Goal: Task Accomplishment & Management: Complete application form

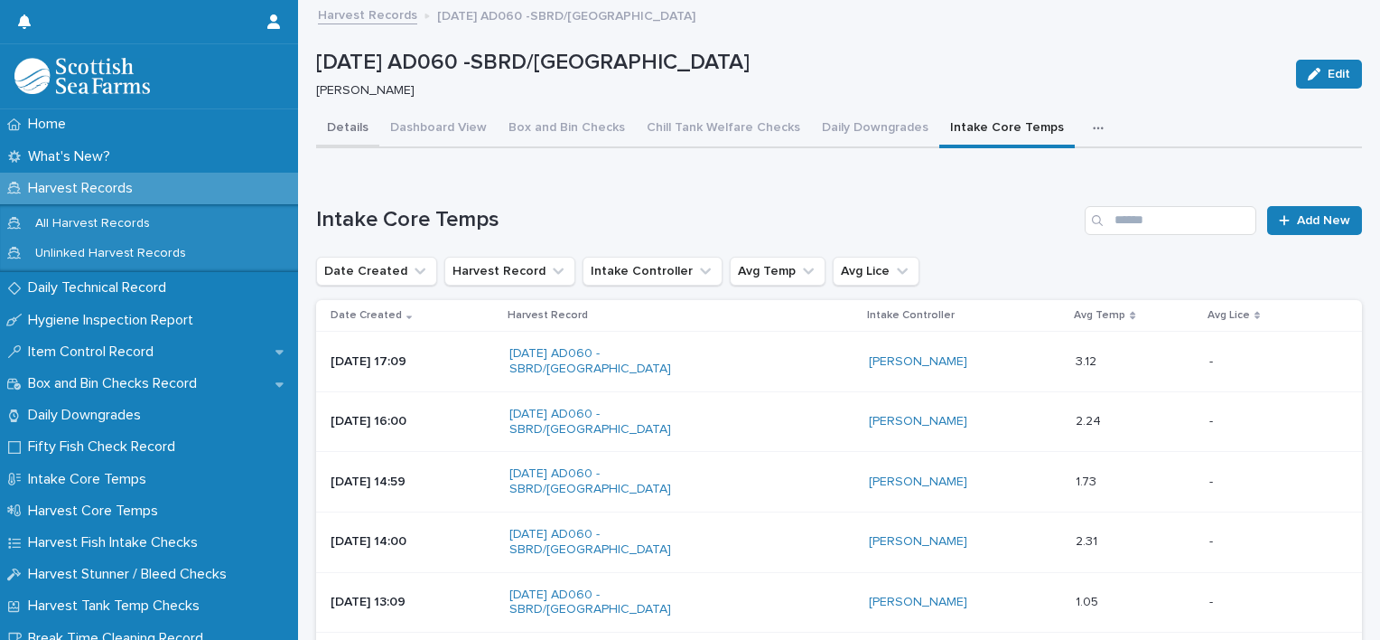
click at [335, 129] on button "Details" at bounding box center [347, 129] width 63 height 38
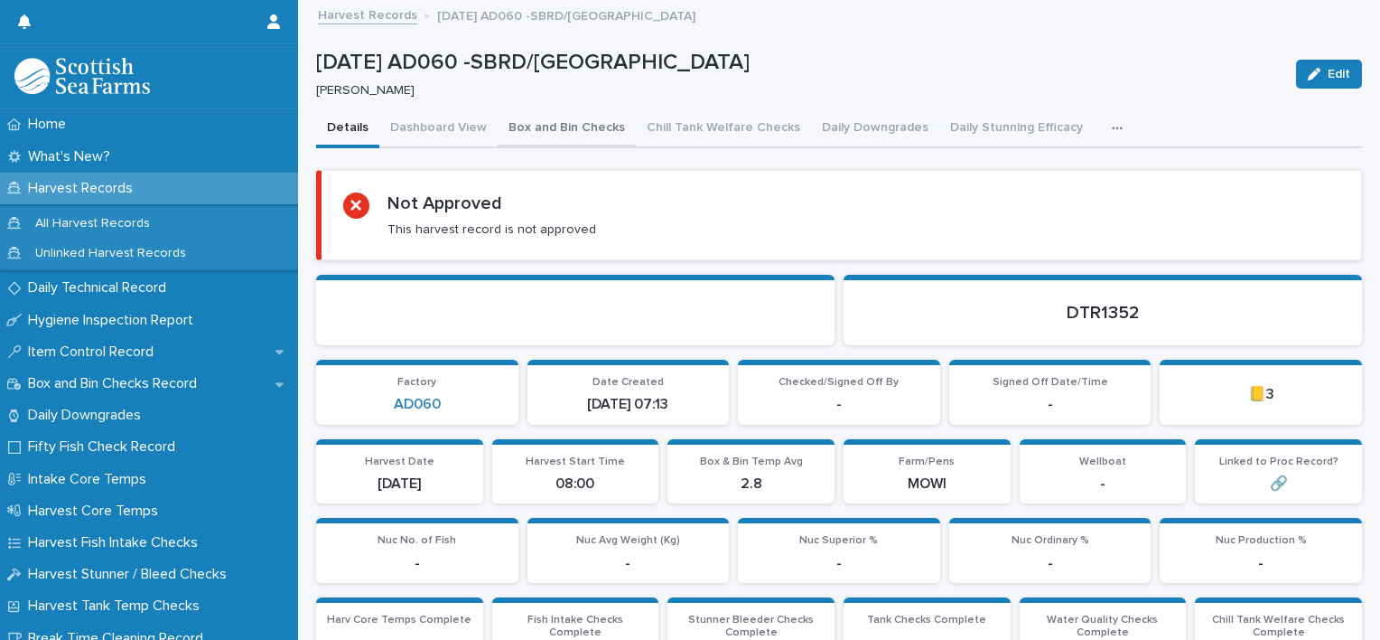
click at [540, 137] on button "Box and Bin Checks" at bounding box center [567, 129] width 138 height 38
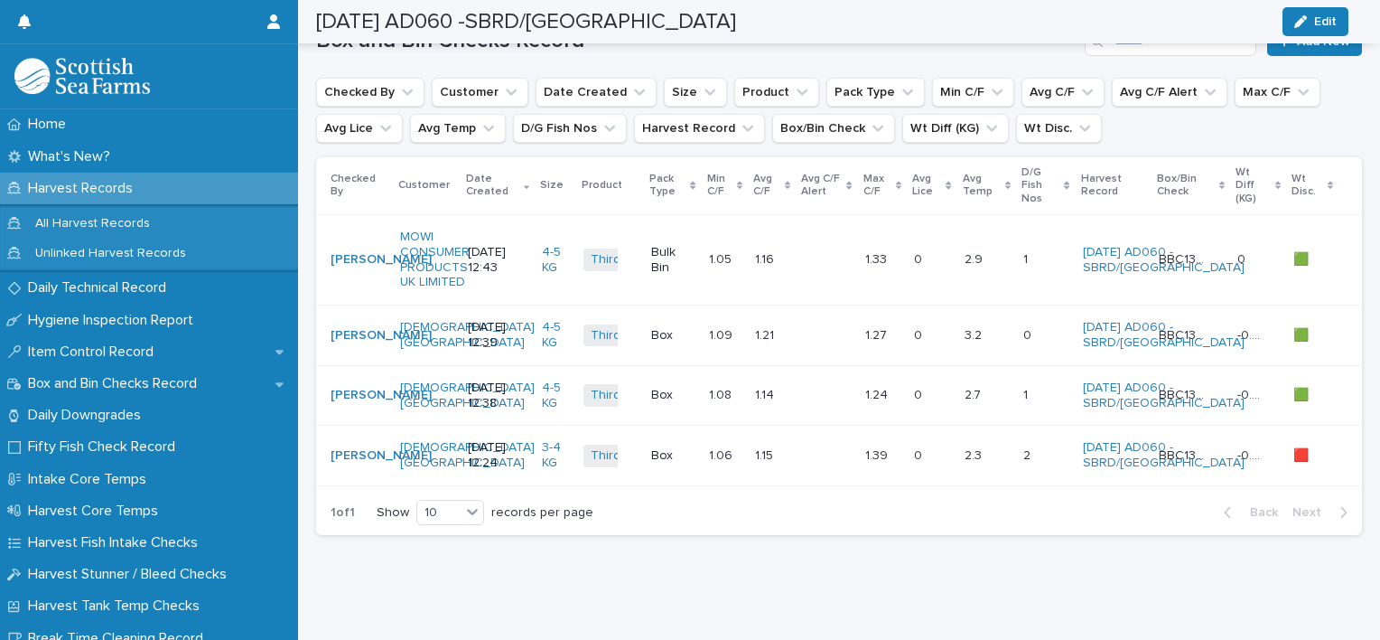
scroll to position [271, 0]
click at [818, 245] on div at bounding box center [827, 260] width 48 height 30
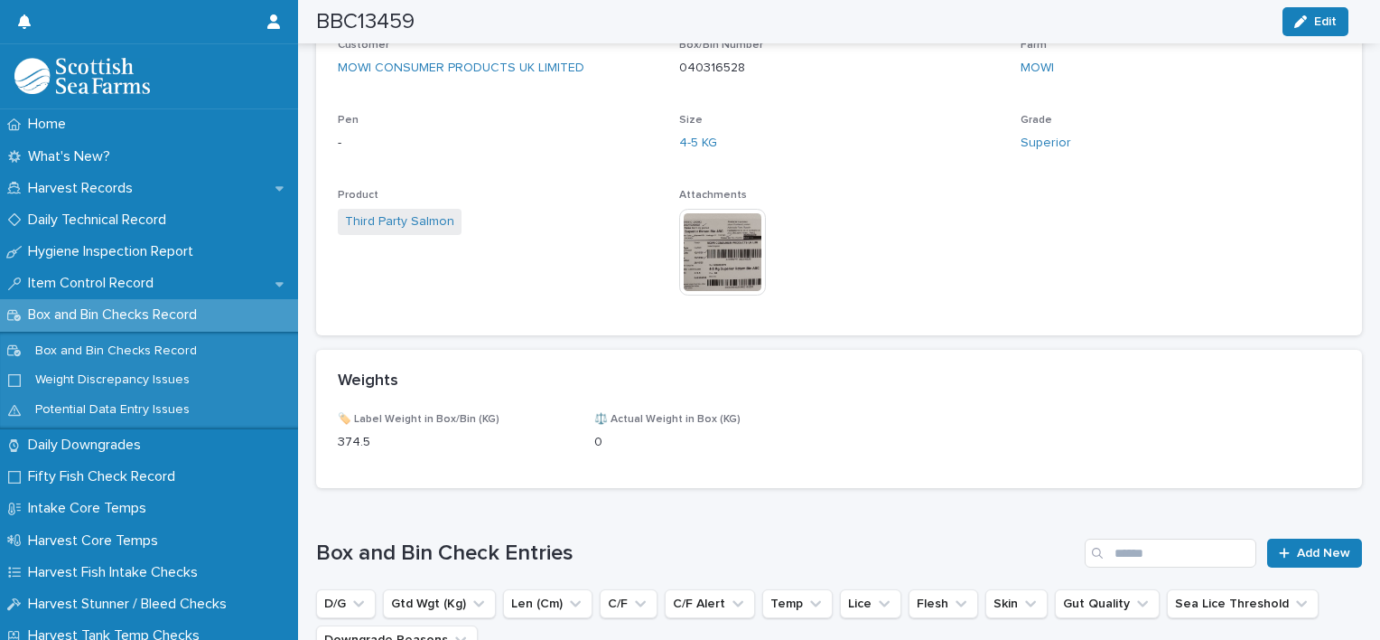
scroll to position [586, 0]
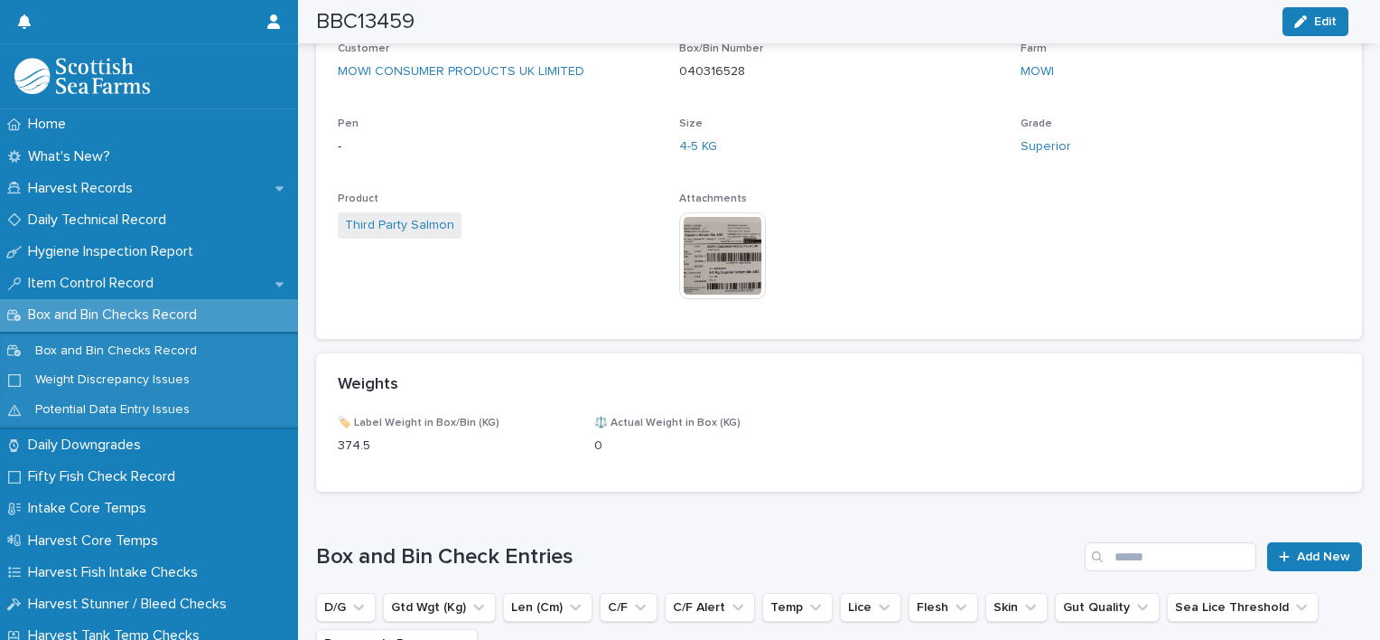
click at [736, 271] on img at bounding box center [722, 255] width 87 height 87
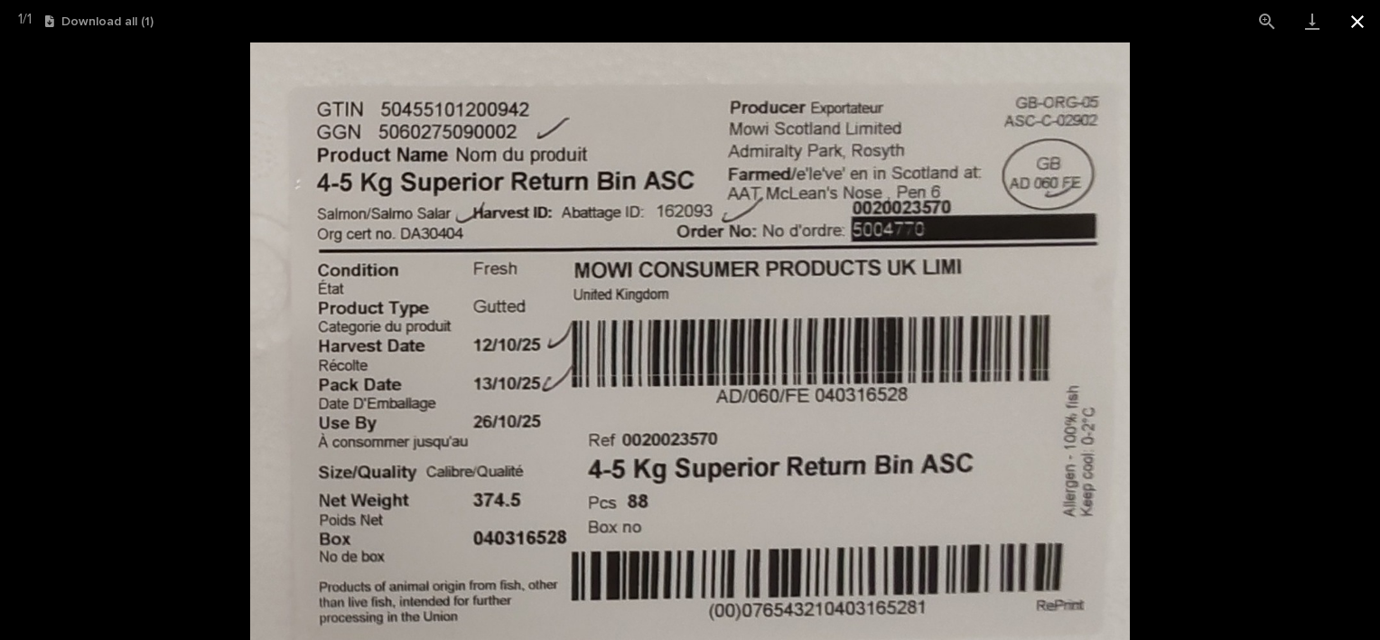
click at [1359, 24] on button "Close gallery" at bounding box center [1357, 21] width 45 height 42
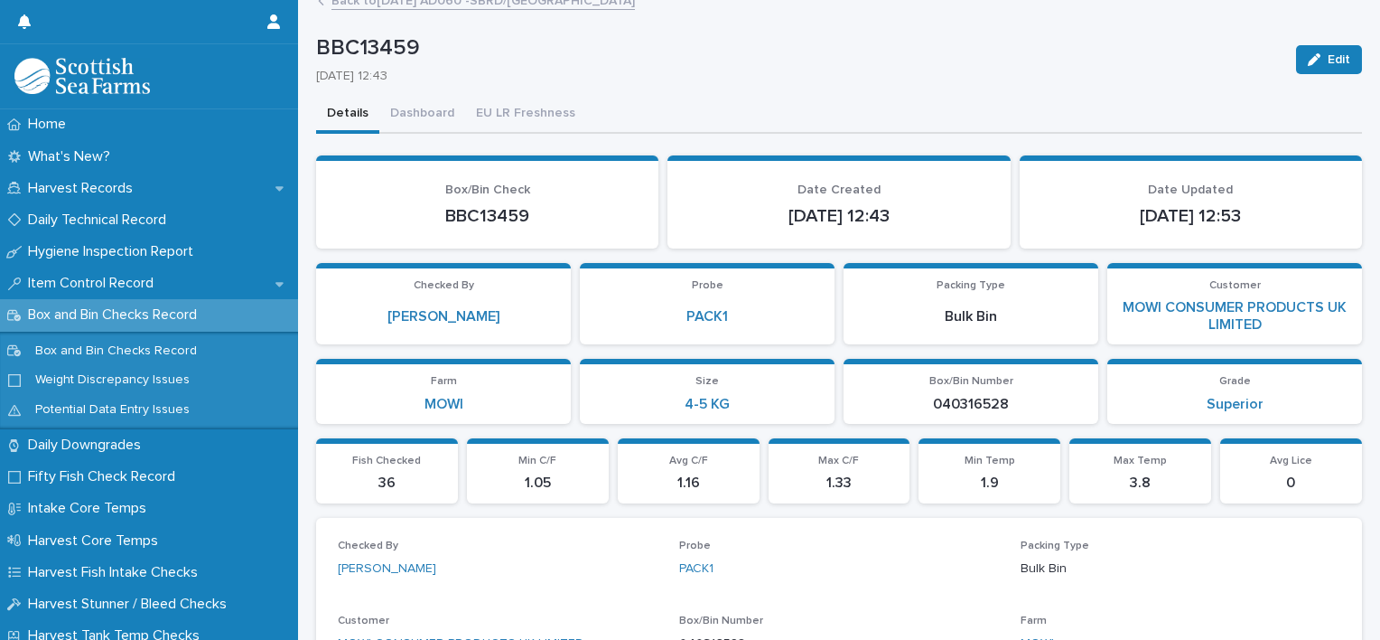
scroll to position [0, 0]
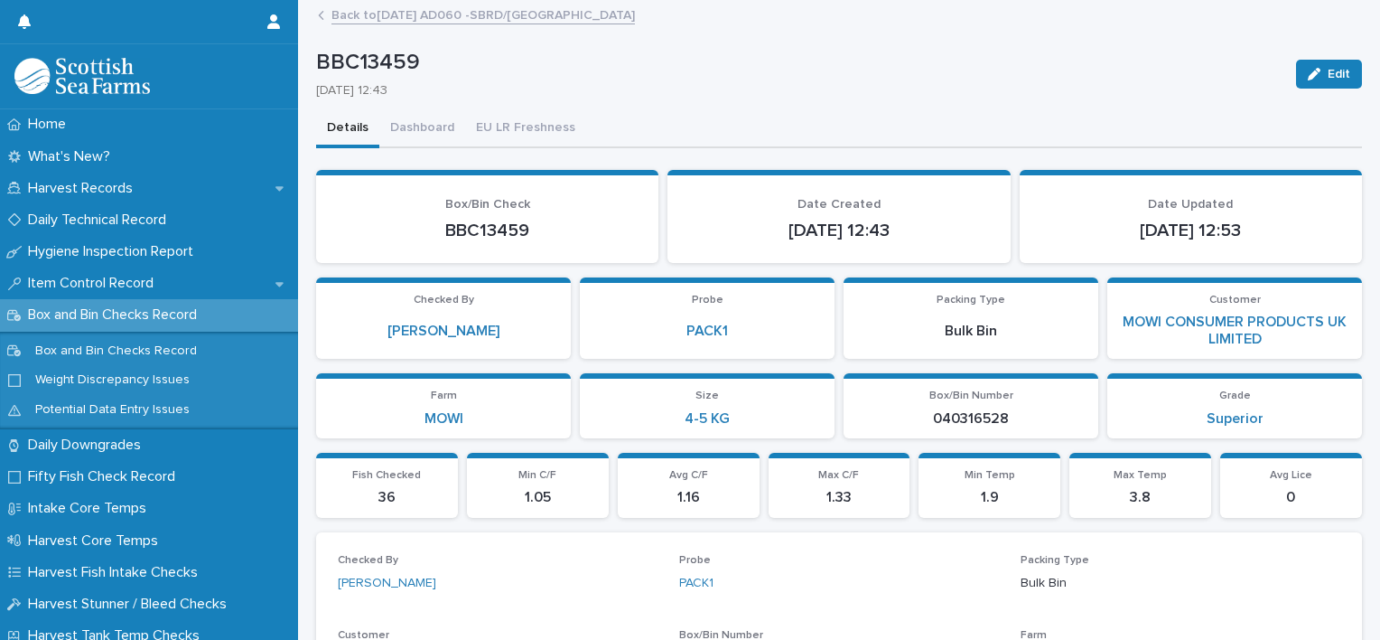
click at [350, 19] on link "Back to 13-10-2025 AD060 -SBRD/PORT MOWI" at bounding box center [484, 14] width 304 height 21
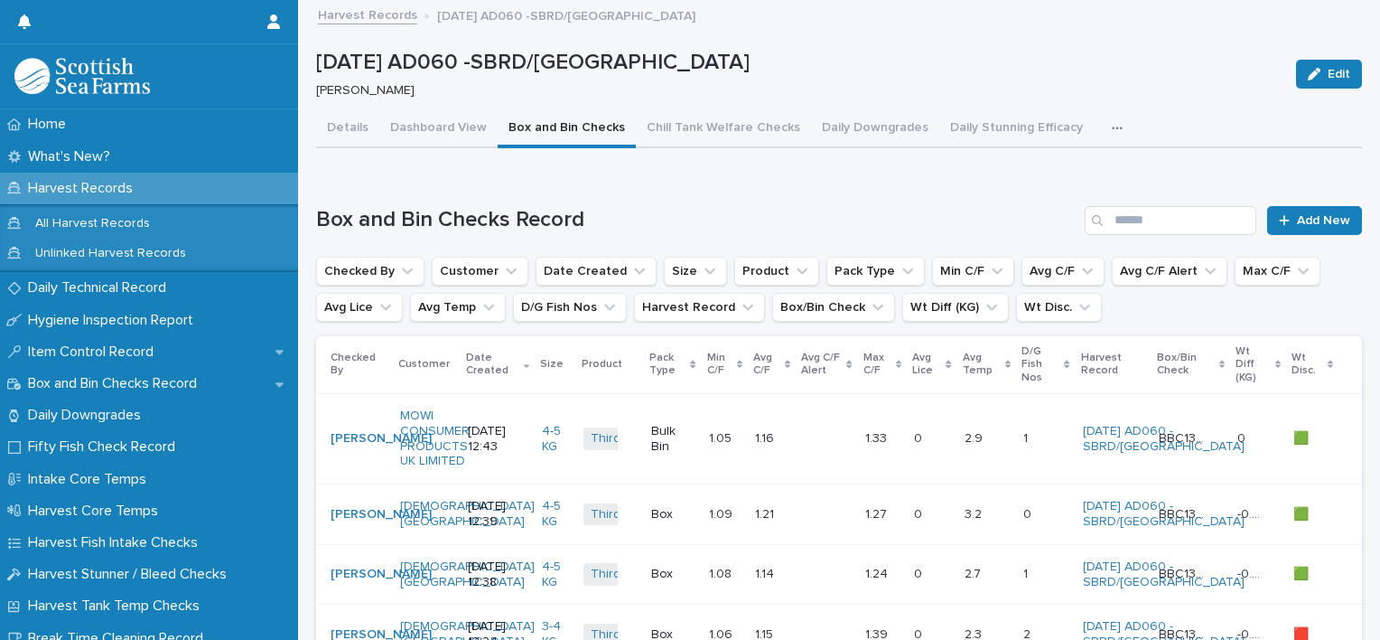
click at [1101, 125] on button "button" at bounding box center [1121, 128] width 40 height 36
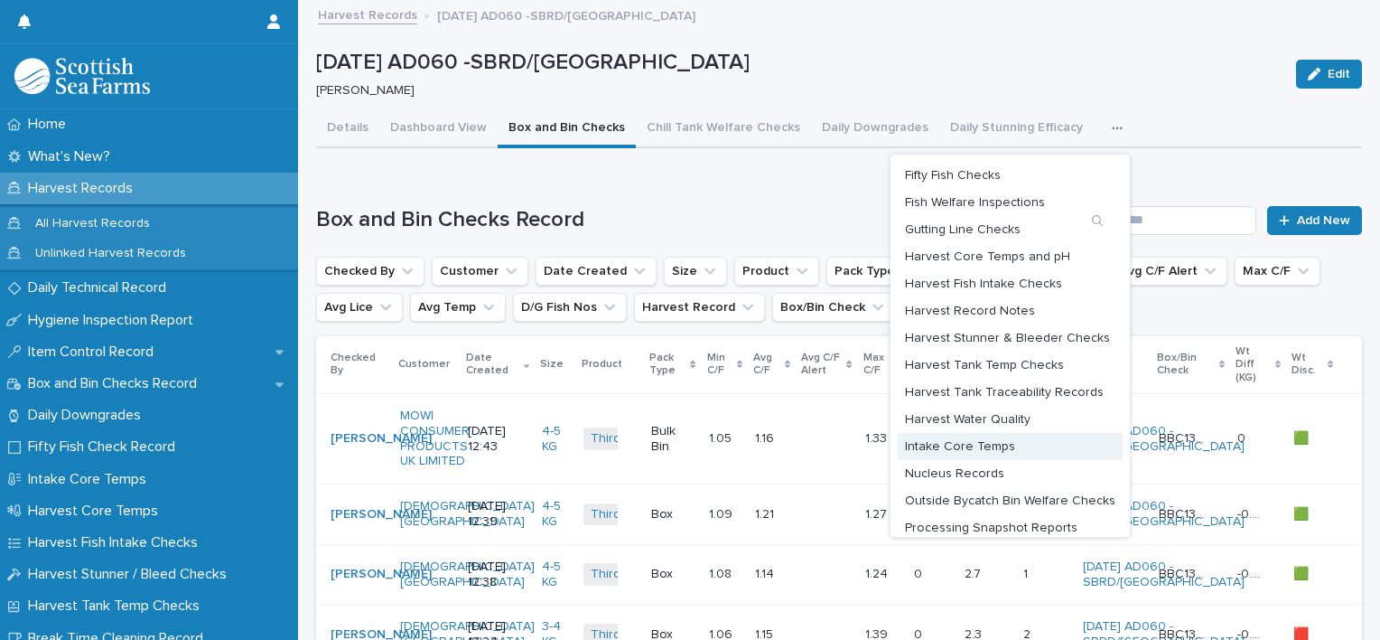
click at [979, 444] on span "Intake Core Temps" at bounding box center [960, 446] width 110 height 13
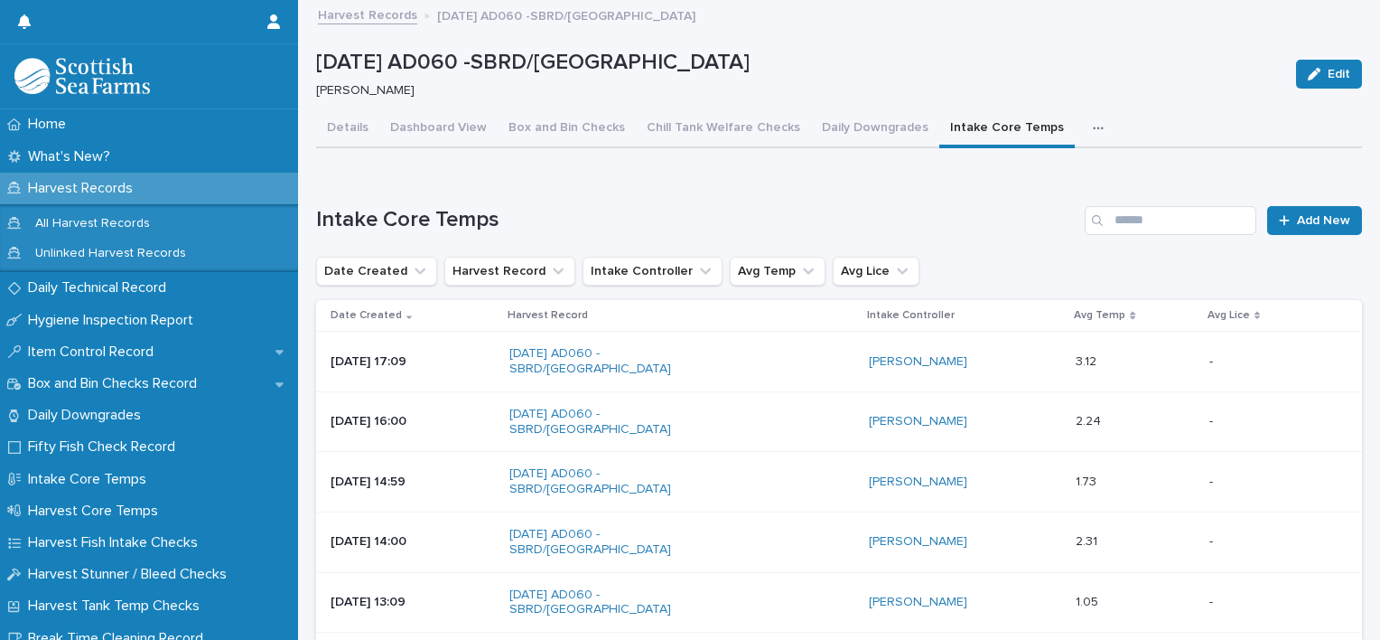
click at [915, 224] on h1 "Intake Core Temps" at bounding box center [697, 220] width 762 height 26
click at [1315, 224] on span "Add New" at bounding box center [1323, 220] width 53 height 13
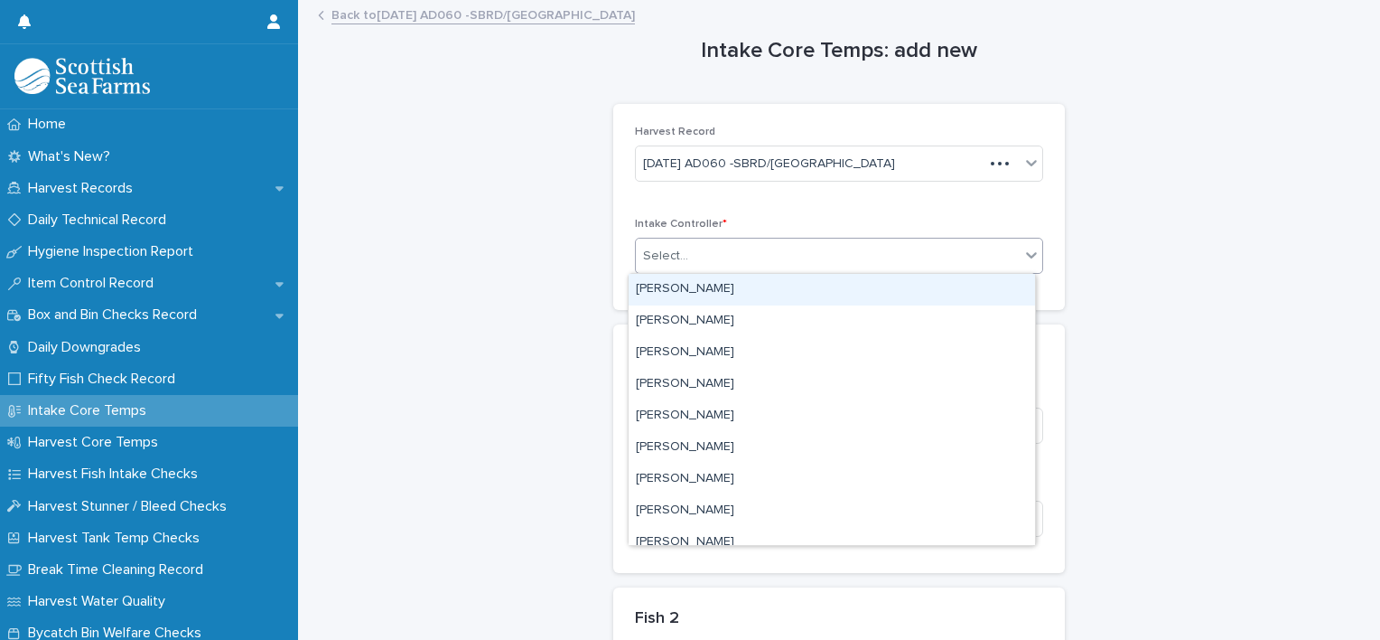
click at [741, 255] on div "Select..." at bounding box center [828, 256] width 384 height 30
type input "***"
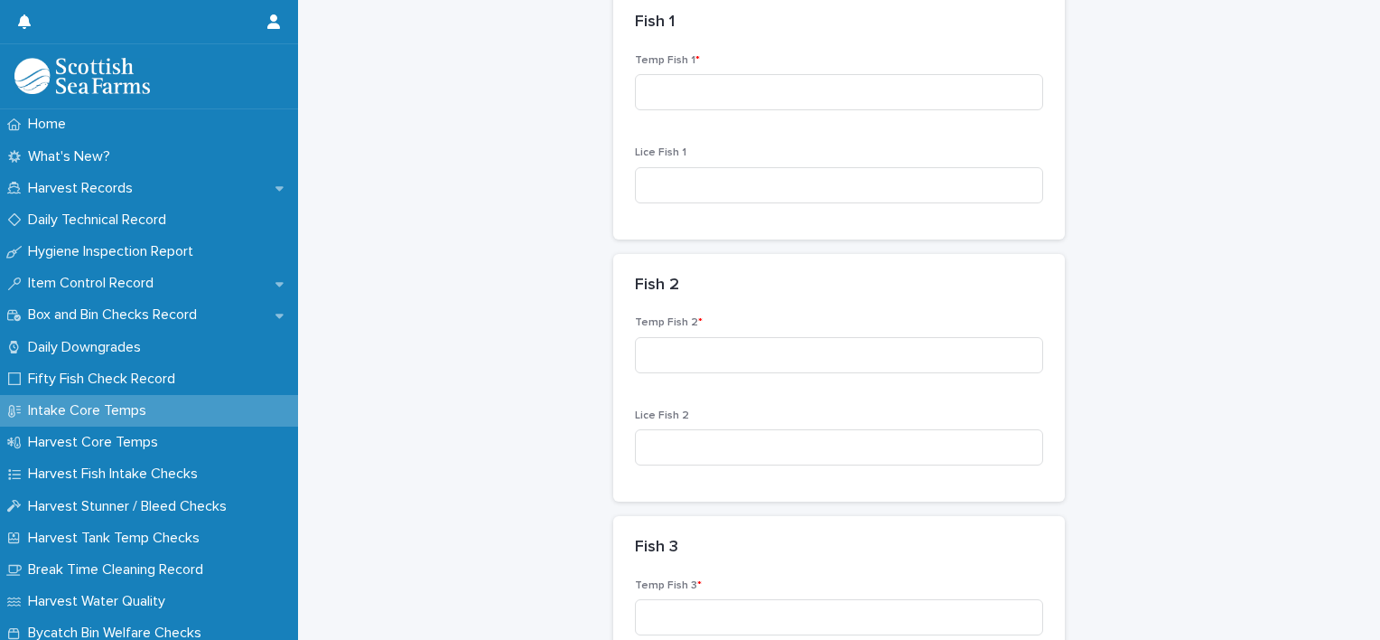
scroll to position [361, 0]
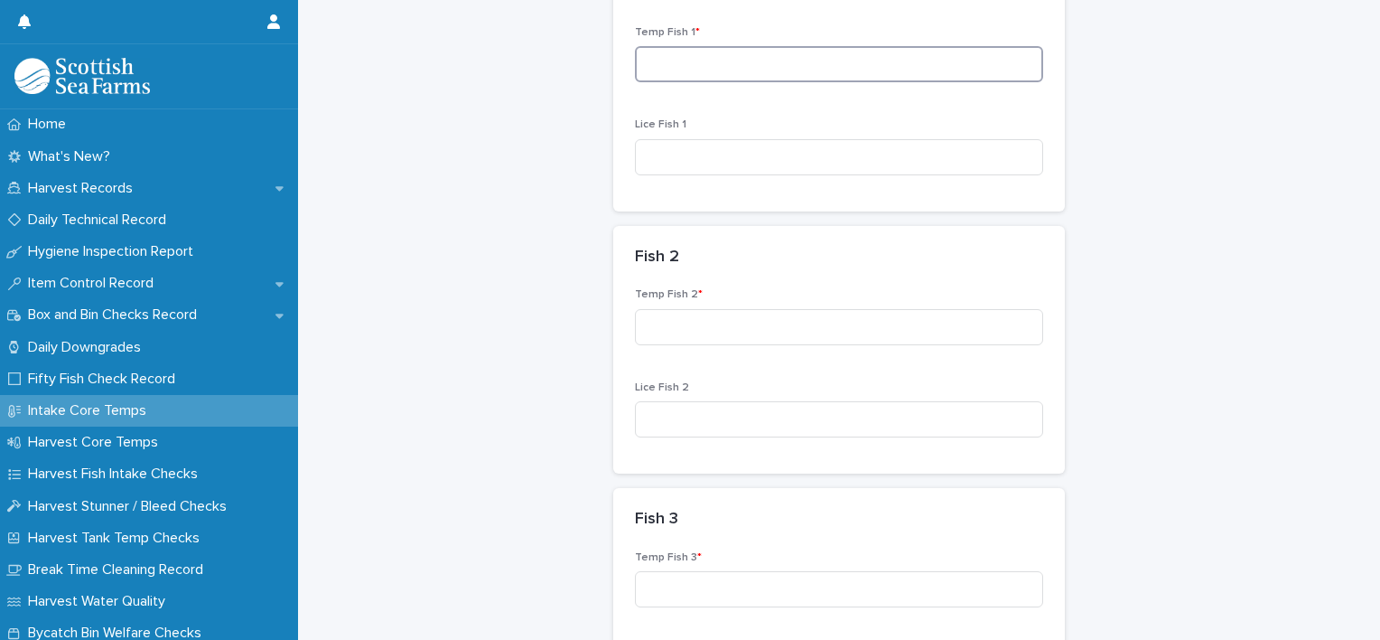
click at [696, 70] on input at bounding box center [839, 64] width 408 height 36
type input "***"
click at [684, 332] on input at bounding box center [839, 327] width 408 height 36
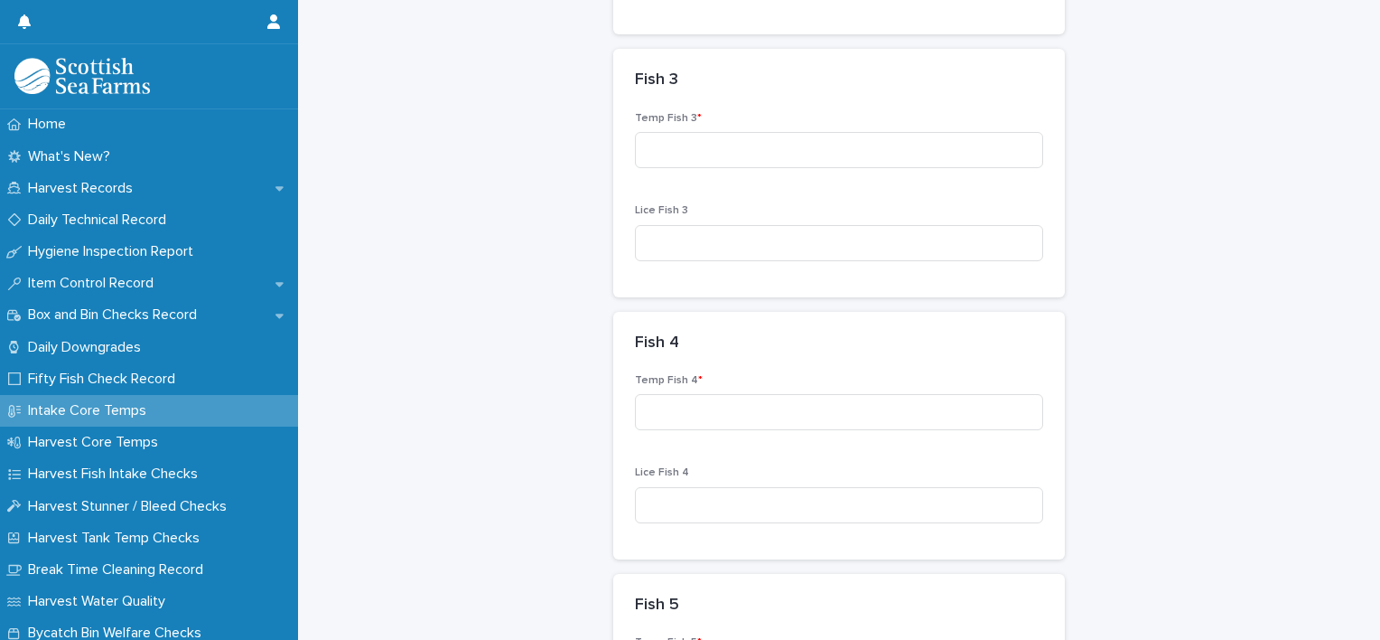
scroll to position [813, 0]
type input "***"
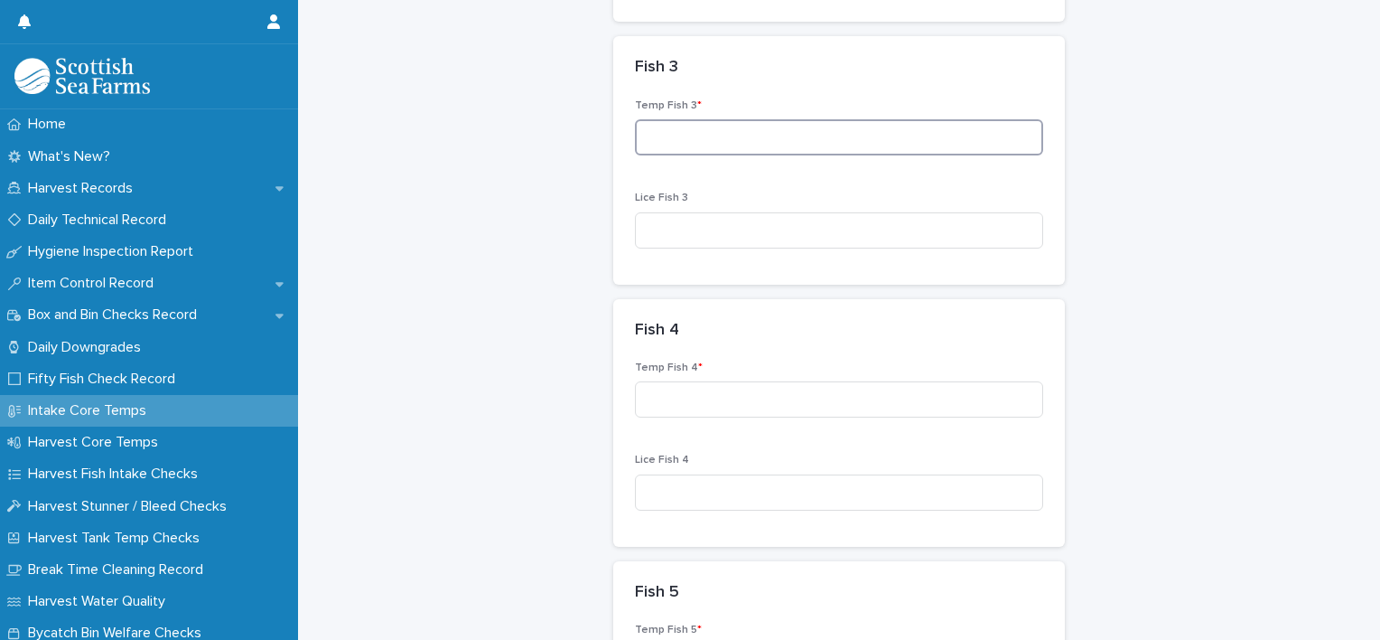
click at [690, 144] on input at bounding box center [839, 137] width 408 height 36
type input "***"
click at [851, 397] on input at bounding box center [839, 399] width 408 height 36
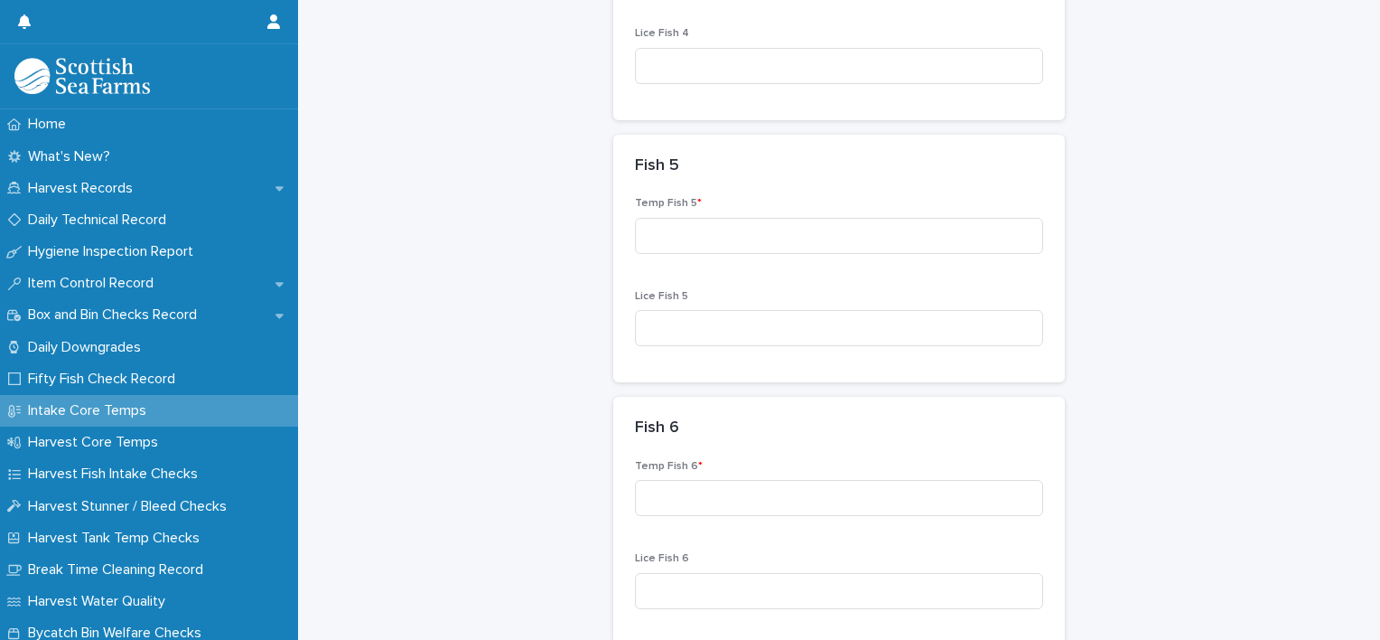
scroll to position [1265, 0]
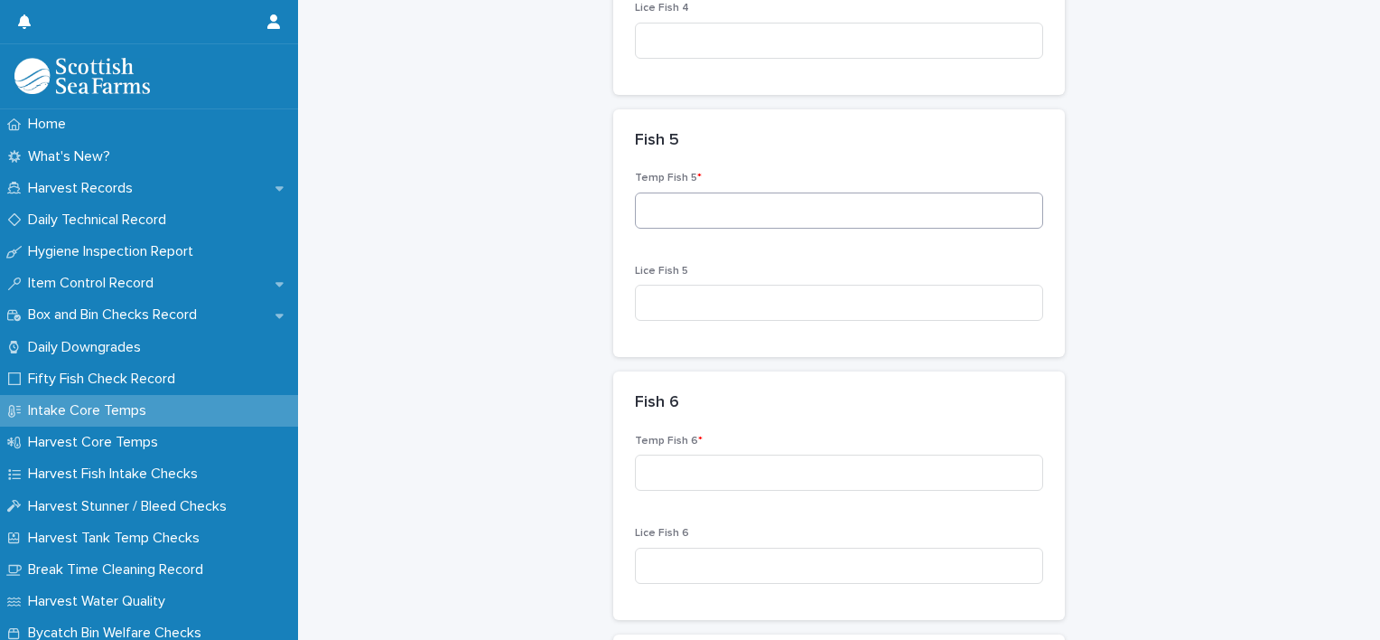
type input "*"
click at [737, 223] on input at bounding box center [839, 210] width 408 height 36
type input "***"
click at [660, 470] on input at bounding box center [839, 472] width 408 height 36
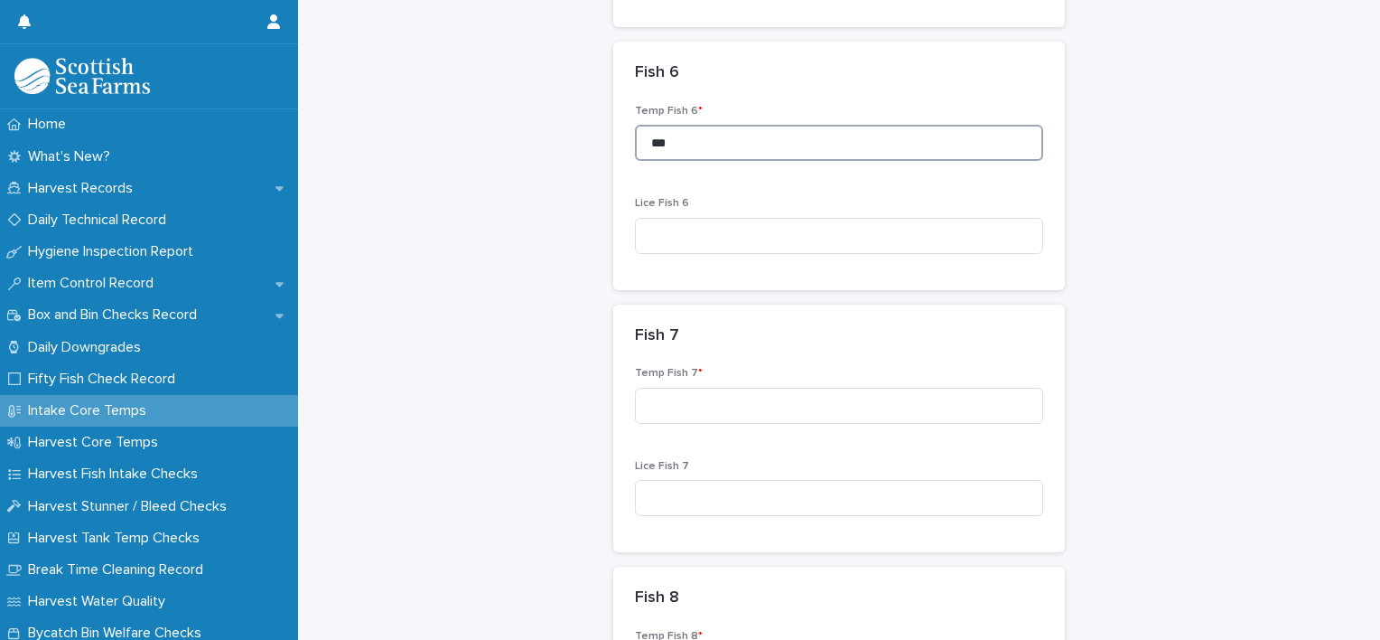
scroll to position [1807, 0]
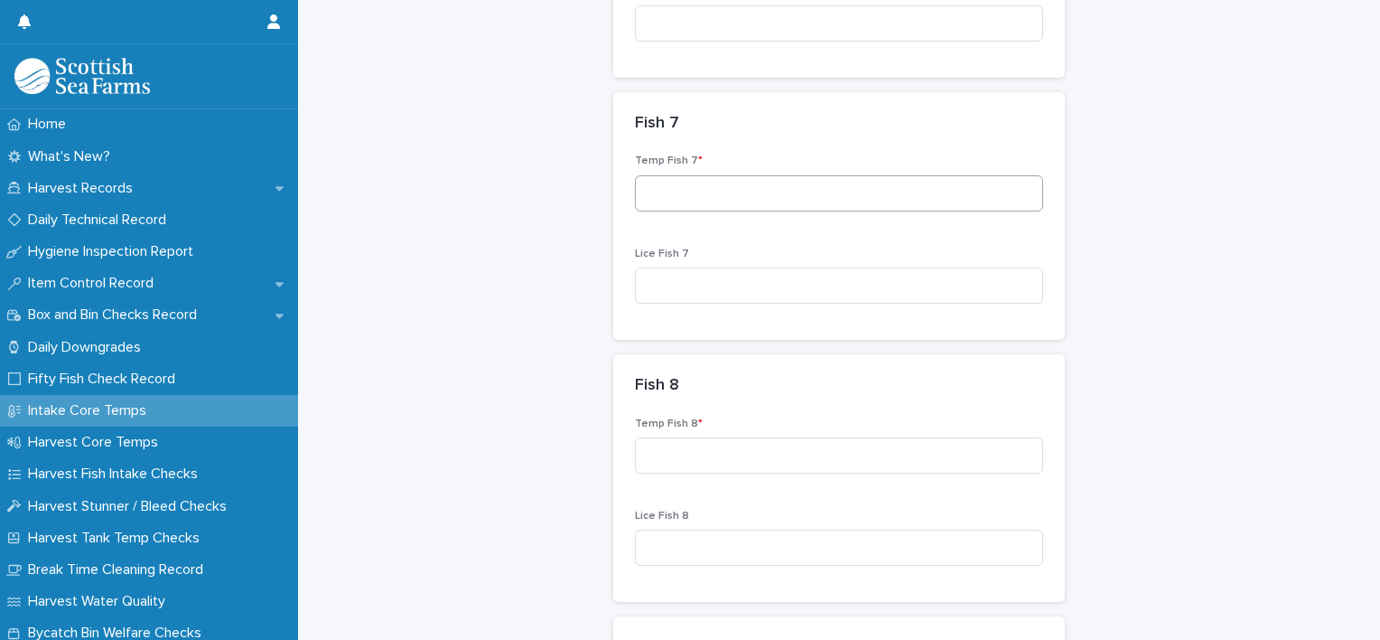
type input "***"
click at [702, 195] on input at bounding box center [839, 193] width 408 height 36
type input "***"
click at [671, 450] on input at bounding box center [839, 455] width 408 height 36
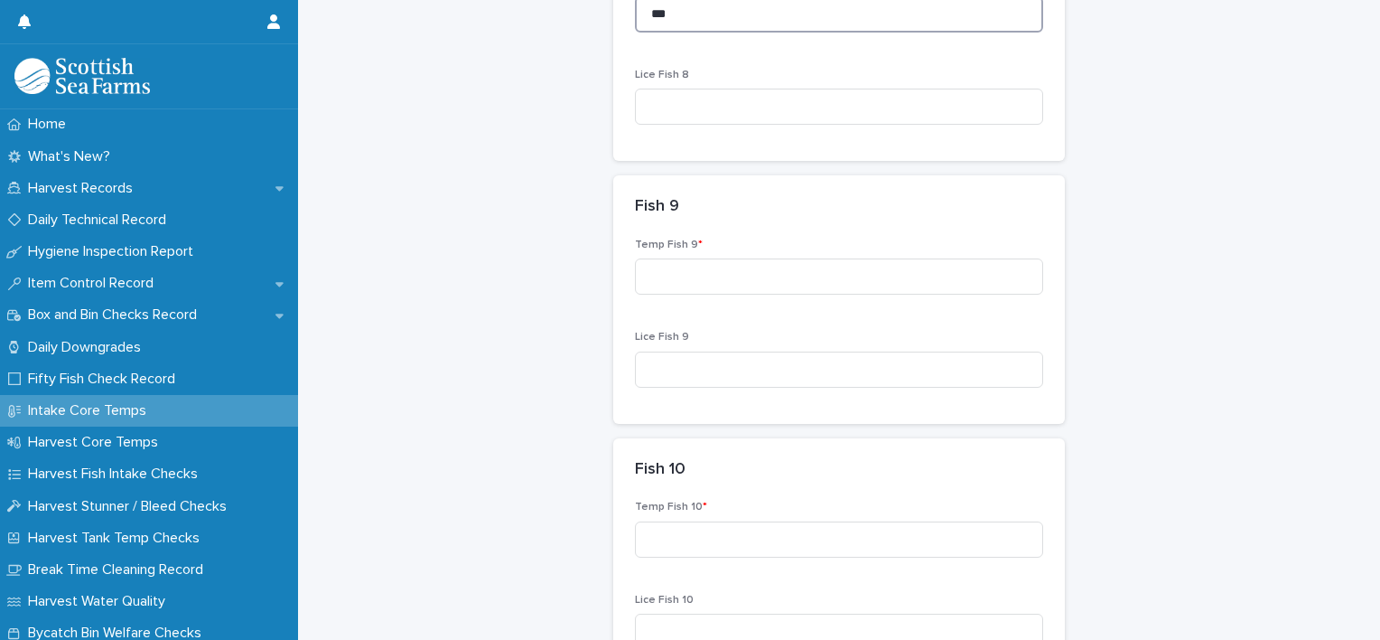
scroll to position [2258, 0]
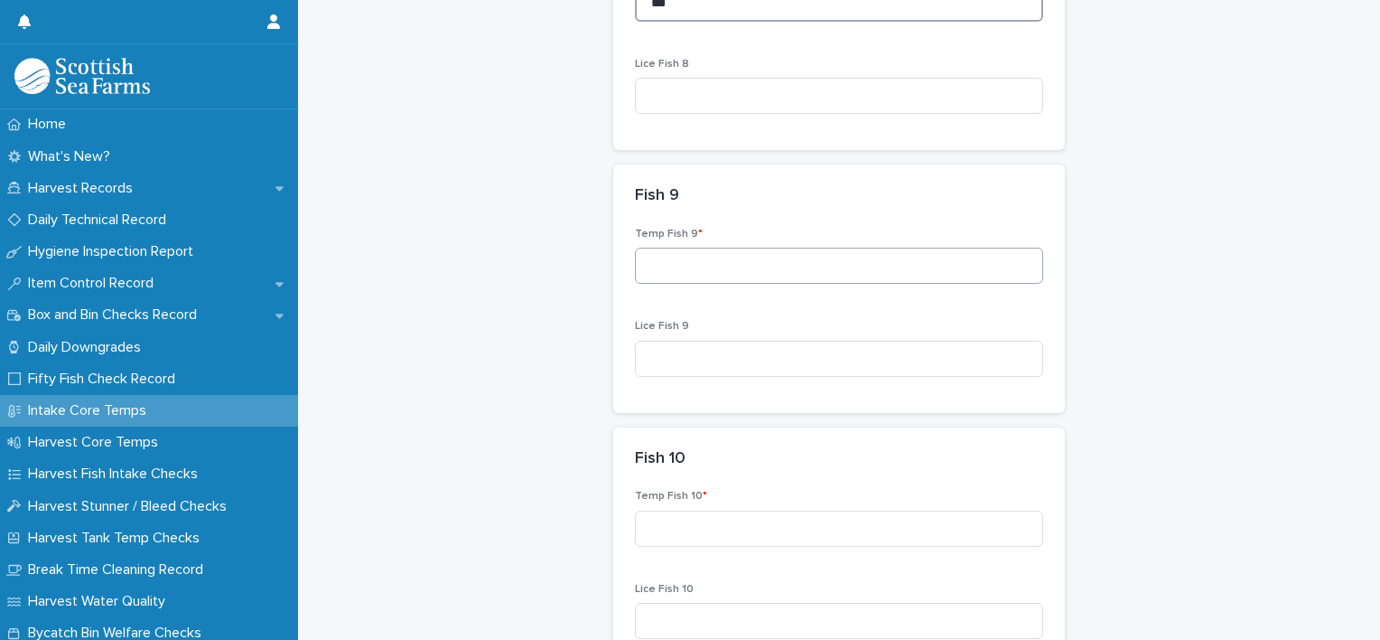
type input "***"
click at [676, 264] on input at bounding box center [839, 266] width 408 height 36
type input "***"
click at [737, 528] on input at bounding box center [839, 528] width 408 height 36
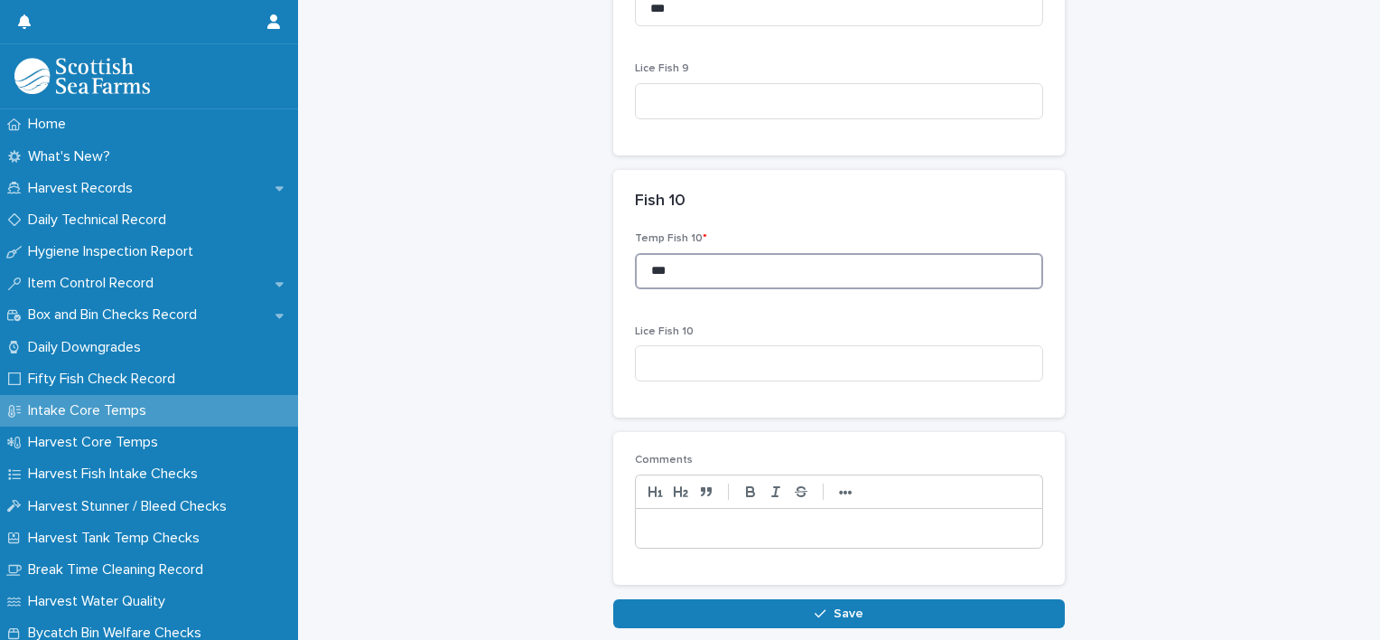
scroll to position [2607, 0]
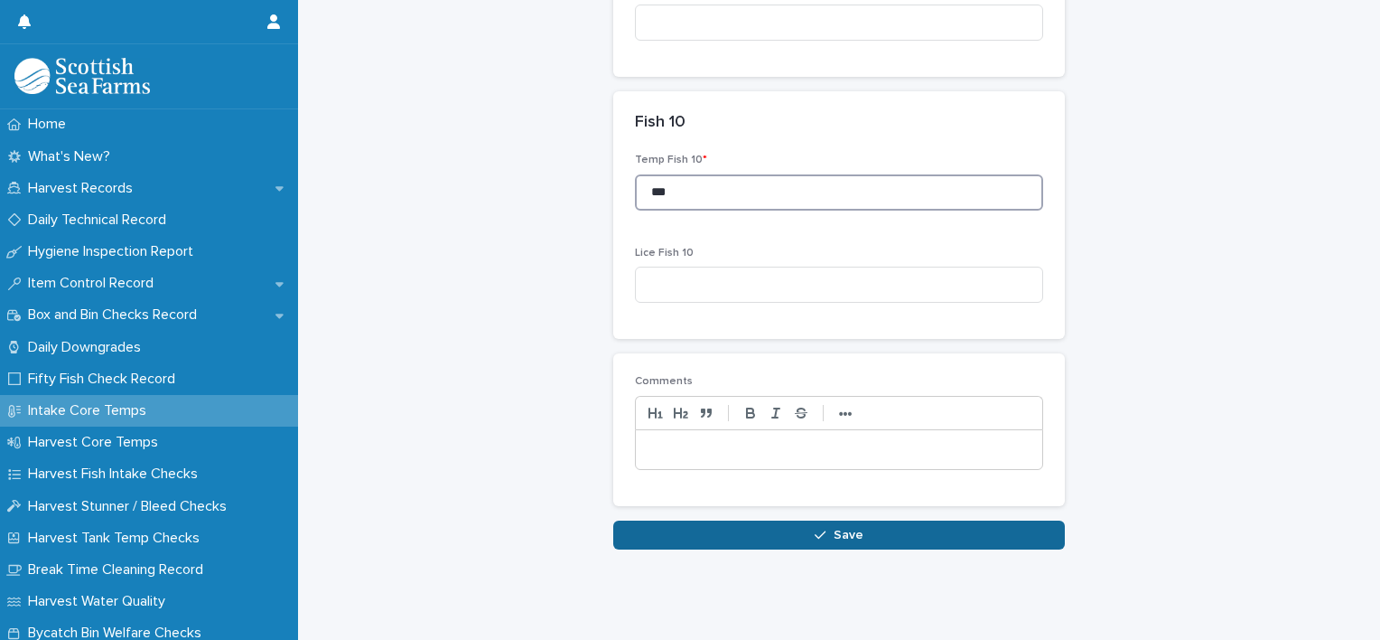
type input "***"
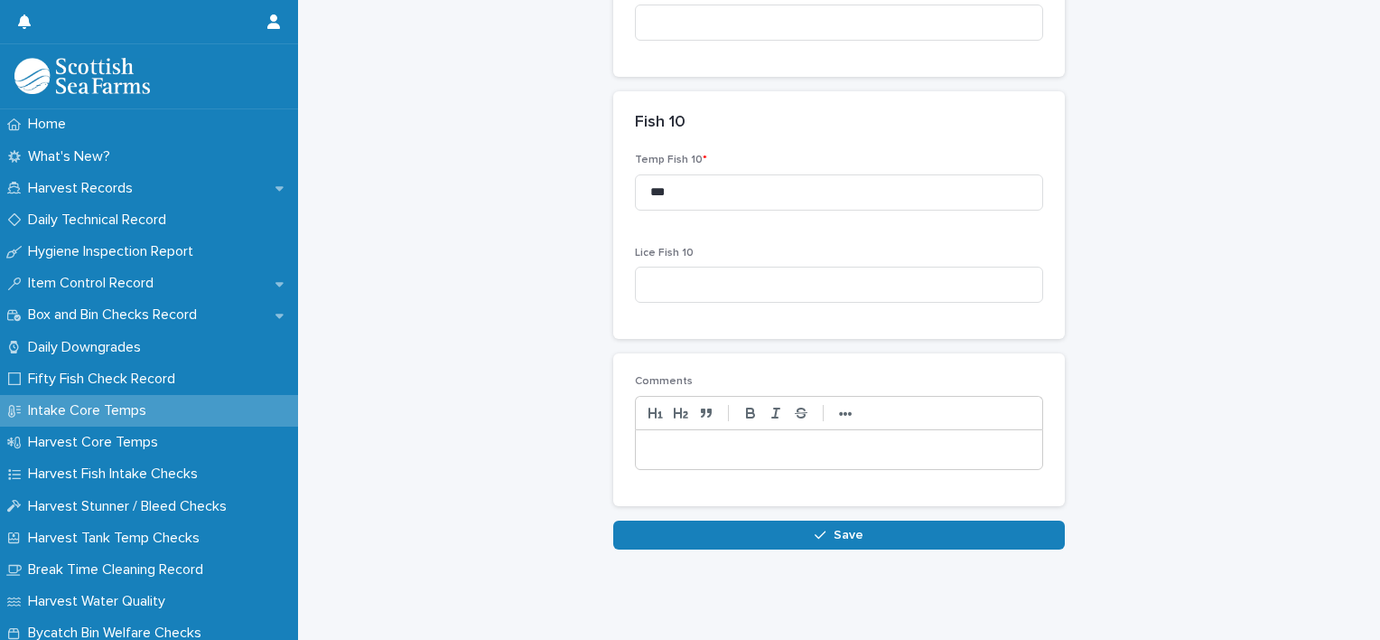
click at [860, 520] on button "Save" at bounding box center [839, 534] width 452 height 29
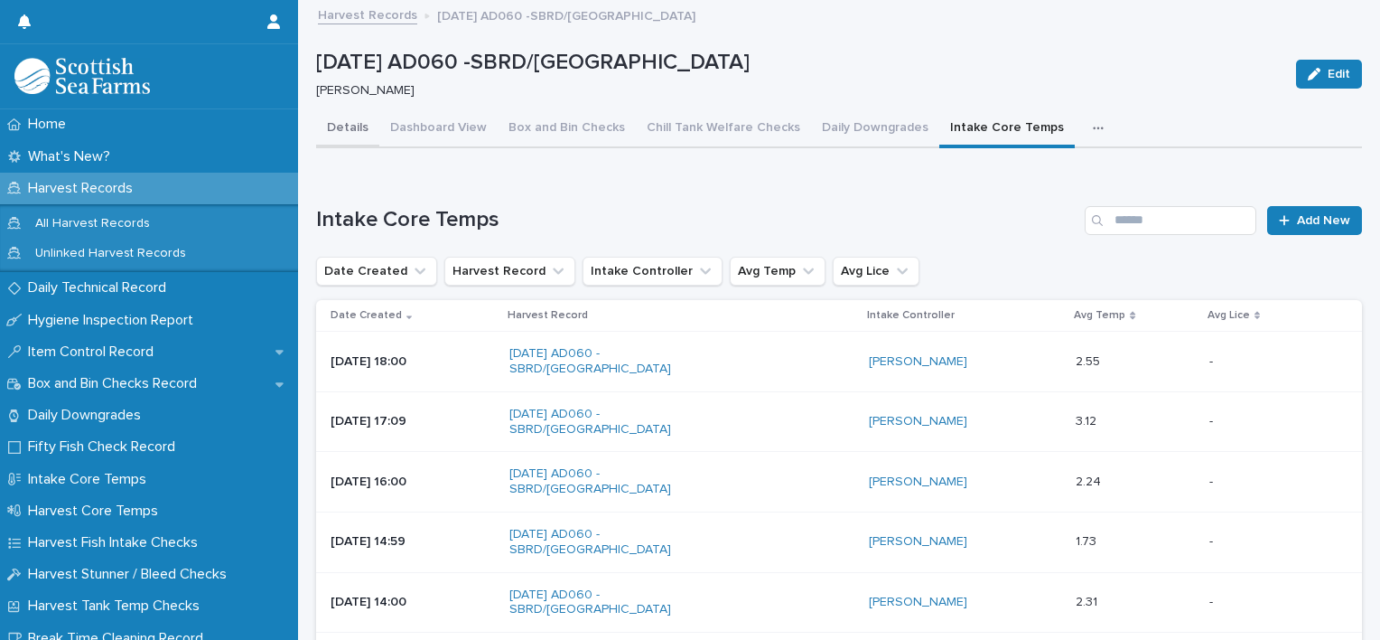
click at [362, 128] on button "Details" at bounding box center [347, 129] width 63 height 38
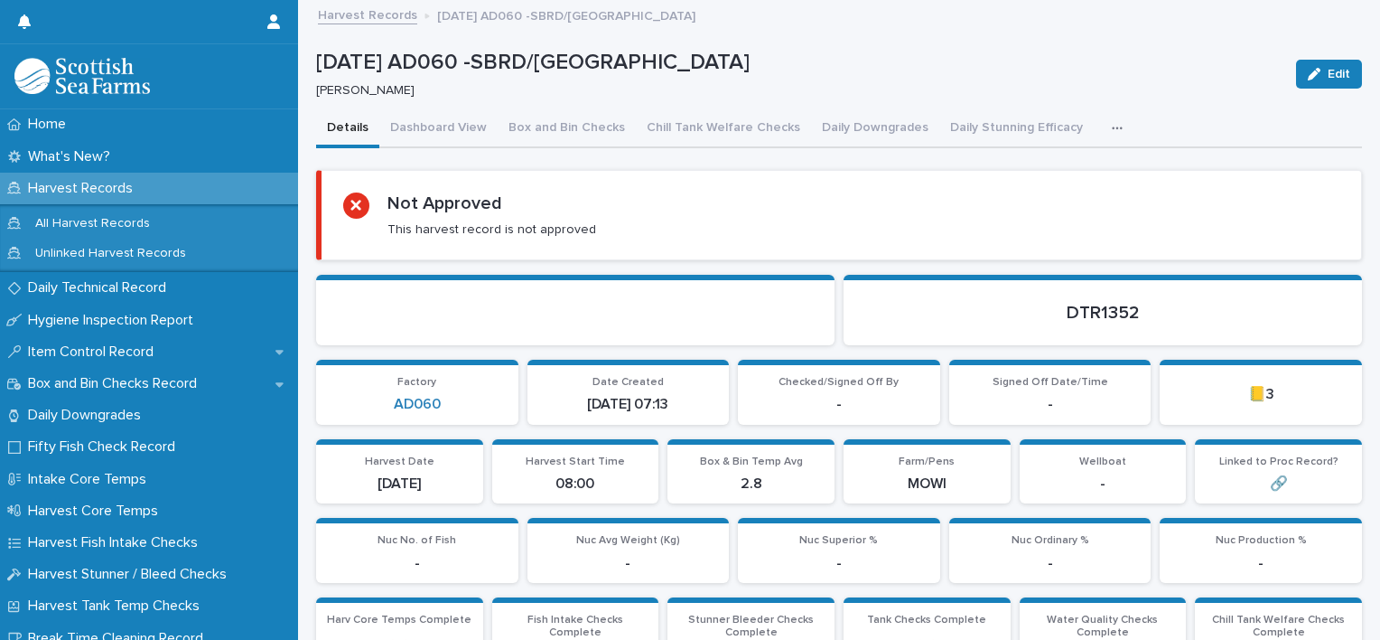
click at [1112, 124] on icon "button" at bounding box center [1117, 128] width 11 height 13
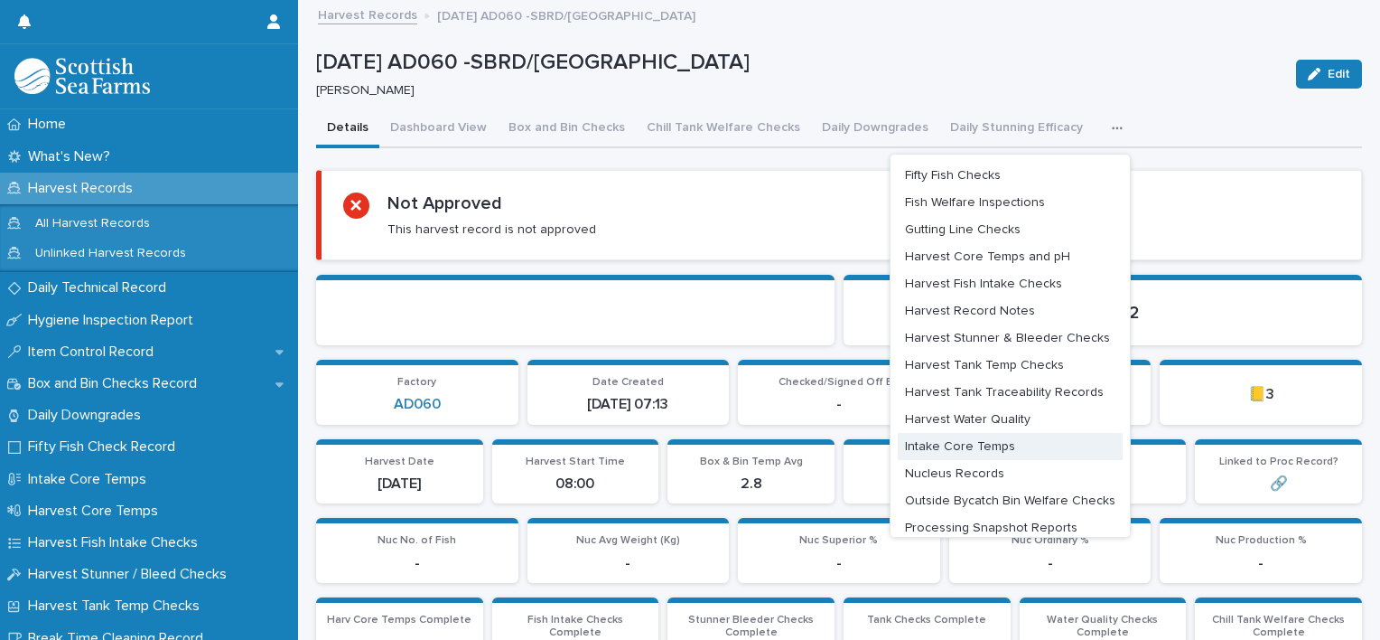
click at [965, 469] on span "Nucleus Records" at bounding box center [954, 473] width 99 height 13
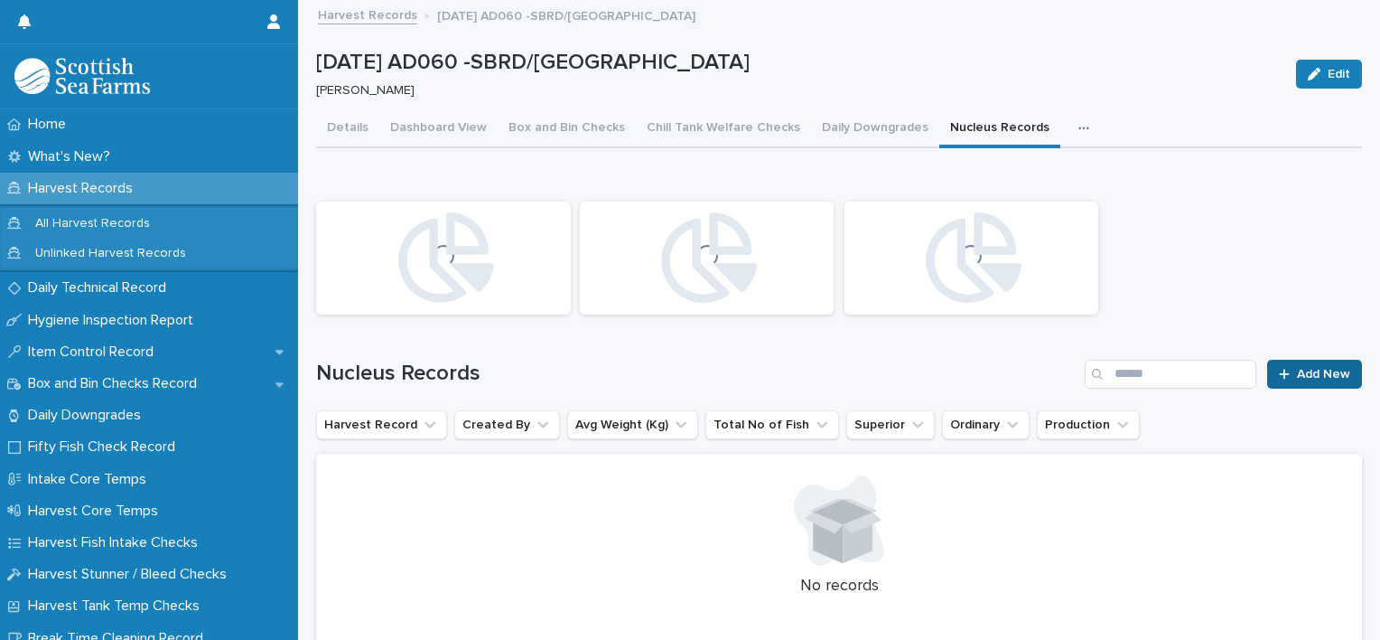
click at [1297, 376] on span "Add New" at bounding box center [1323, 374] width 53 height 13
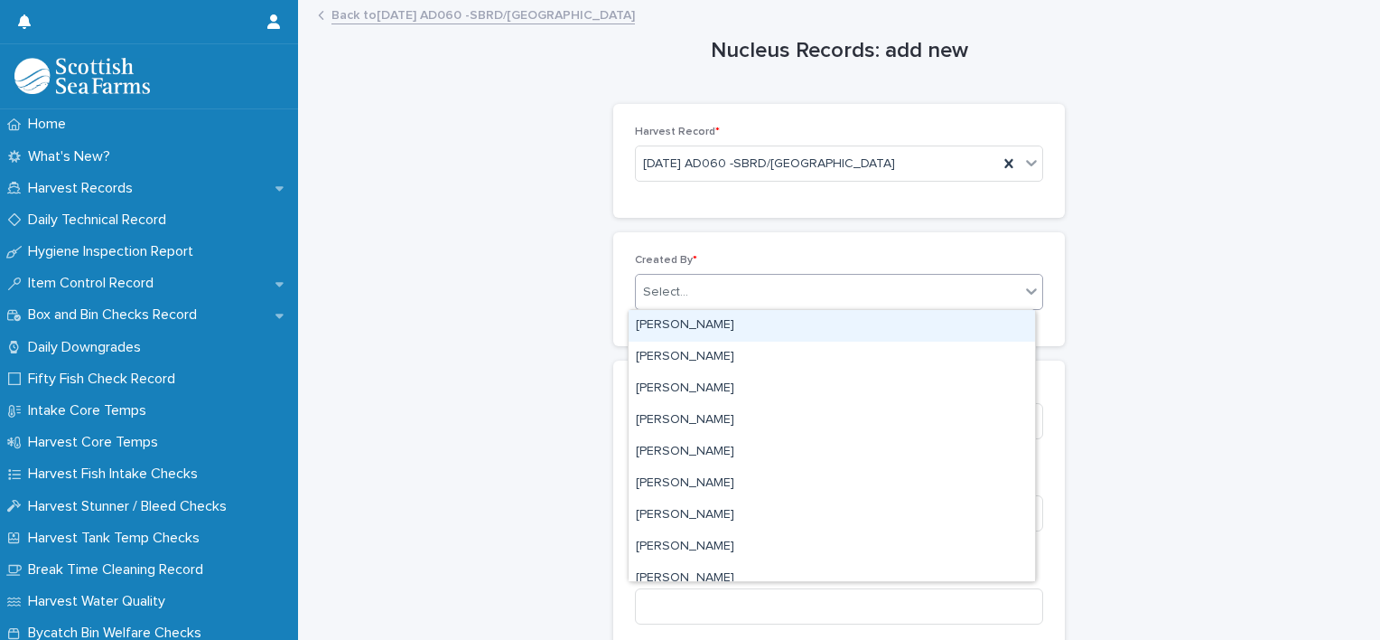
click at [806, 291] on div "Select..." at bounding box center [828, 292] width 384 height 30
type input "***"
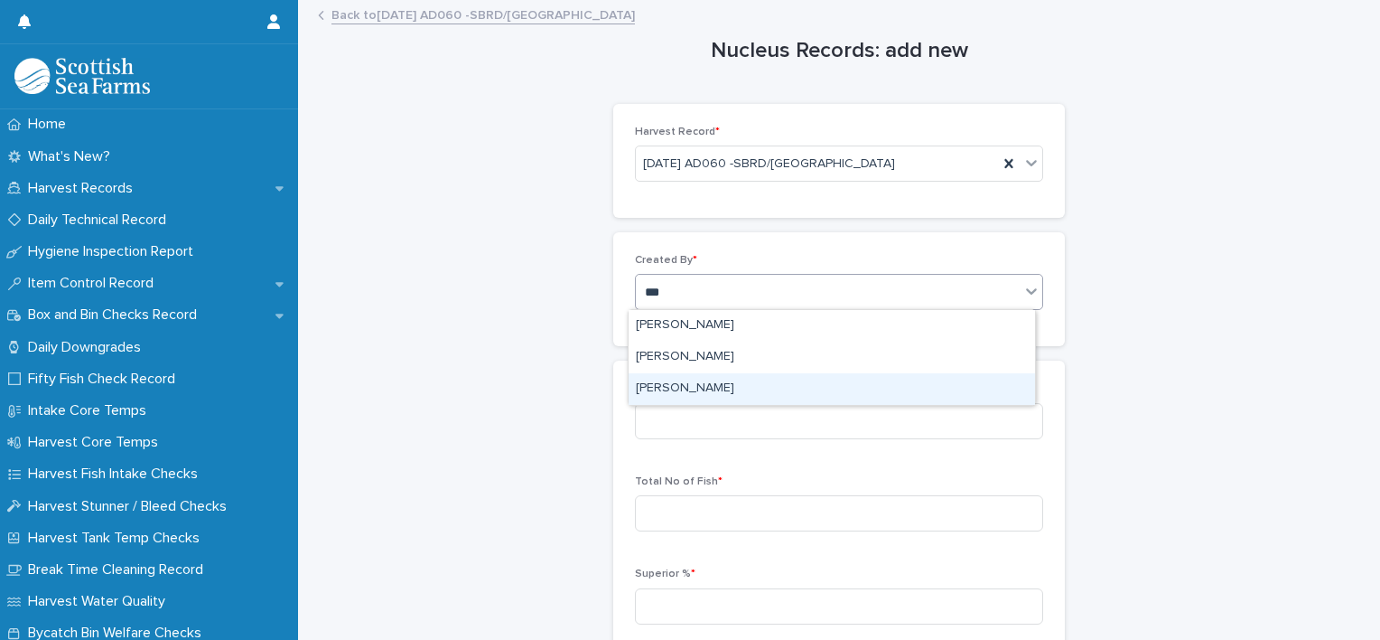
click at [773, 388] on div "[PERSON_NAME]" at bounding box center [832, 389] width 407 height 32
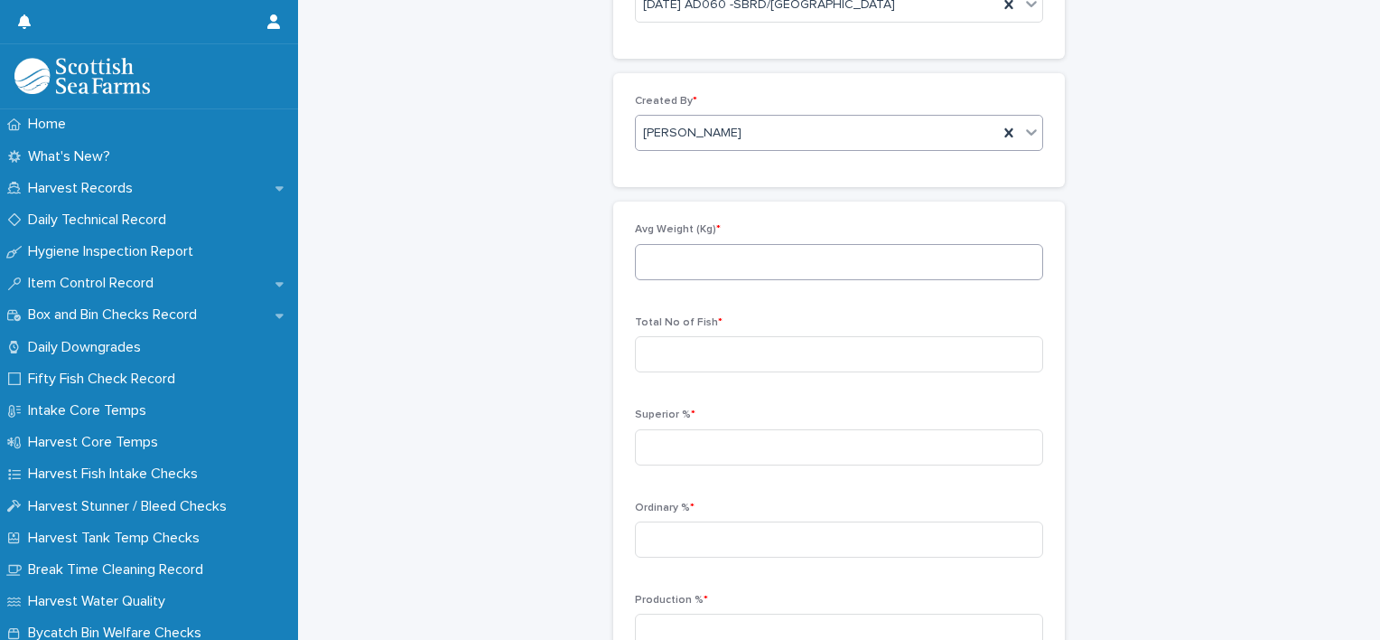
scroll to position [181, 0]
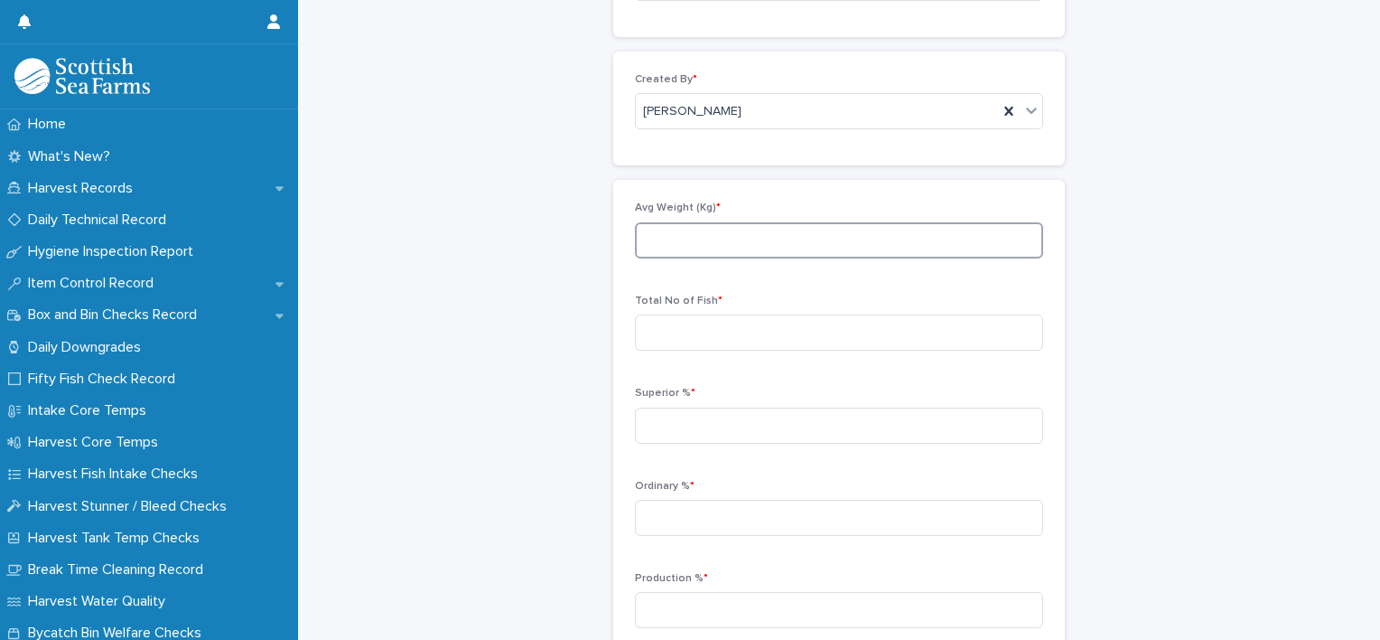
click at [712, 241] on input at bounding box center [839, 240] width 408 height 36
type input "****"
click at [712, 328] on input at bounding box center [839, 332] width 408 height 36
type input "*****"
click at [701, 416] on input at bounding box center [839, 425] width 408 height 36
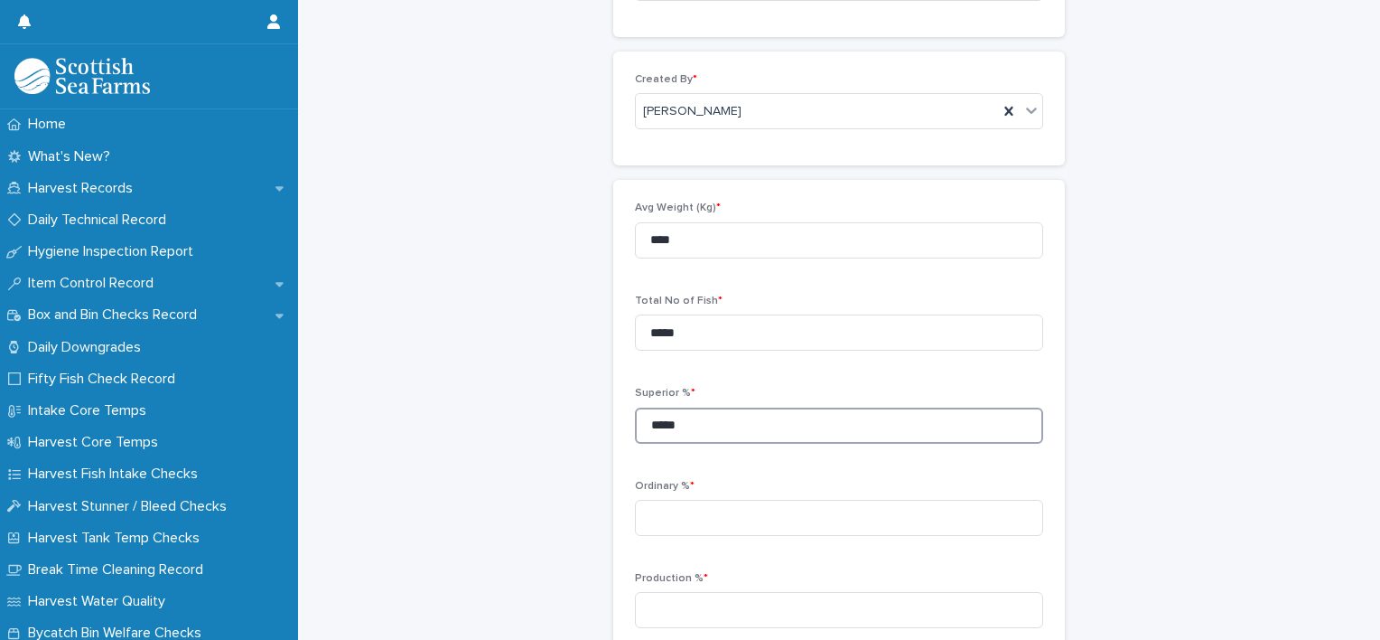
type input "*****"
click at [755, 511] on input at bounding box center [839, 518] width 408 height 36
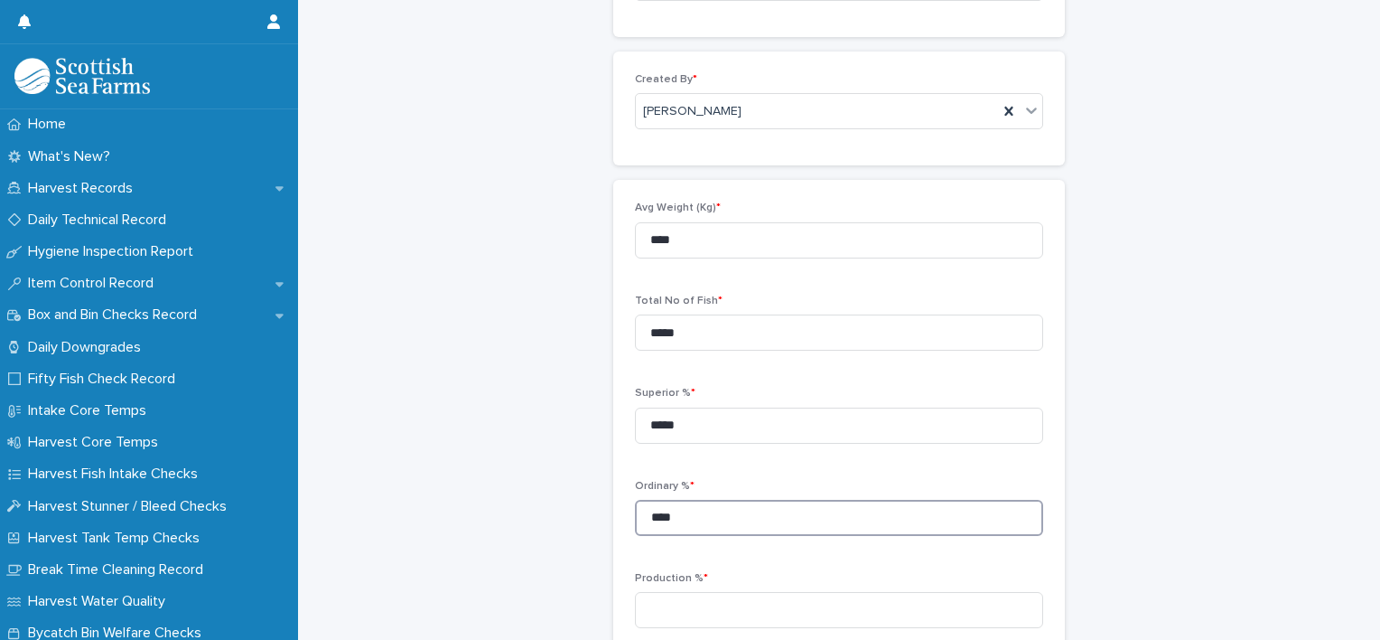
type input "****"
click at [759, 609] on input at bounding box center [839, 610] width 408 height 36
type input "****"
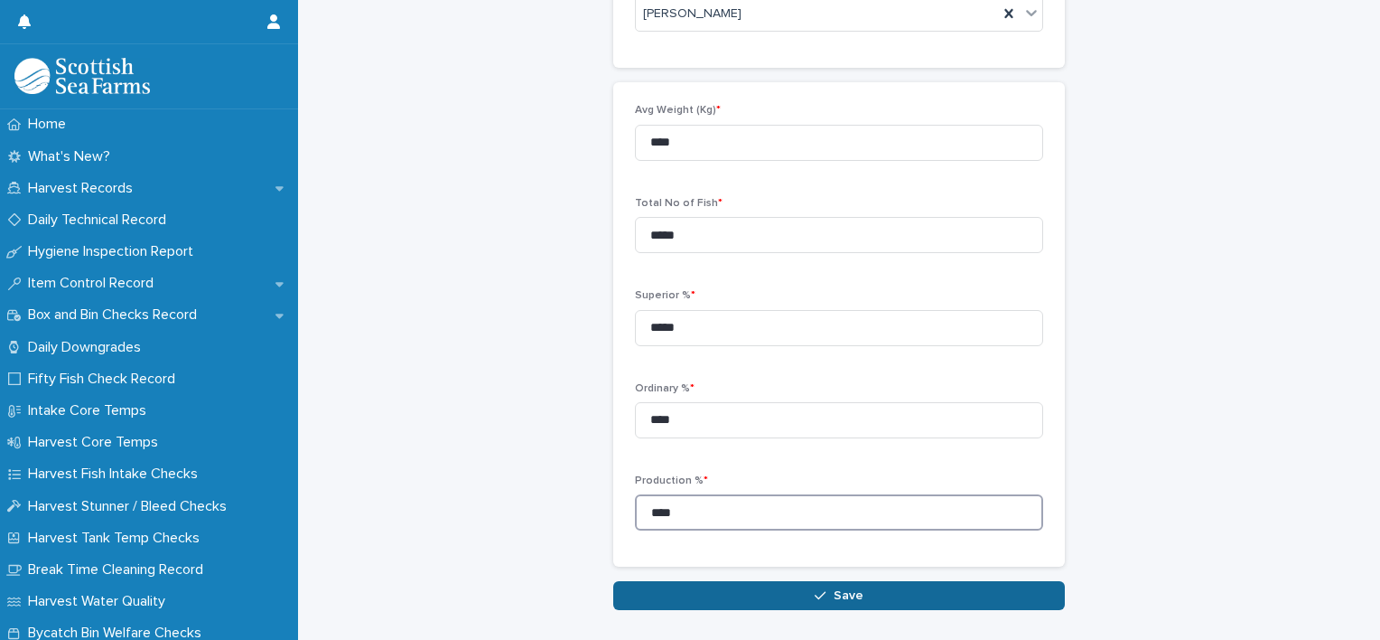
scroll to position [351, 0]
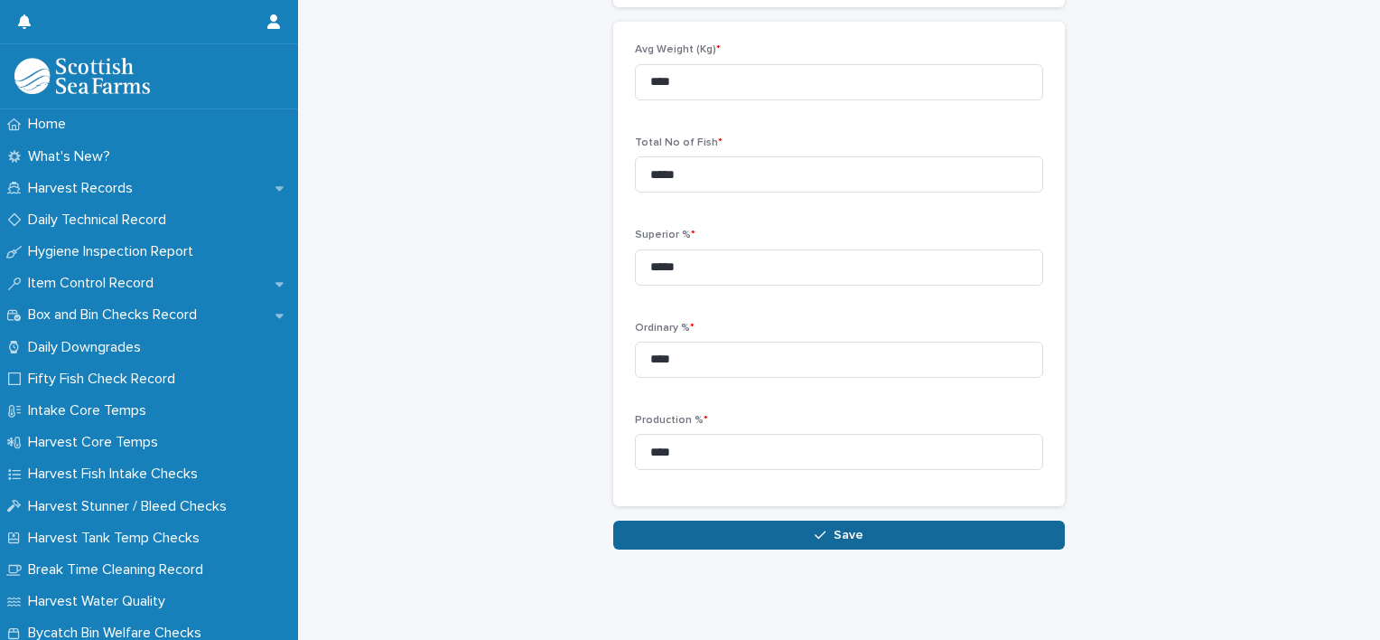
click at [855, 533] on button "Save" at bounding box center [839, 534] width 452 height 29
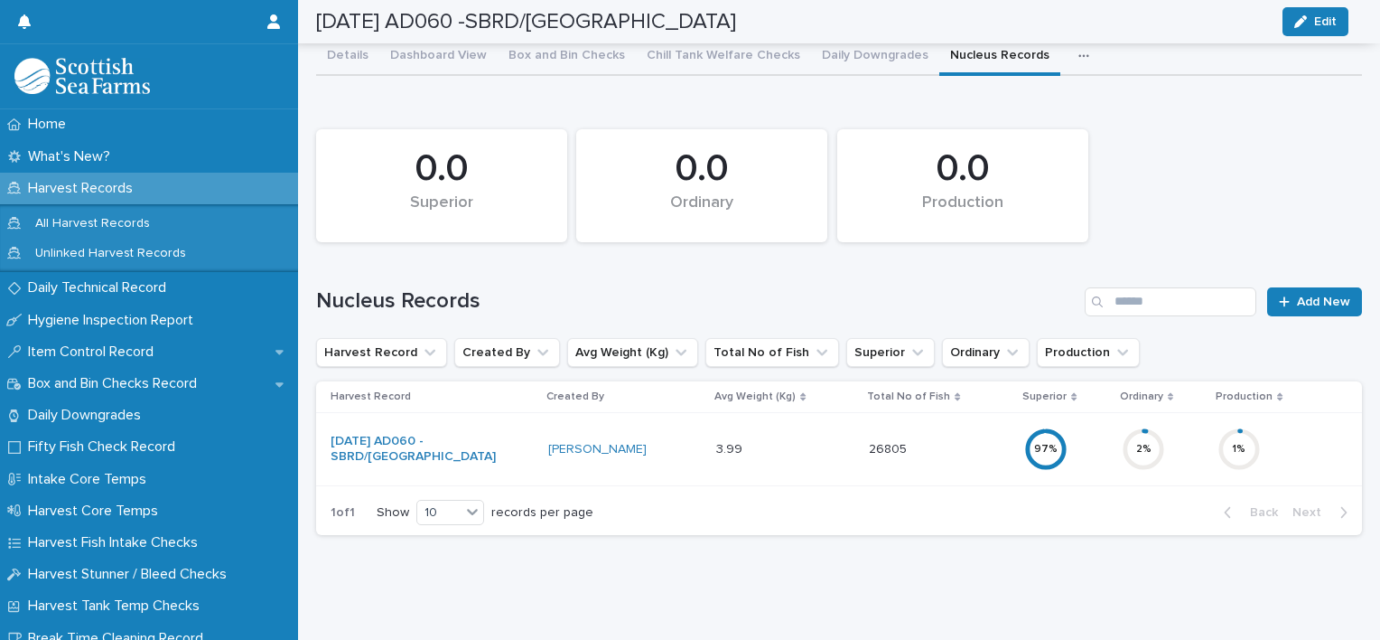
scroll to position [85, 0]
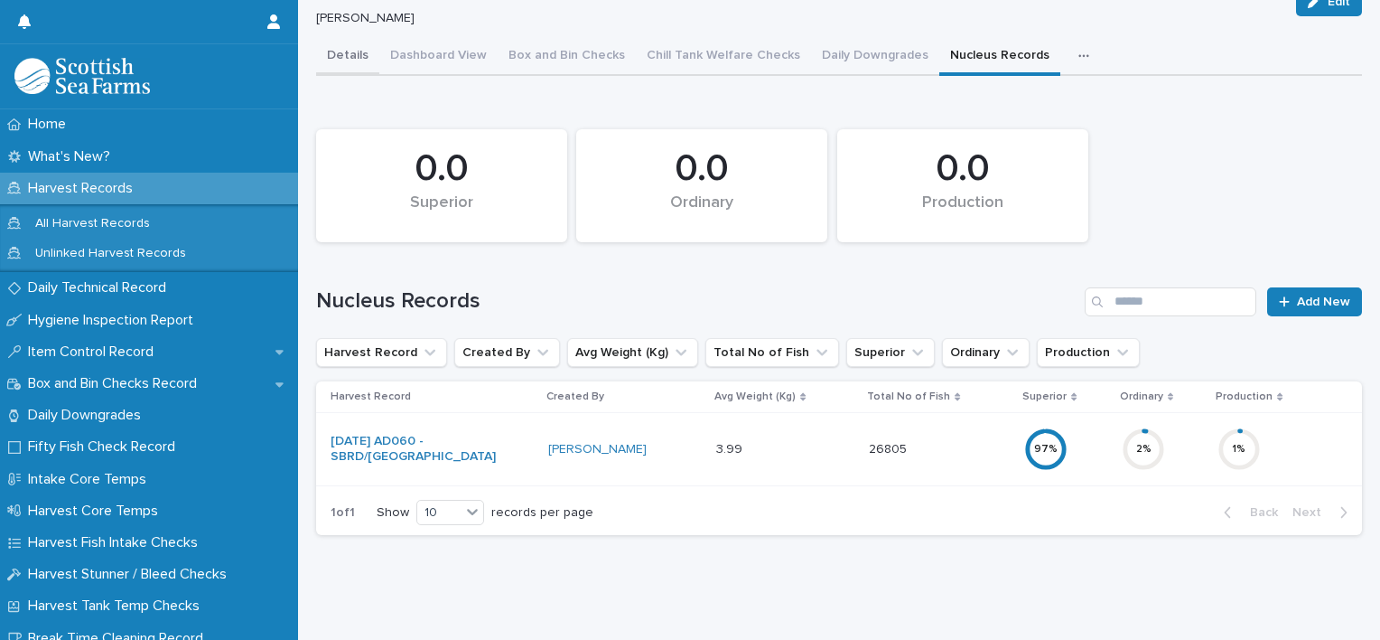
click at [359, 40] on div "Details Dashboard View Box and Bin Checks Chill Tank Welfare Checks Daily Downg…" at bounding box center [839, 293] width 1046 height 511
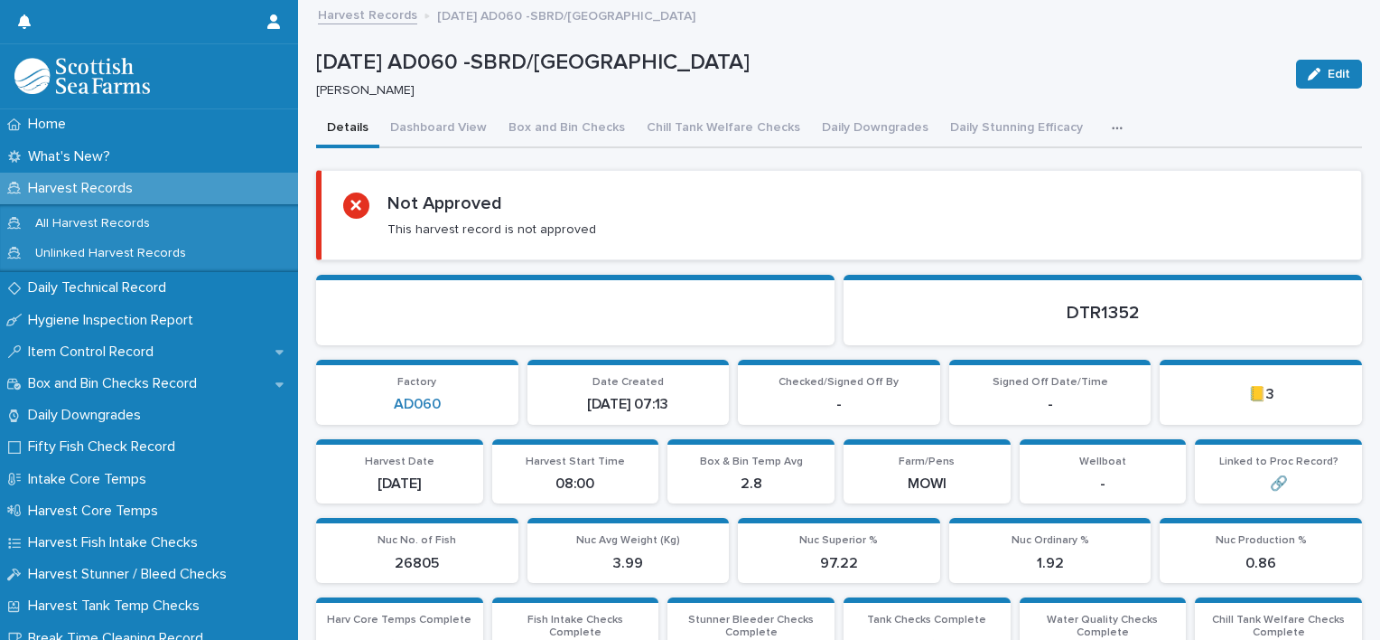
click at [1107, 124] on button "button" at bounding box center [1121, 128] width 40 height 36
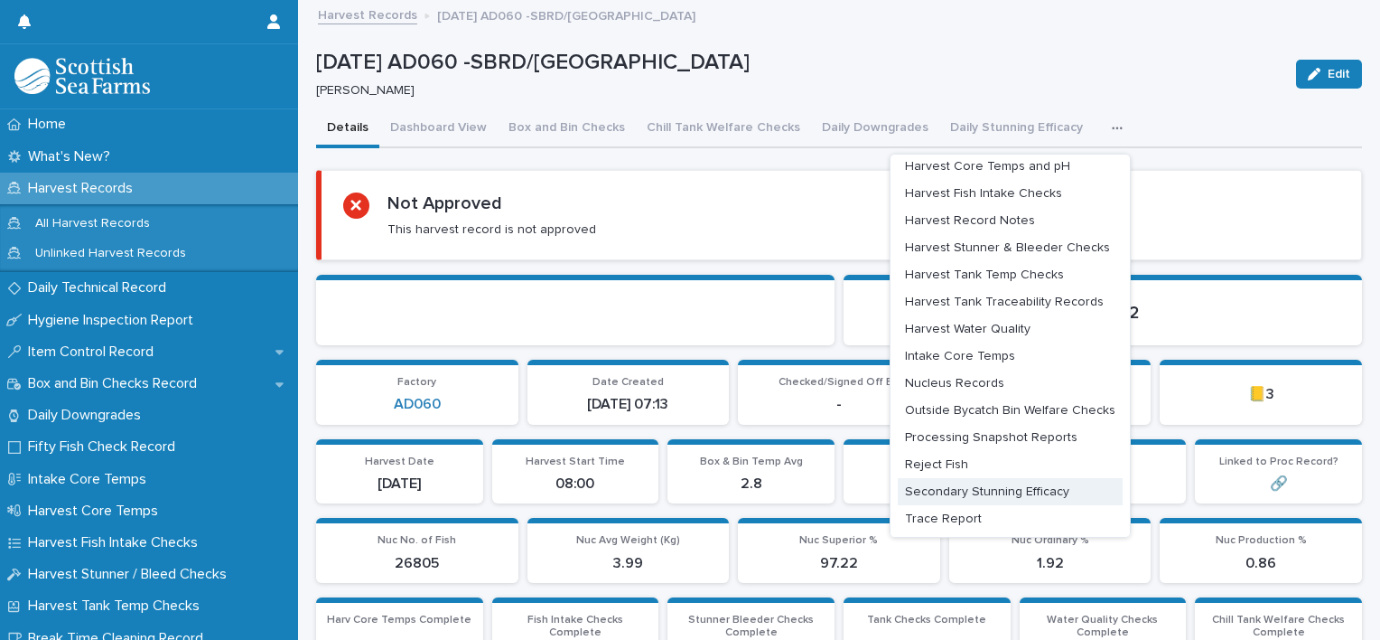
scroll to position [93, 0]
click at [993, 431] on span "Processing Snapshot Reports" at bounding box center [991, 434] width 173 height 13
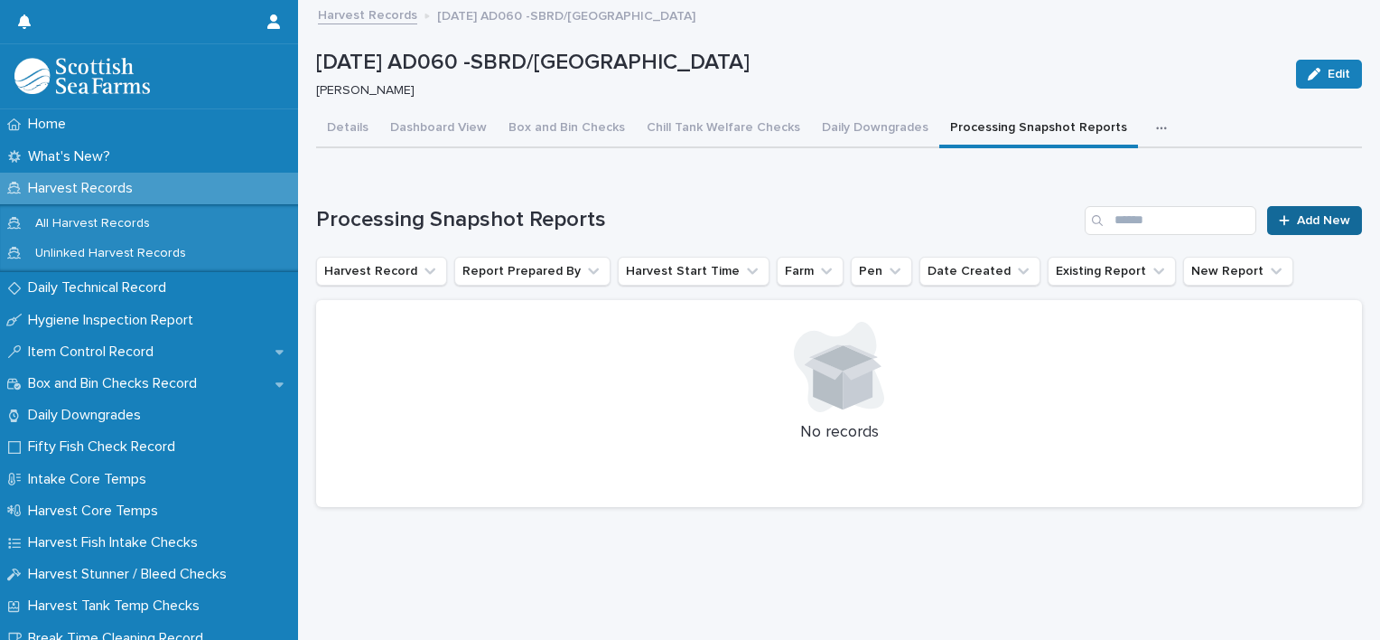
click at [1279, 220] on icon at bounding box center [1284, 220] width 11 height 13
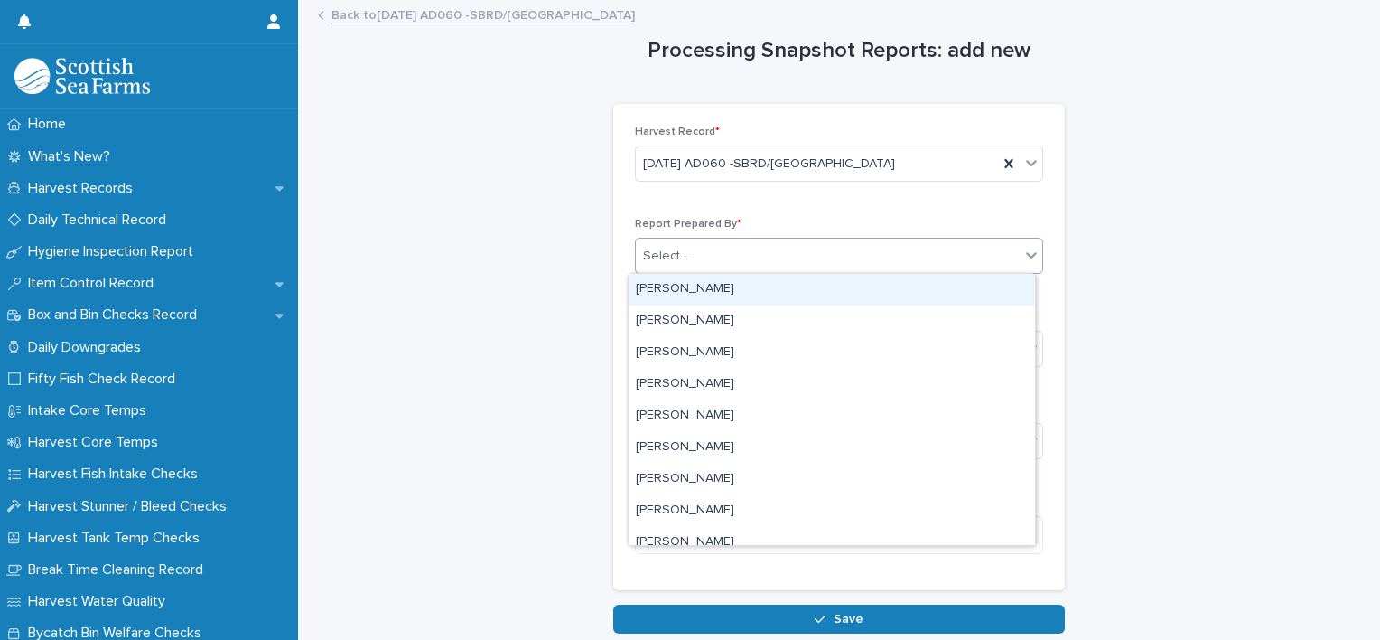
click at [740, 253] on div "Select..." at bounding box center [828, 256] width 384 height 30
type input "***"
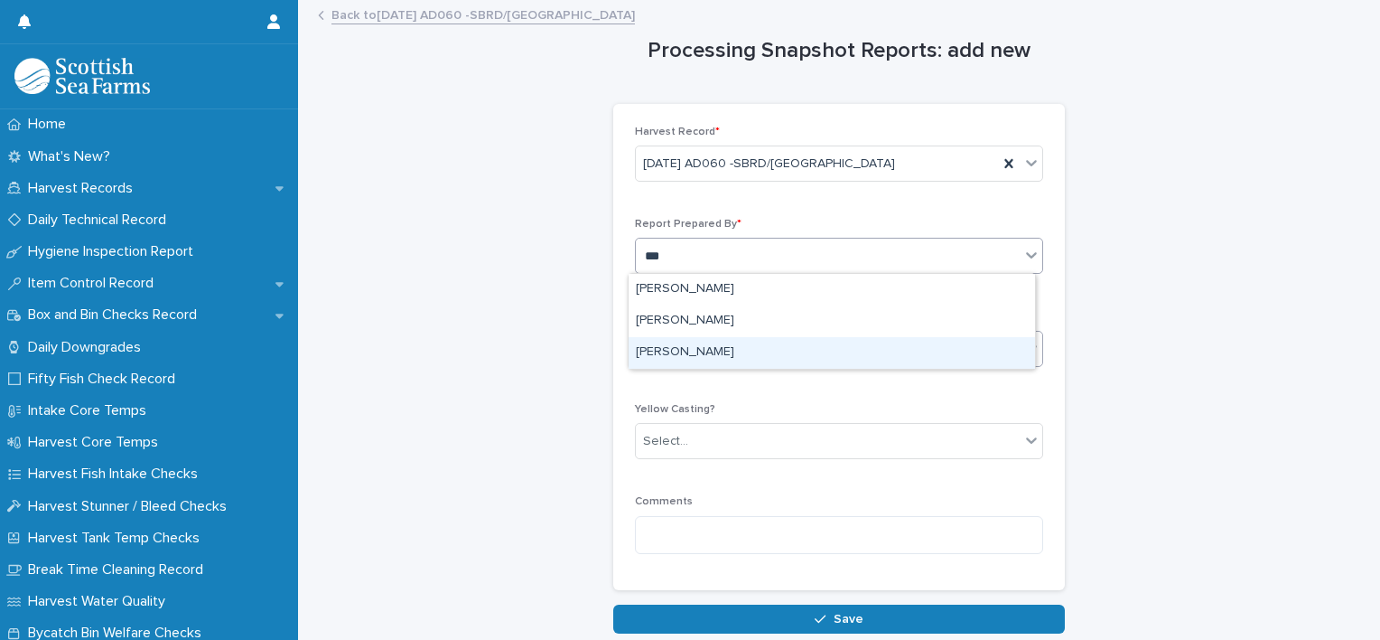
click at [715, 346] on div "[PERSON_NAME]" at bounding box center [832, 353] width 407 height 32
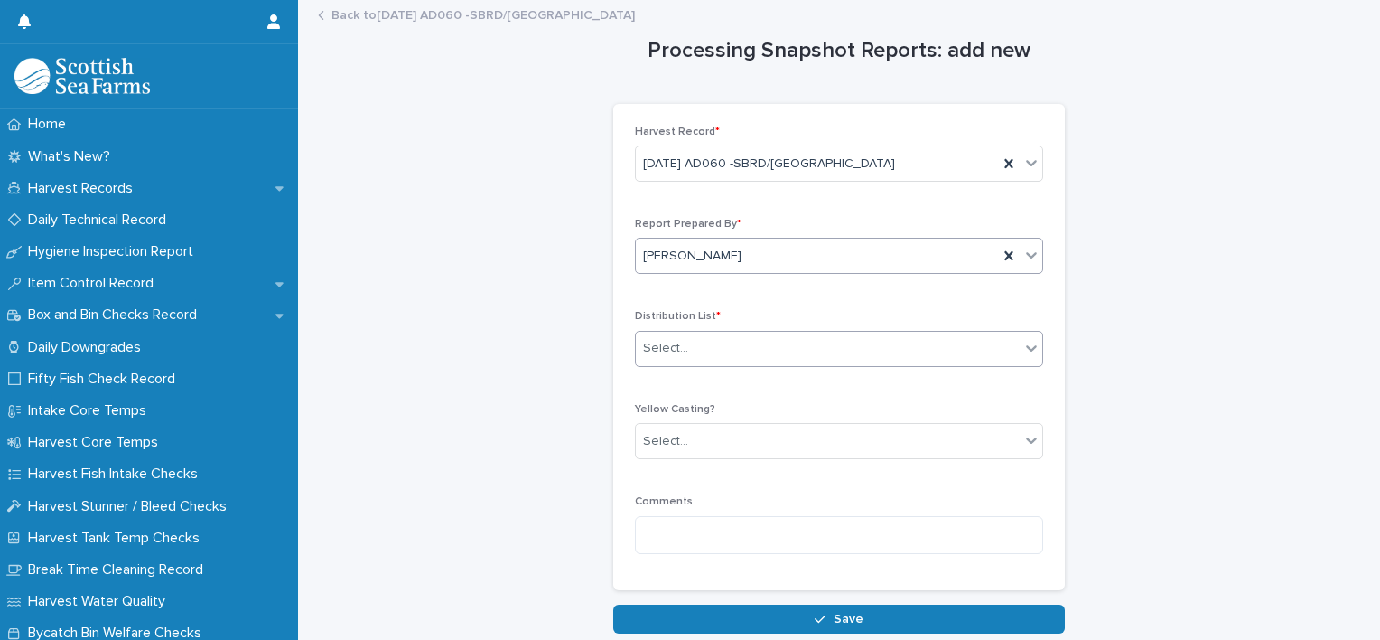
click at [715, 346] on div "Select..." at bounding box center [828, 348] width 384 height 30
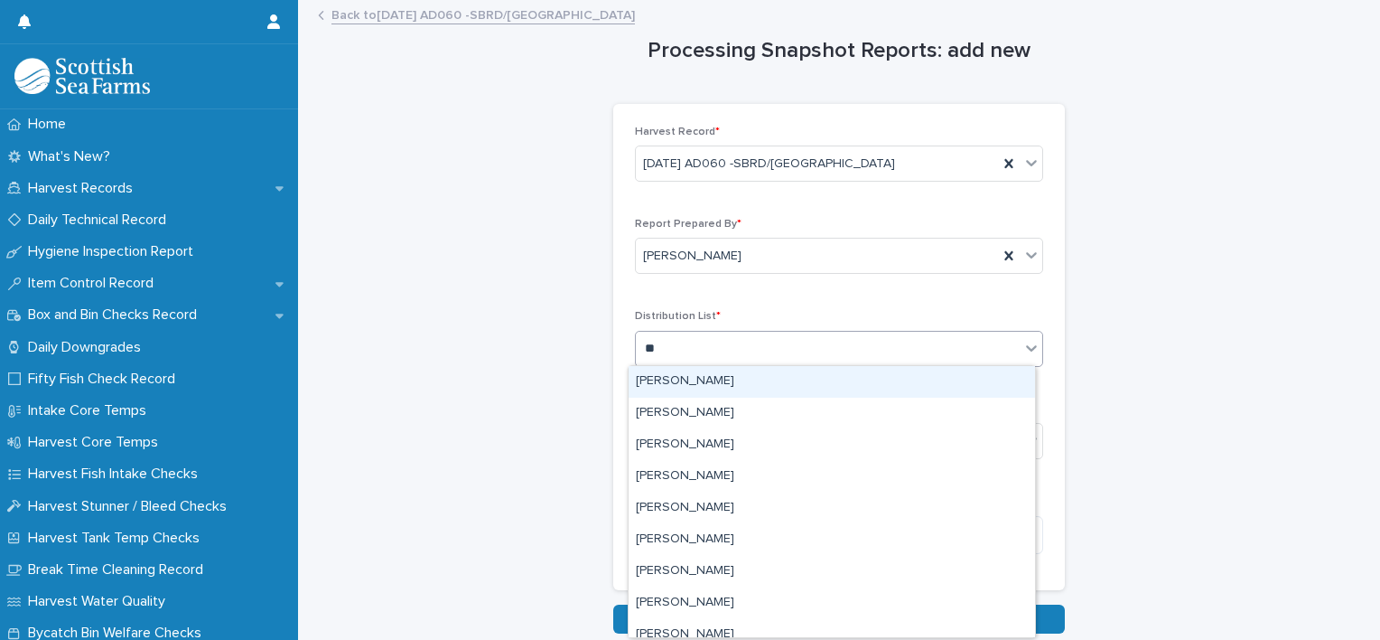
type input "***"
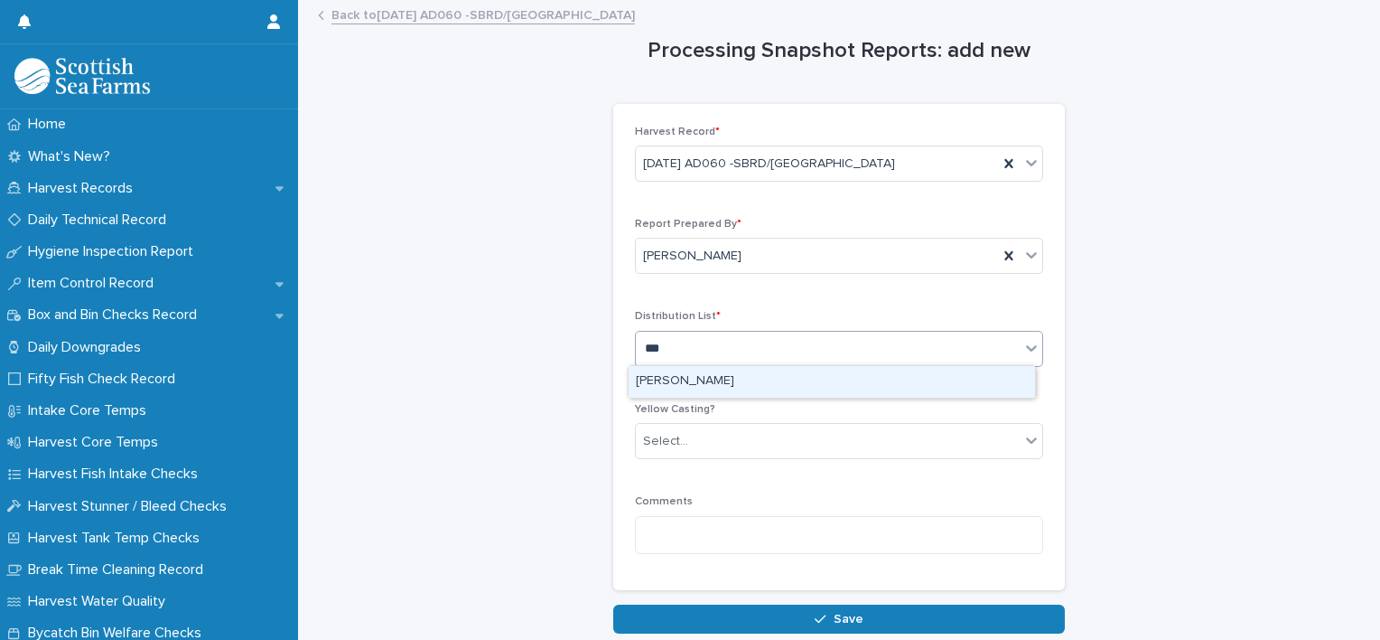
click at [709, 379] on div "Rebecca Buchanan" at bounding box center [832, 382] width 407 height 32
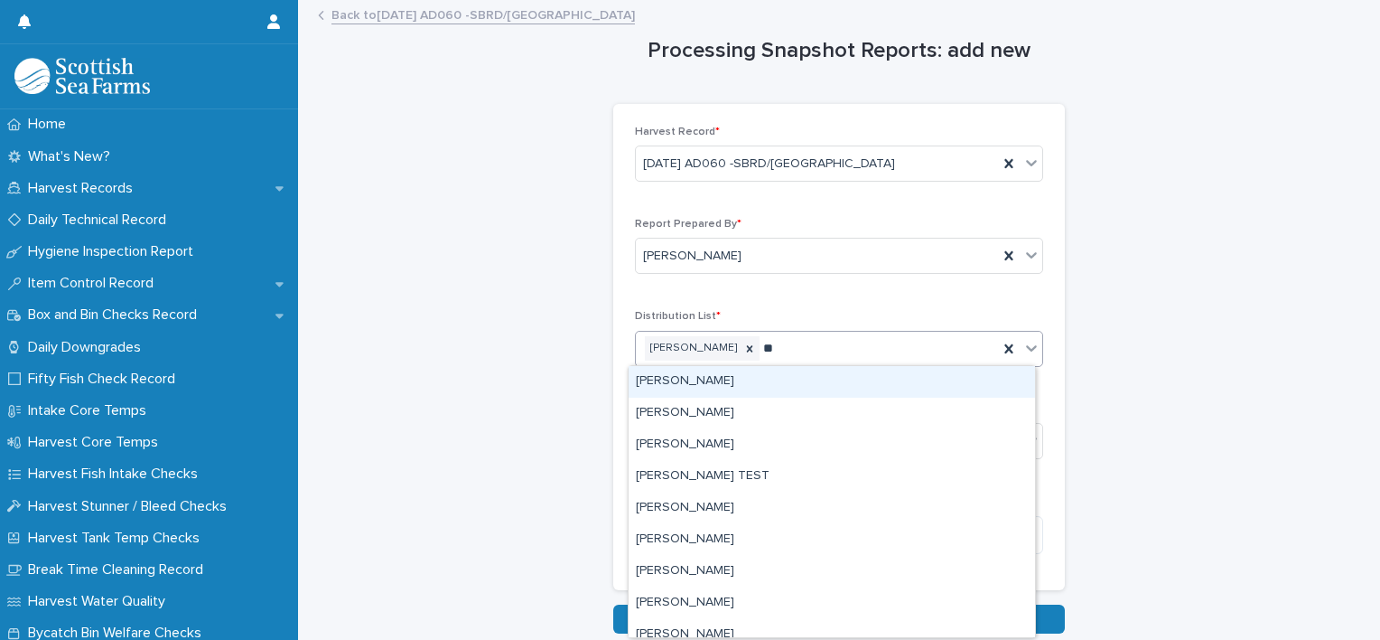
type input "*"
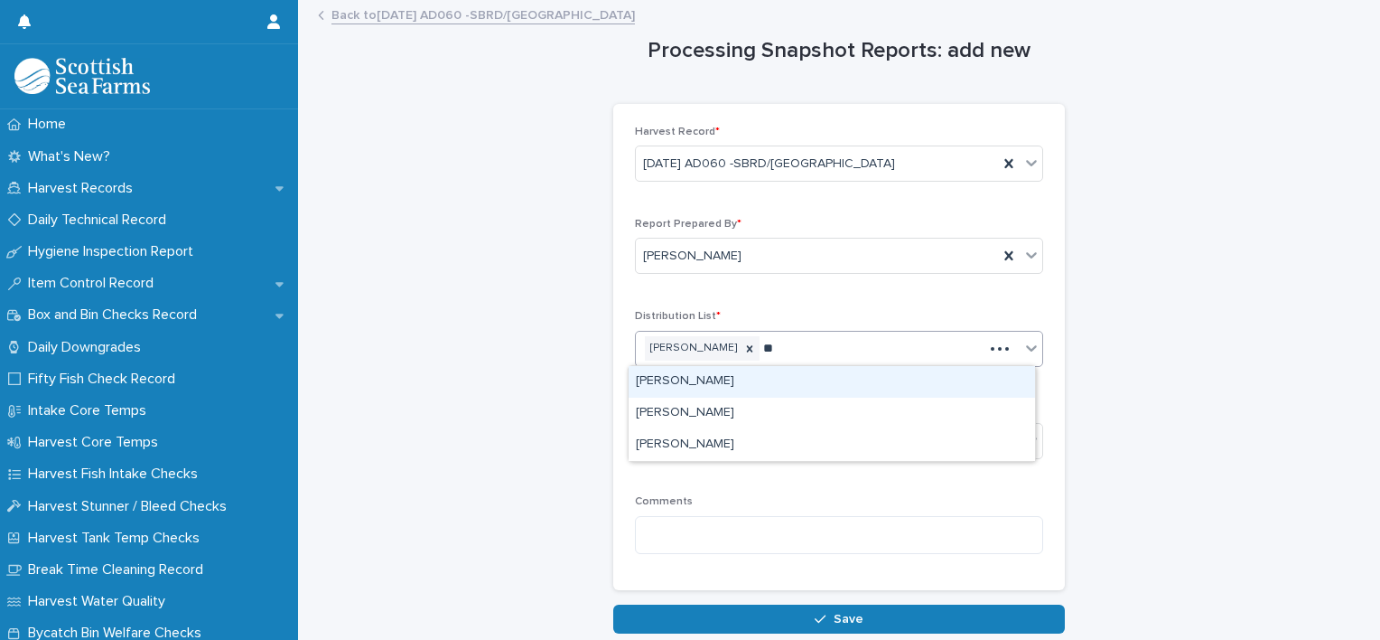
type input "***"
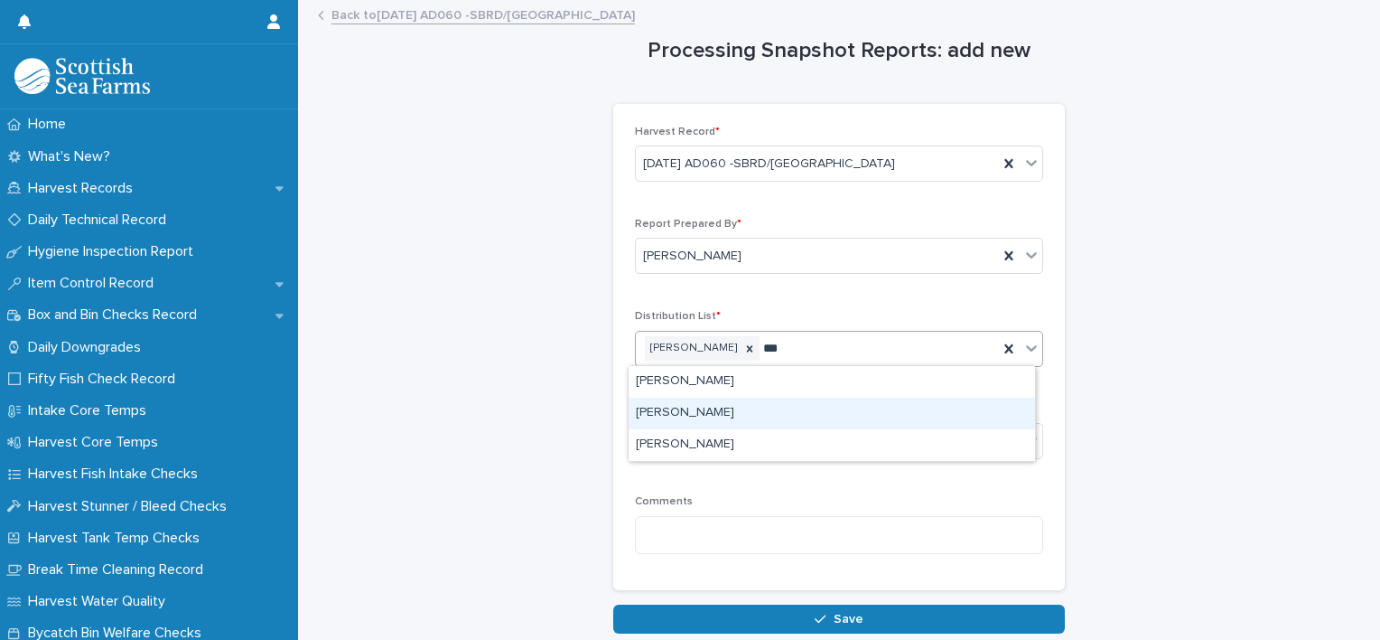
click at [705, 410] on div "David Laverty" at bounding box center [832, 413] width 407 height 32
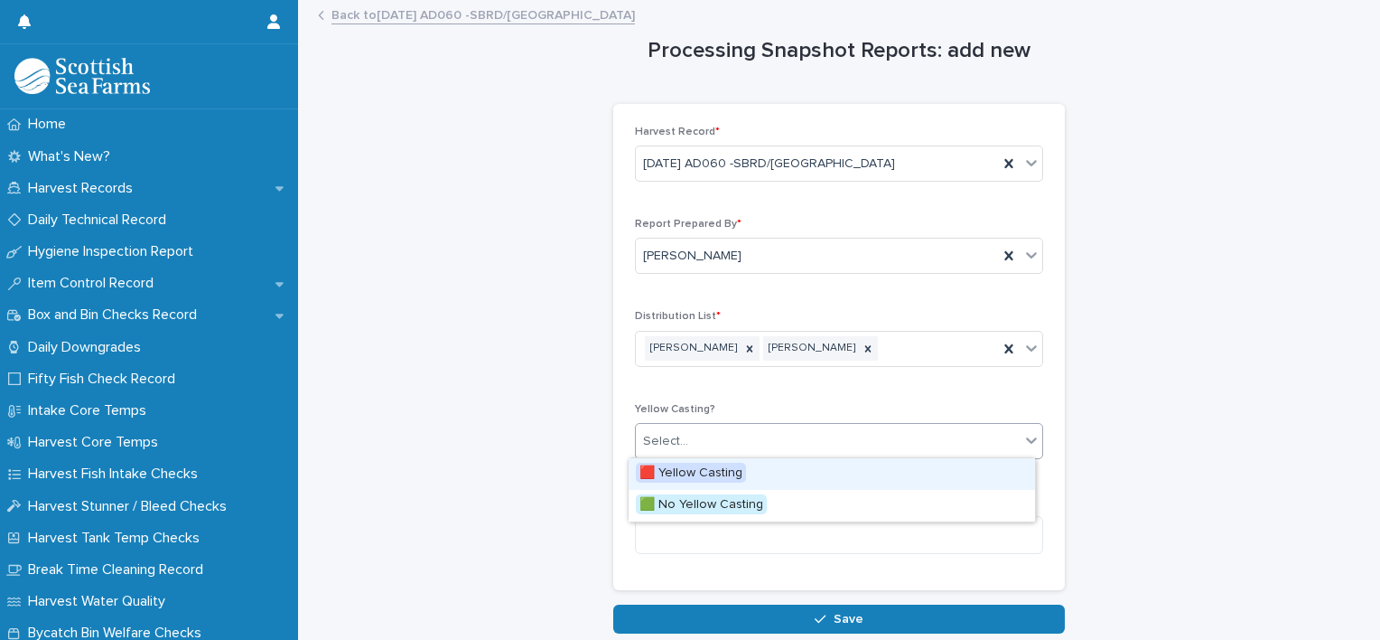
click at [706, 432] on div "Select..." at bounding box center [828, 441] width 384 height 30
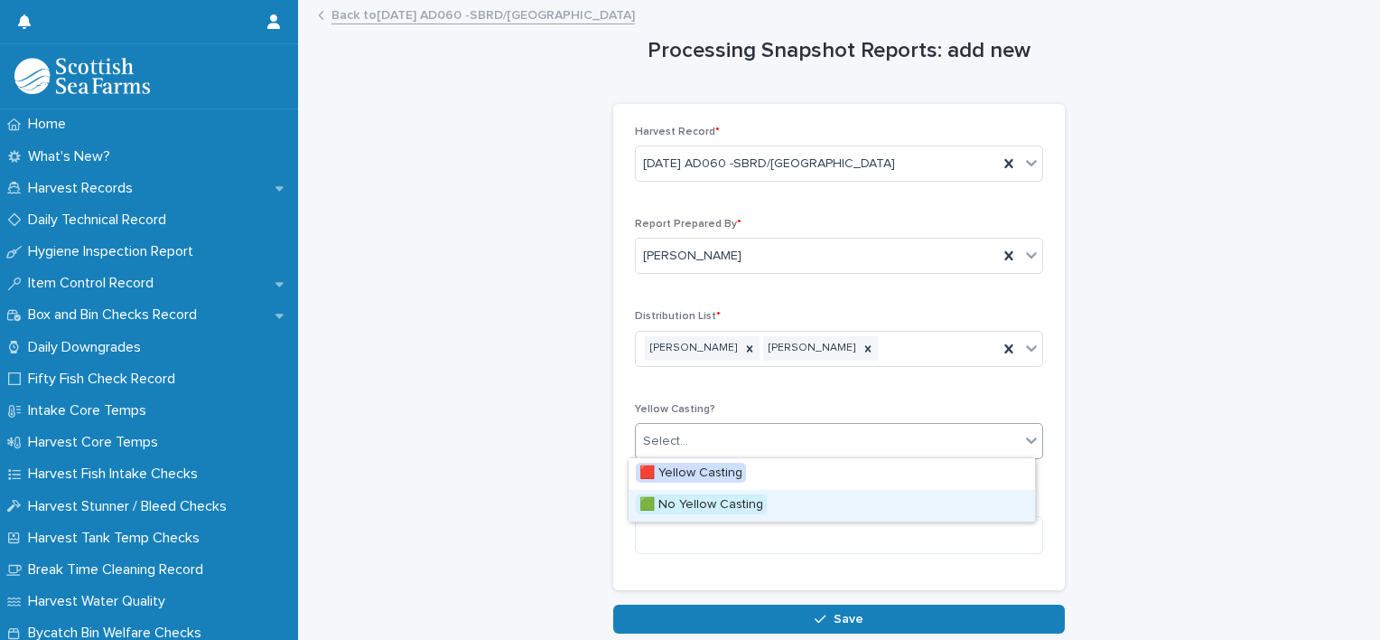
click at [741, 502] on span "🟩 No Yellow Casting" at bounding box center [701, 504] width 131 height 20
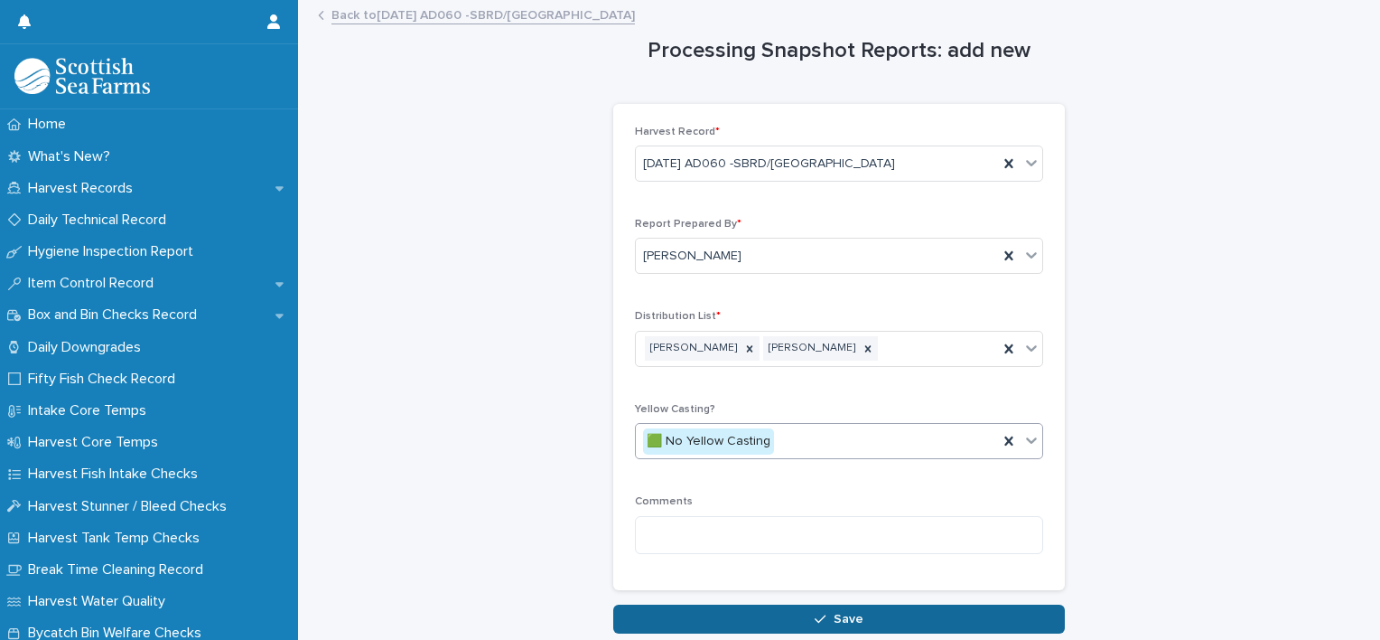
click at [846, 616] on span "Save" at bounding box center [849, 618] width 30 height 13
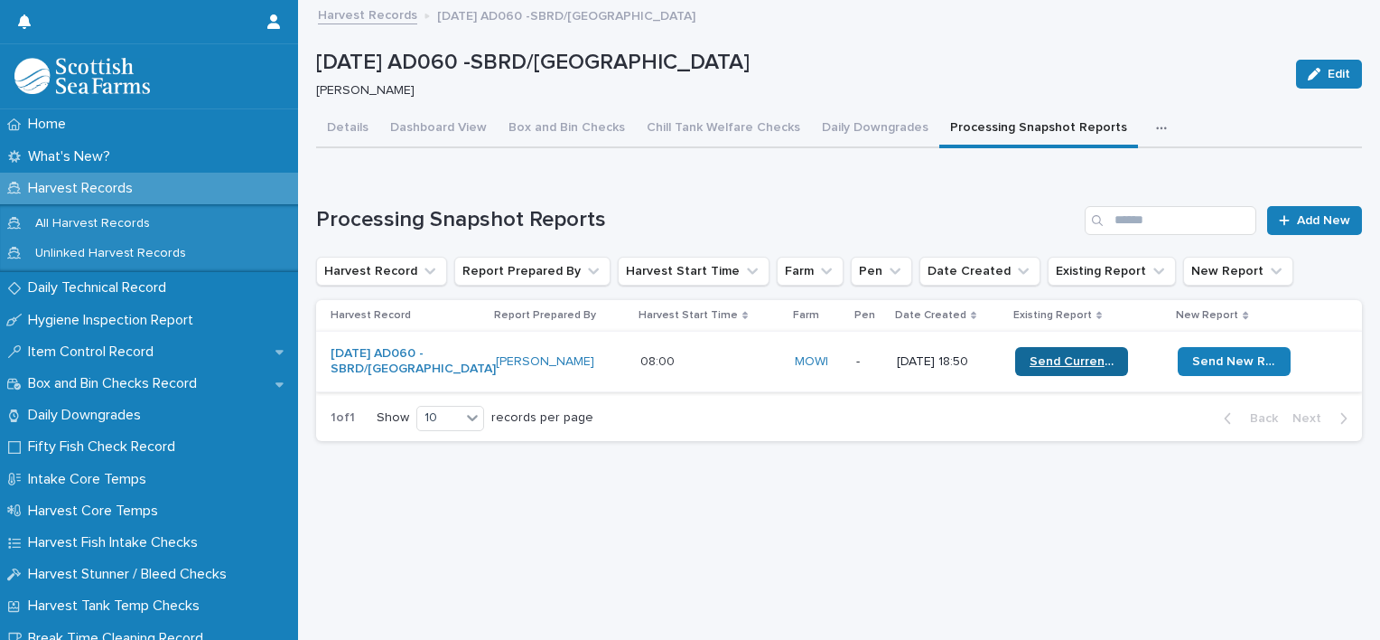
click at [1057, 361] on span "Send Current Report" at bounding box center [1072, 361] width 84 height 13
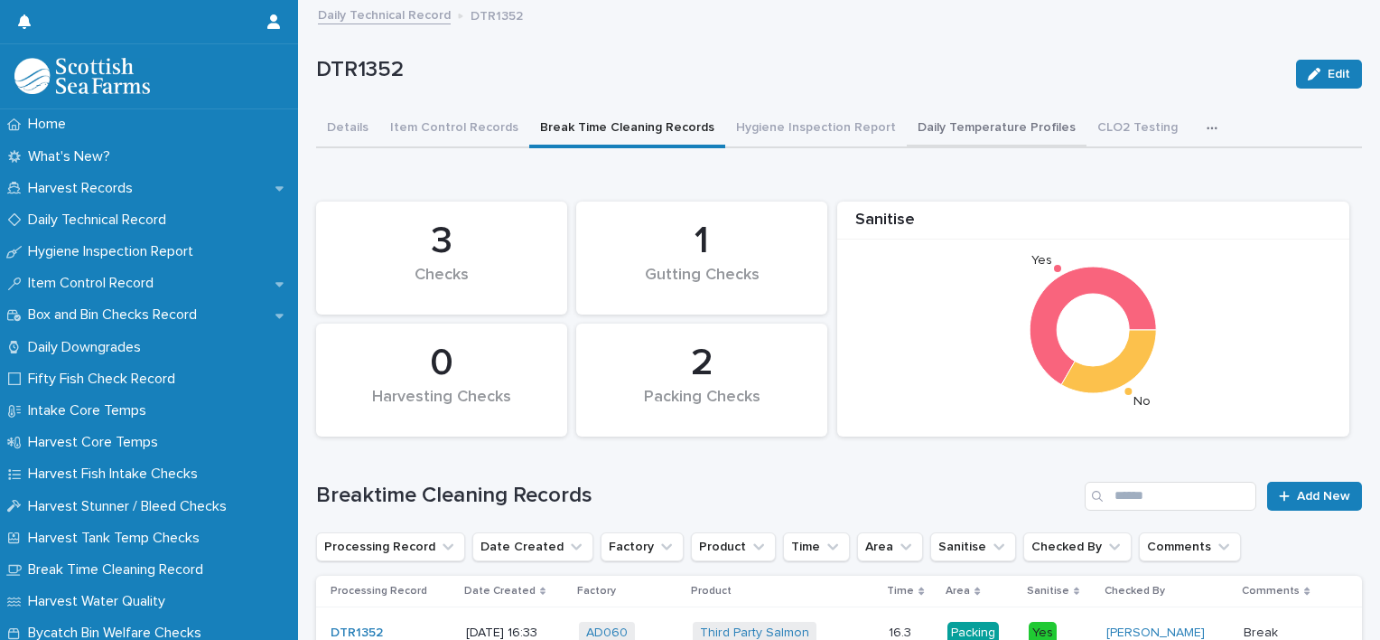
click at [950, 122] on button "Daily Temperature Profiles" at bounding box center [997, 129] width 180 height 38
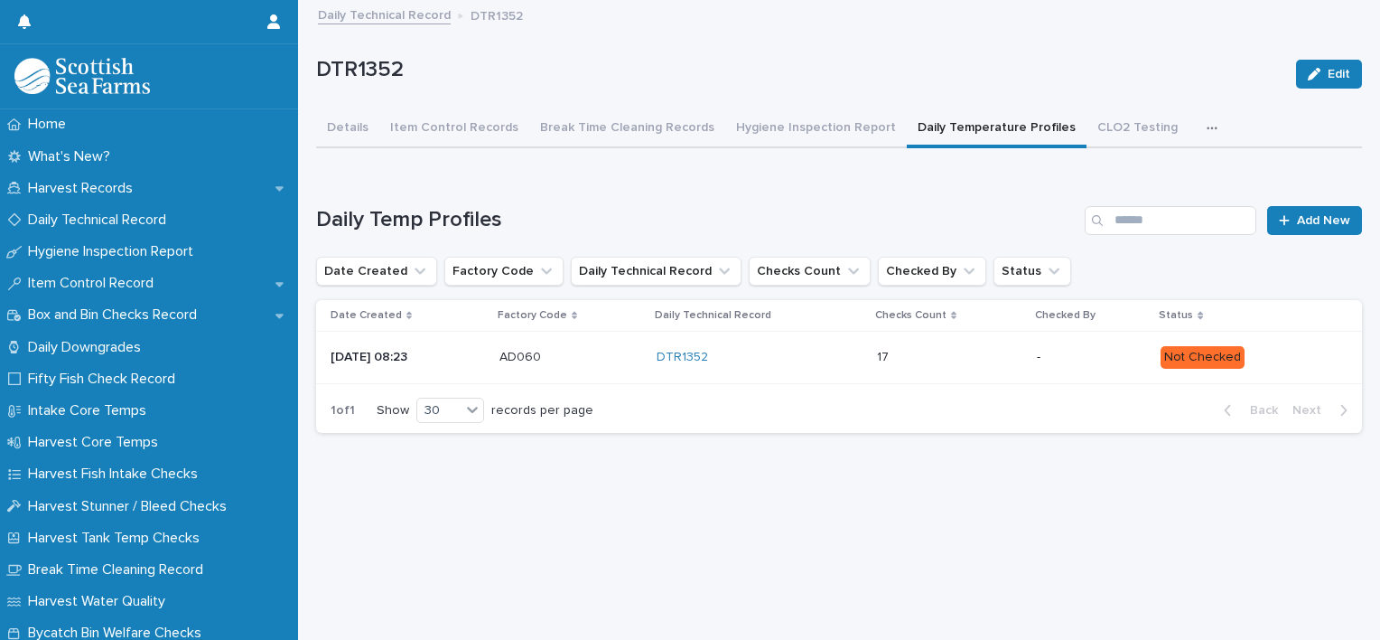
click at [958, 351] on p at bounding box center [949, 357] width 145 height 15
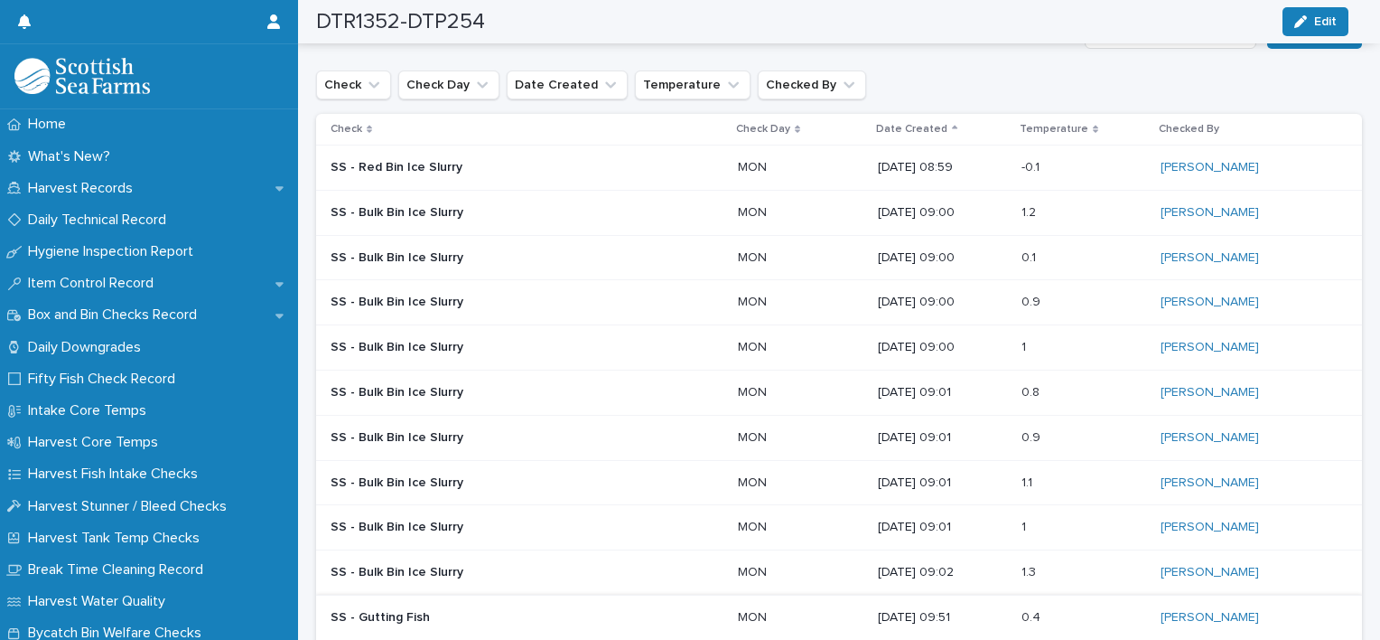
scroll to position [521, 0]
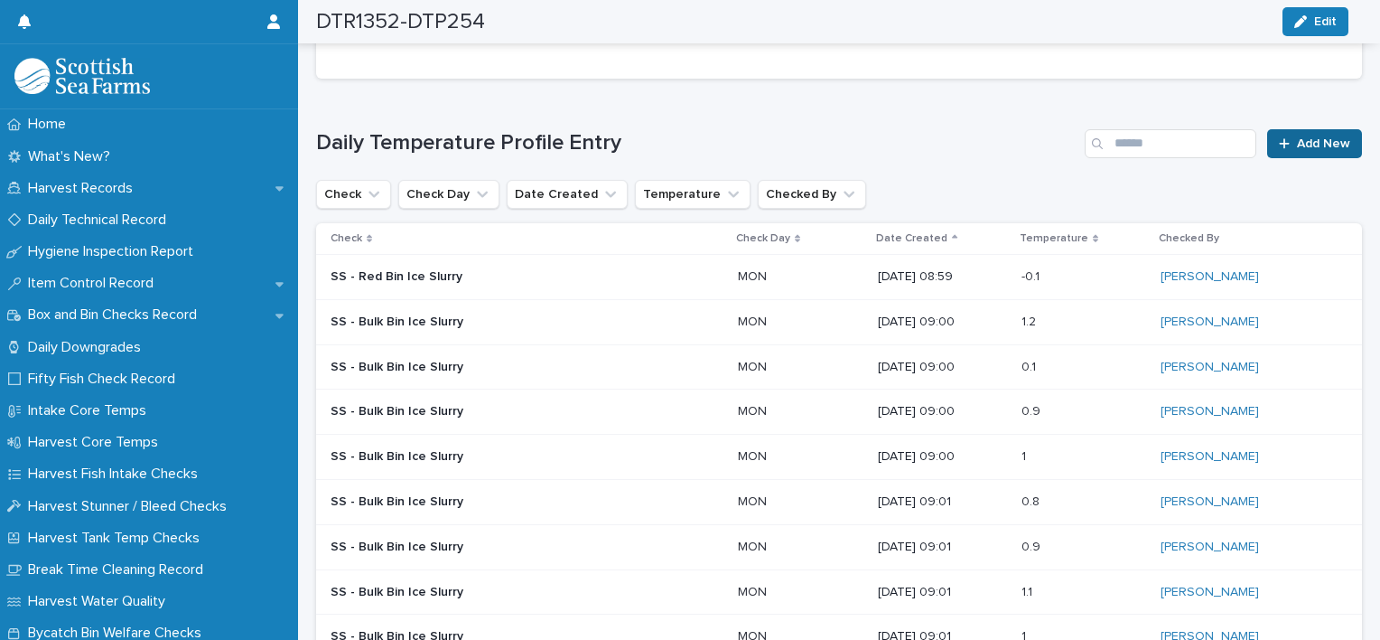
click at [1279, 146] on icon at bounding box center [1284, 143] width 11 height 13
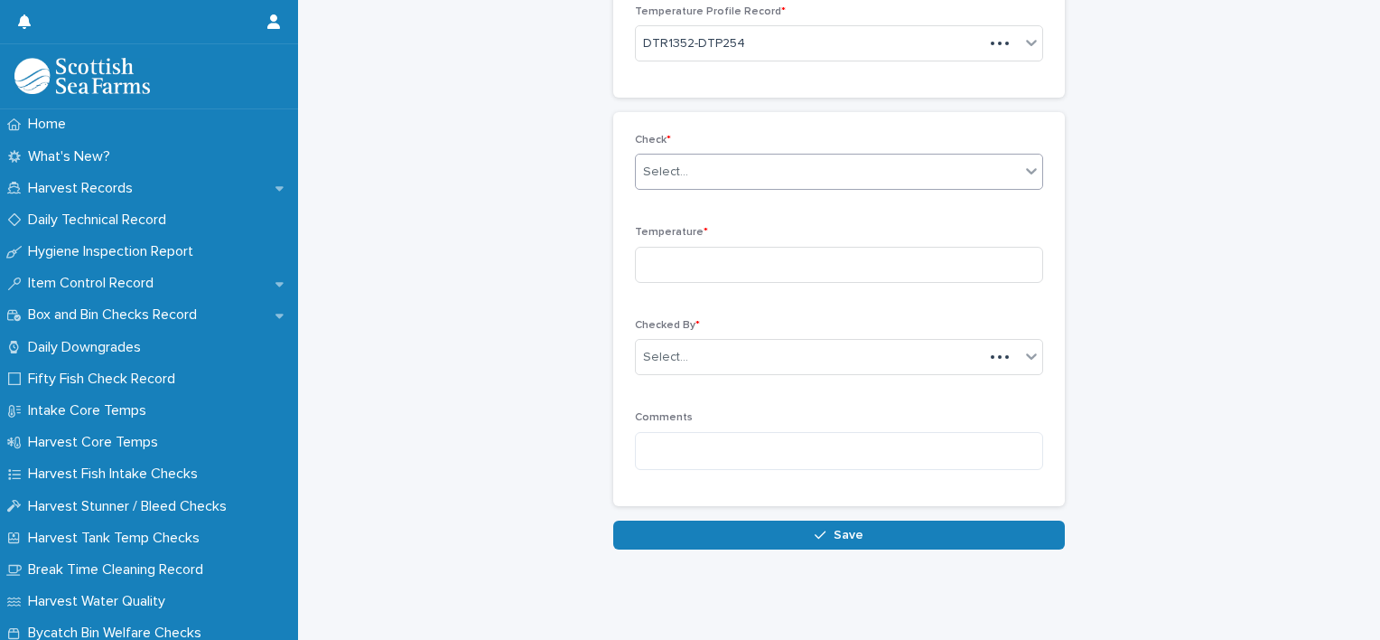
scroll to position [119, 0]
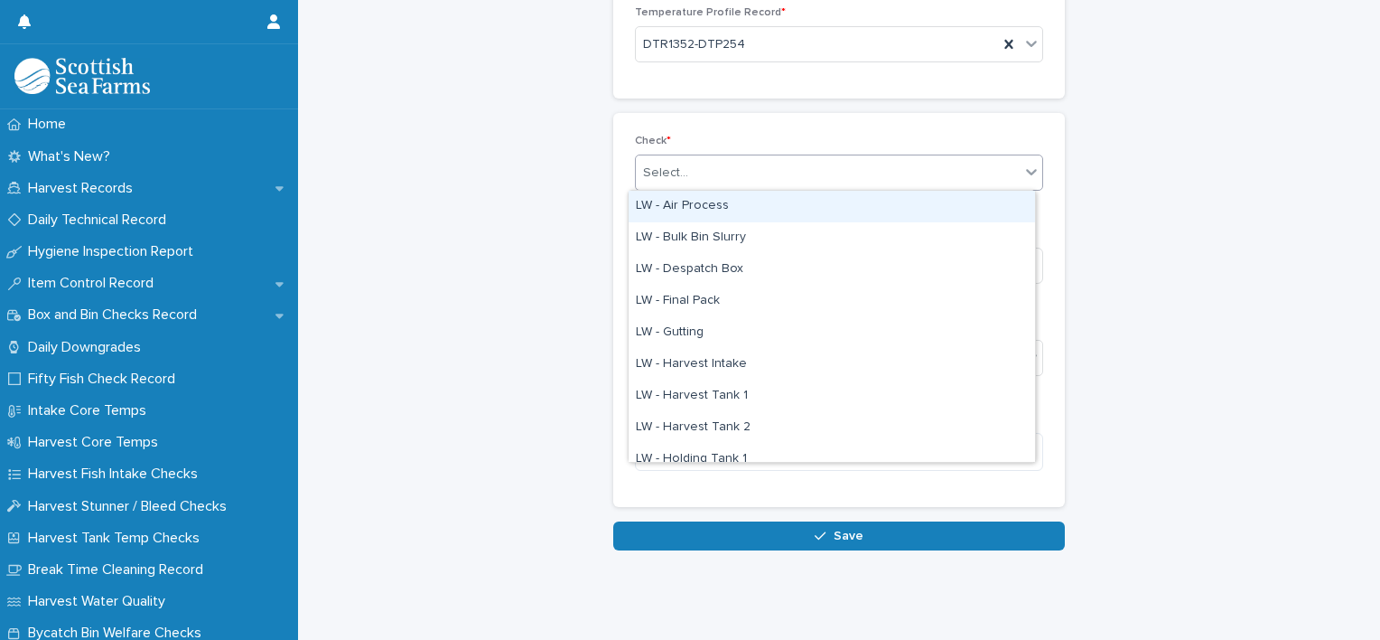
click at [746, 185] on div "Select..." at bounding box center [828, 173] width 384 height 30
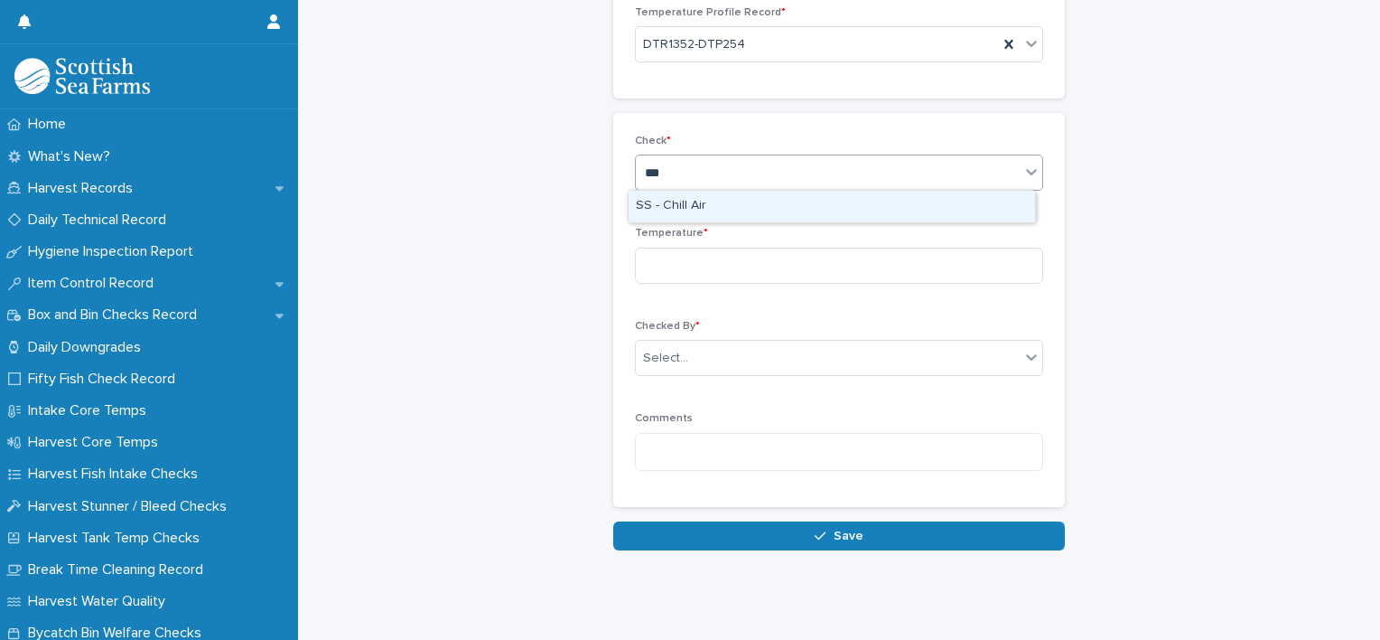
type input "****"
click at [706, 202] on div "SS - Chill Air" at bounding box center [832, 207] width 407 height 32
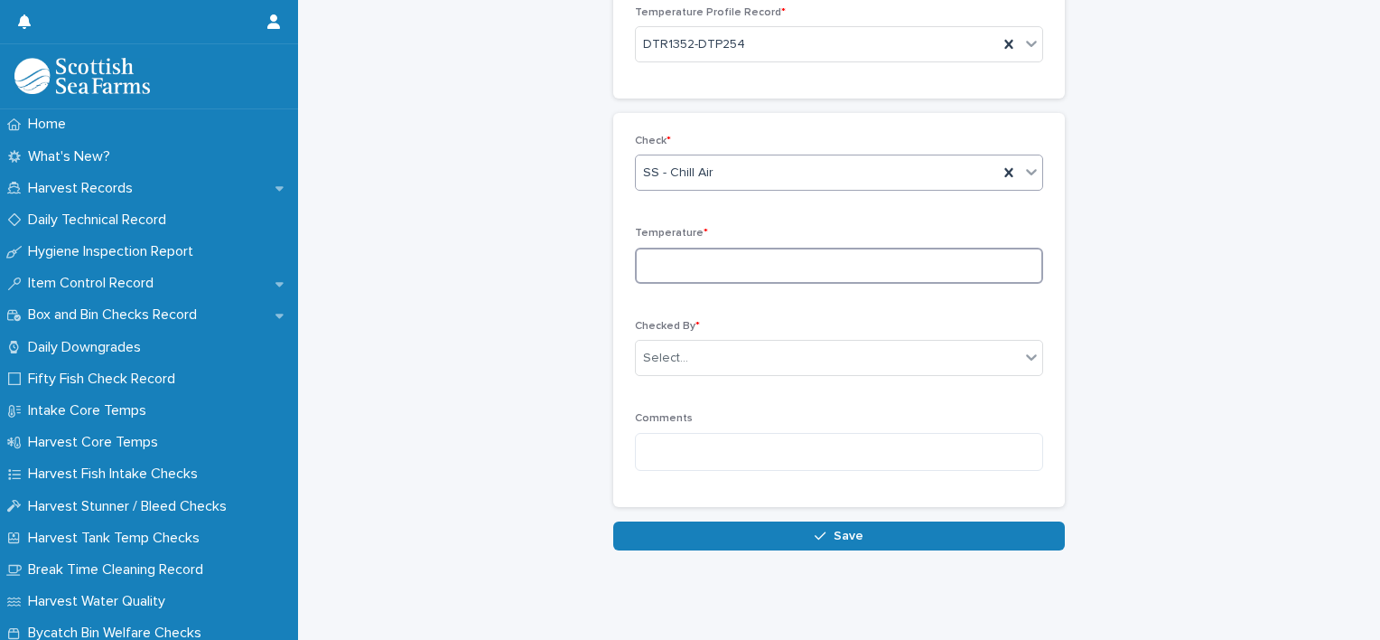
click at [705, 257] on input at bounding box center [839, 266] width 408 height 36
type input "****"
click at [690, 379] on div "Checked By * Select..." at bounding box center [839, 355] width 408 height 70
click at [688, 364] on div "Select..." at bounding box center [828, 358] width 384 height 30
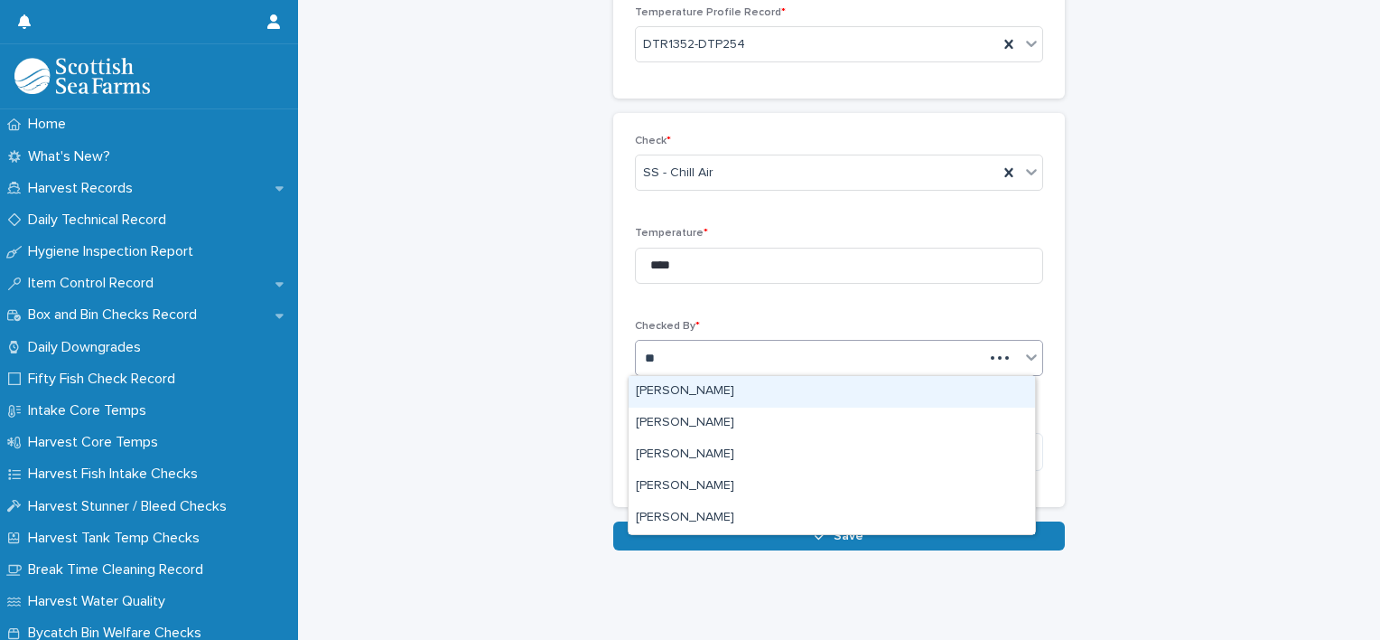
type input "***"
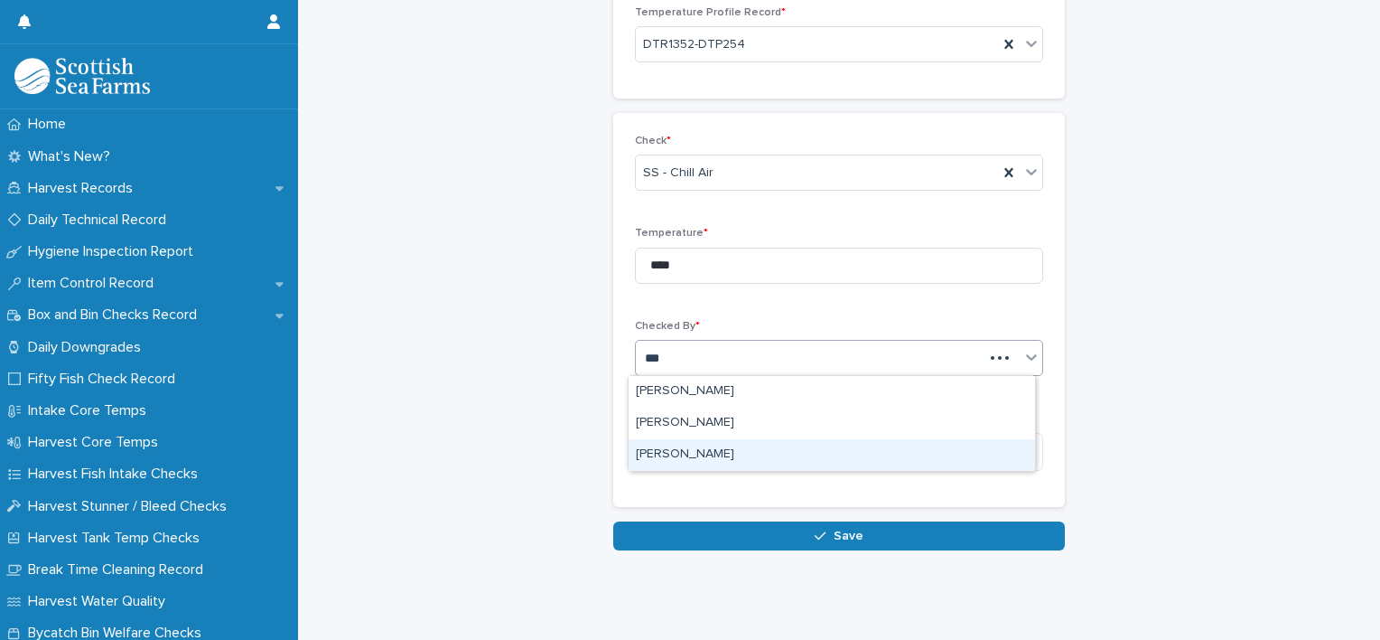
click at [666, 450] on div "[PERSON_NAME]" at bounding box center [832, 455] width 407 height 32
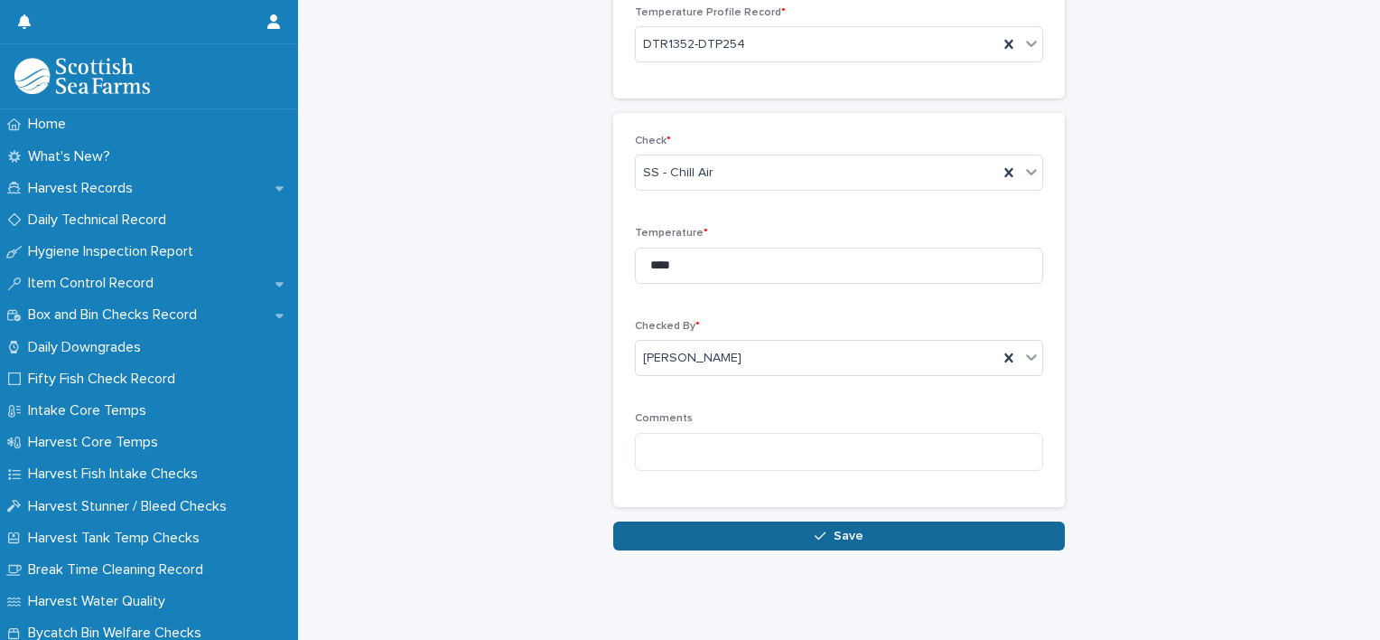
click at [802, 524] on button "Save" at bounding box center [839, 535] width 452 height 29
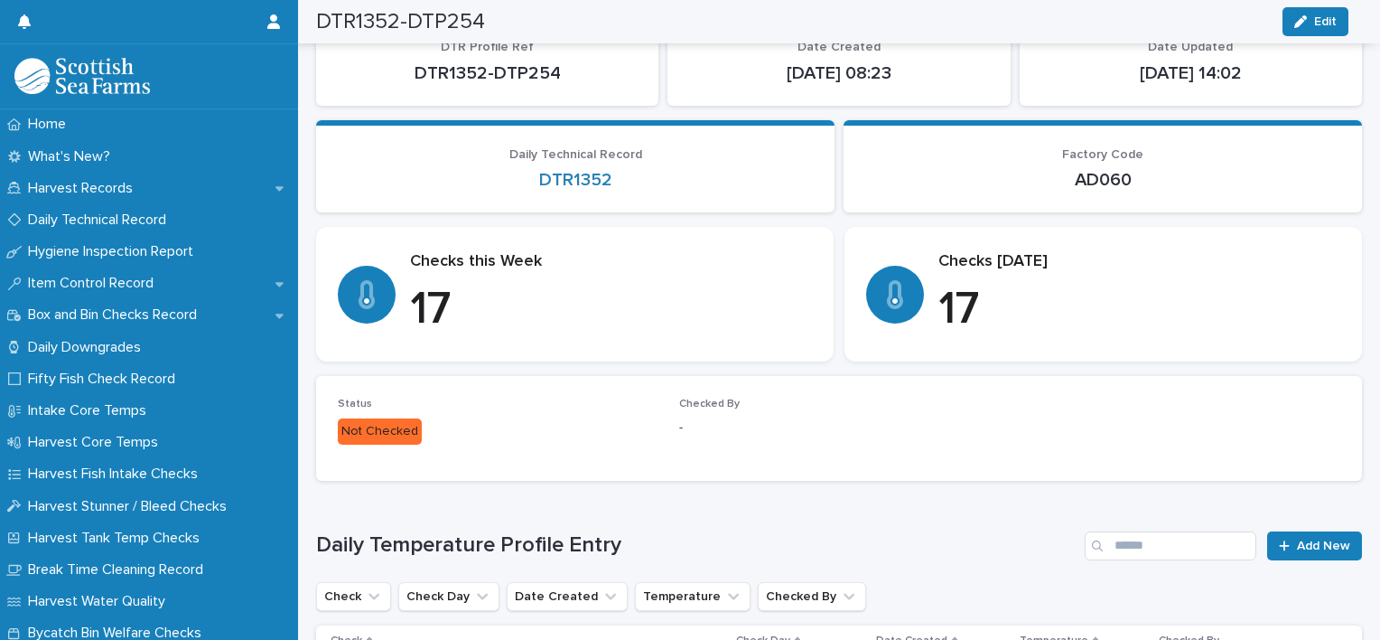
scroll to position [512, 0]
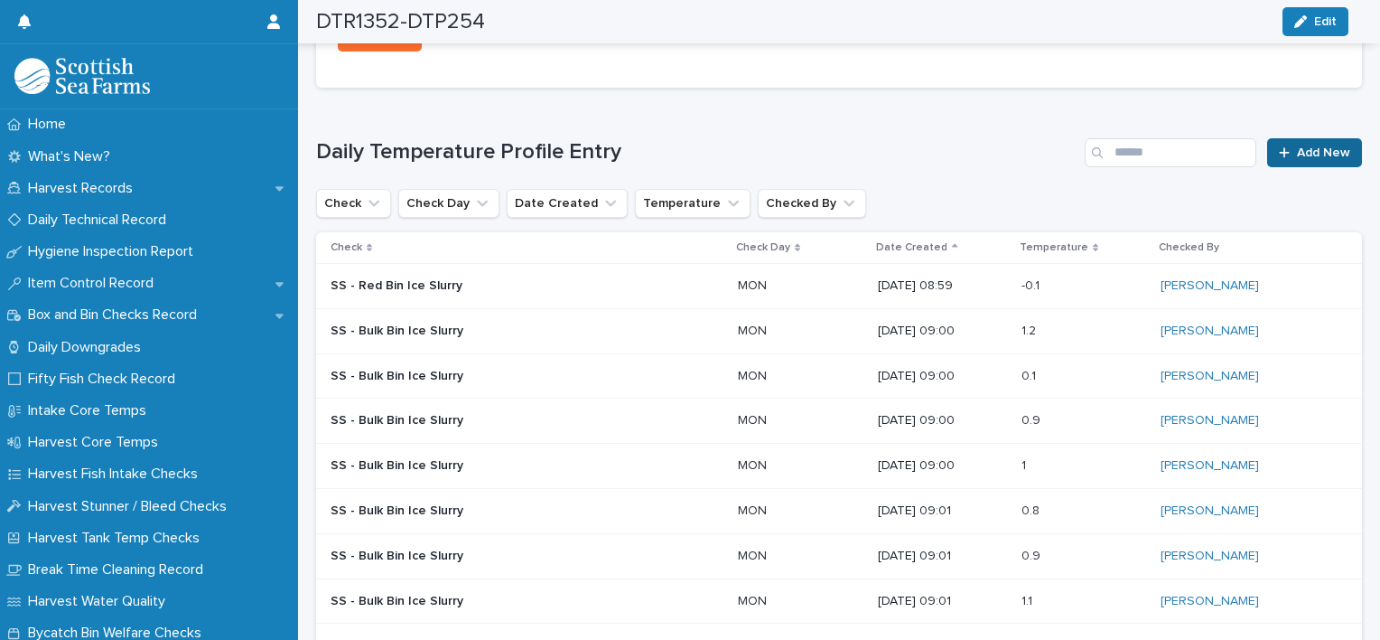
click at [1314, 164] on link "Add New" at bounding box center [1314, 152] width 95 height 29
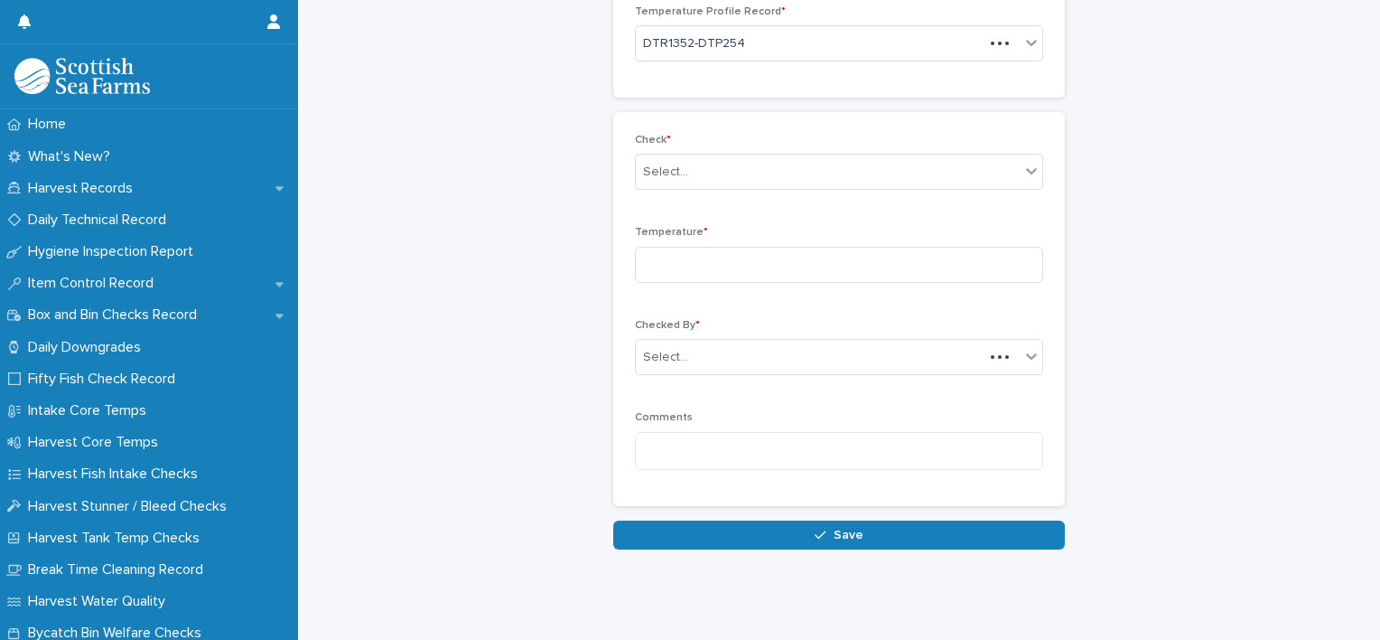
scroll to position [119, 0]
click at [690, 173] on input "text" at bounding box center [691, 172] width 2 height 15
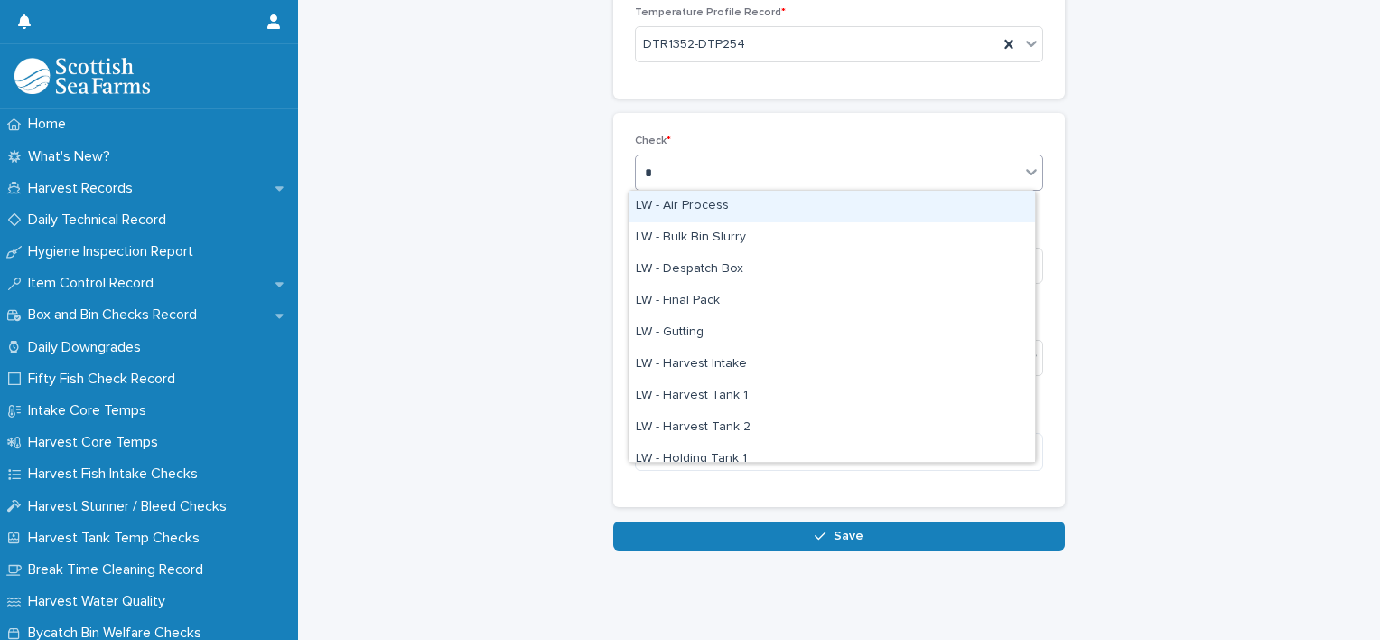
type input "**"
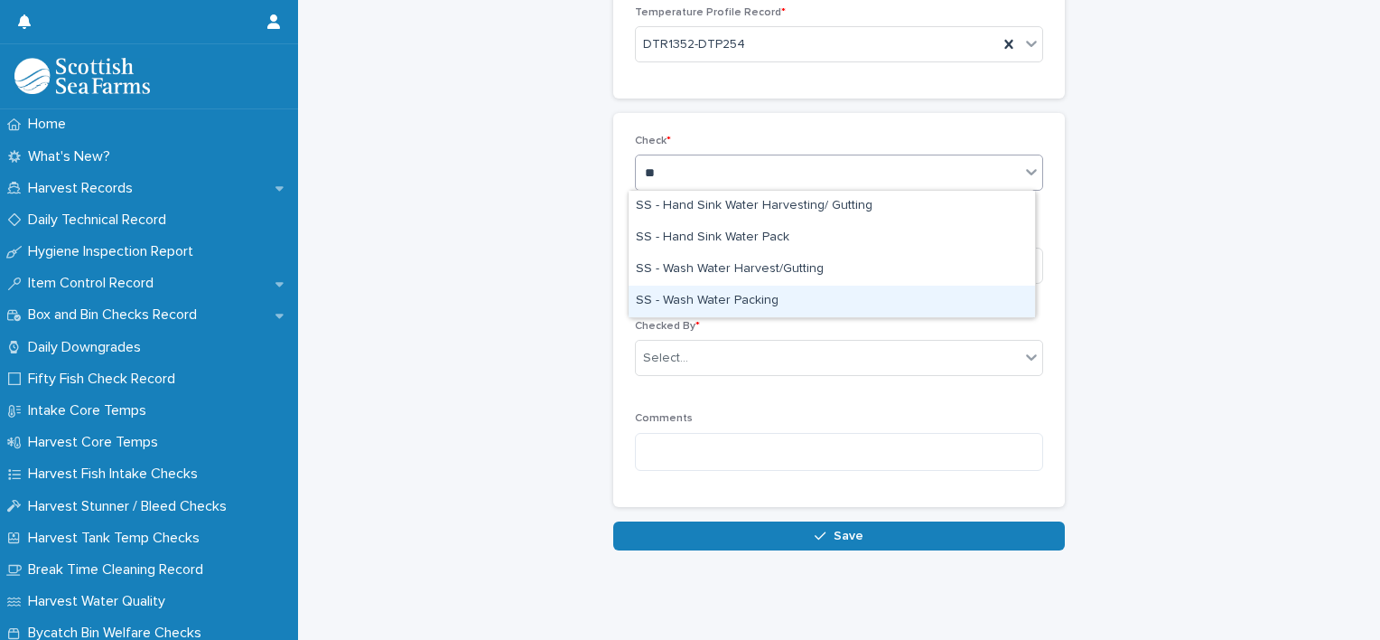
click at [744, 306] on div "SS - Wash Water Packing" at bounding box center [832, 301] width 407 height 32
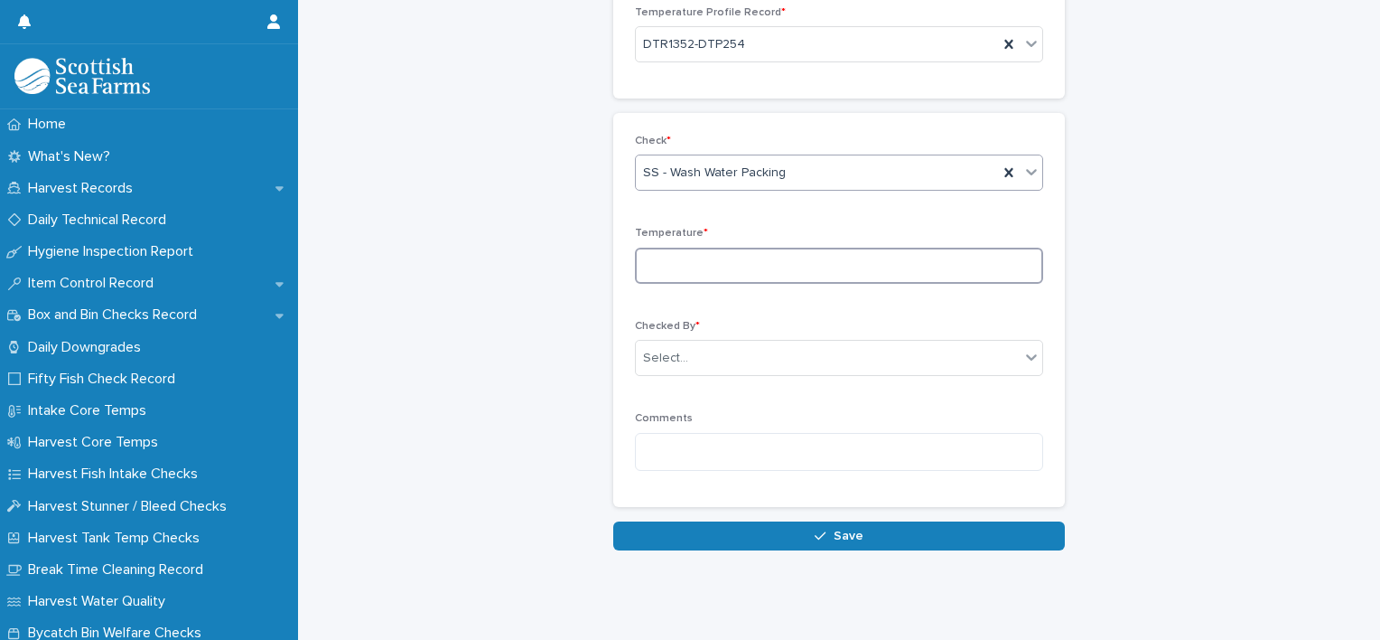
click at [678, 257] on input at bounding box center [839, 266] width 408 height 36
type input "****"
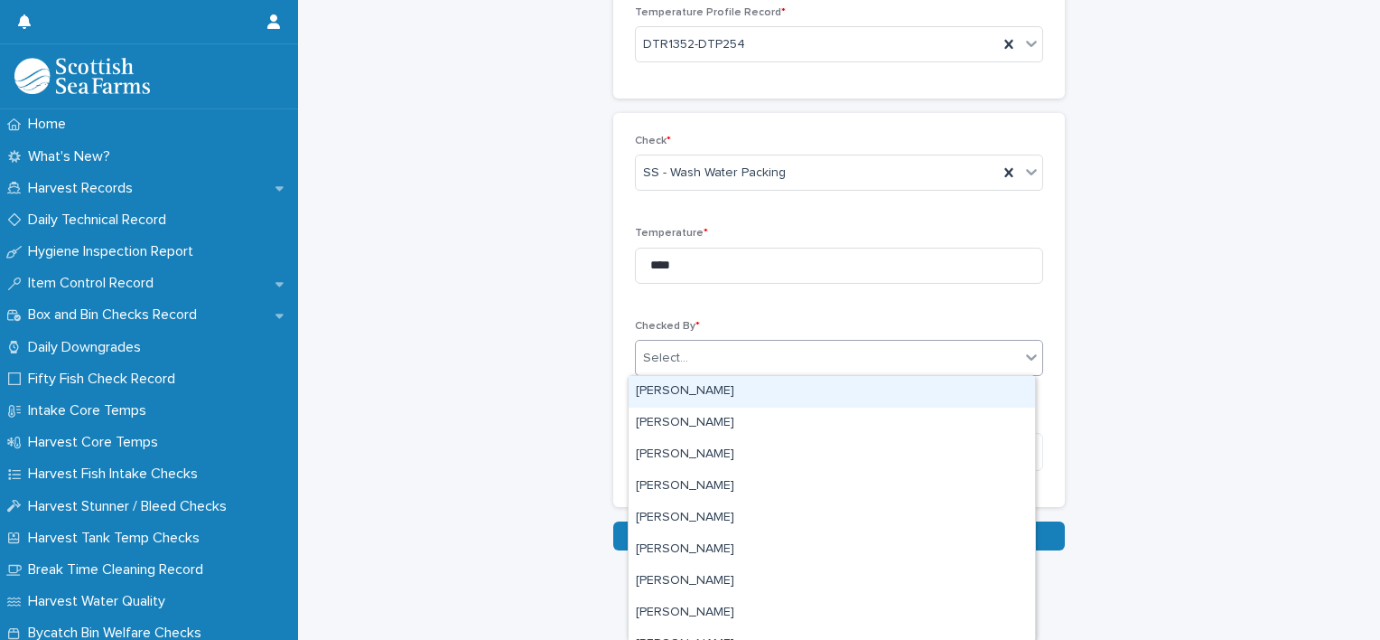
click at [657, 361] on div "Select..." at bounding box center [665, 358] width 45 height 19
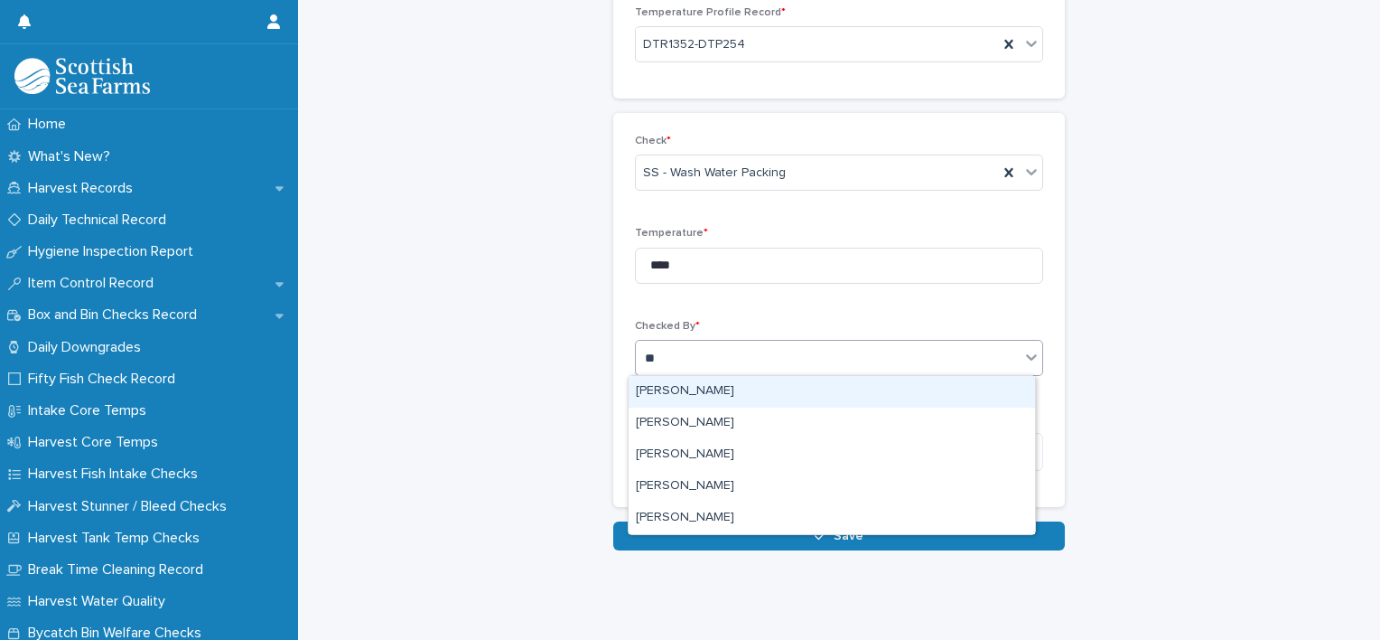
type input "***"
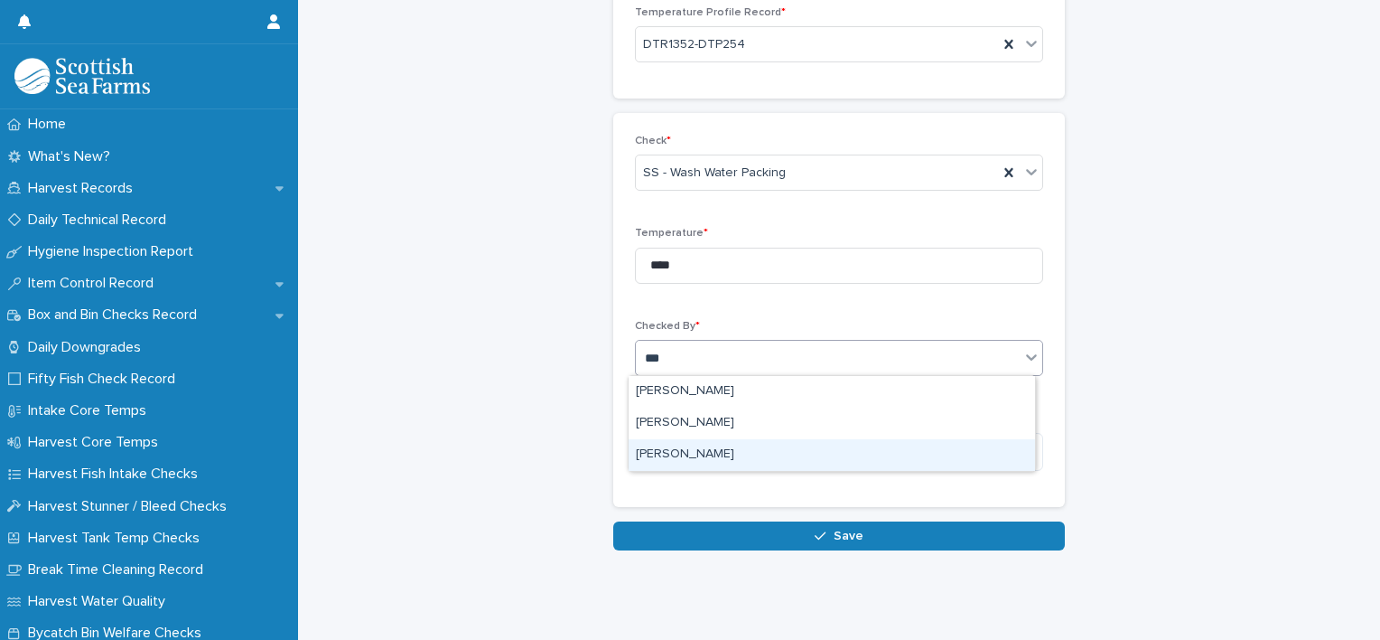
click at [673, 448] on div "[PERSON_NAME]" at bounding box center [832, 455] width 407 height 32
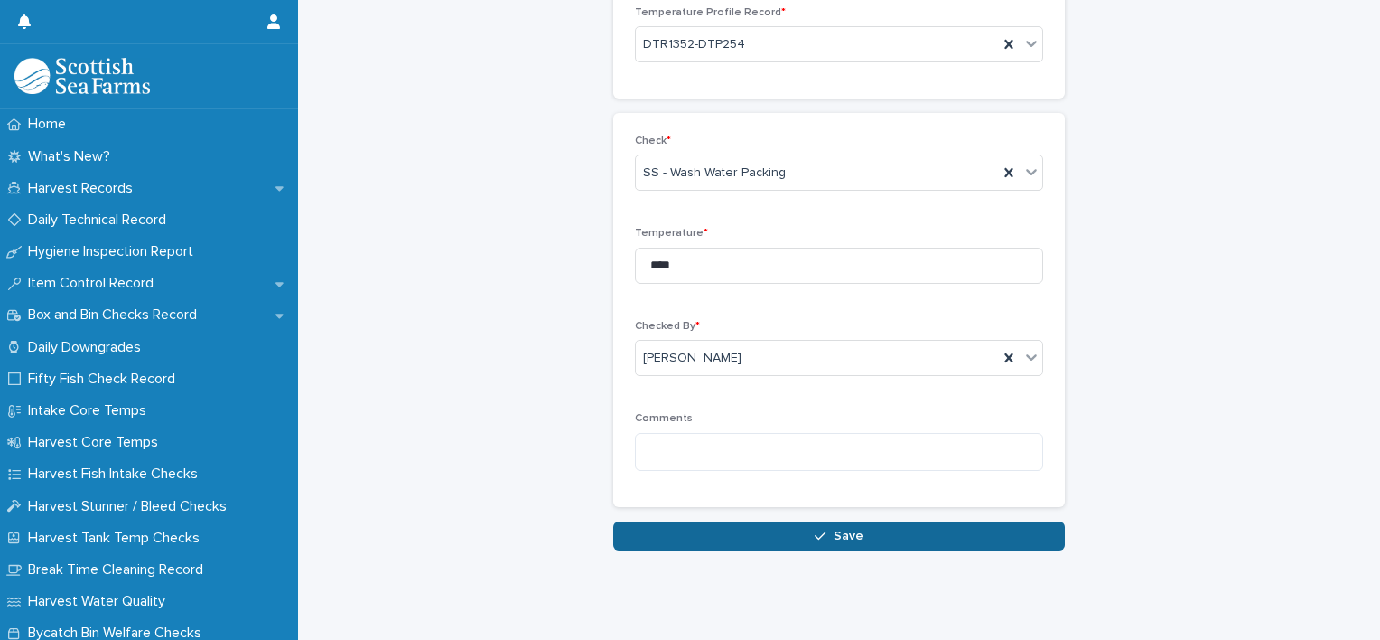
click at [817, 531] on icon "button" at bounding box center [820, 535] width 11 height 13
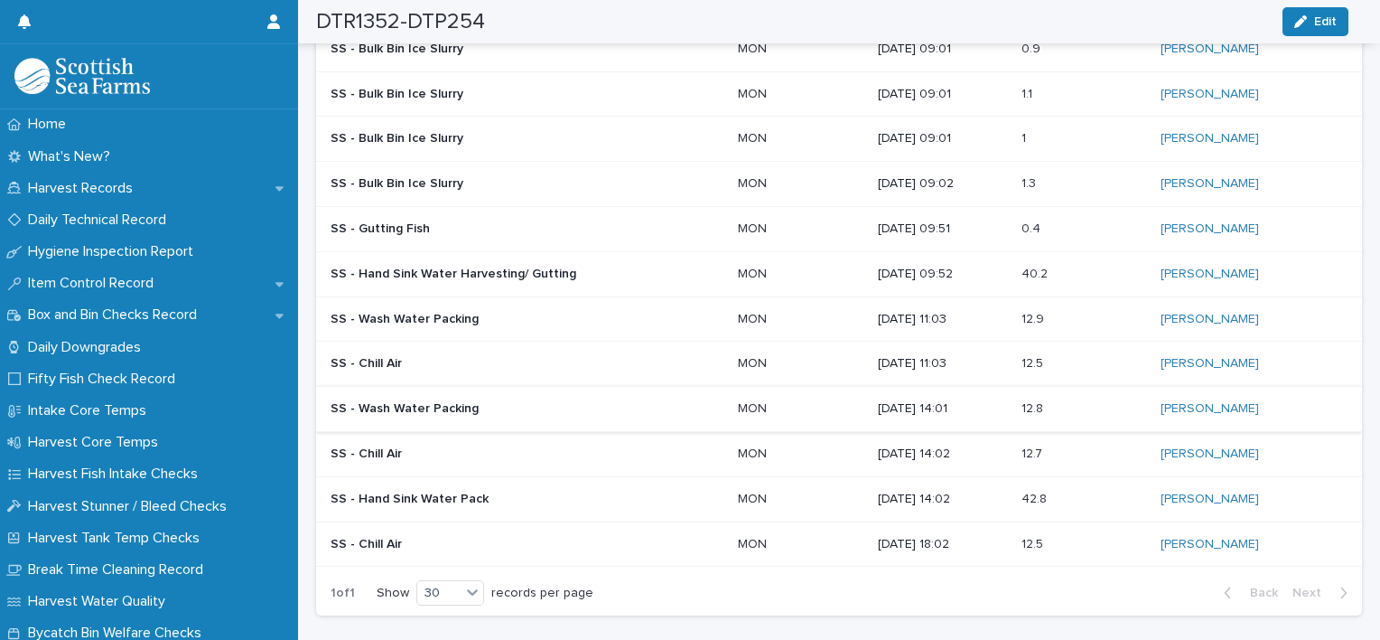
scroll to position [1077, 0]
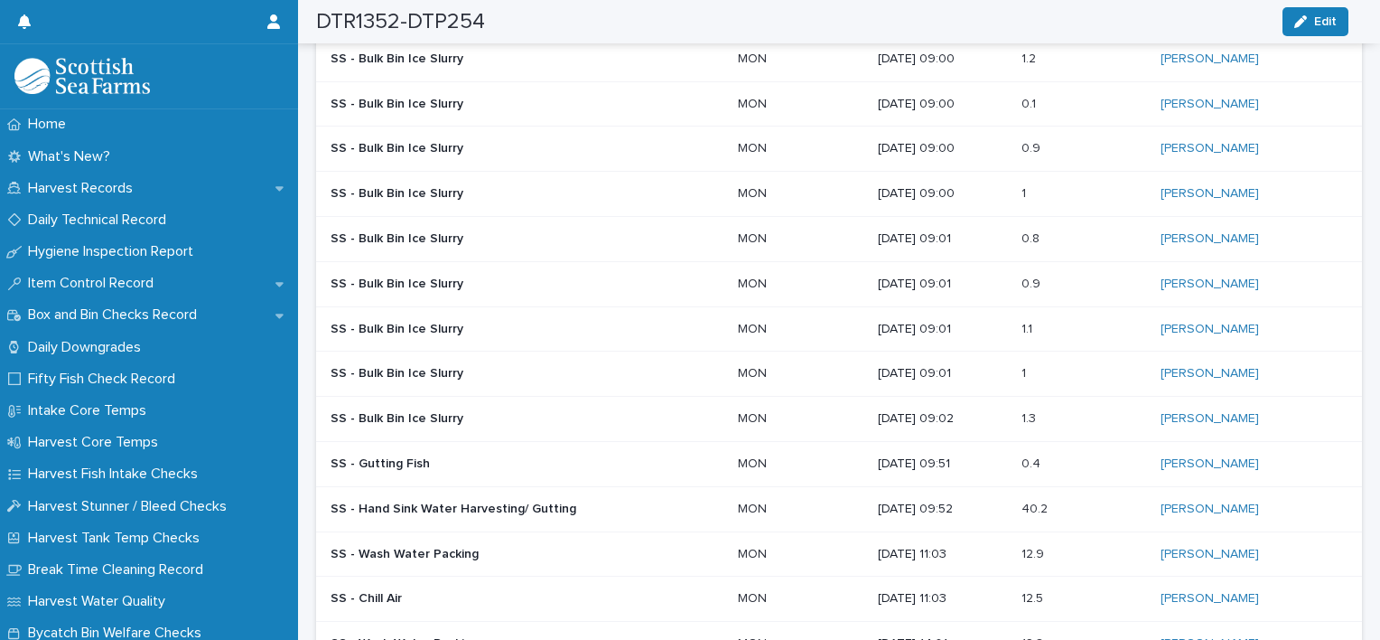
scroll to position [317, 0]
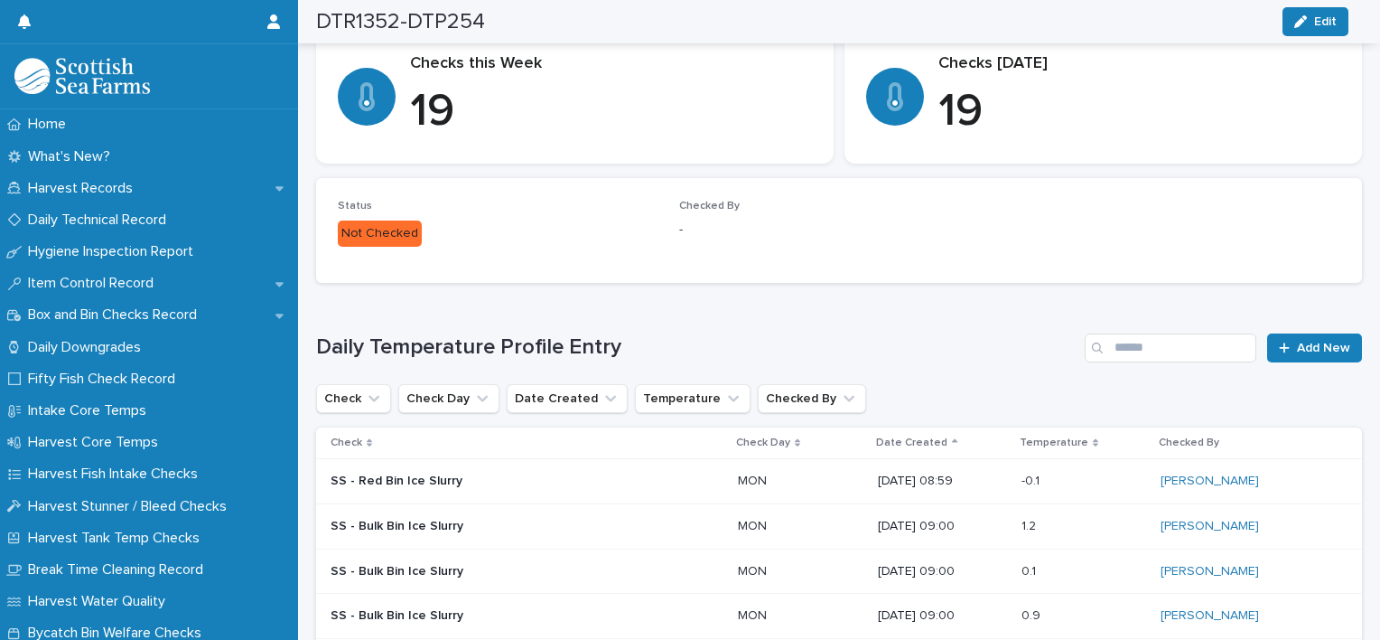
click at [1312, 23] on div "button" at bounding box center [1304, 21] width 20 height 13
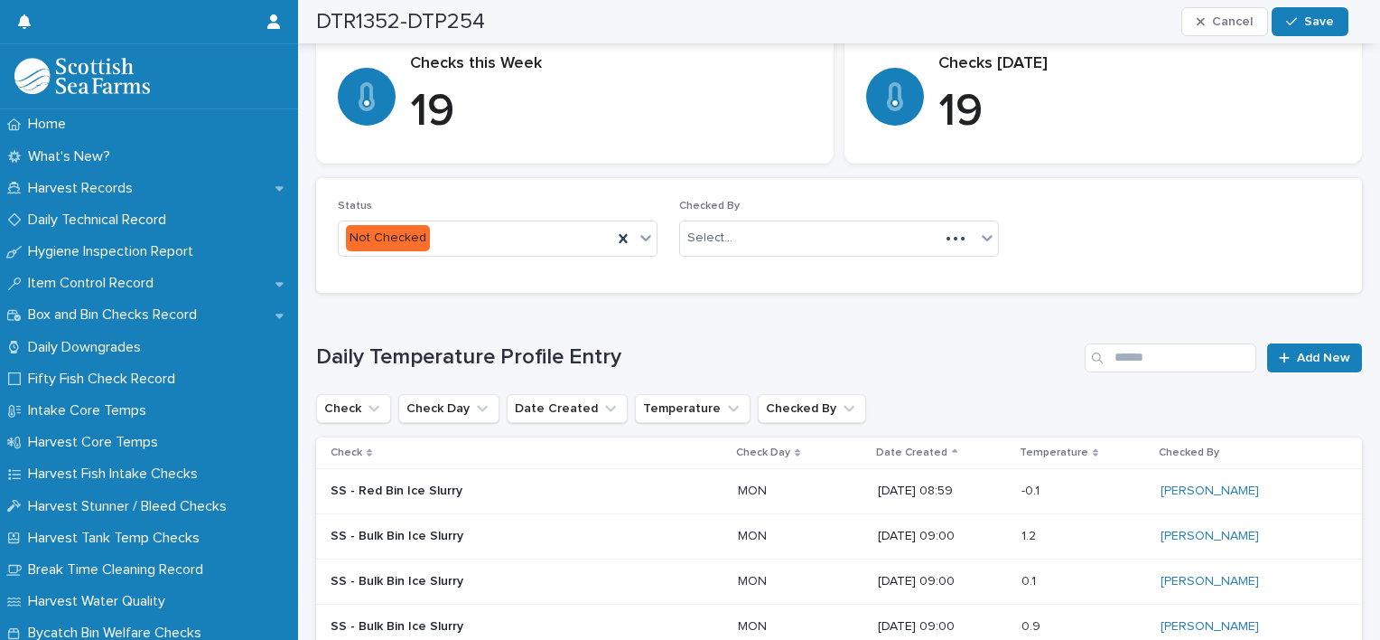
scroll to position [322, 0]
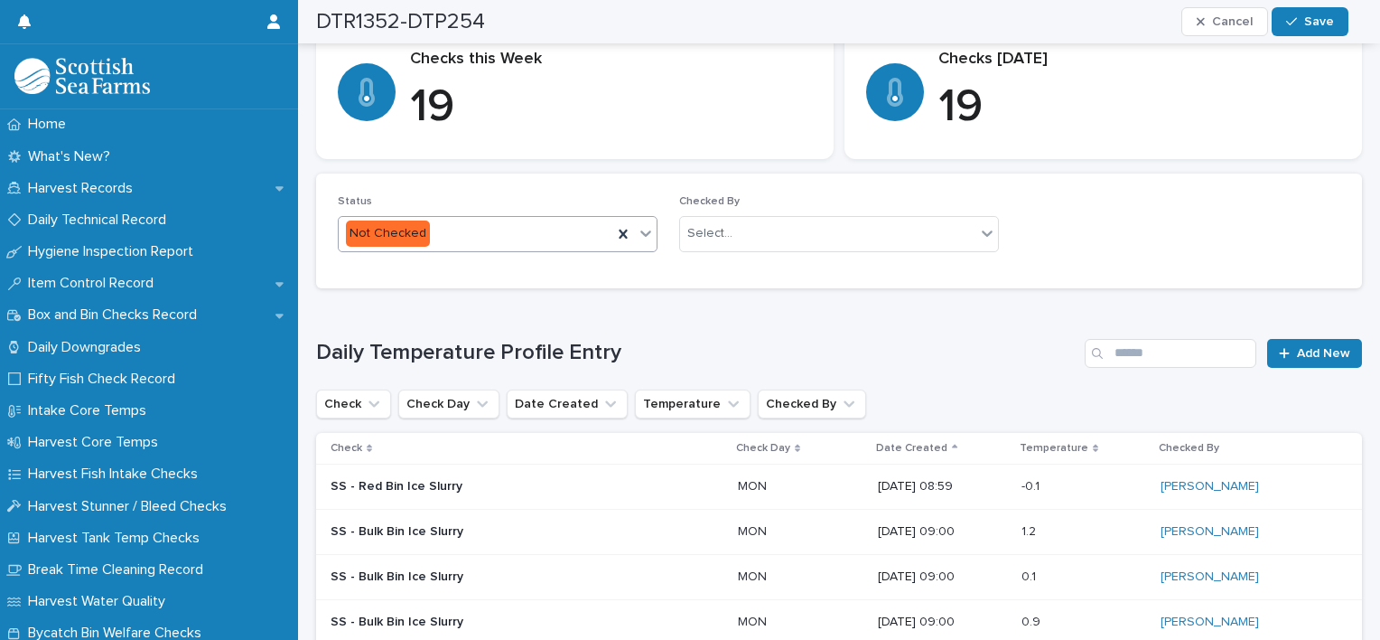
click at [436, 229] on div "Not Checked" at bounding box center [476, 234] width 274 height 30
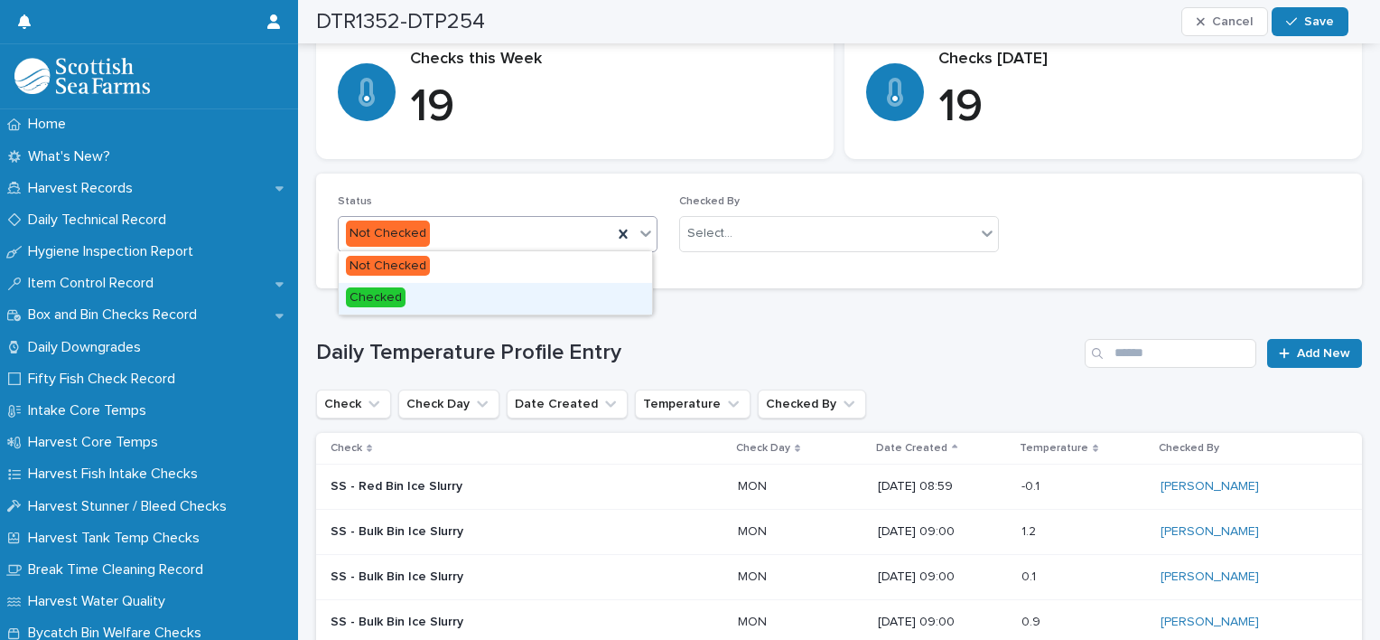
click at [441, 294] on div "Checked" at bounding box center [495, 299] width 313 height 32
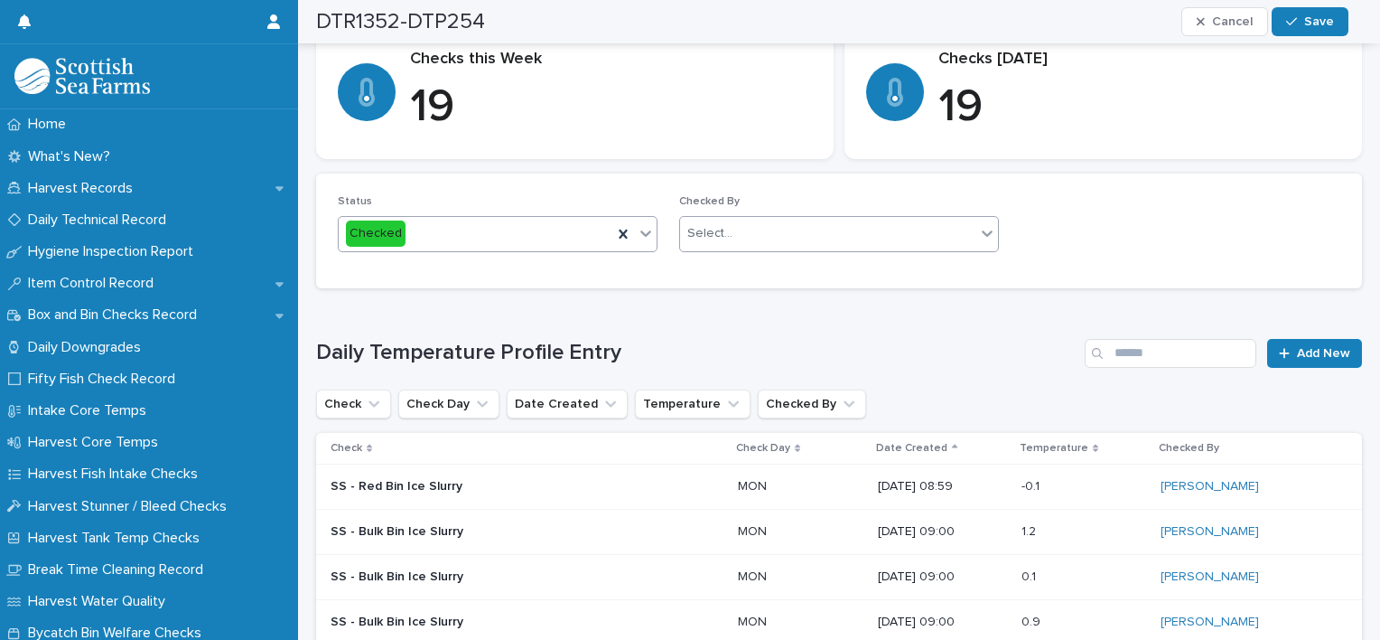
click at [714, 224] on div "Select..." at bounding box center [709, 233] width 45 height 19
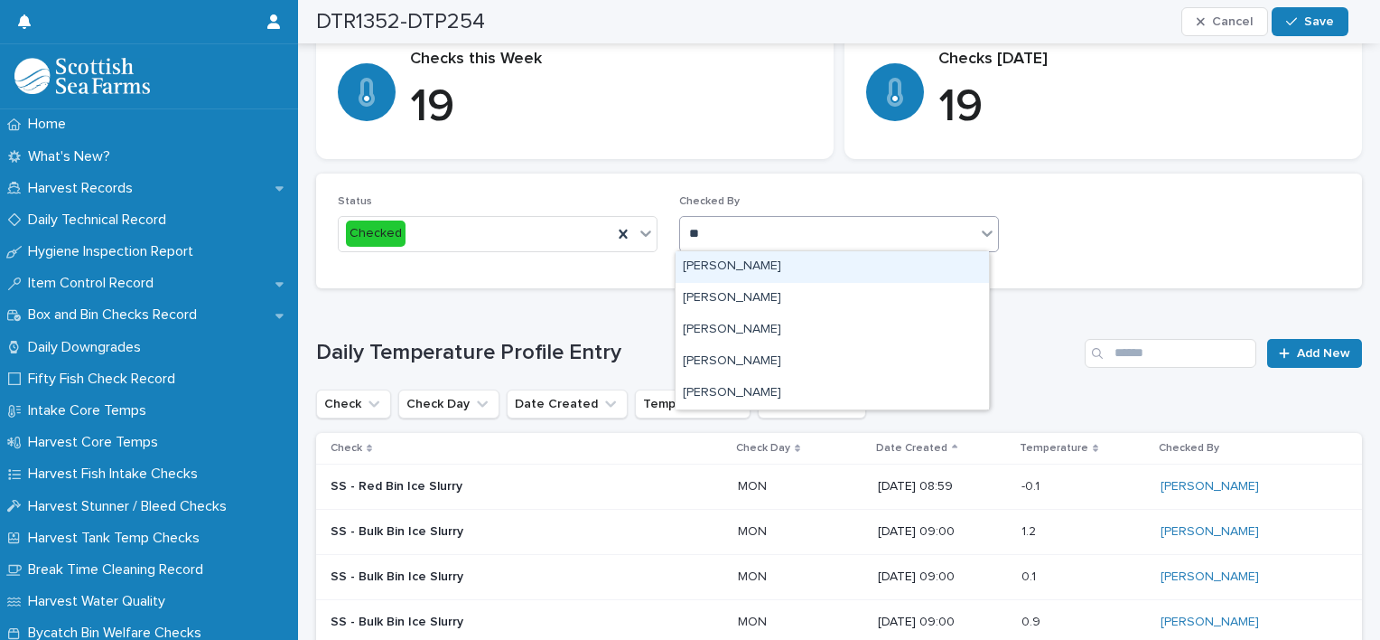
type input "***"
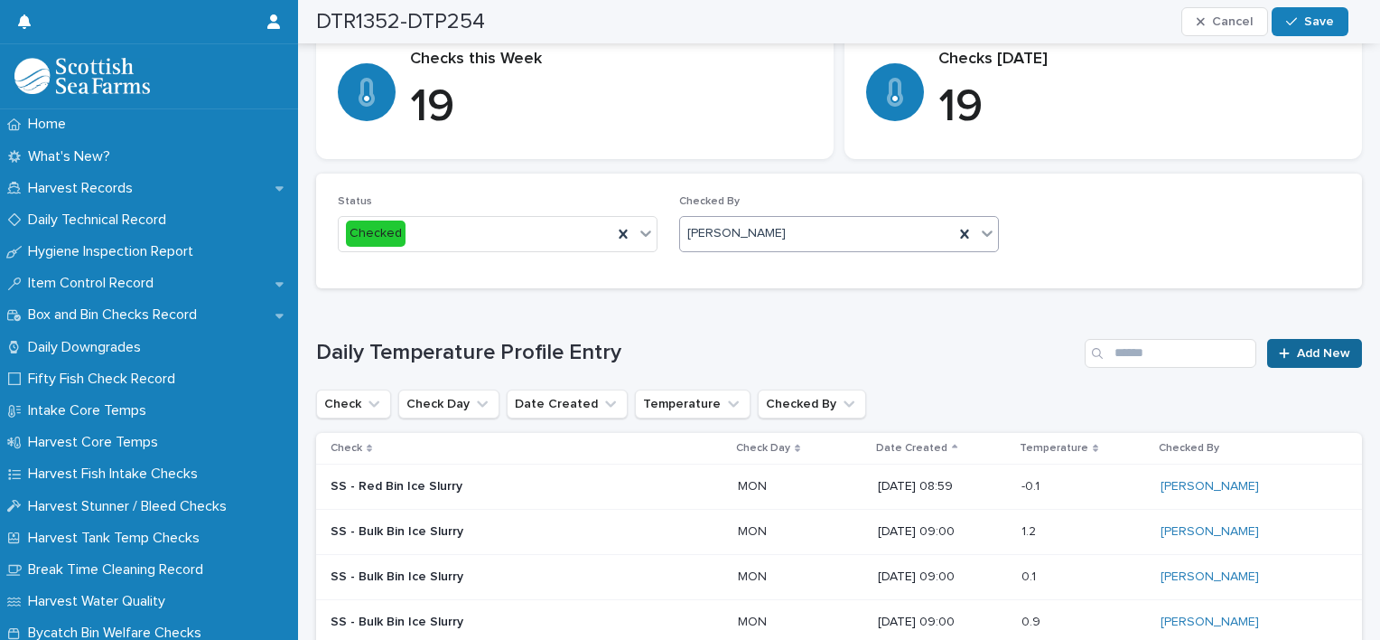
click at [1300, 347] on span "Add New" at bounding box center [1323, 353] width 53 height 13
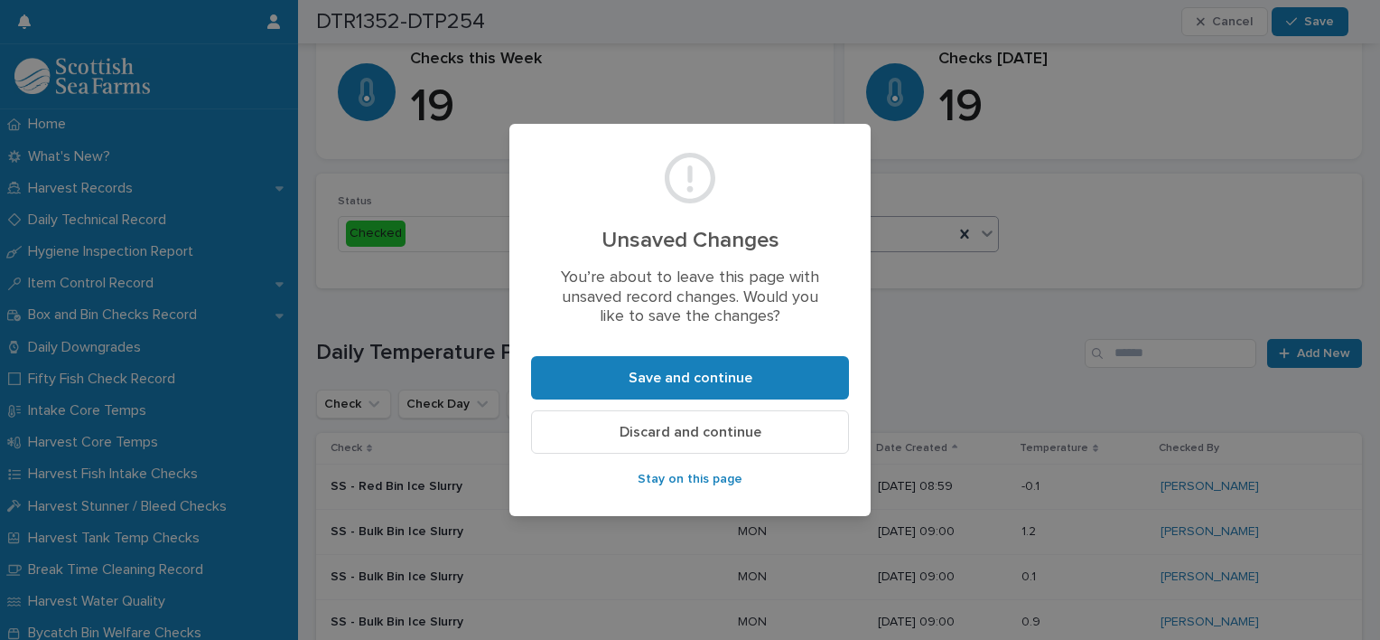
click at [700, 473] on span "Stay on this page" at bounding box center [690, 478] width 105 height 13
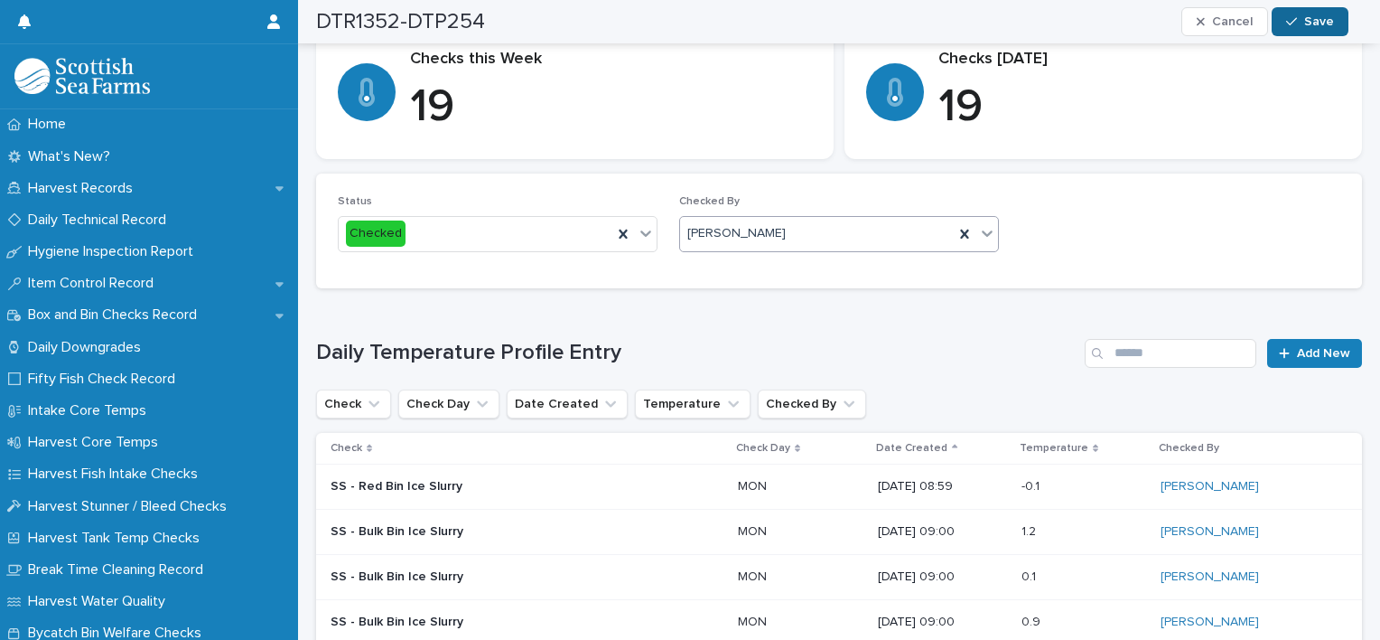
click at [1304, 22] on div "button" at bounding box center [1295, 21] width 18 height 13
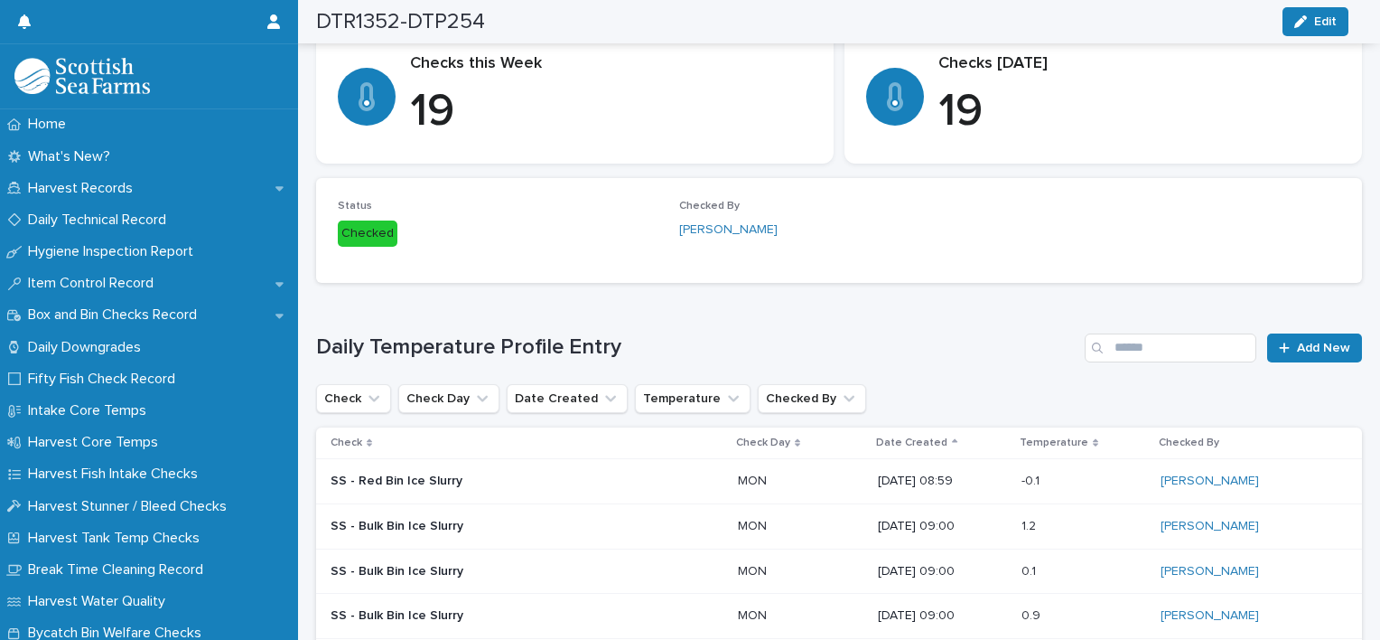
scroll to position [0, 0]
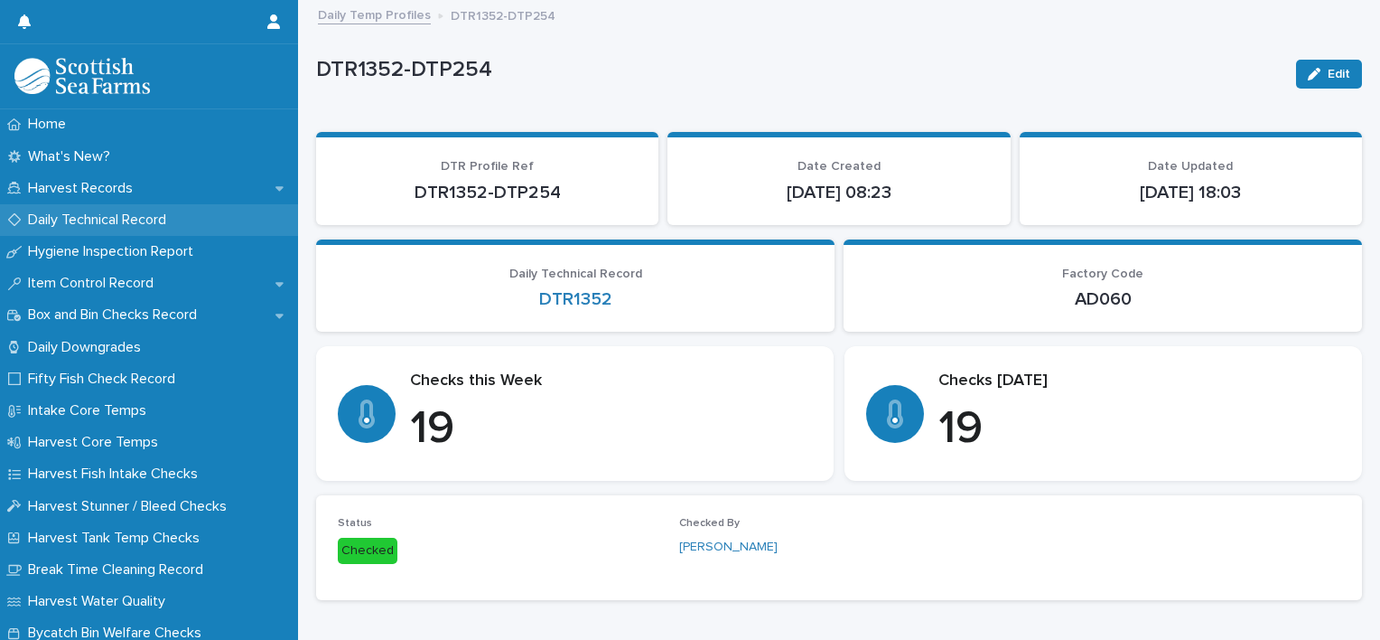
click at [118, 212] on p "Daily Technical Record" at bounding box center [101, 219] width 160 height 17
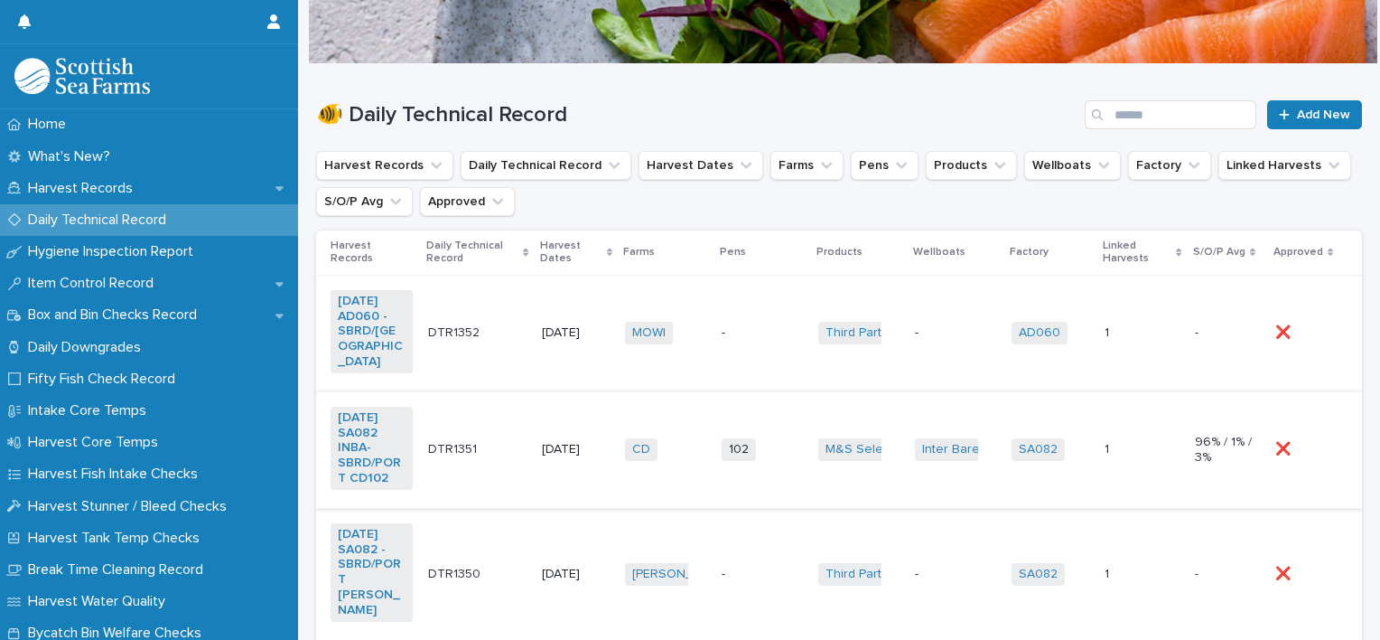
scroll to position [181, 0]
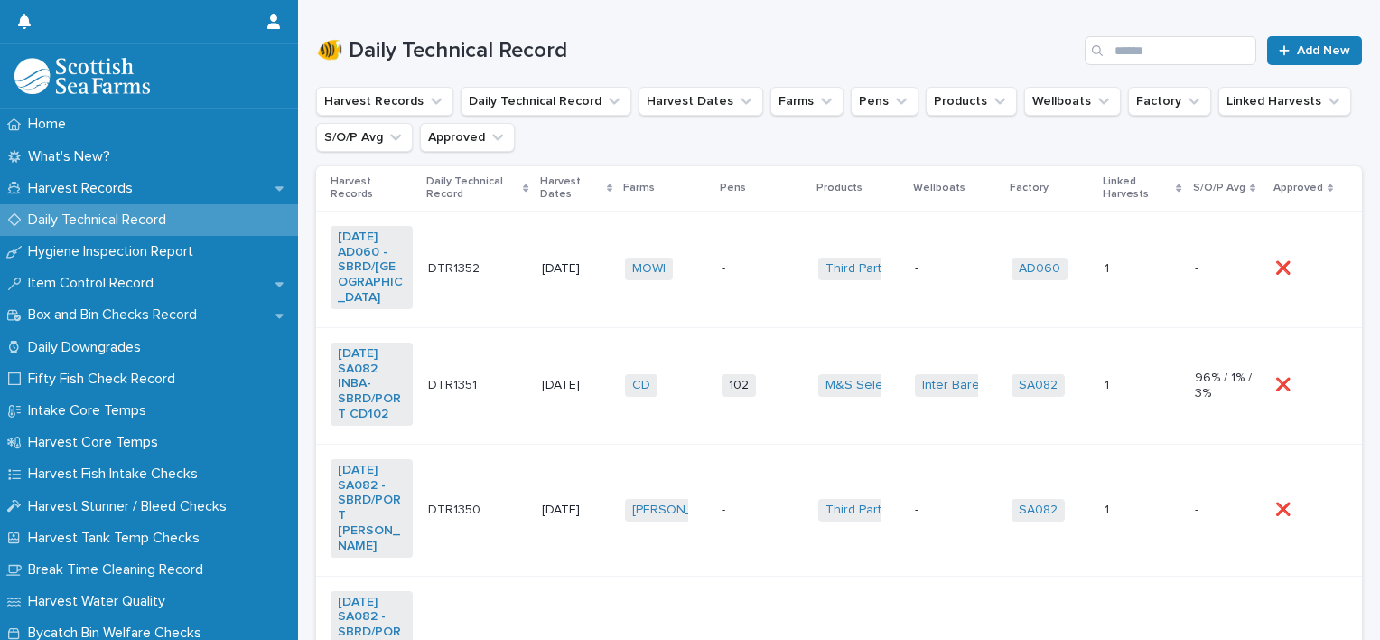
click at [734, 229] on td "-" at bounding box center [763, 268] width 97 height 117
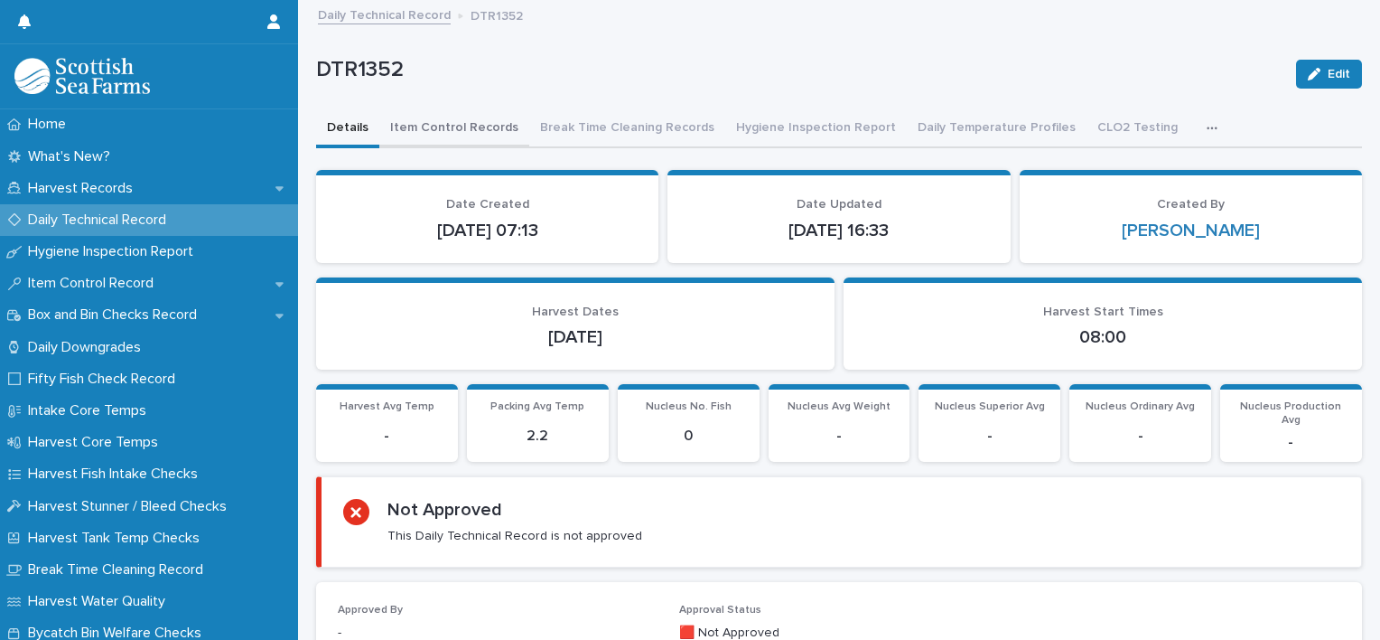
click at [448, 133] on button "Item Control Records" at bounding box center [454, 129] width 150 height 38
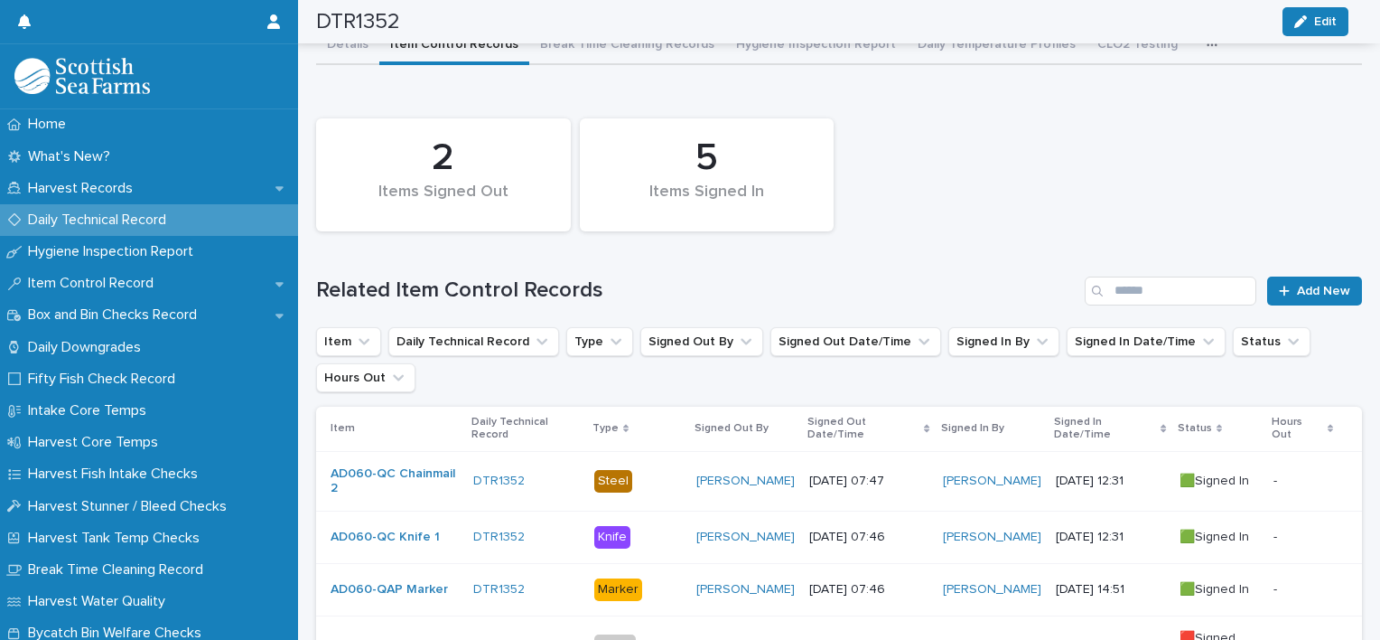
scroll to position [51, 0]
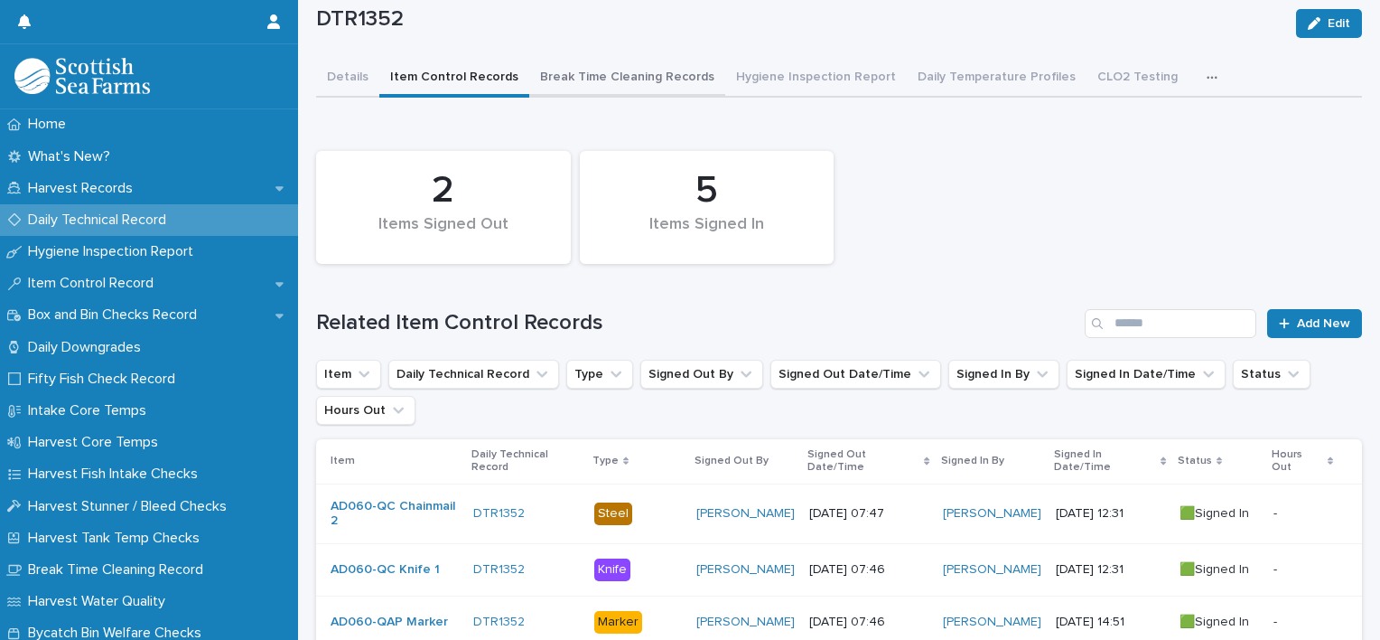
click at [581, 67] on div "DTR1352 Edit DTR1352 Edit Sorry, there was an error saving your record. Please …" at bounding box center [839, 444] width 1046 height 986
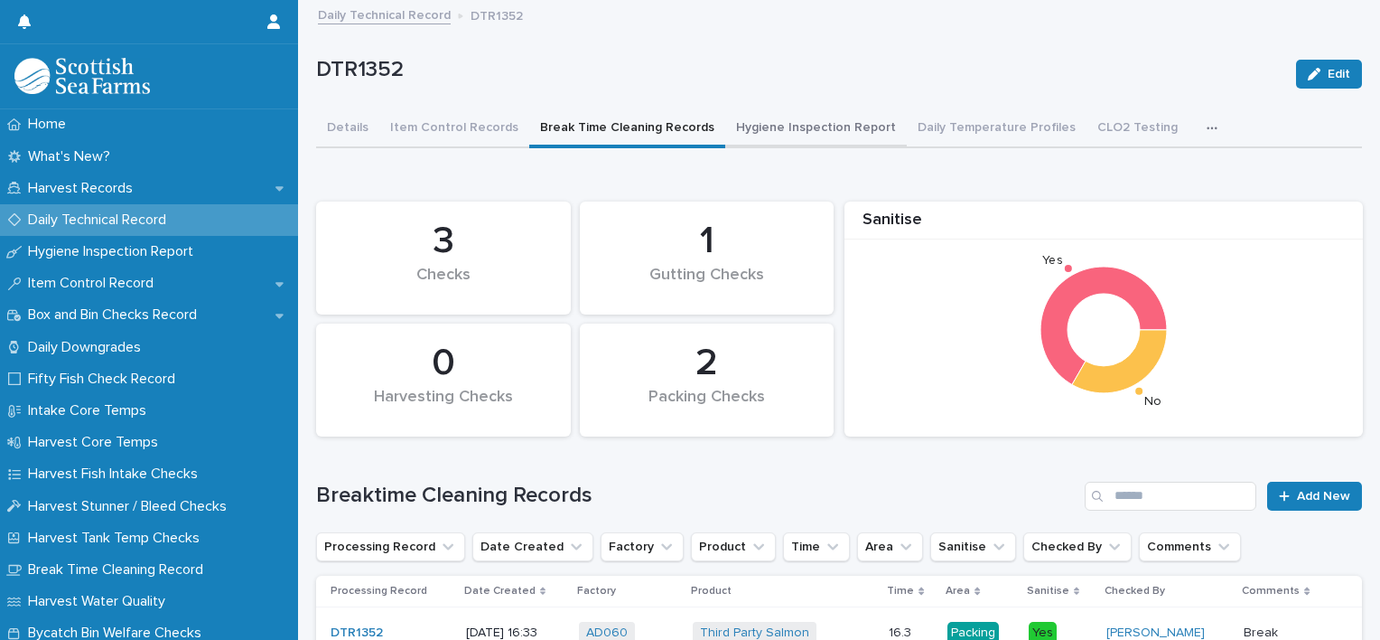
click at [771, 138] on button "Hygiene Inspection Report" at bounding box center [816, 129] width 182 height 38
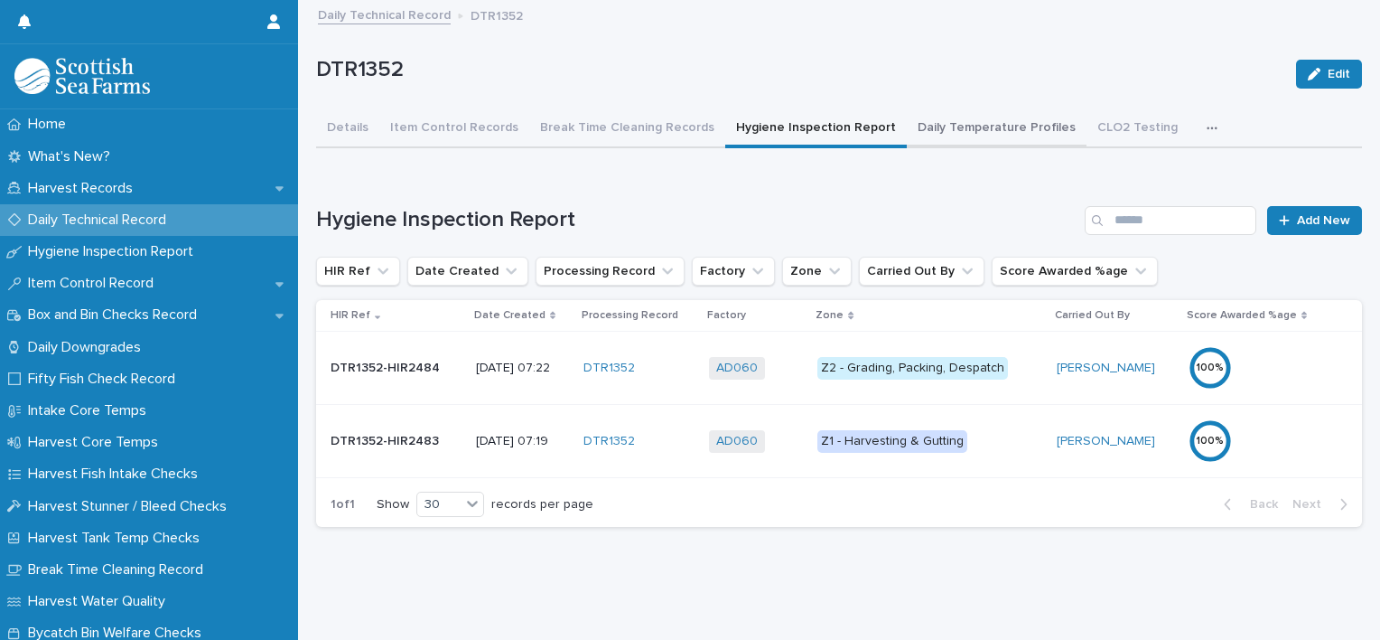
click at [907, 143] on button "Daily Temperature Profiles" at bounding box center [997, 129] width 180 height 38
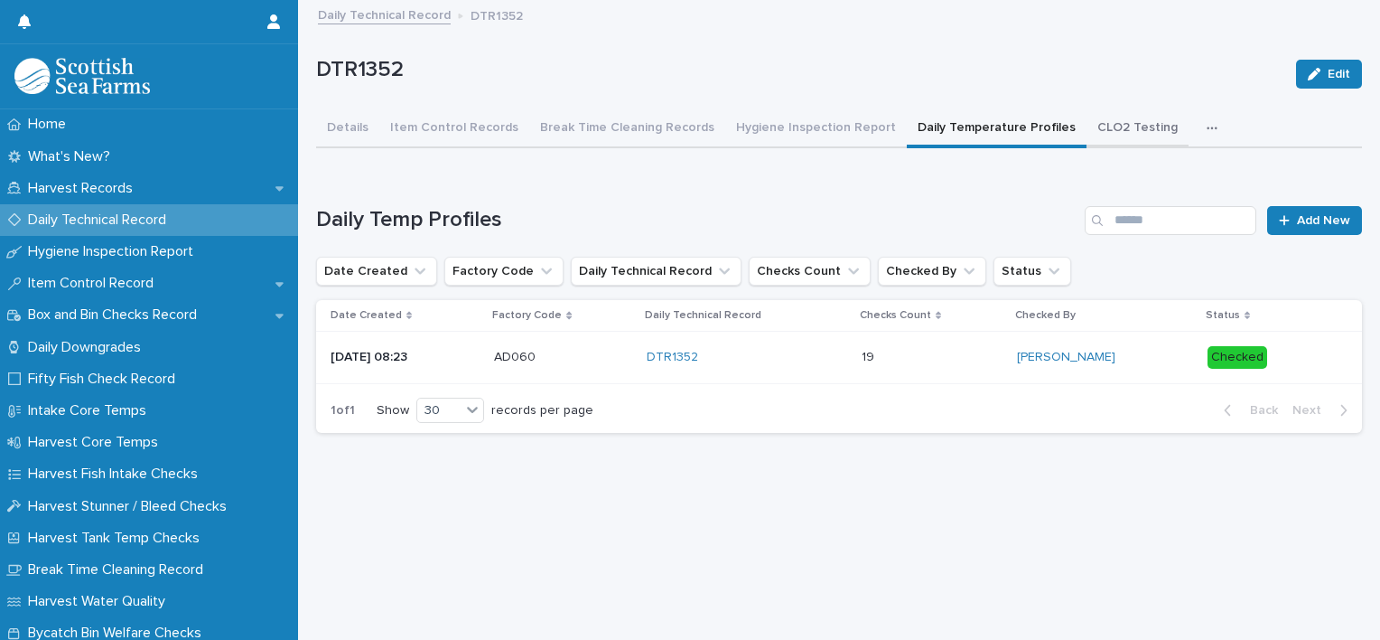
click at [1087, 144] on button "CLO2 Testing" at bounding box center [1138, 129] width 102 height 38
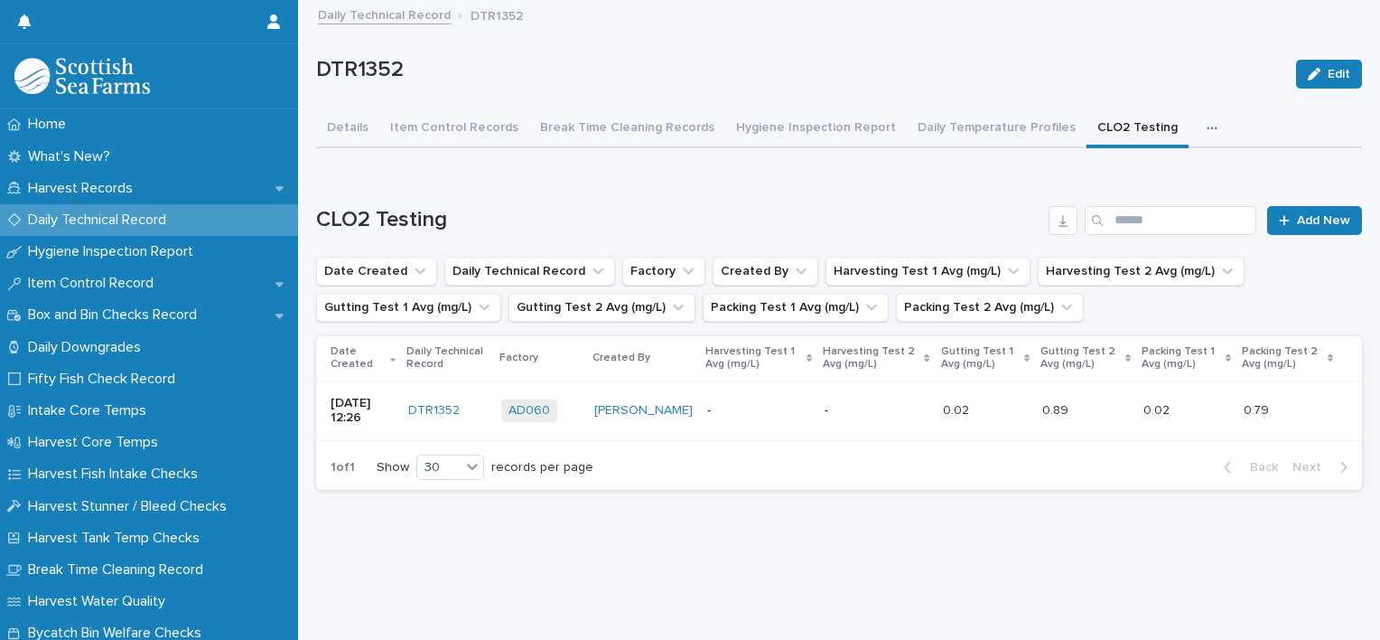
click at [1207, 133] on icon "button" at bounding box center [1212, 128] width 11 height 13
click at [1089, 176] on span "ATP Hand, Boots, Ear Defenders" at bounding box center [1097, 175] width 189 height 13
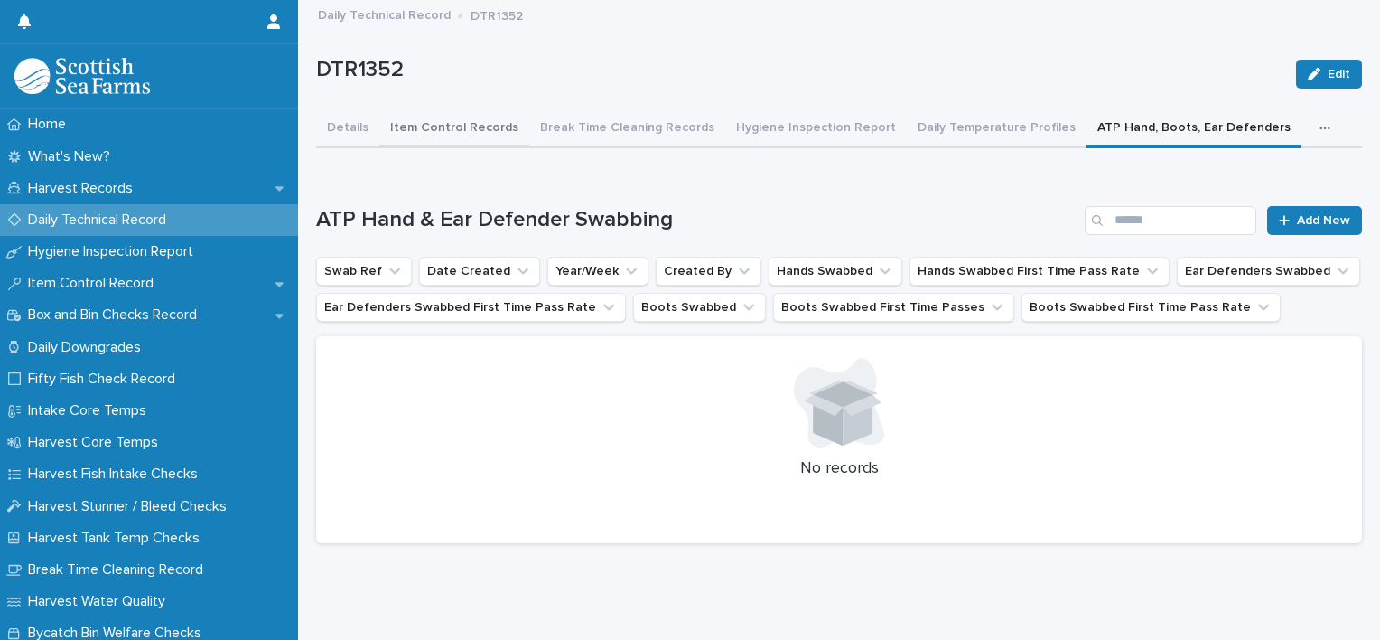
click at [401, 134] on button "Item Control Records" at bounding box center [454, 129] width 150 height 38
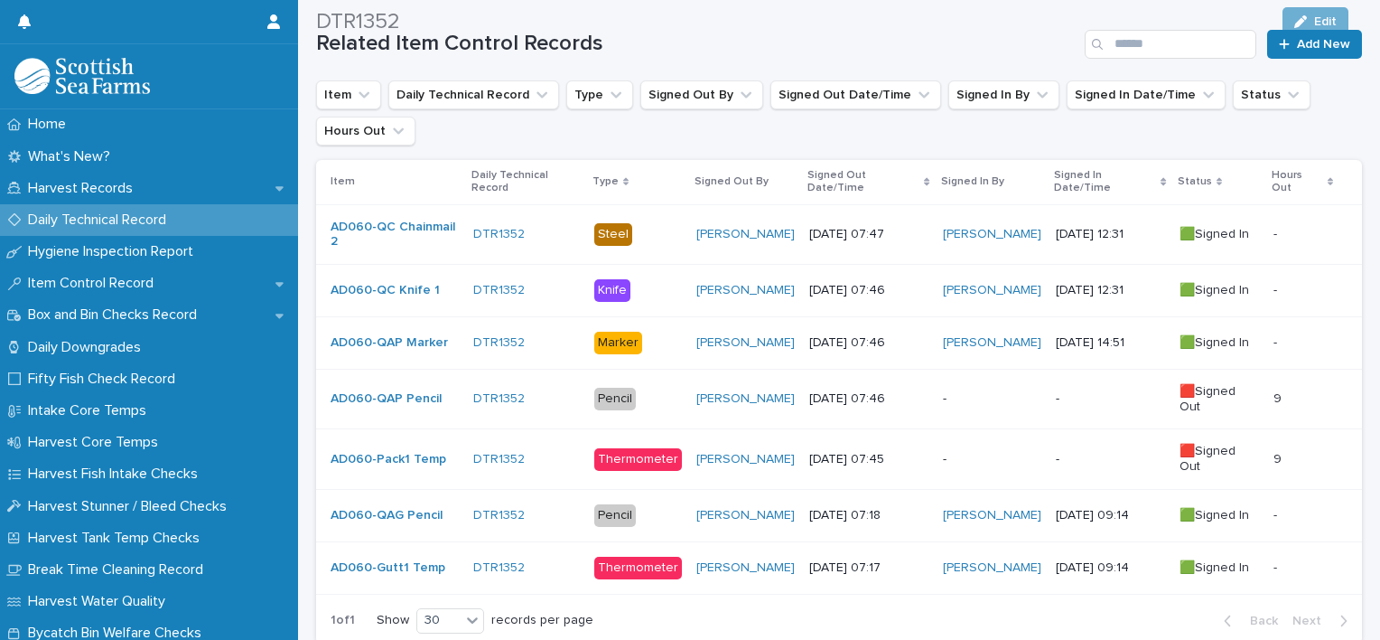
scroll to position [361, 0]
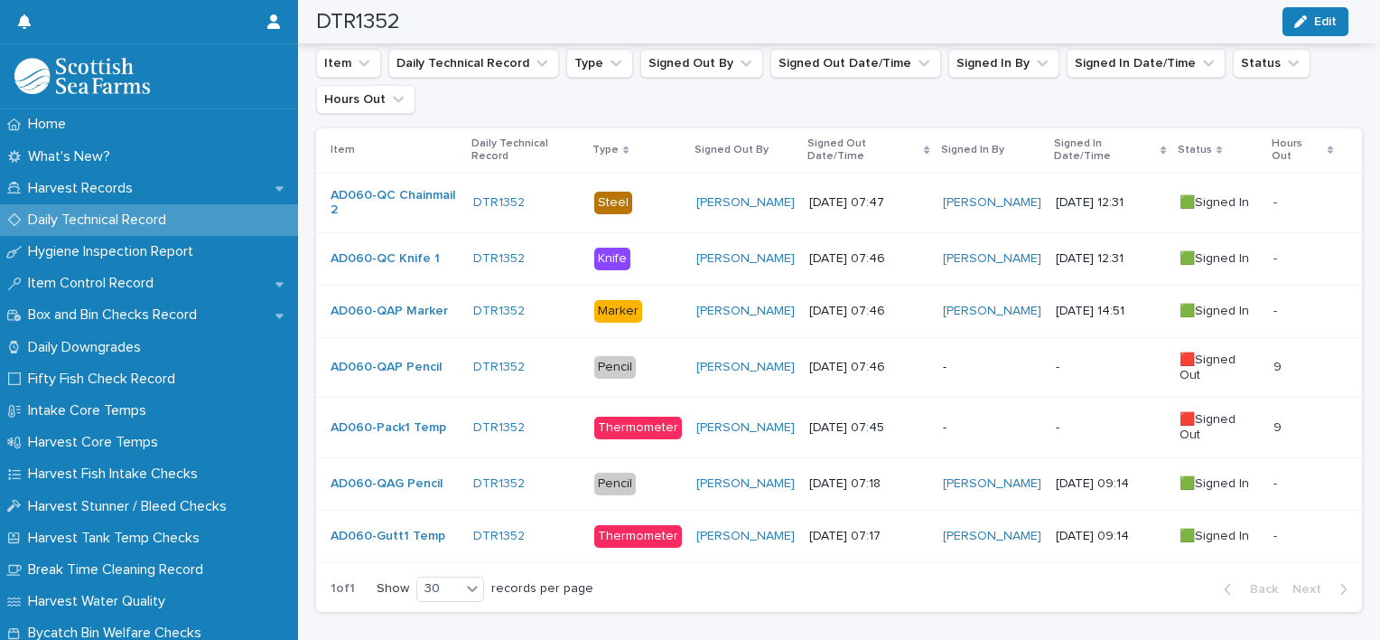
click at [971, 355] on td "-" at bounding box center [992, 367] width 113 height 61
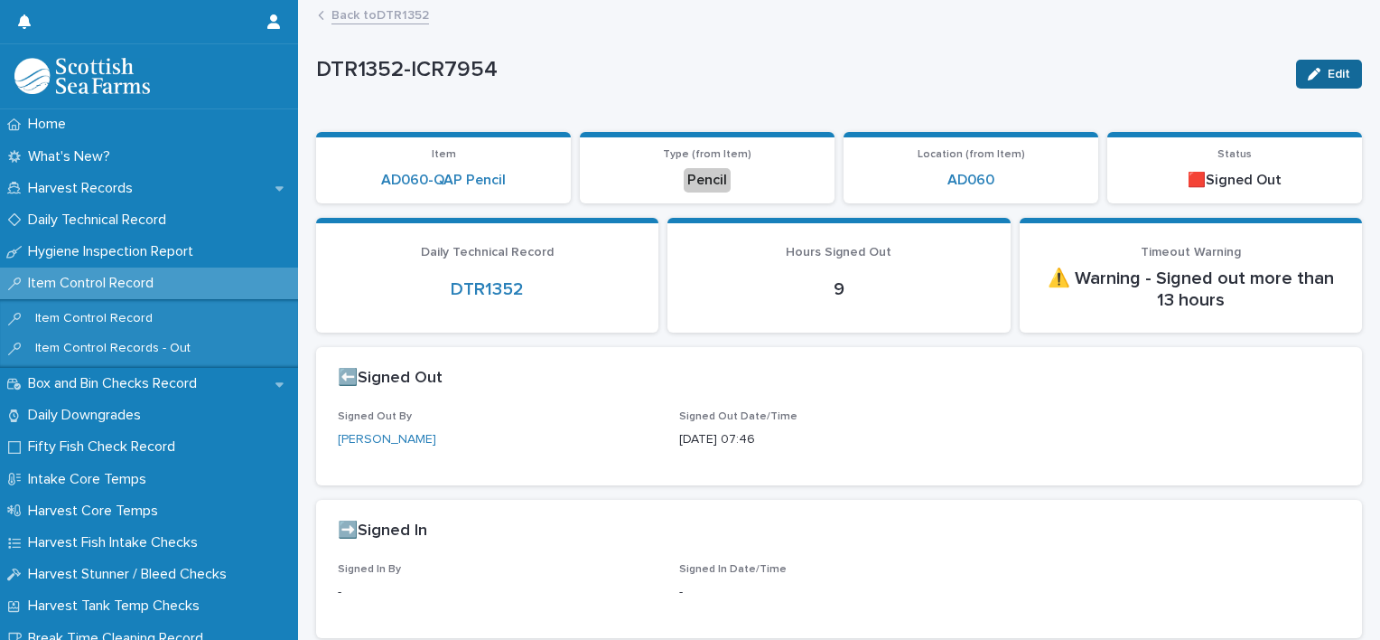
click at [1343, 74] on button "Edit" at bounding box center [1329, 74] width 66 height 29
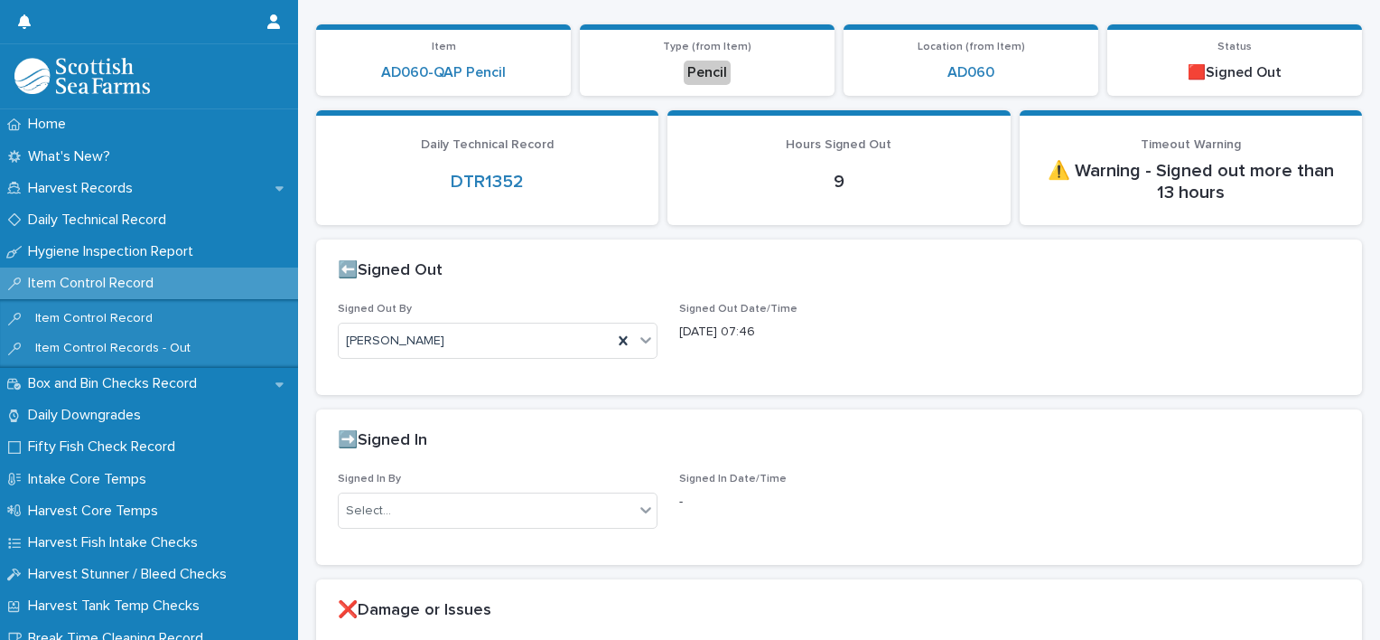
scroll to position [181, 0]
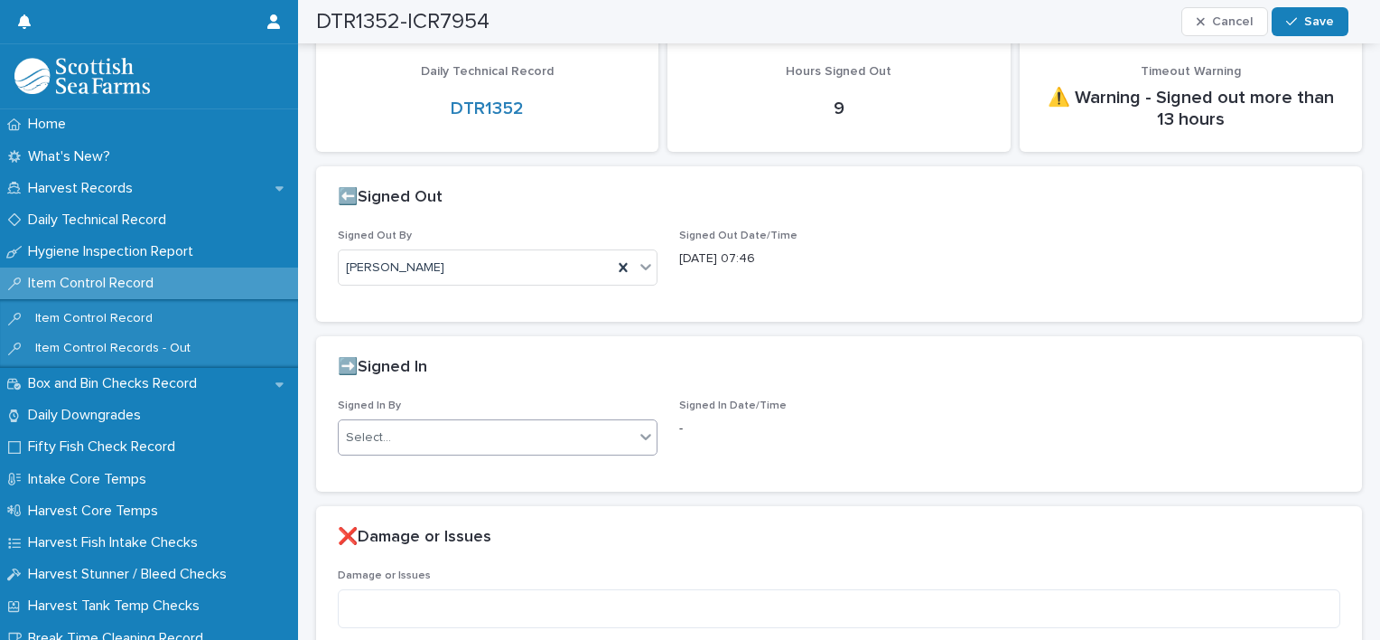
click at [405, 444] on div "Select..." at bounding box center [486, 438] width 295 height 30
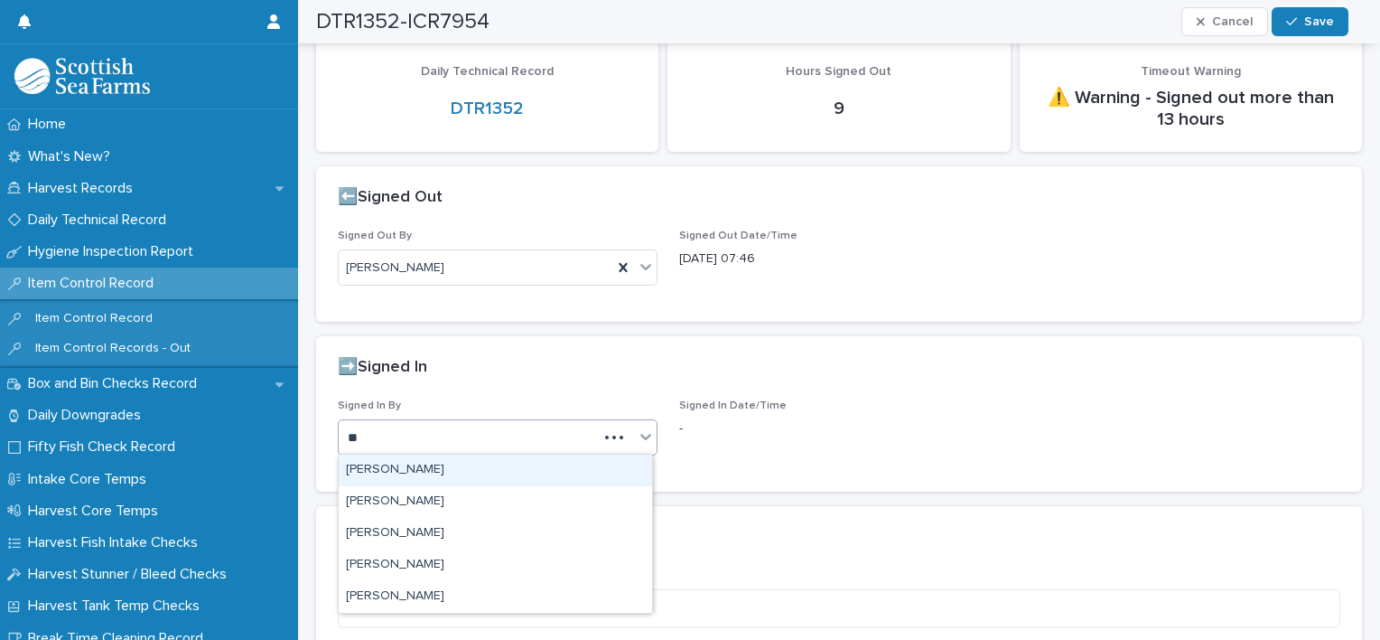
type input "***"
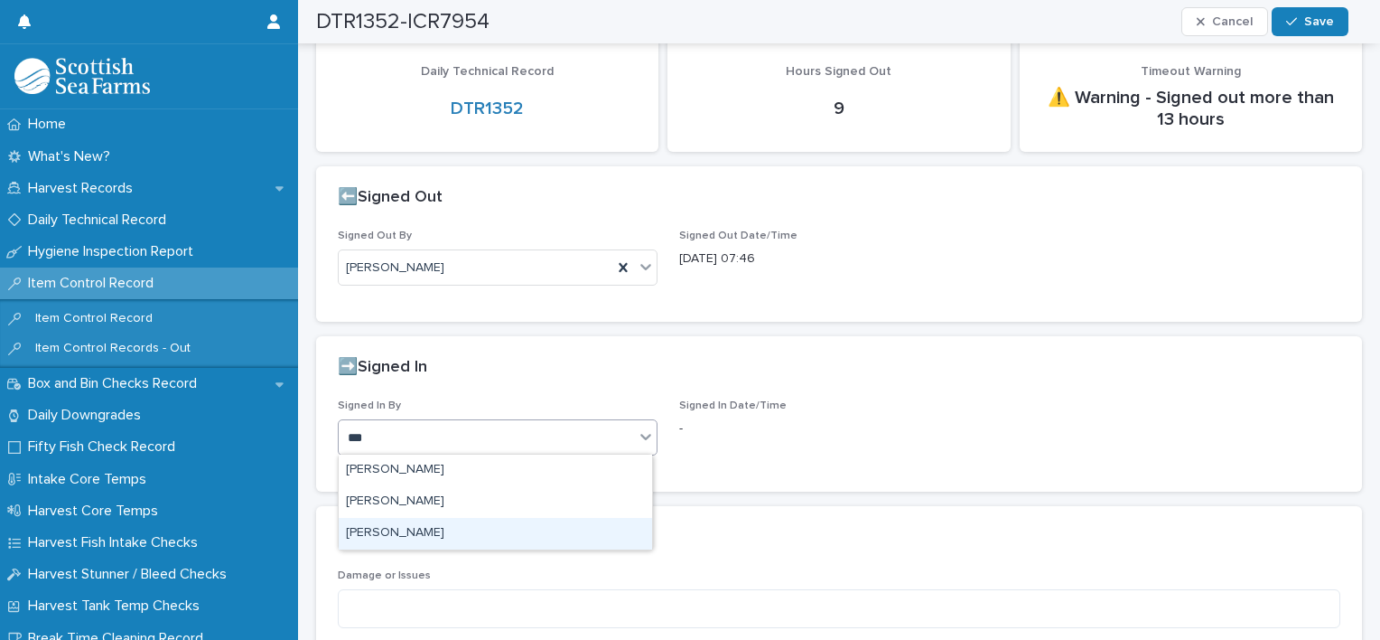
click at [392, 523] on div "[PERSON_NAME]" at bounding box center [495, 534] width 313 height 32
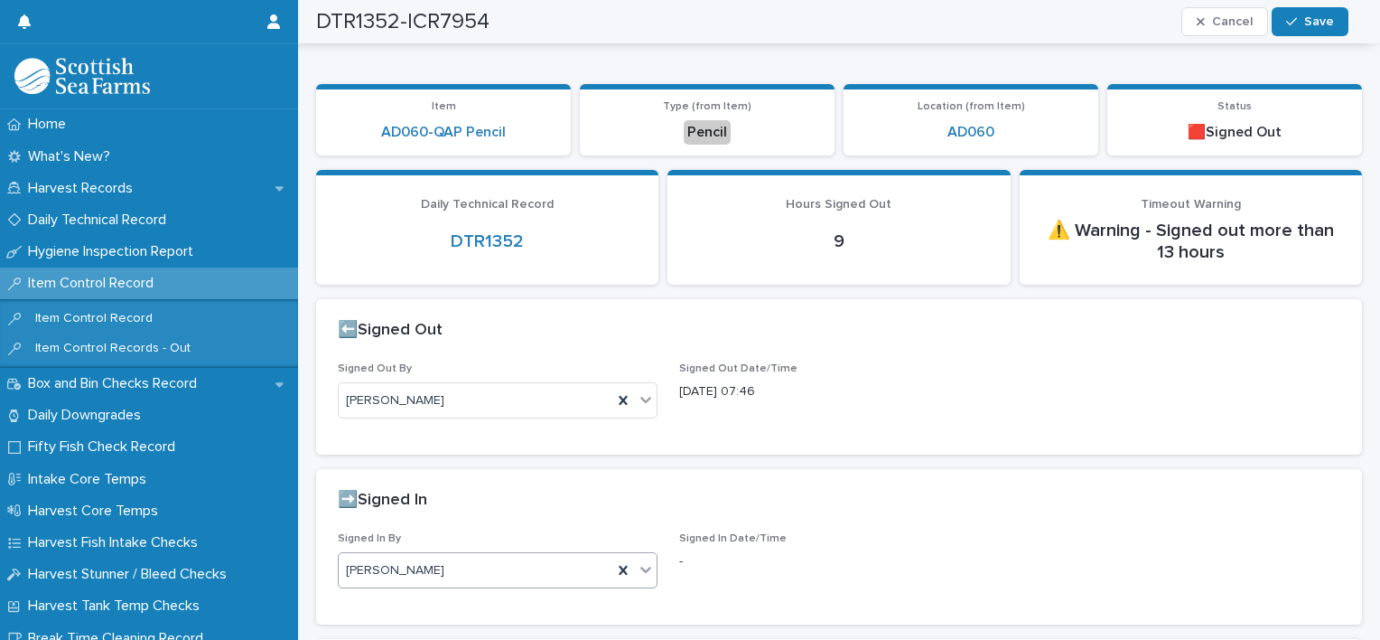
scroll to position [0, 0]
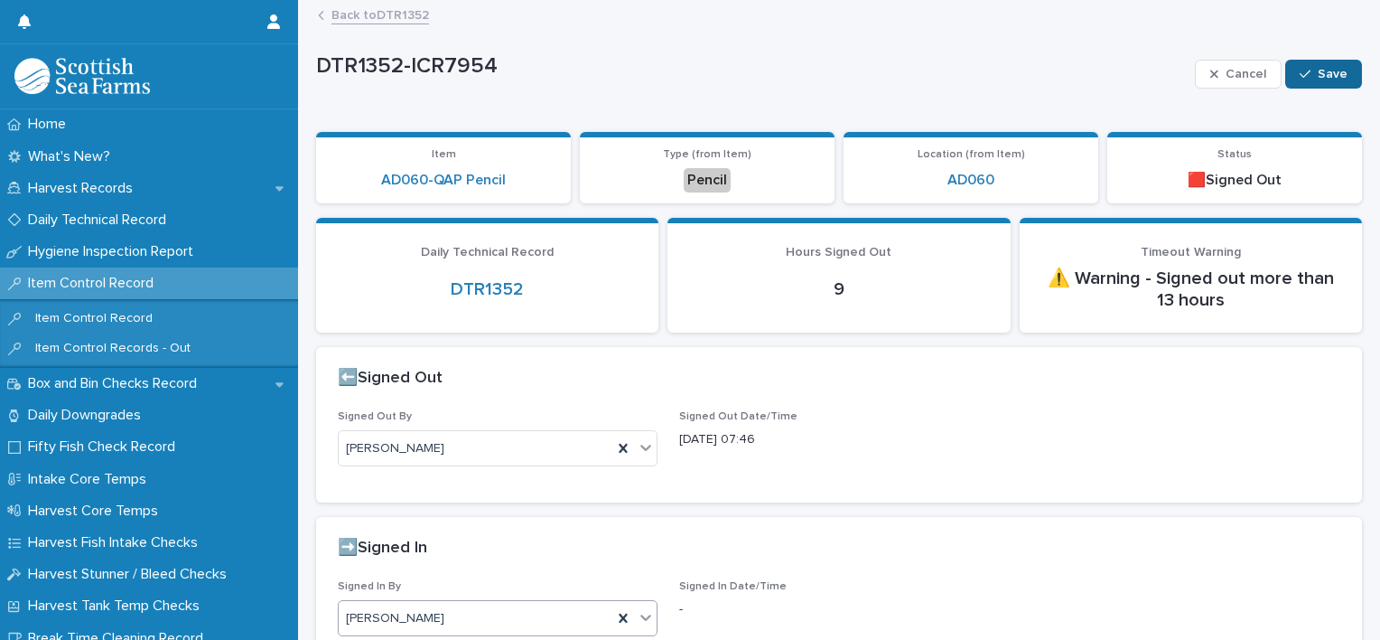
click at [1323, 88] on div "Cancel Save" at bounding box center [1278, 74] width 167 height 72
click at [1323, 84] on button "Save" at bounding box center [1323, 74] width 77 height 29
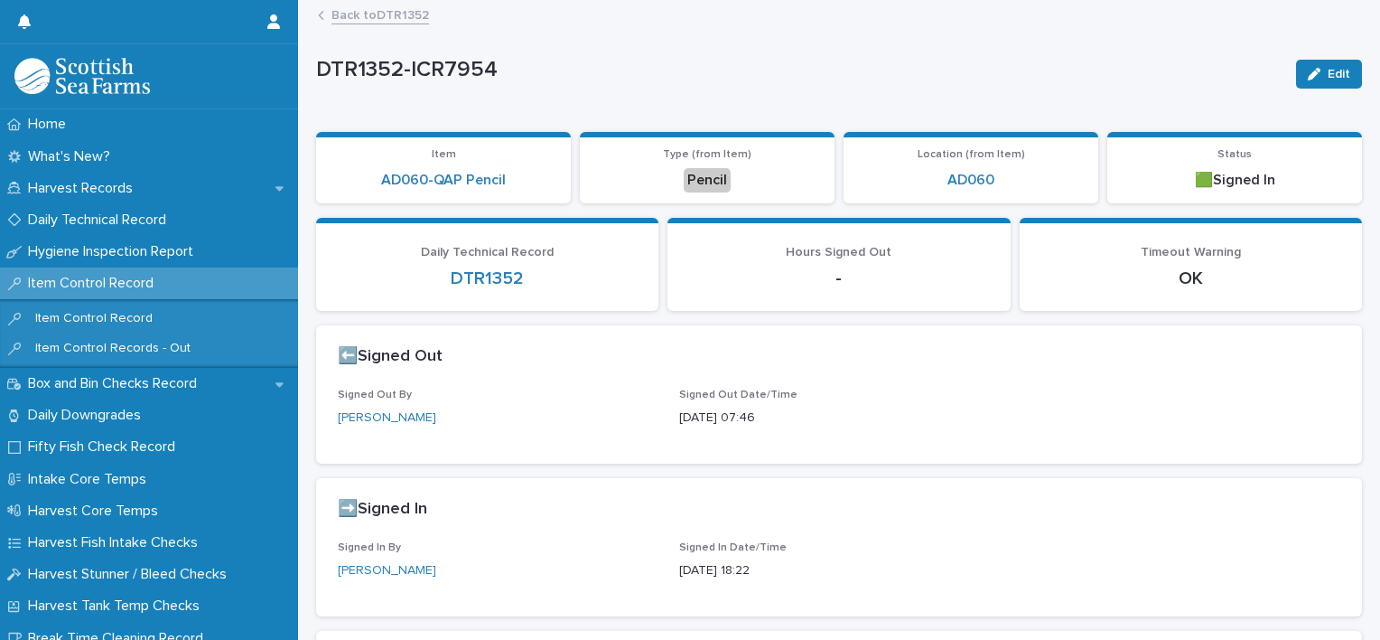
click at [353, 12] on link "Back to DTR1352" at bounding box center [381, 14] width 98 height 21
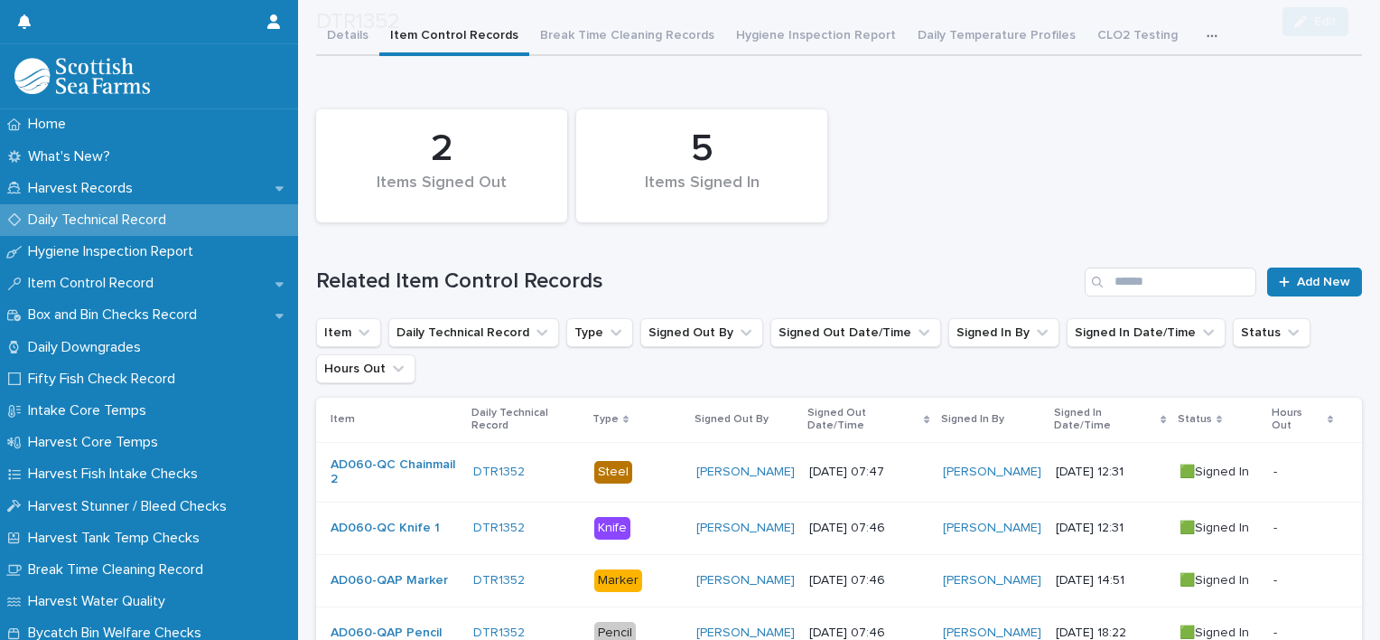
scroll to position [361, 0]
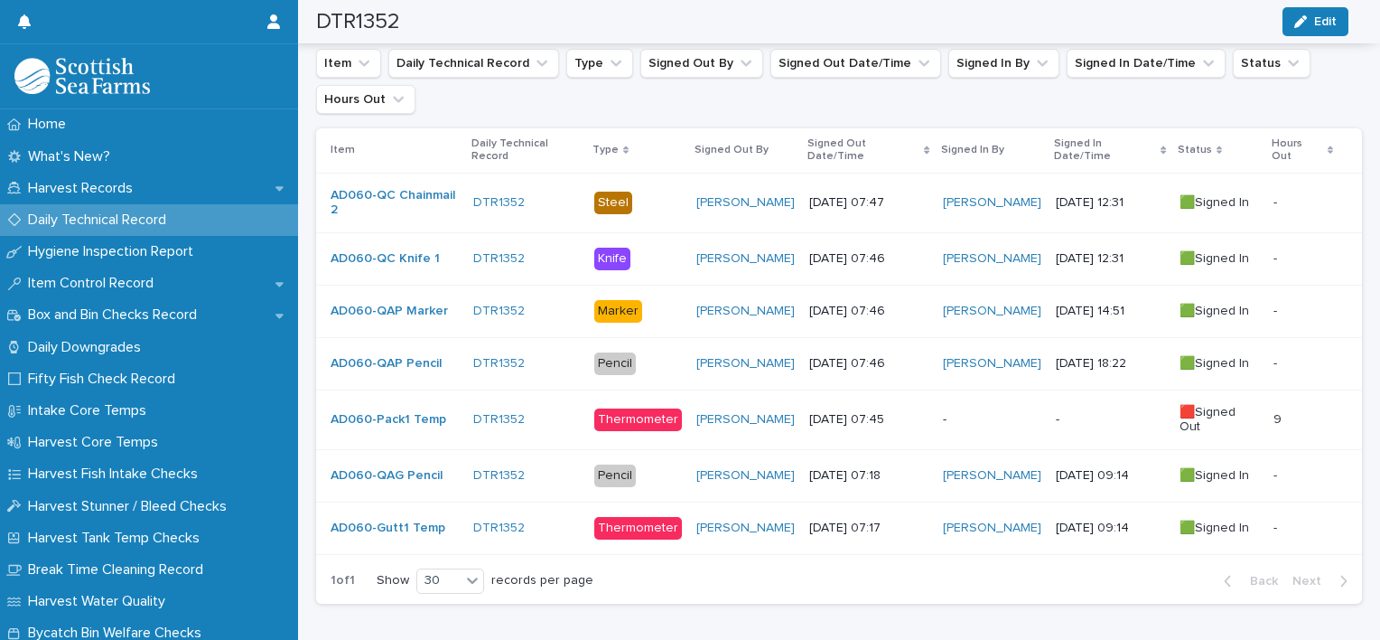
click at [988, 412] on p "-" at bounding box center [992, 419] width 98 height 15
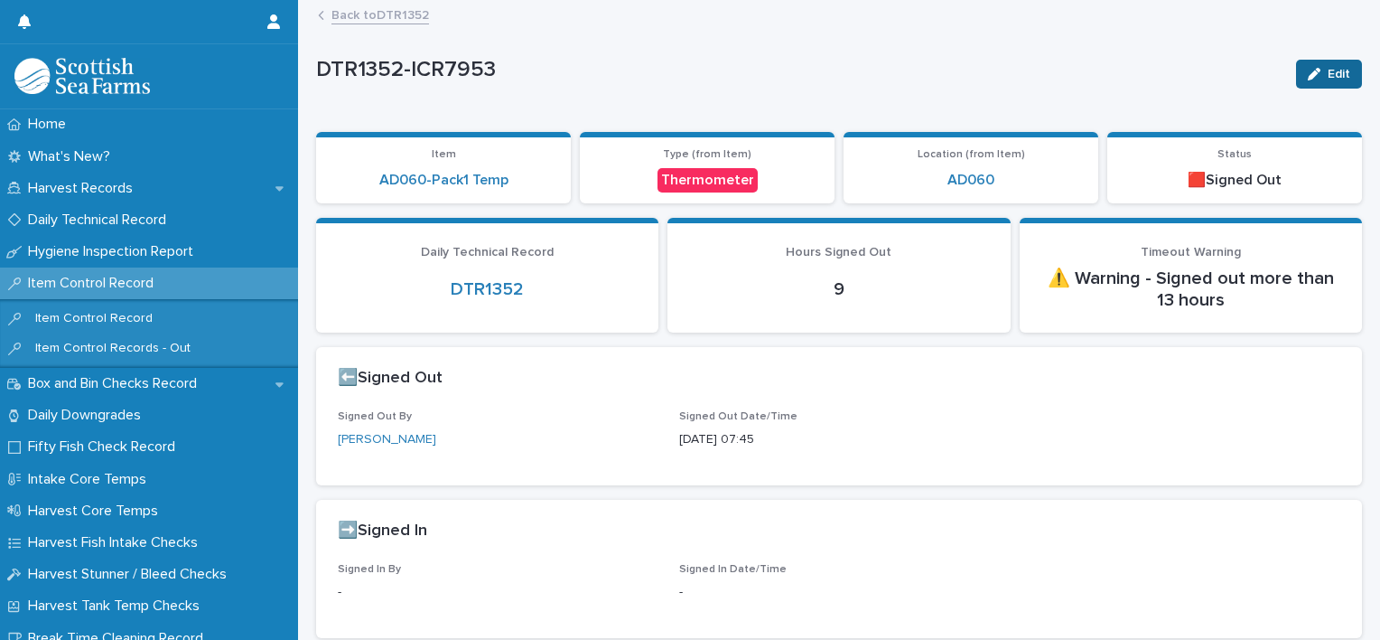
click at [1328, 74] on span "Edit" at bounding box center [1339, 74] width 23 height 13
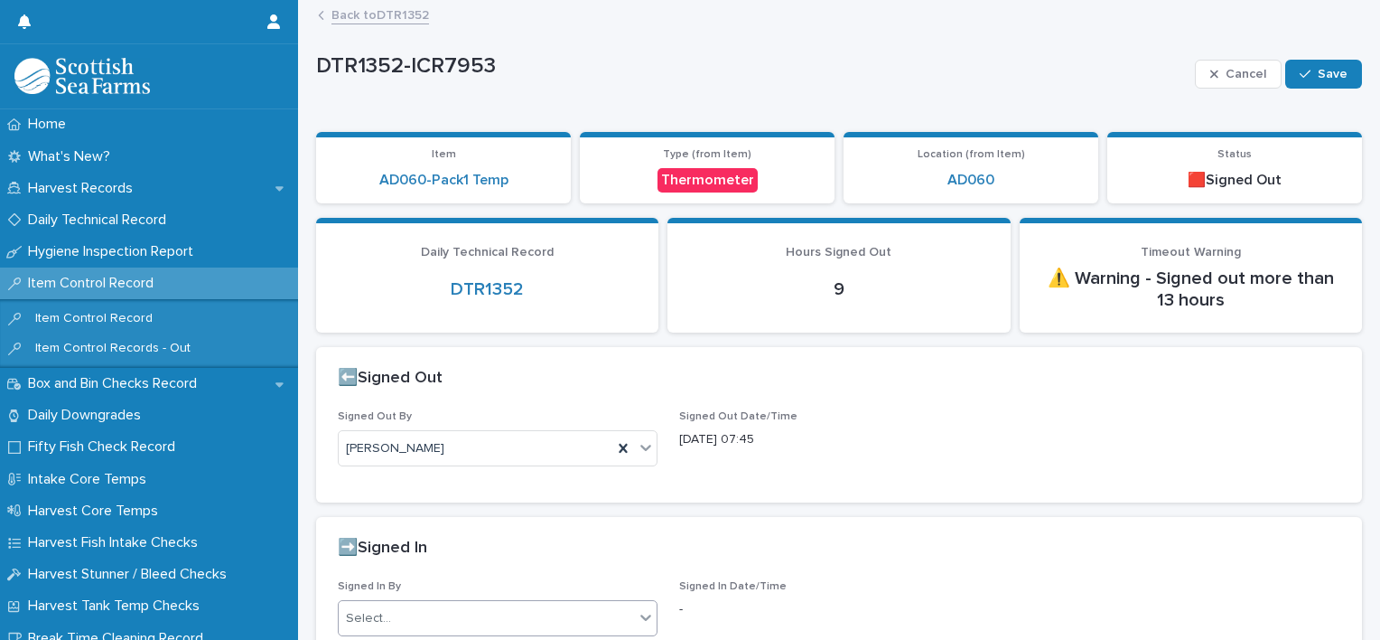
click at [384, 612] on div "Select..." at bounding box center [368, 618] width 45 height 19
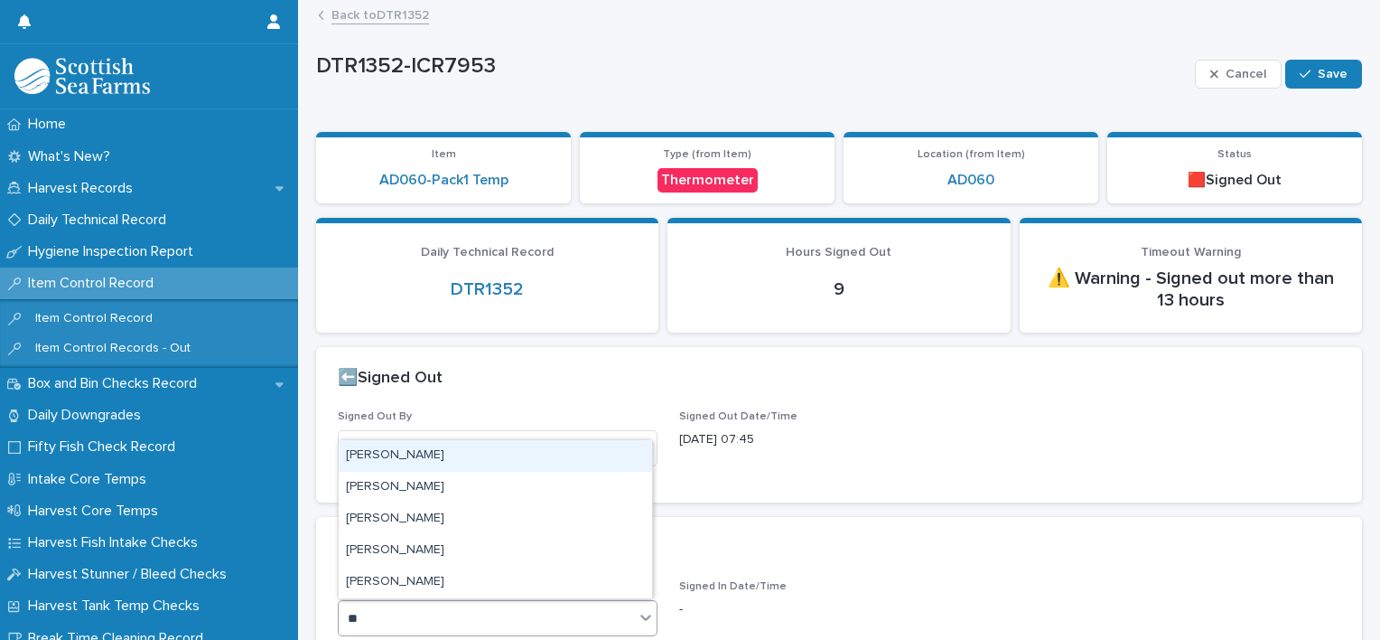
type input "***"
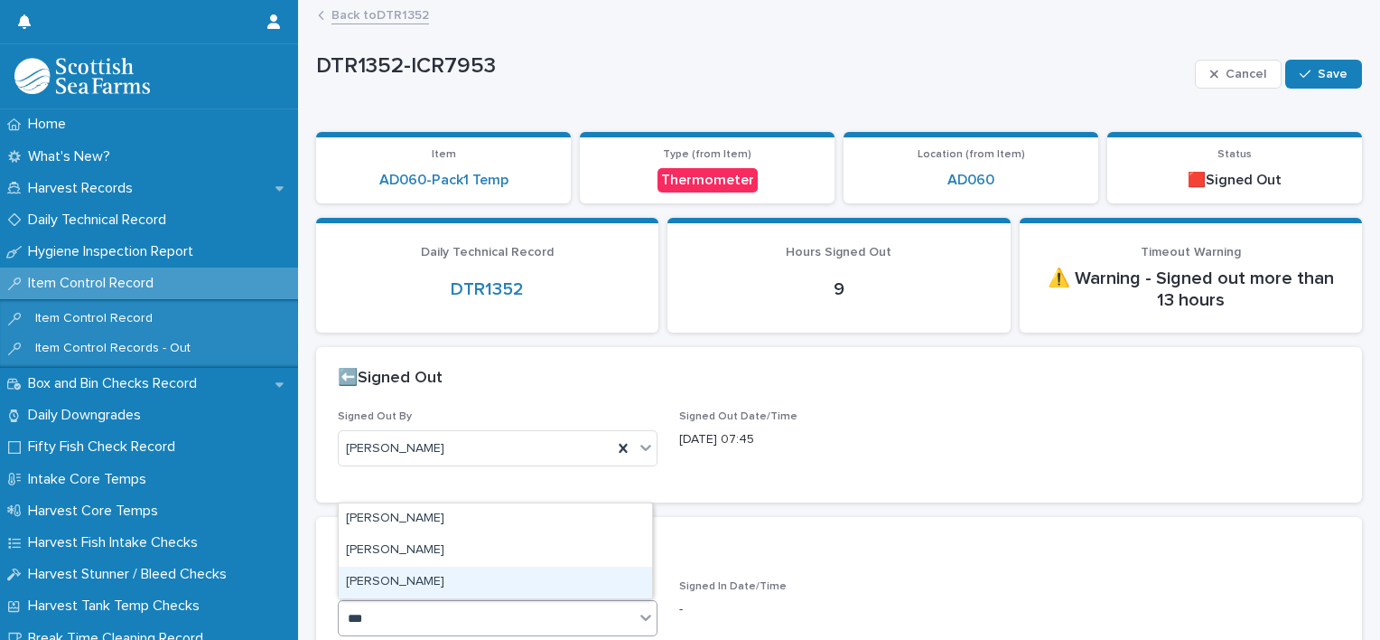
click at [376, 585] on div "[PERSON_NAME]" at bounding box center [495, 582] width 313 height 32
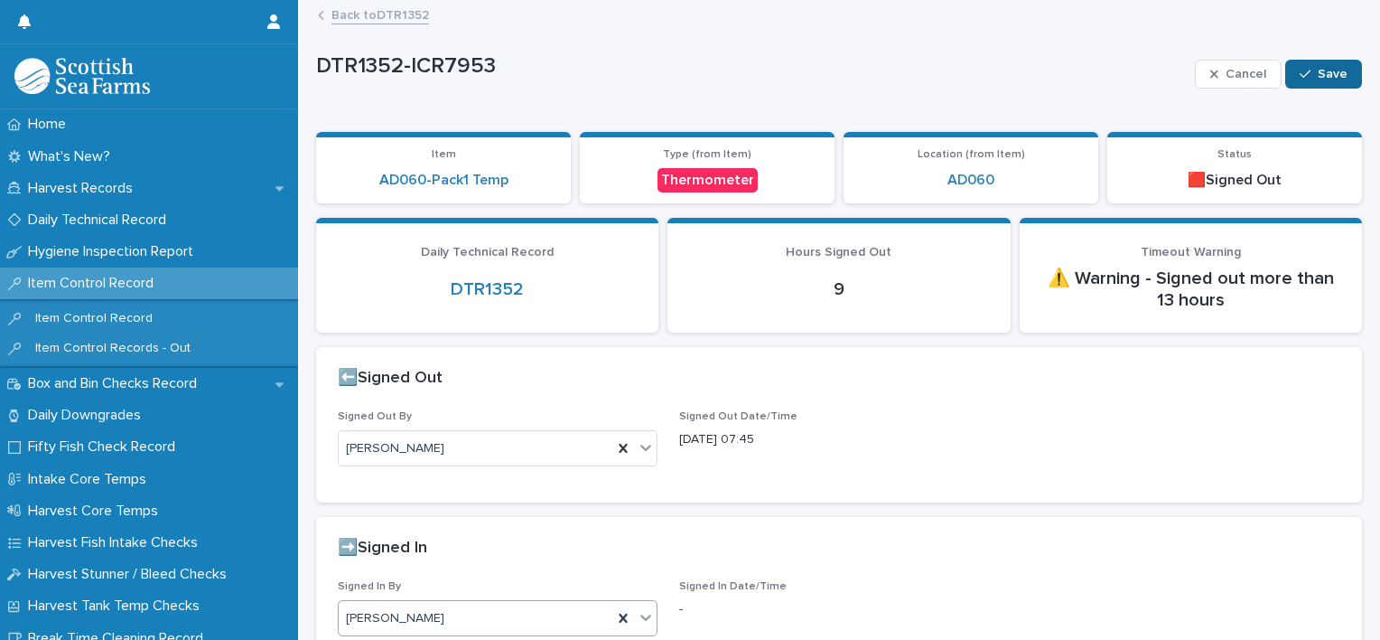
click at [1331, 77] on span "Save" at bounding box center [1333, 74] width 30 height 13
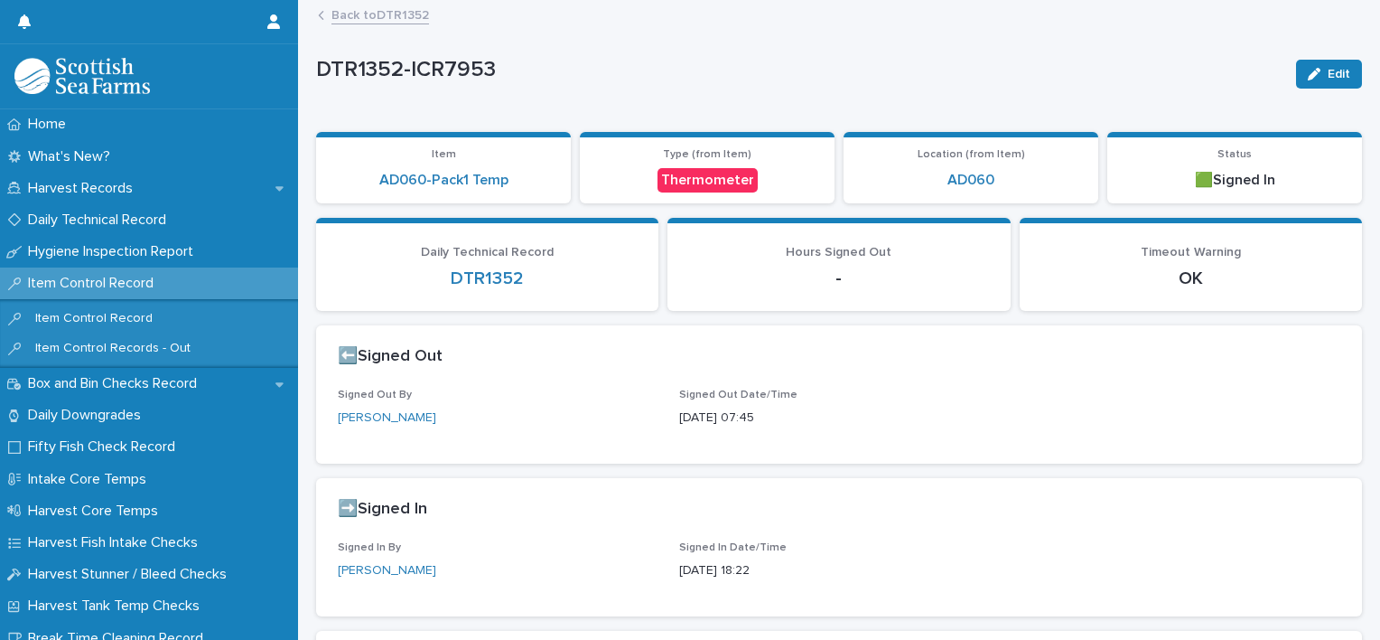
click at [355, 14] on link "Back to DTR1352" at bounding box center [381, 14] width 98 height 21
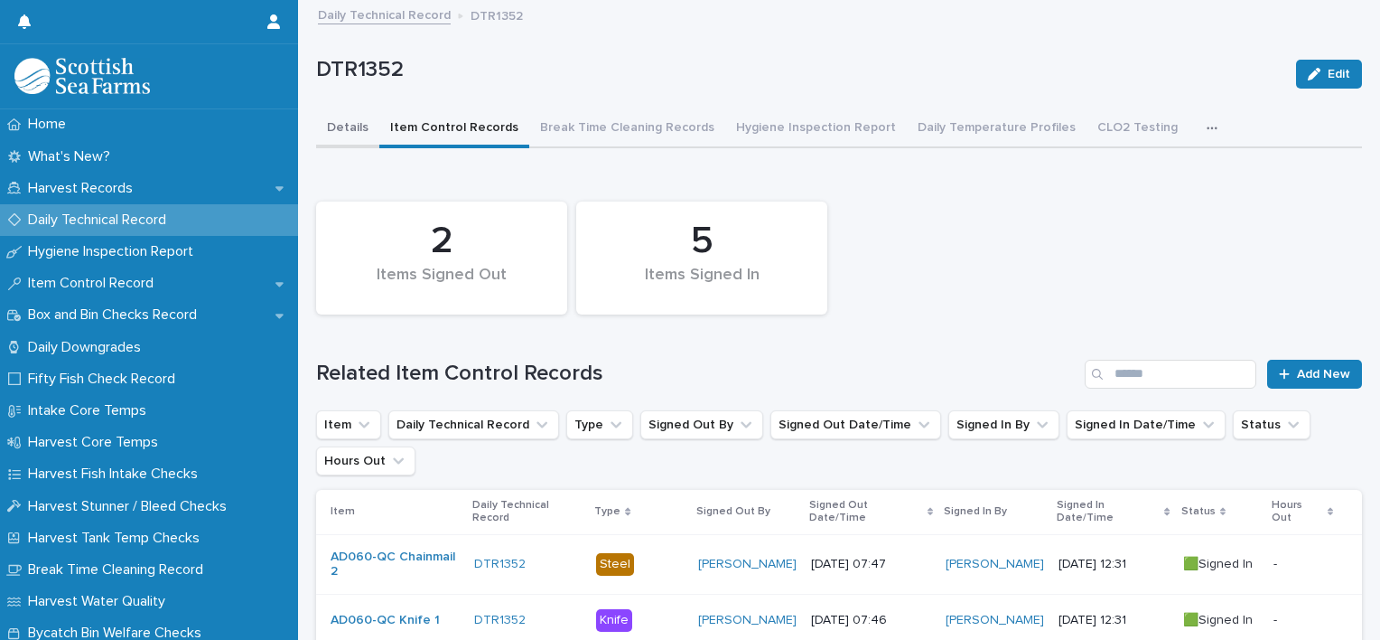
click at [329, 134] on button "Details" at bounding box center [347, 129] width 63 height 38
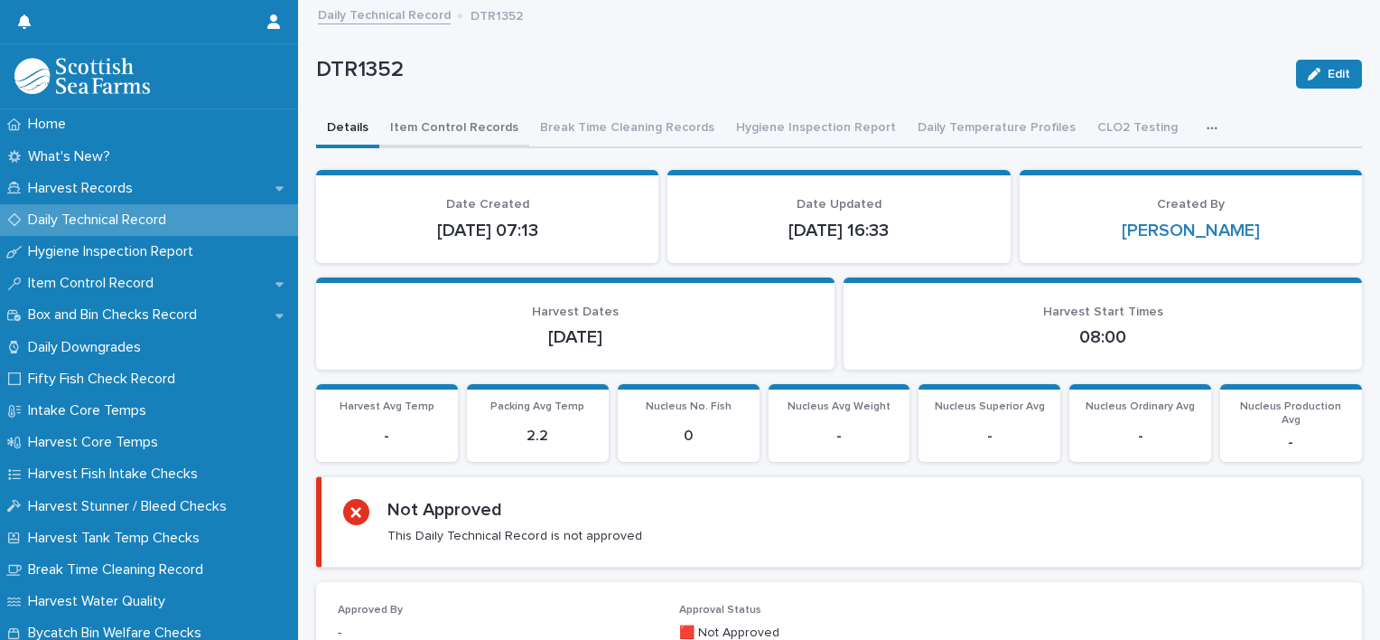
click at [472, 129] on button "Item Control Records" at bounding box center [454, 129] width 150 height 38
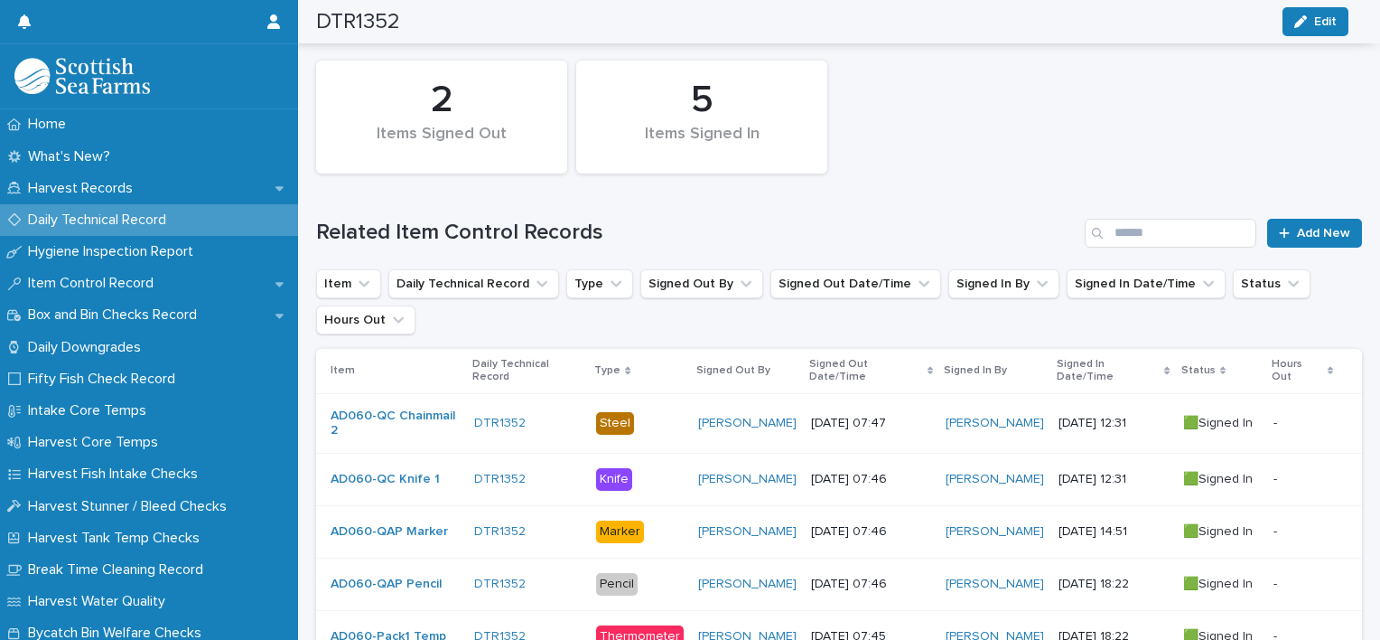
scroll to position [51, 0]
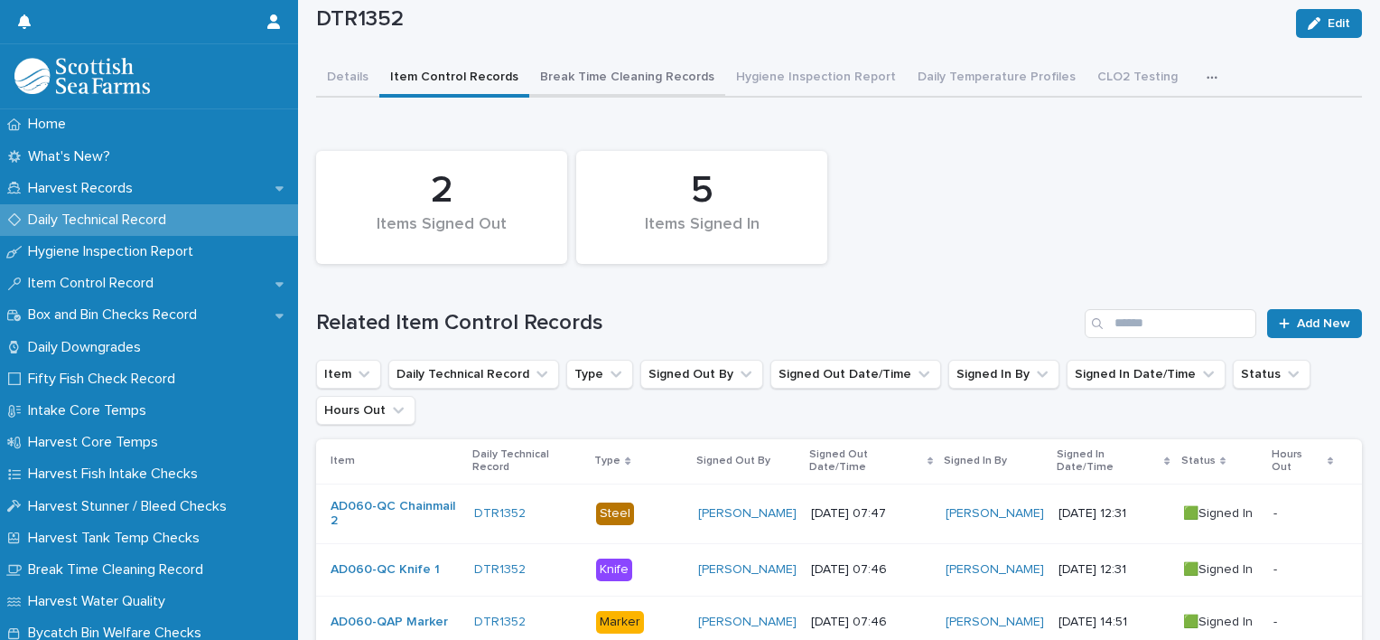
click at [542, 83] on div "DTR1352 Edit DTR1352 Edit Sorry, there was an error saving your record. Please …" at bounding box center [839, 435] width 1046 height 969
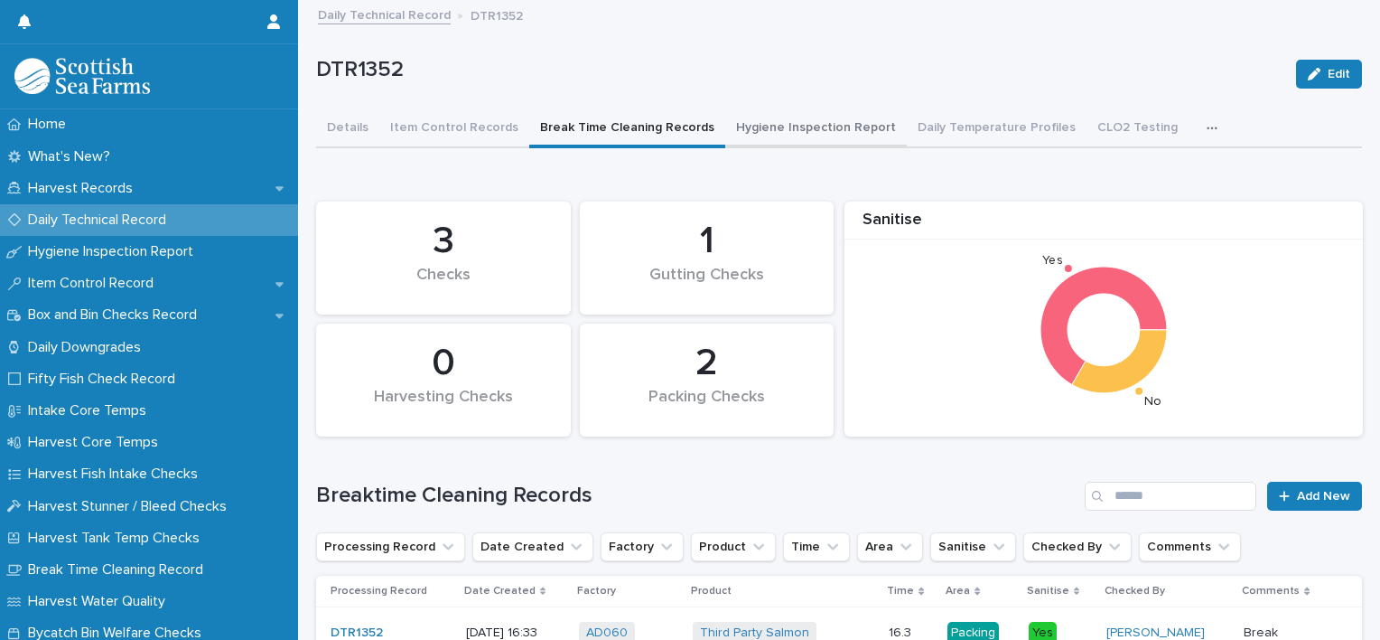
click at [752, 129] on button "Hygiene Inspection Report" at bounding box center [816, 129] width 182 height 38
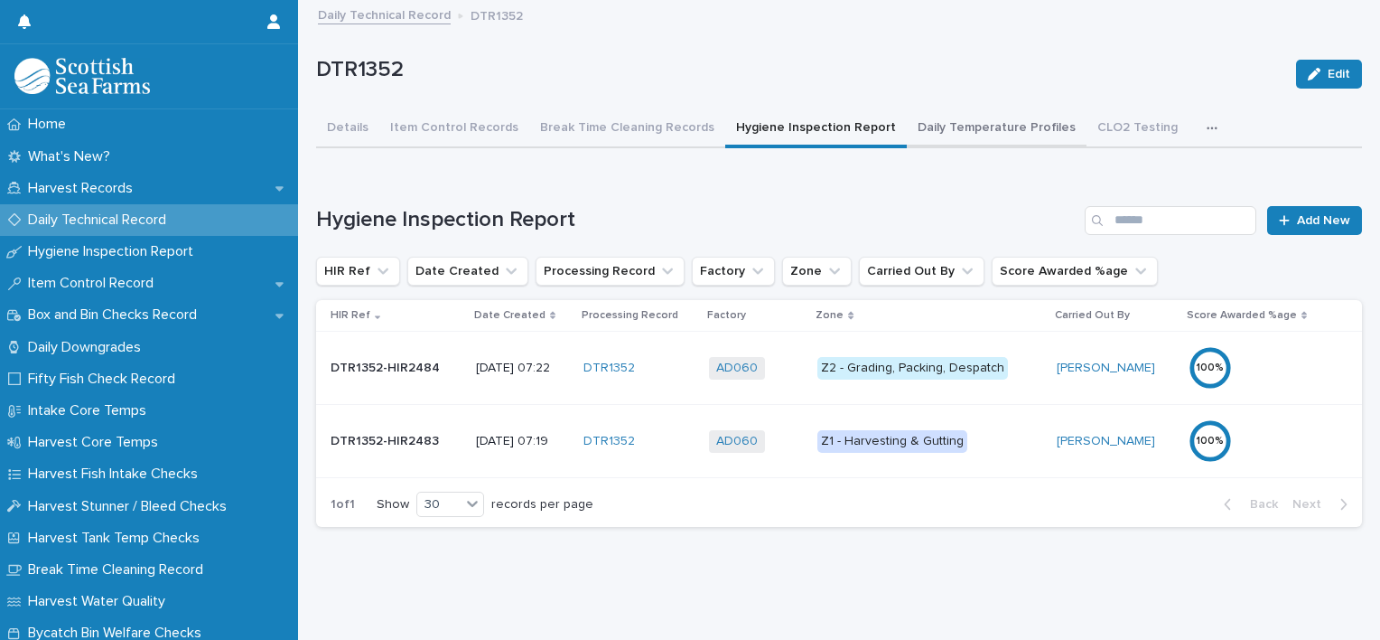
click at [946, 123] on button "Daily Temperature Profiles" at bounding box center [997, 129] width 180 height 38
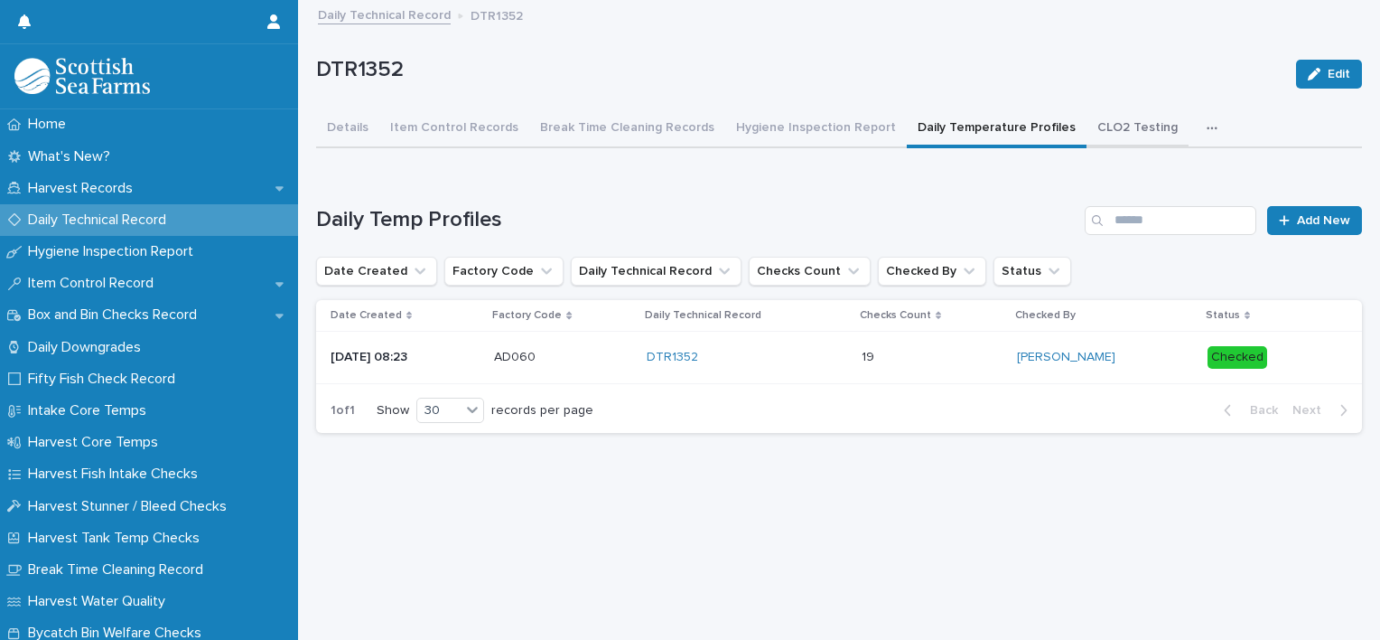
click at [1102, 137] on button "CLO2 Testing" at bounding box center [1138, 129] width 102 height 38
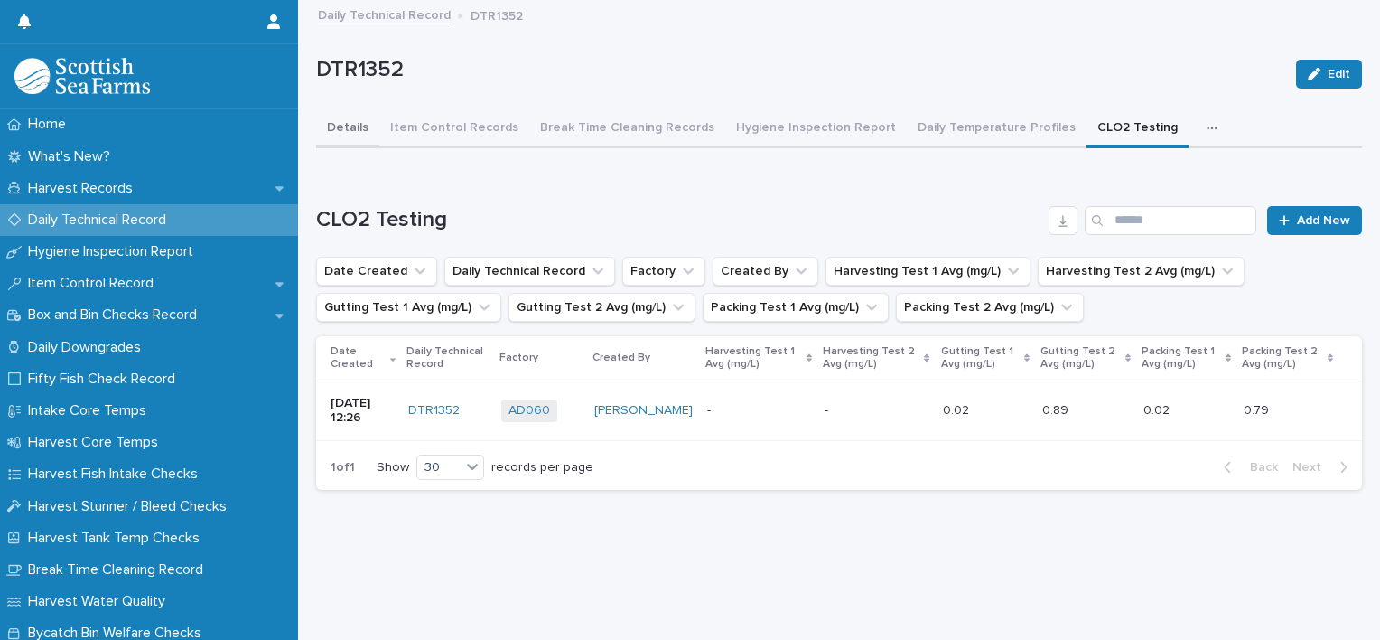
click at [366, 129] on button "Details" at bounding box center [347, 129] width 63 height 38
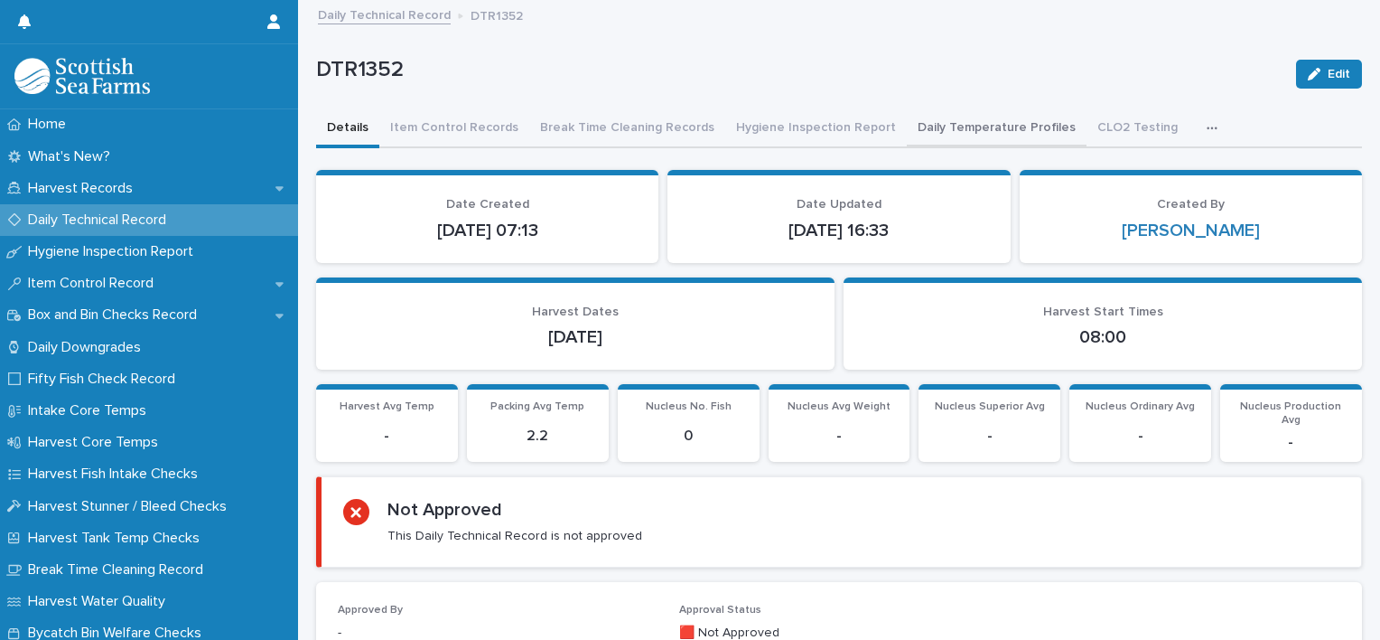
click at [1003, 129] on button "Daily Temperature Profiles" at bounding box center [997, 129] width 180 height 38
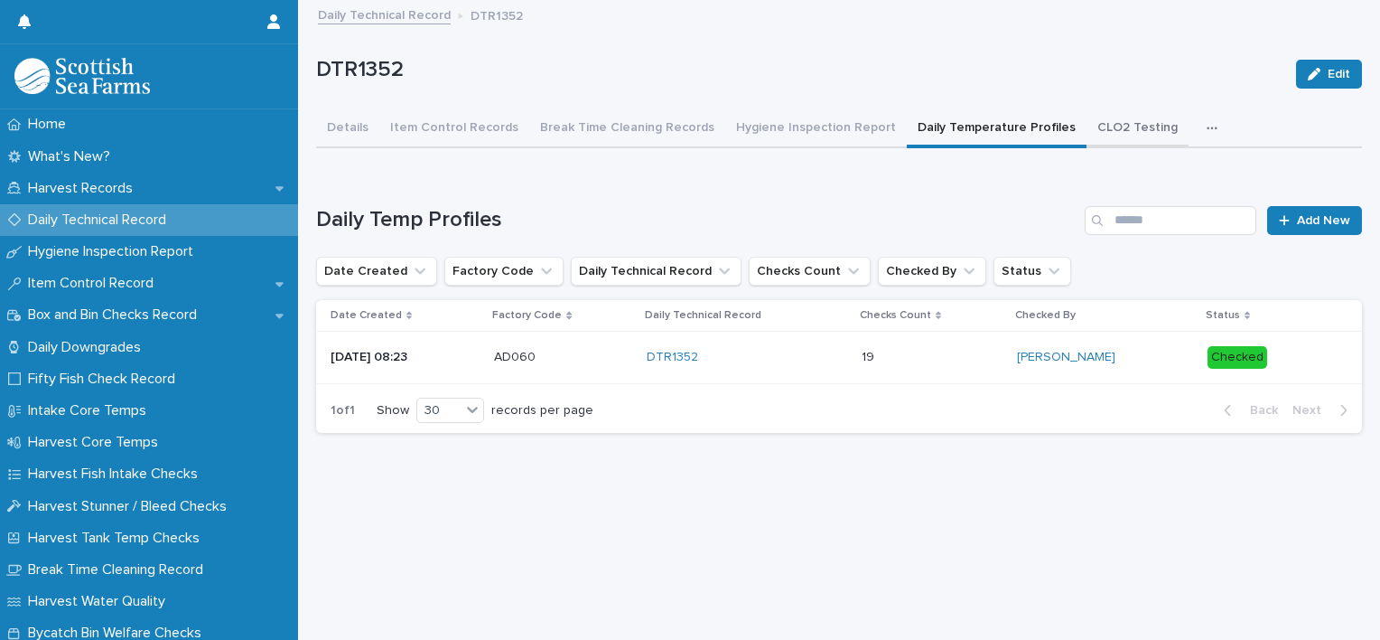
click at [1117, 126] on button "CLO2 Testing" at bounding box center [1138, 129] width 102 height 38
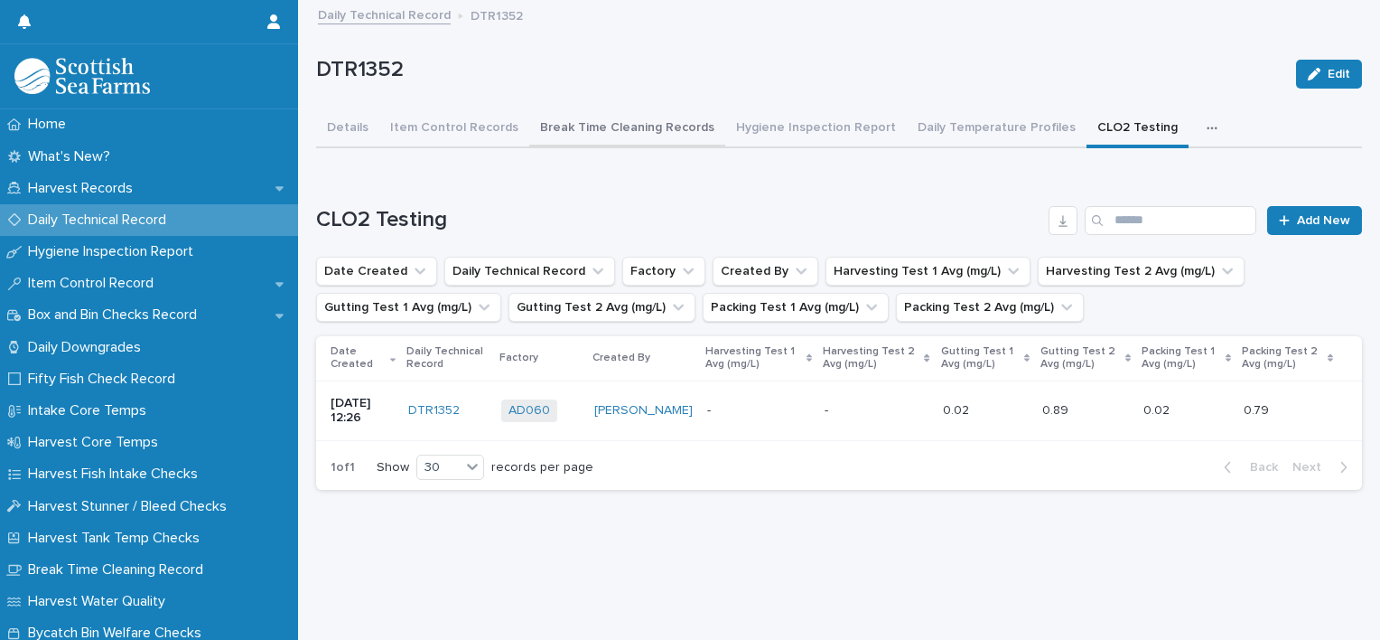
drag, startPoint x: 346, startPoint y: 120, endPoint x: 575, endPoint y: 117, distance: 229.5
click at [346, 121] on button "Details" at bounding box center [347, 129] width 63 height 38
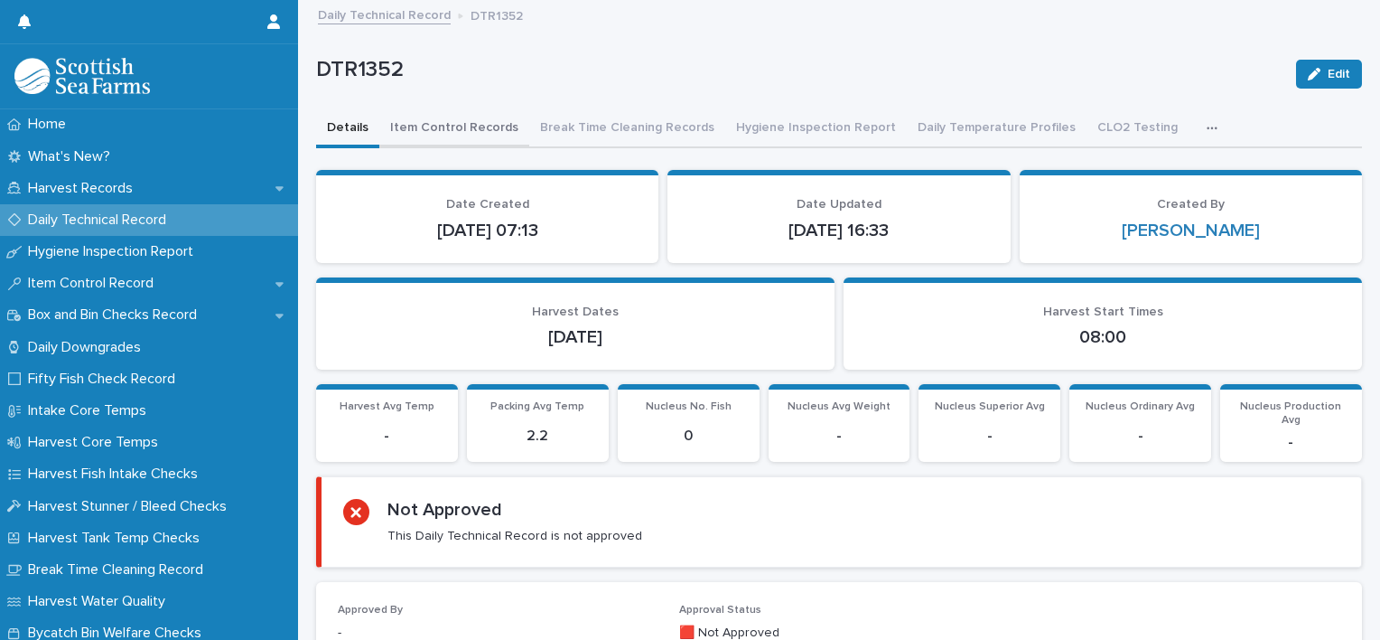
click at [452, 126] on button "Item Control Records" at bounding box center [454, 129] width 150 height 38
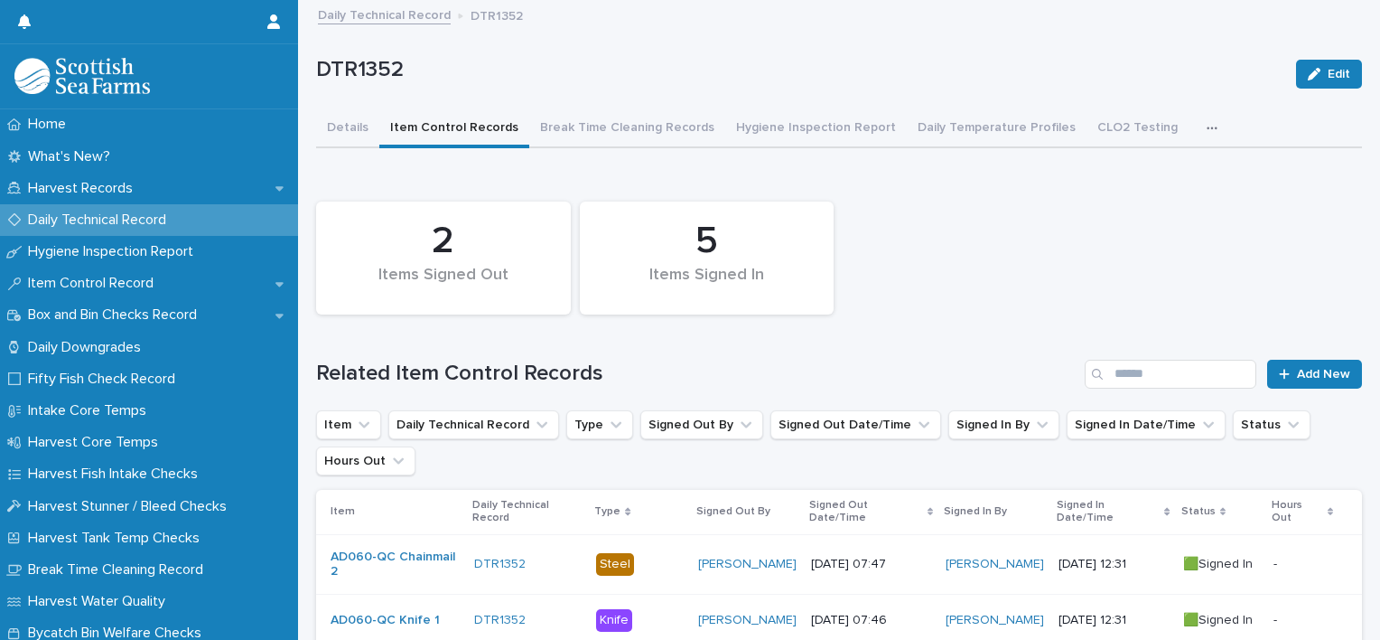
click at [353, 133] on button "Details" at bounding box center [347, 129] width 63 height 38
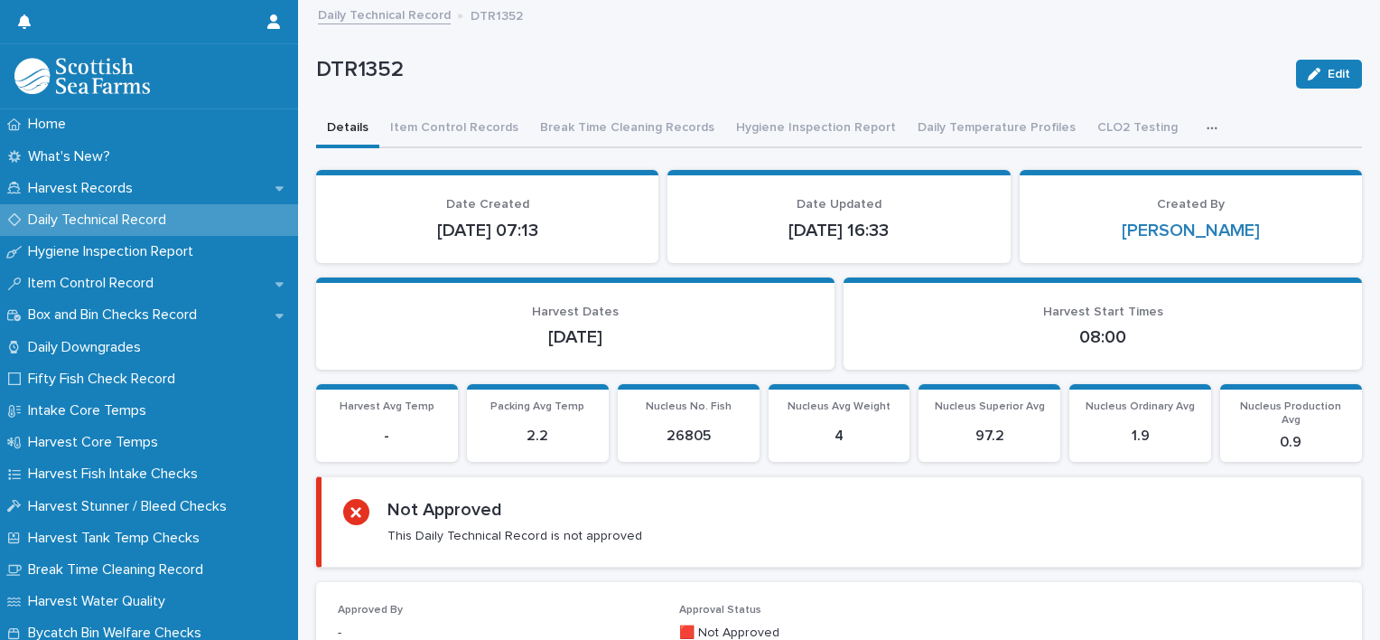
click at [137, 217] on p "Daily Technical Record" at bounding box center [101, 219] width 160 height 17
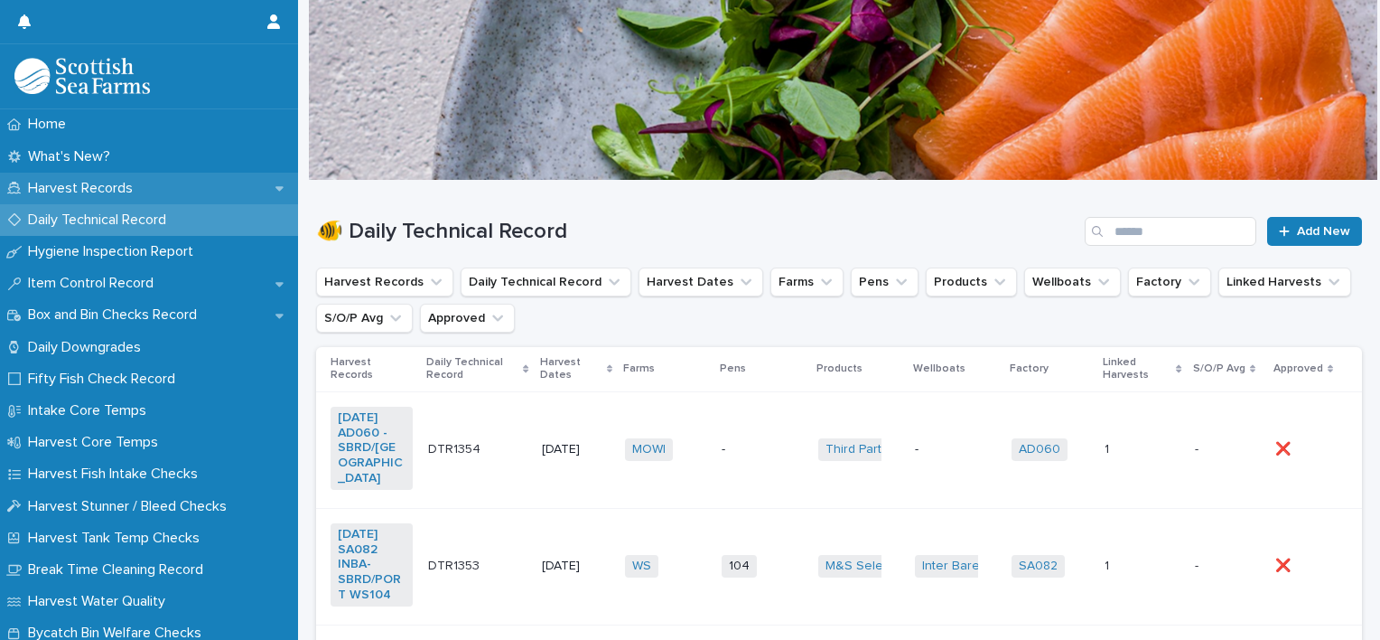
click at [83, 181] on p "Harvest Records" at bounding box center [84, 188] width 126 height 17
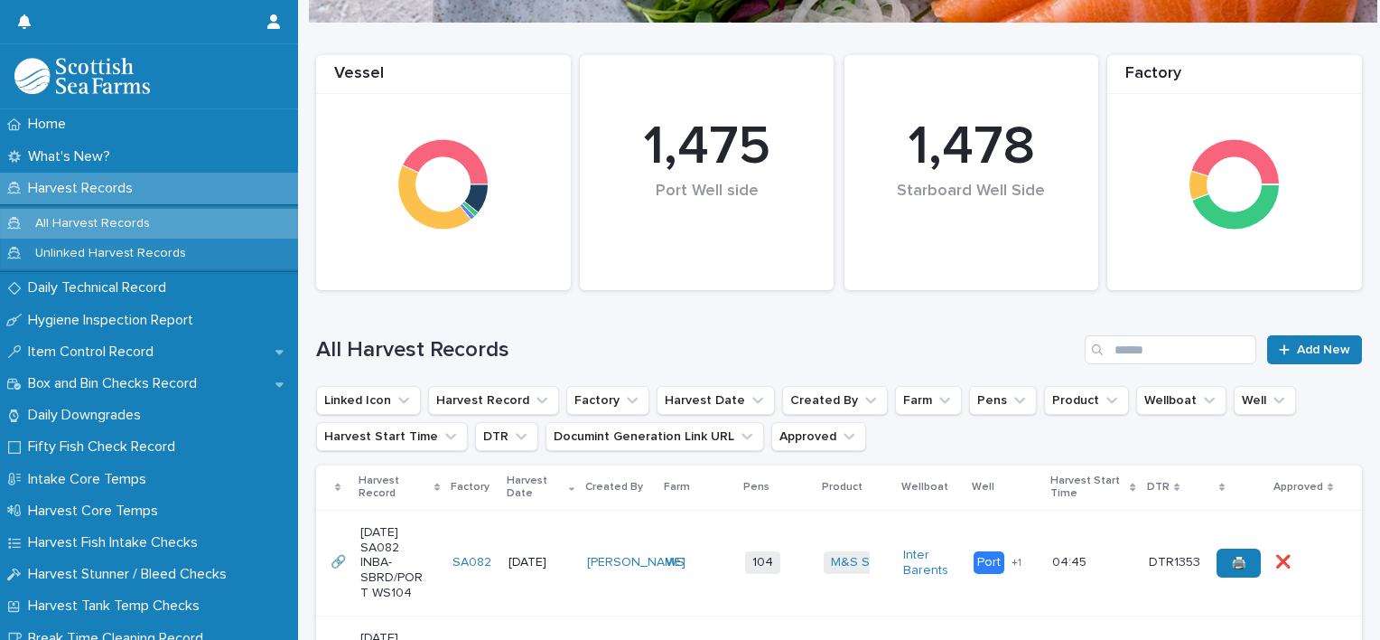
scroll to position [271, 0]
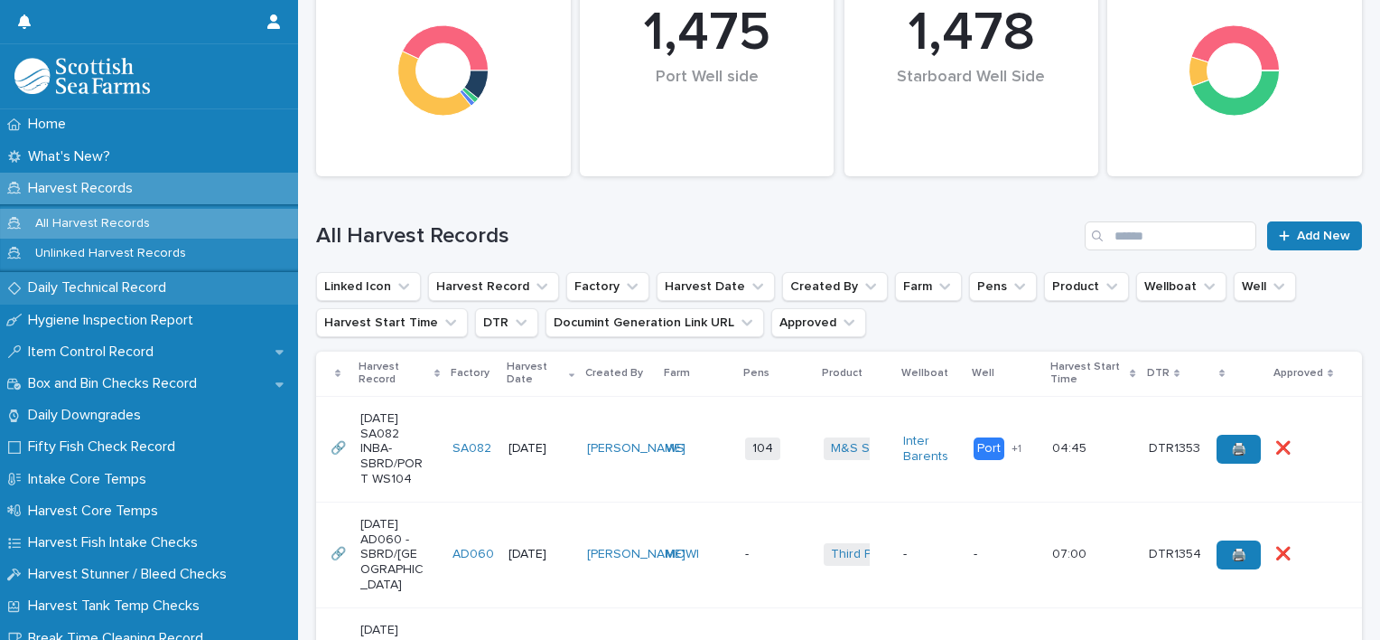
click at [130, 282] on p "Daily Technical Record" at bounding box center [101, 287] width 160 height 17
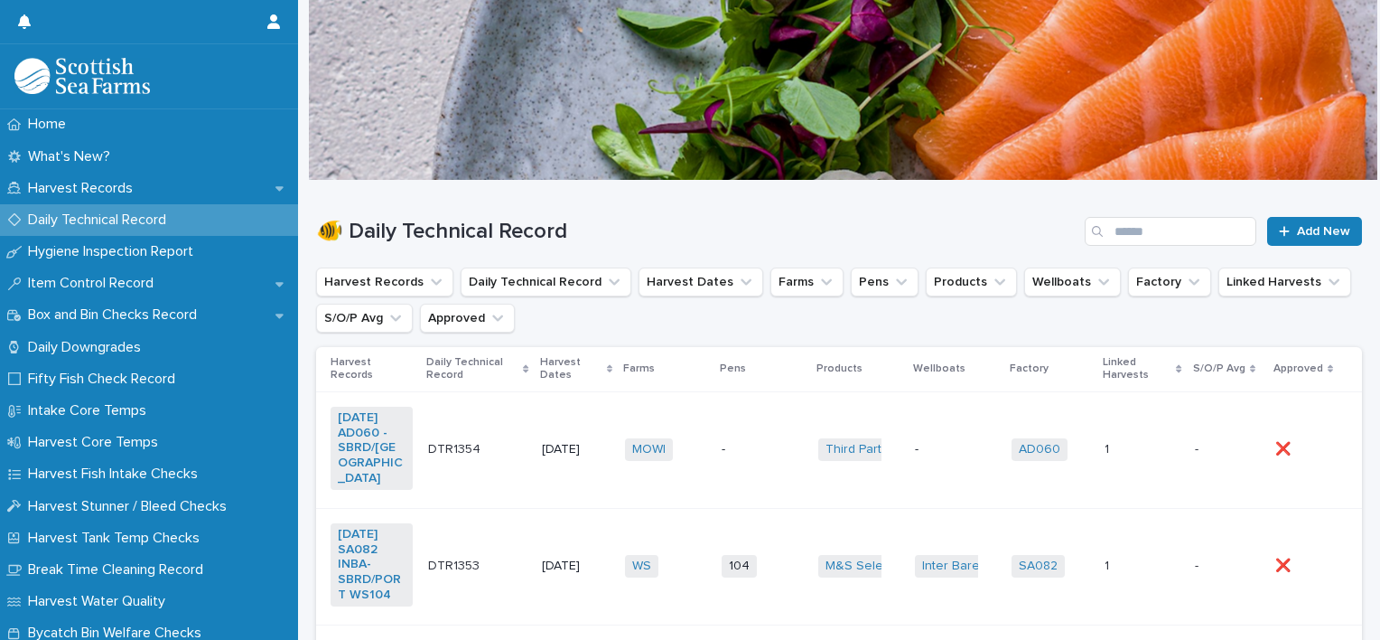
scroll to position [90, 0]
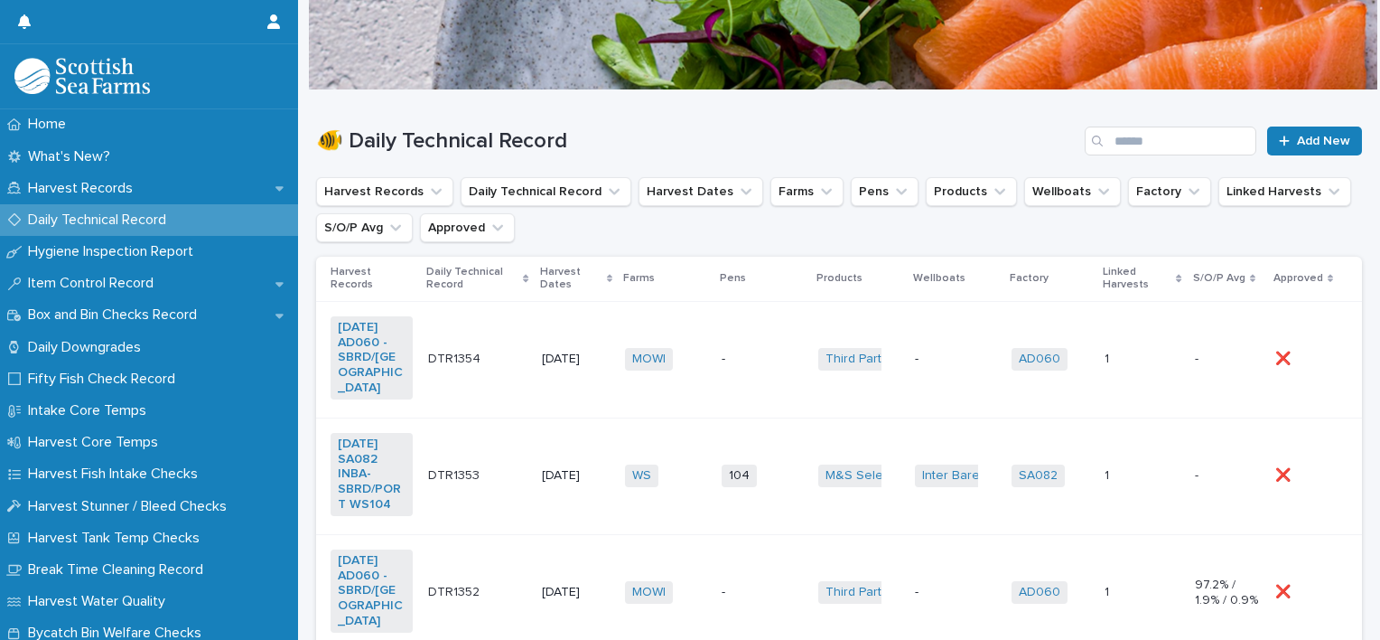
click at [752, 366] on td "-" at bounding box center [763, 359] width 97 height 117
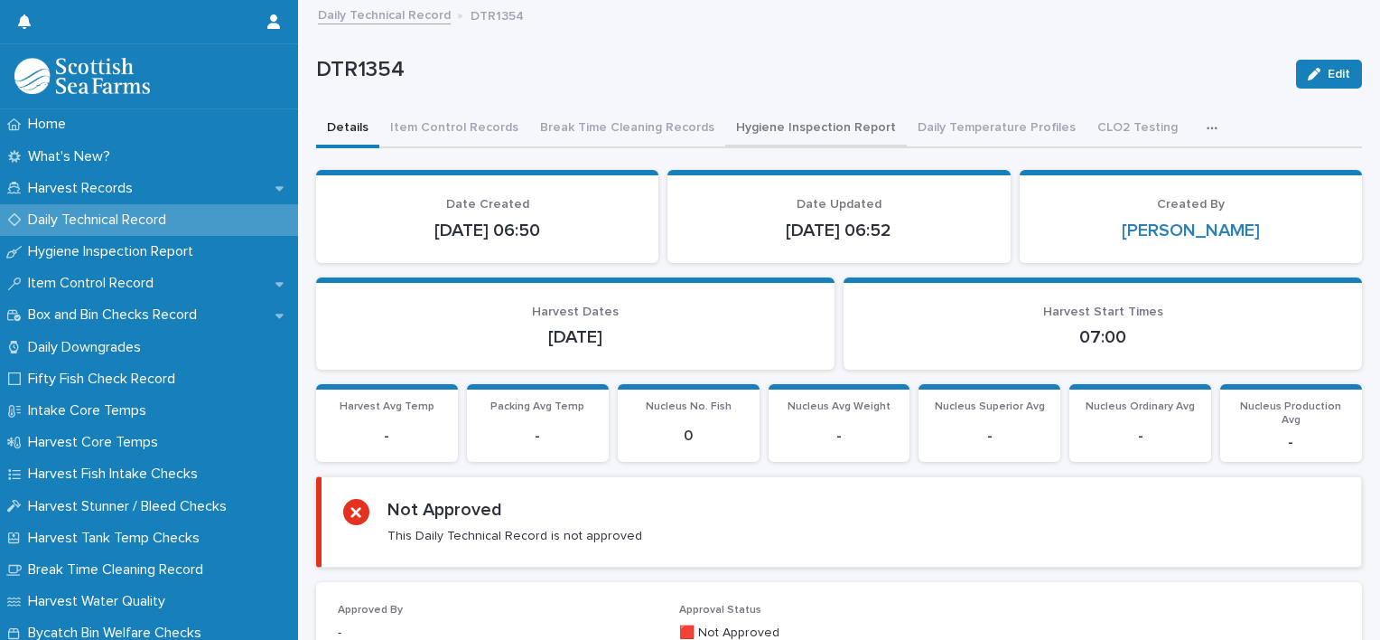
click at [762, 126] on button "Hygiene Inspection Report" at bounding box center [816, 129] width 182 height 38
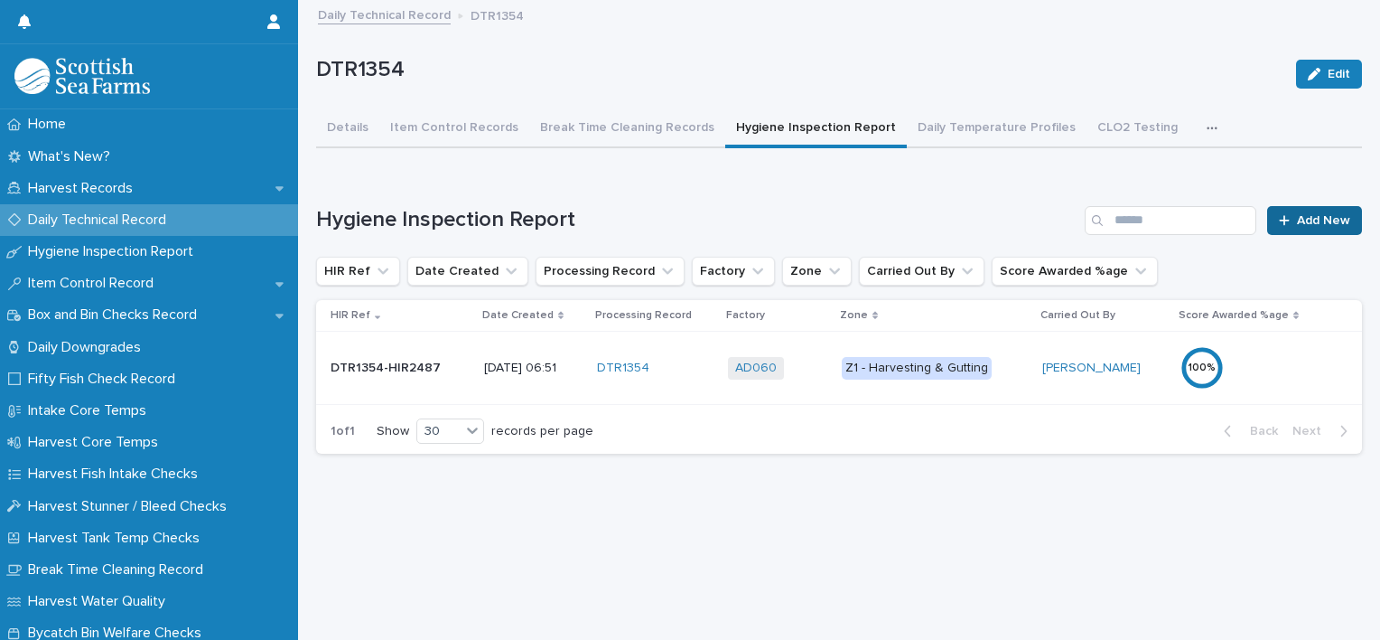
click at [1331, 220] on span "Add New" at bounding box center [1323, 220] width 53 height 13
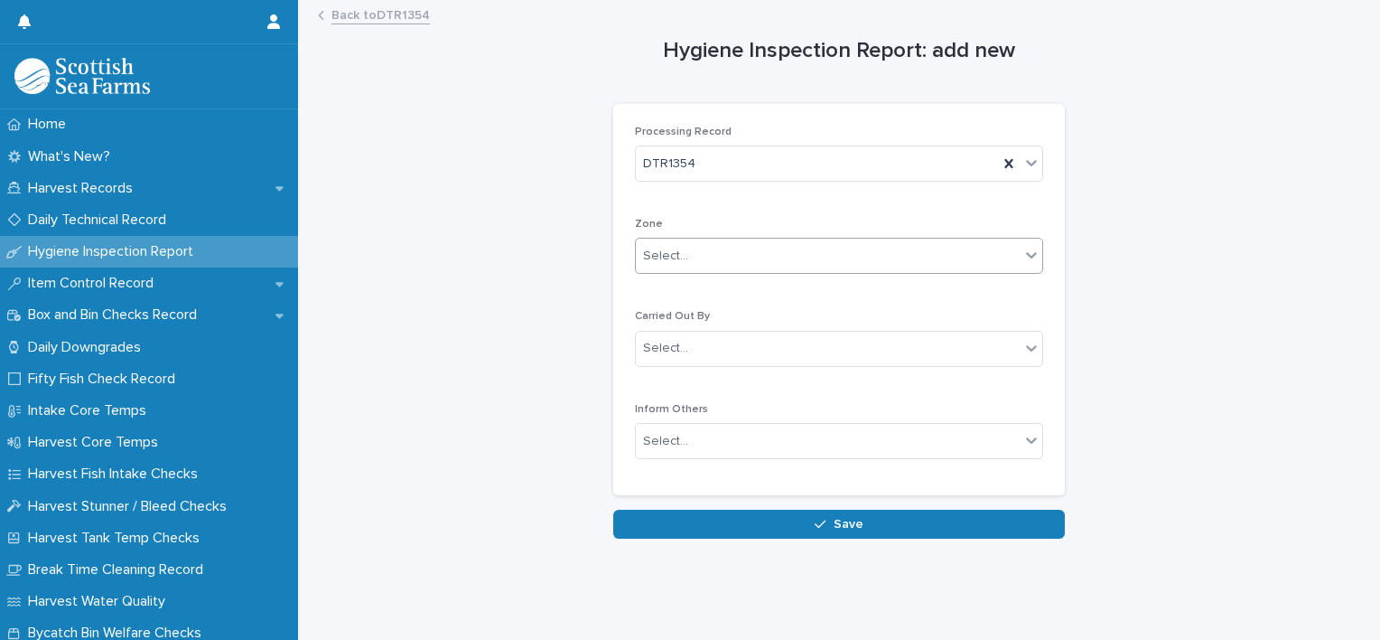
click at [727, 257] on div "Select..." at bounding box center [828, 256] width 384 height 30
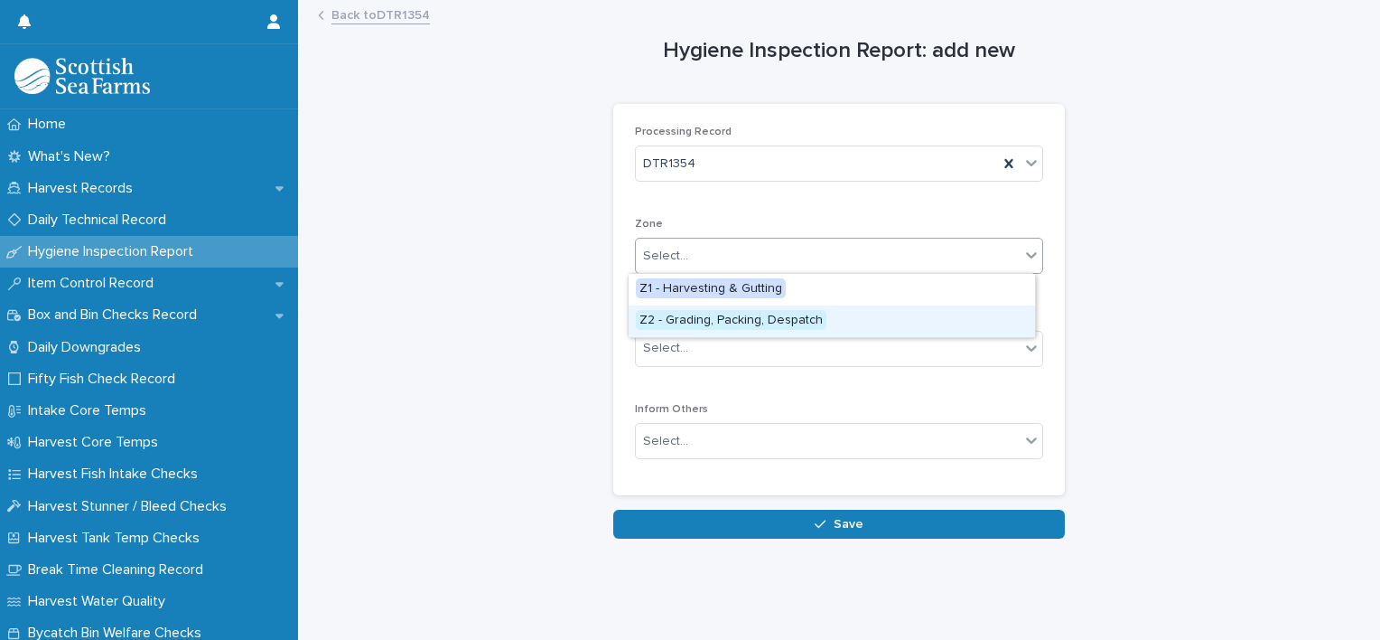
click at [730, 322] on span "Z2 - Grading, Packing, Despatch" at bounding box center [731, 320] width 191 height 20
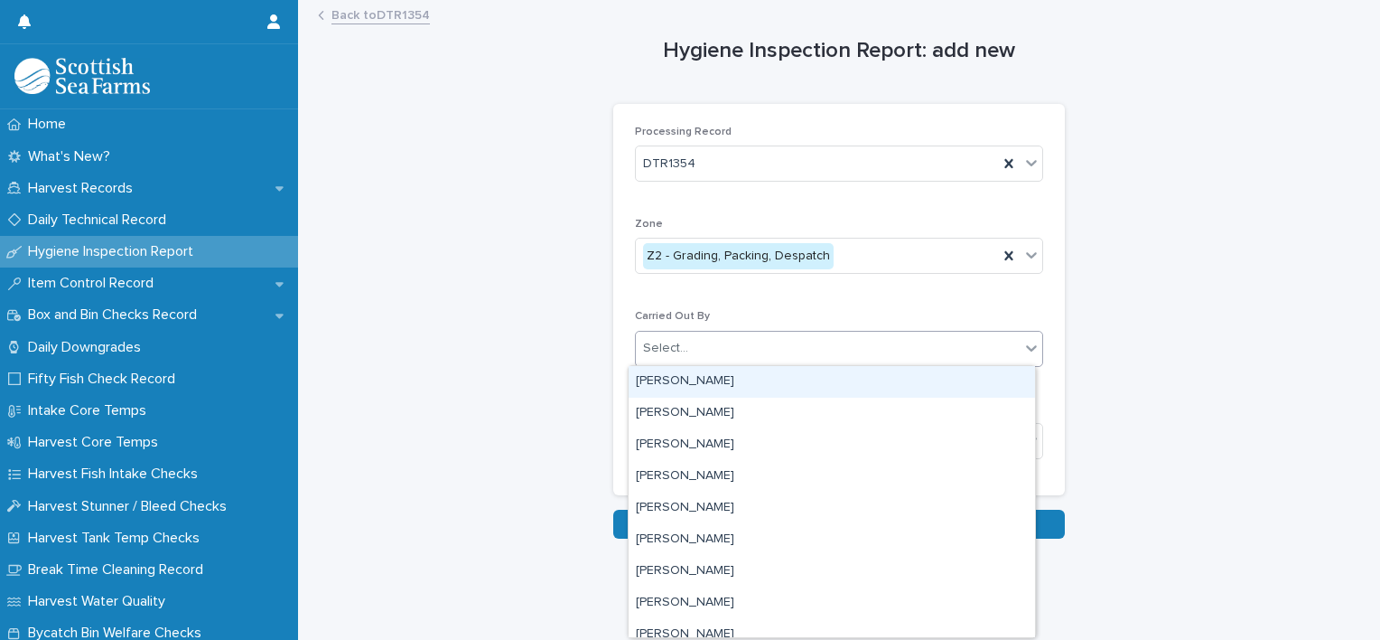
click at [714, 341] on div "Select..." at bounding box center [828, 348] width 384 height 30
type input "*****"
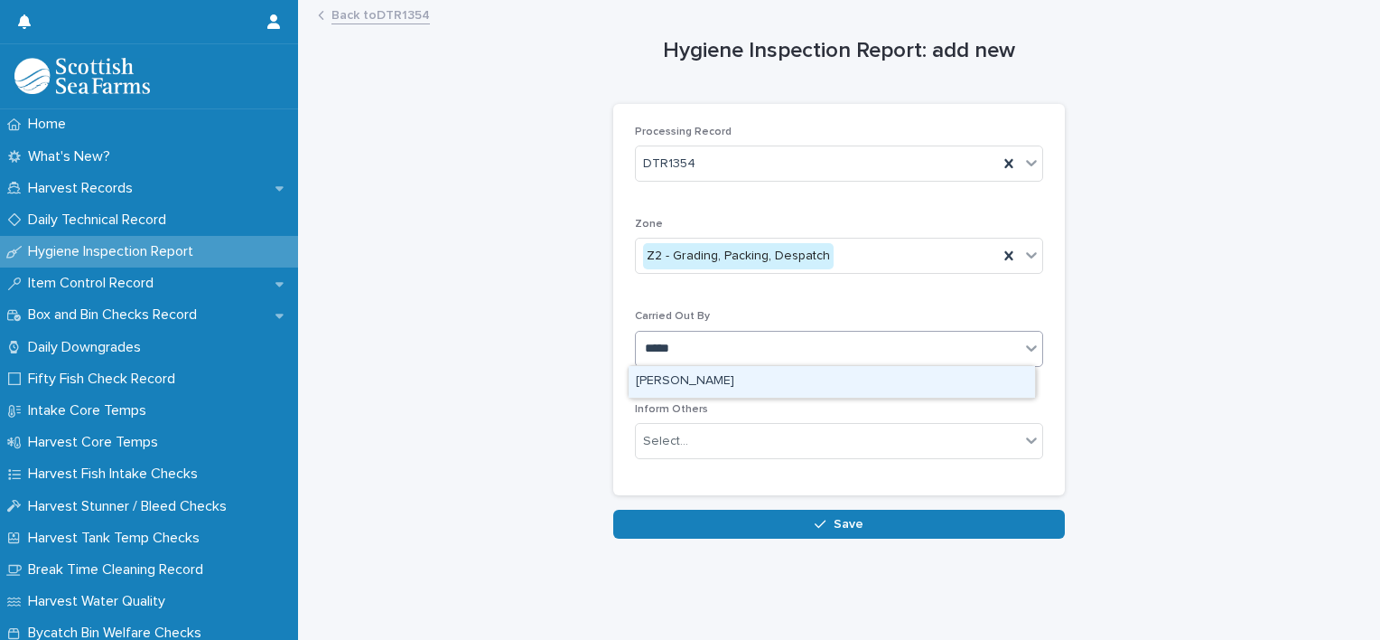
click at [905, 377] on div "[PERSON_NAME]" at bounding box center [832, 382] width 407 height 32
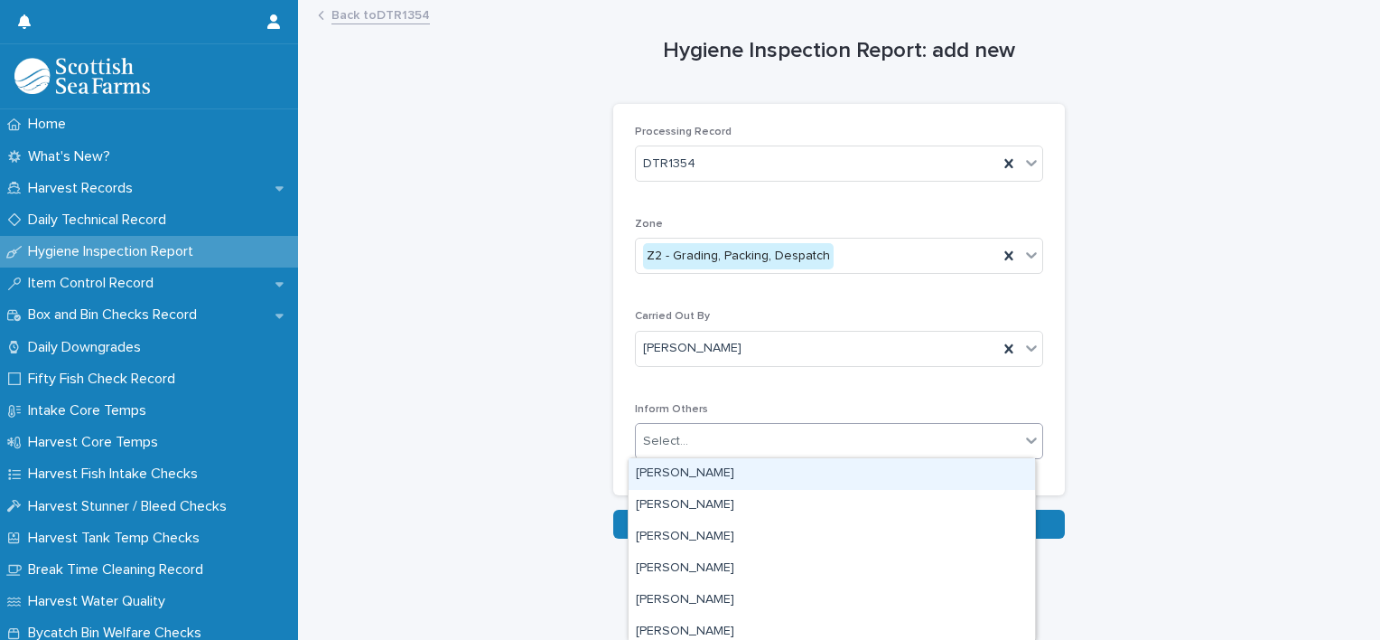
click at [851, 437] on div "Select..." at bounding box center [828, 441] width 384 height 30
type input "*"
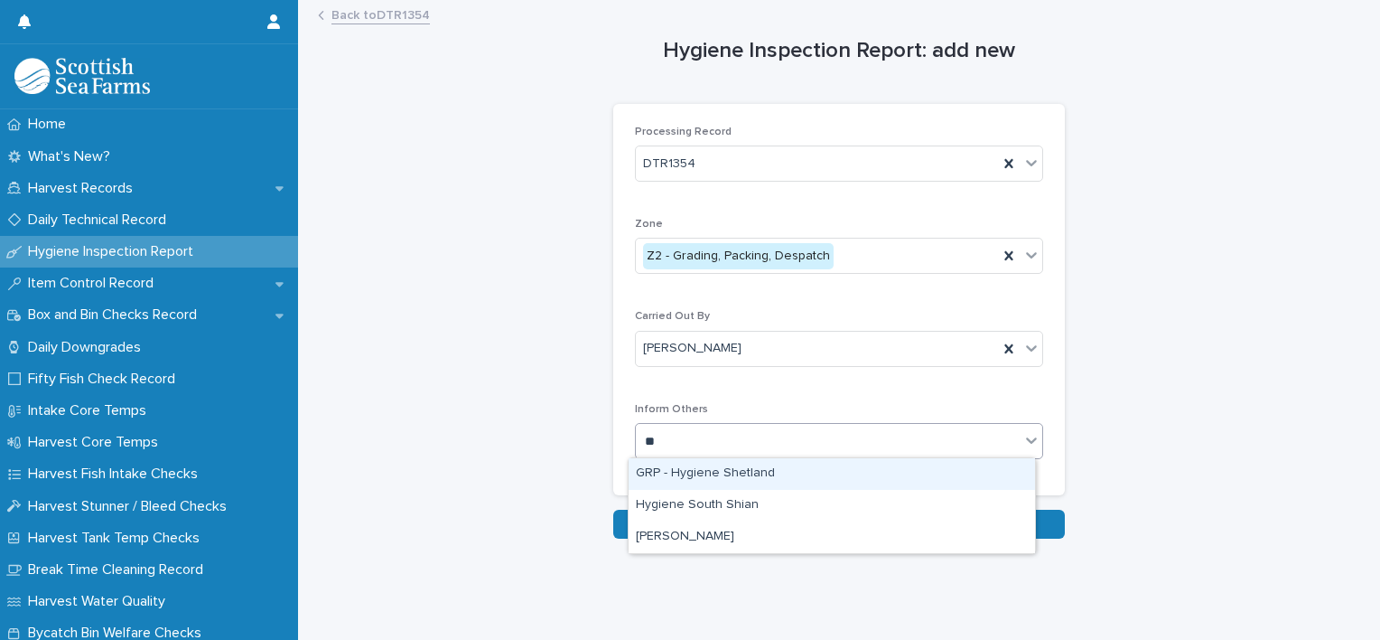
type input "***"
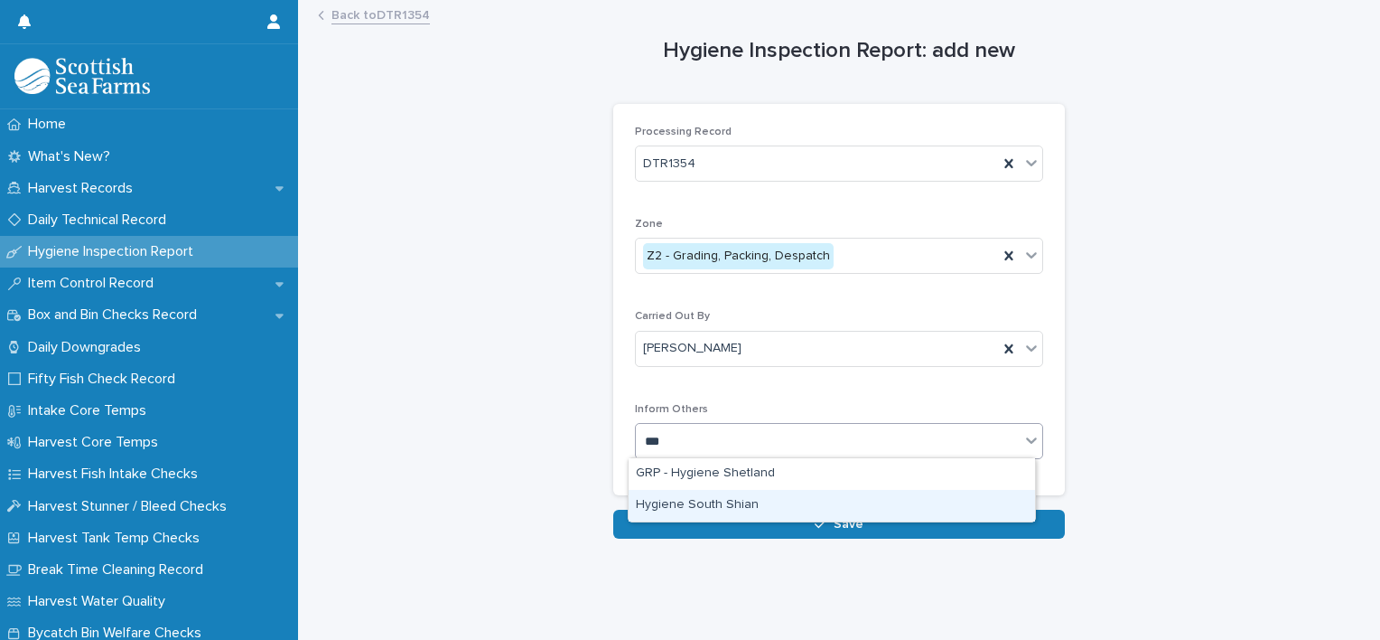
click at [746, 499] on div "Hygiene South Shian" at bounding box center [832, 506] width 407 height 32
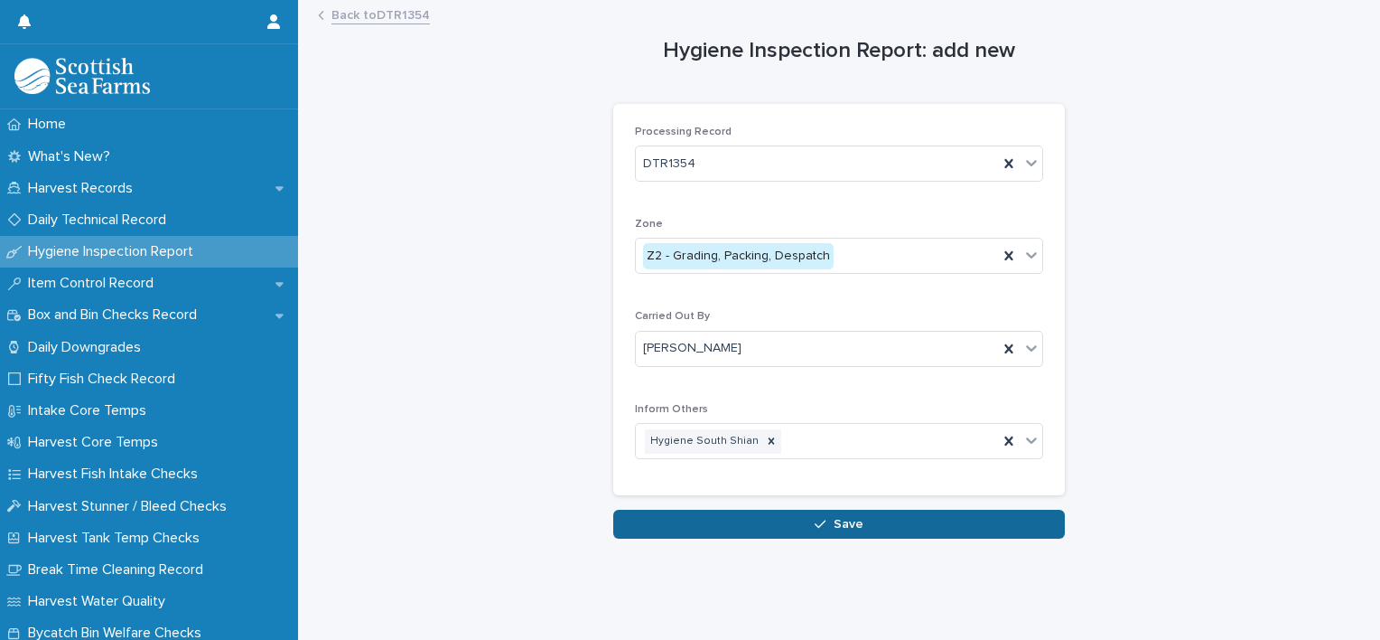
click at [762, 517] on button "Save" at bounding box center [839, 523] width 452 height 29
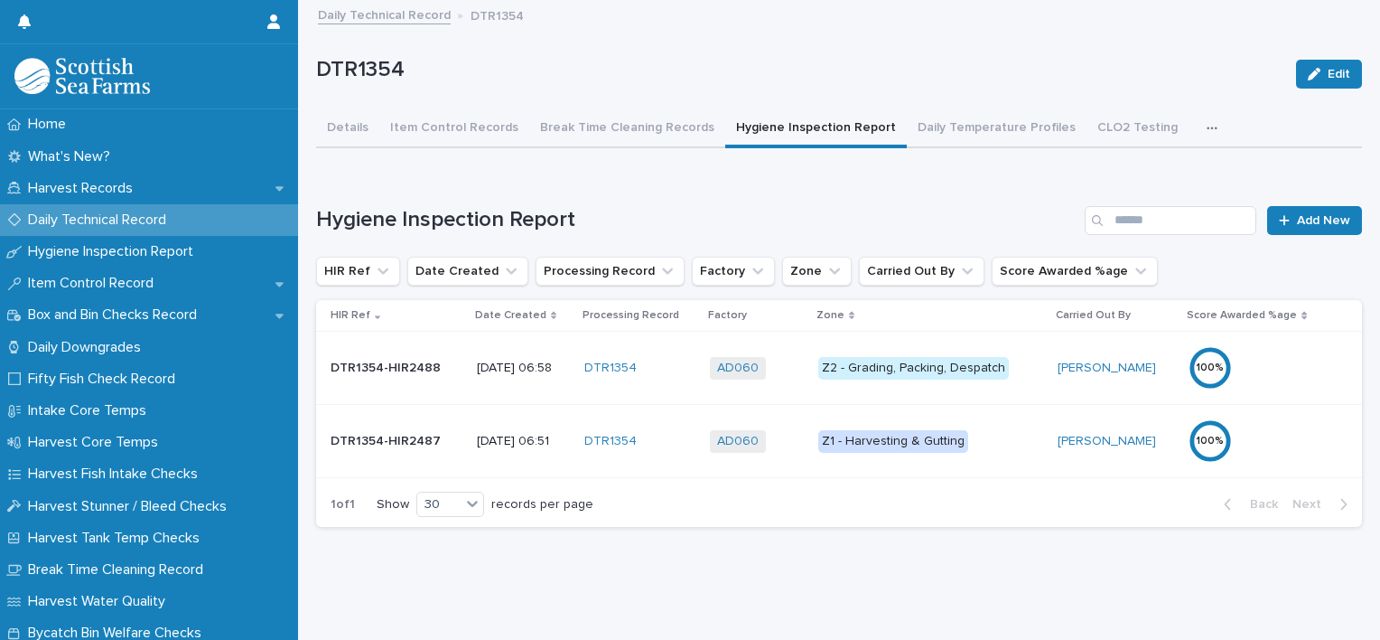
click at [1028, 389] on td "Z2 - Grading, Packing, Despatch" at bounding box center [930, 368] width 239 height 73
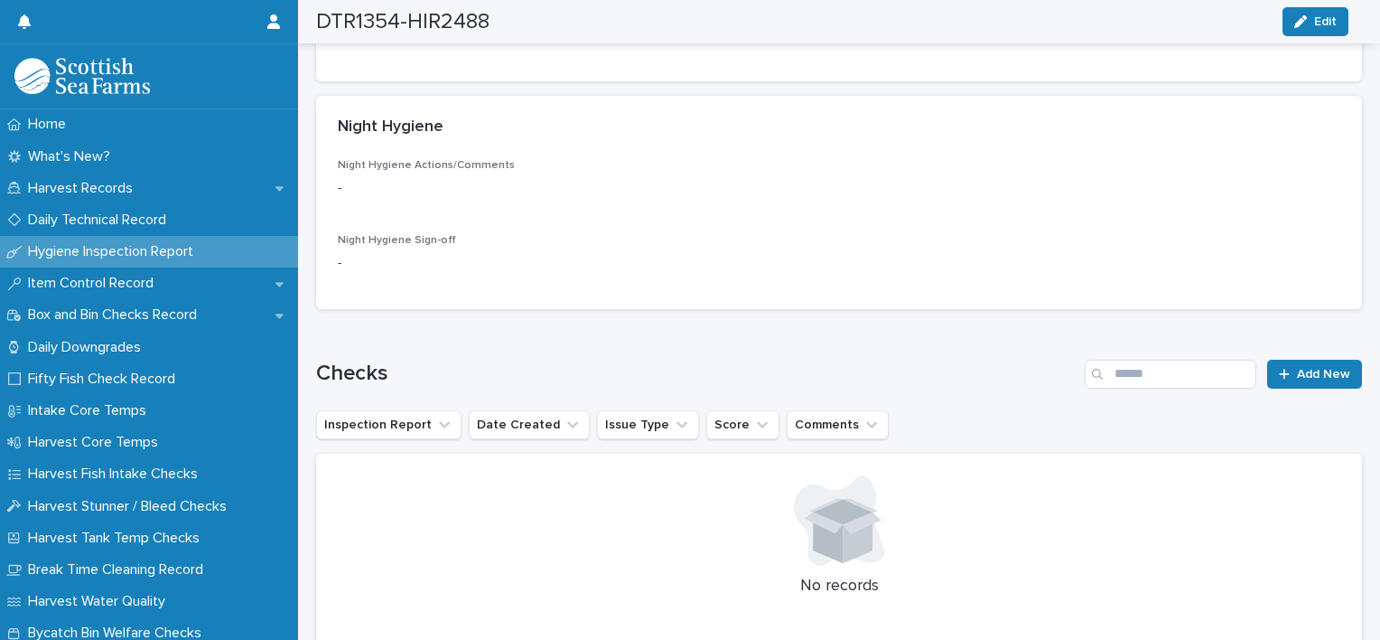
scroll to position [813, 0]
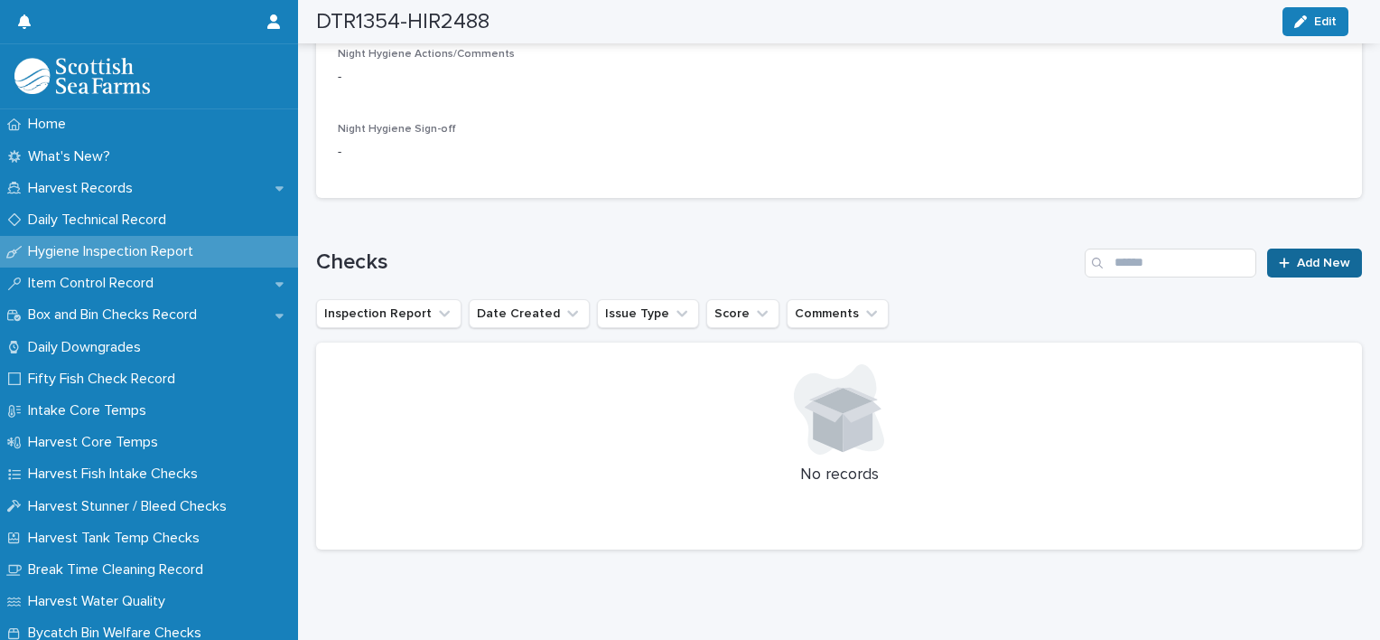
click at [1290, 252] on link "Add New" at bounding box center [1314, 262] width 95 height 29
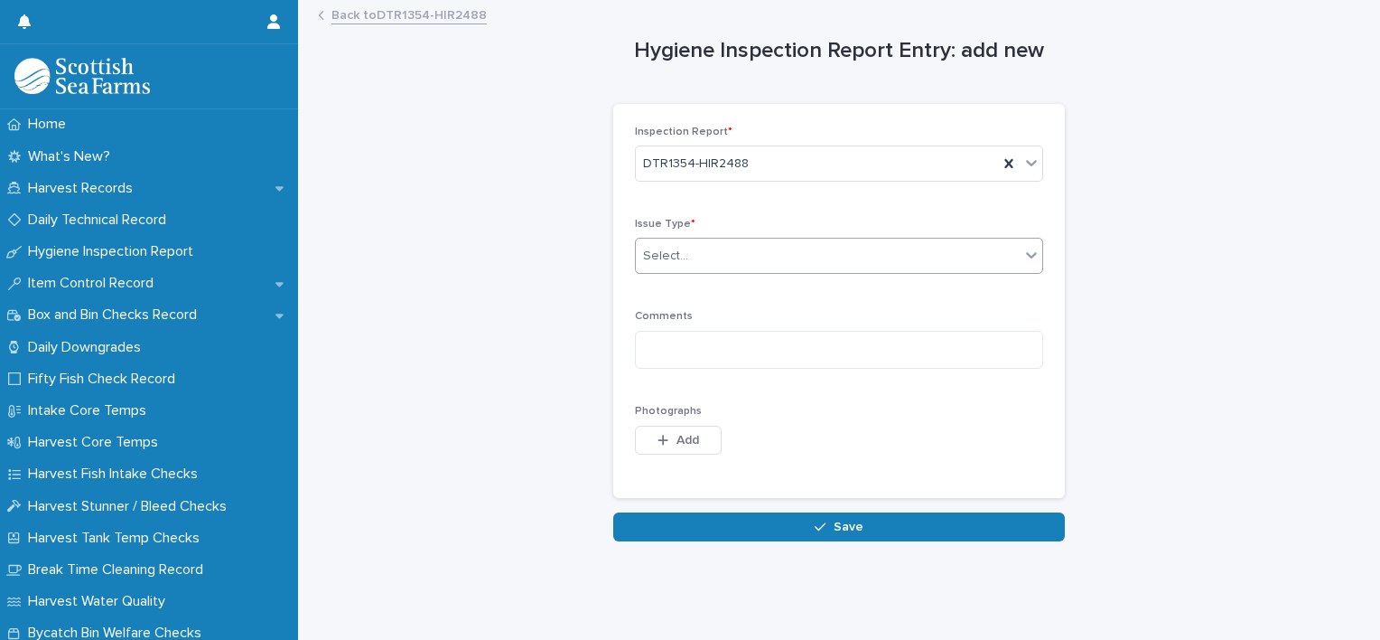
click at [752, 257] on div "Select..." at bounding box center [828, 256] width 384 height 30
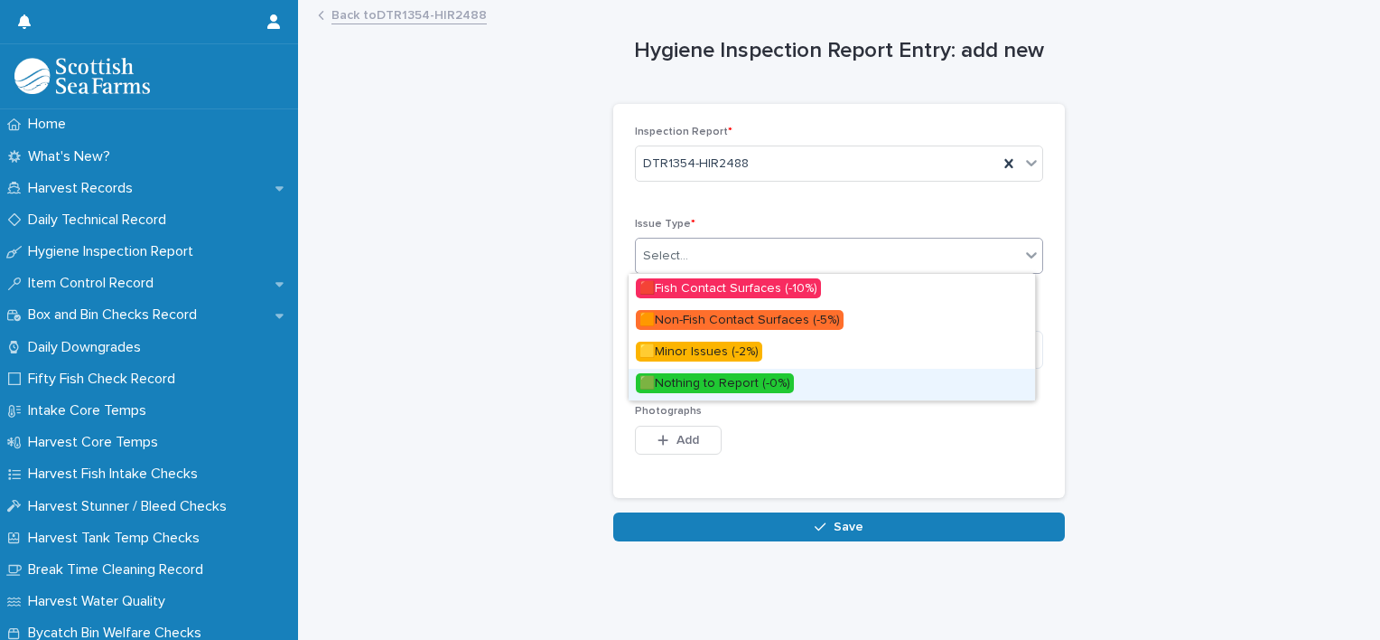
click at [742, 379] on span "🟩Nothing to Report (-0%)" at bounding box center [715, 383] width 158 height 20
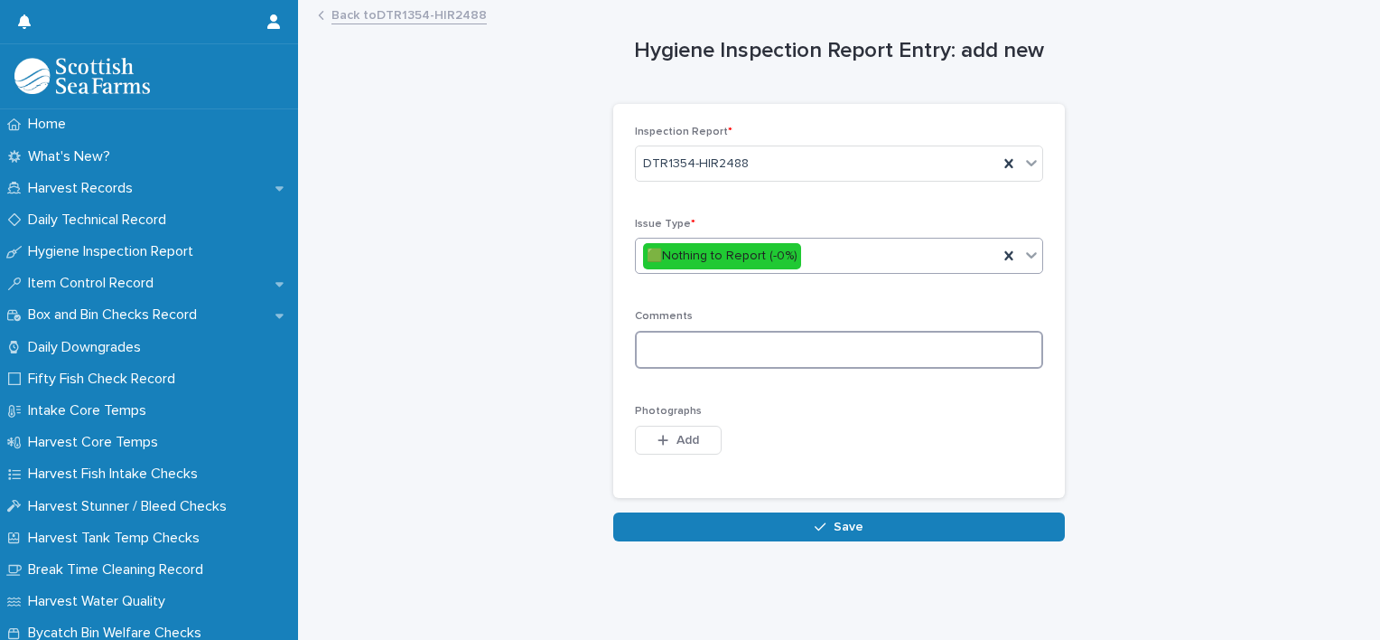
click at [697, 349] on textarea at bounding box center [839, 350] width 408 height 39
type textarea "********"
click at [793, 519] on button "Save" at bounding box center [839, 526] width 452 height 29
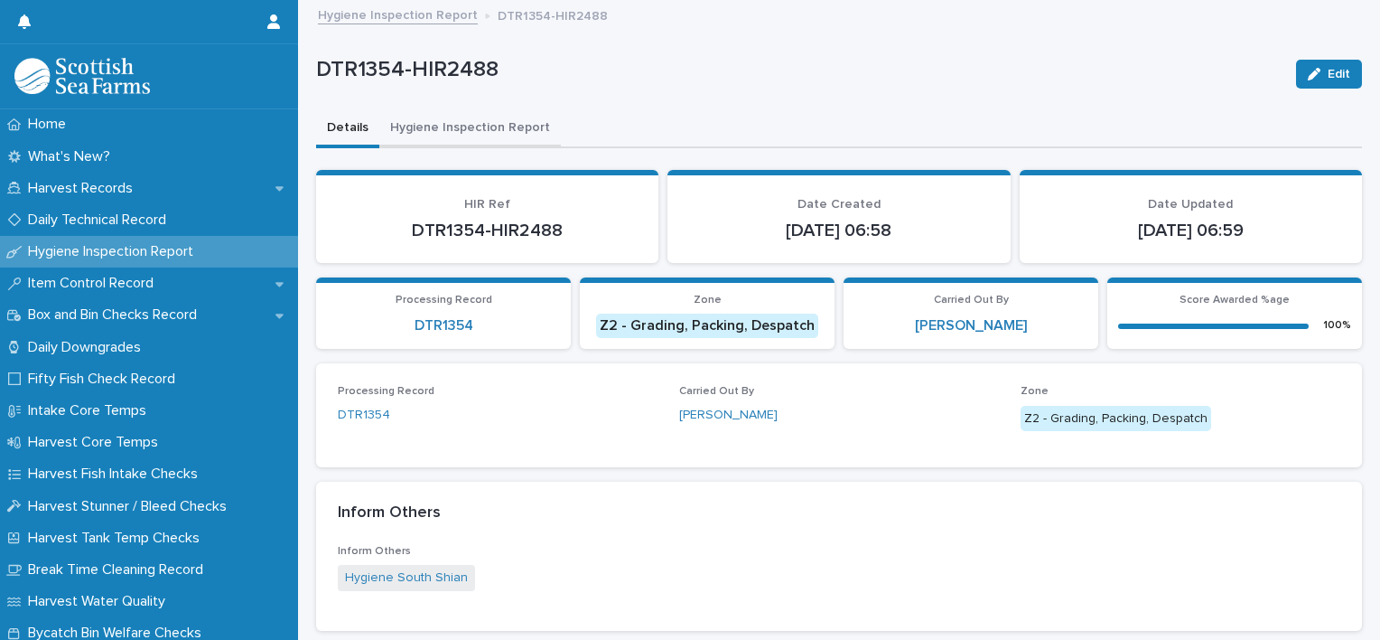
click at [486, 127] on button "Hygiene Inspection Report" at bounding box center [470, 129] width 182 height 38
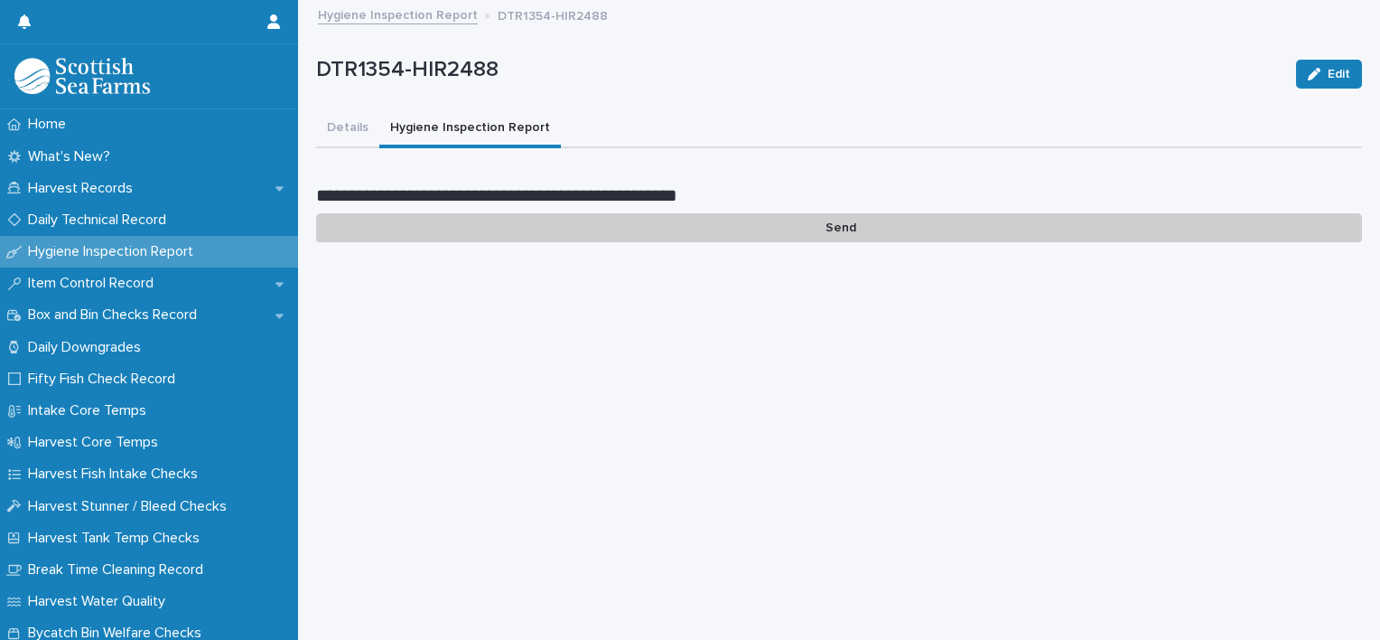
click at [851, 224] on p "Send" at bounding box center [839, 228] width 1046 height 30
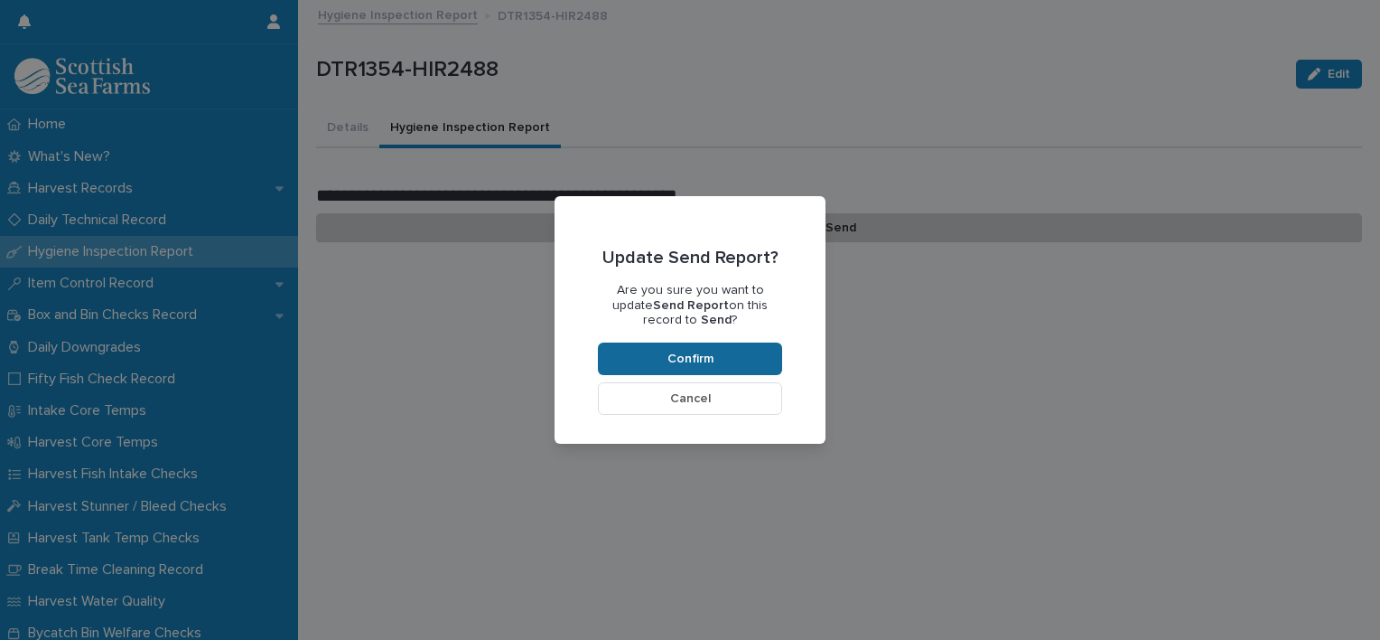
click at [715, 356] on button "Confirm" at bounding box center [690, 358] width 184 height 33
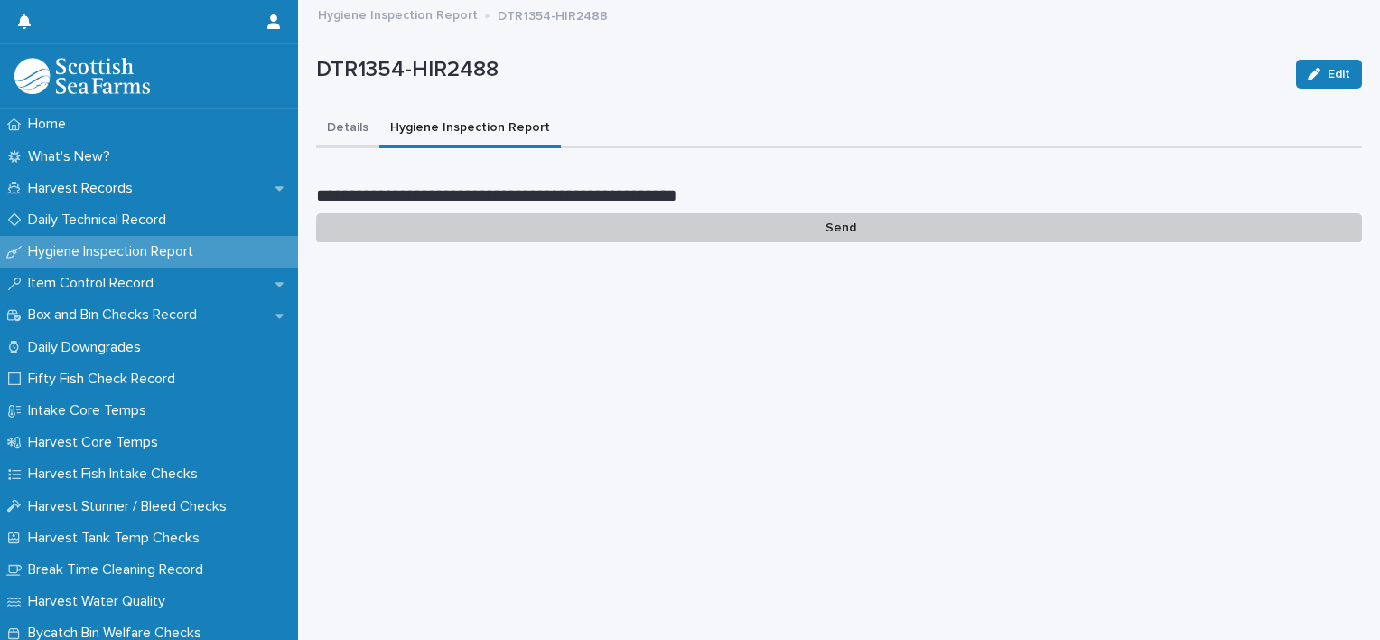
click at [328, 117] on button "Details" at bounding box center [347, 129] width 63 height 38
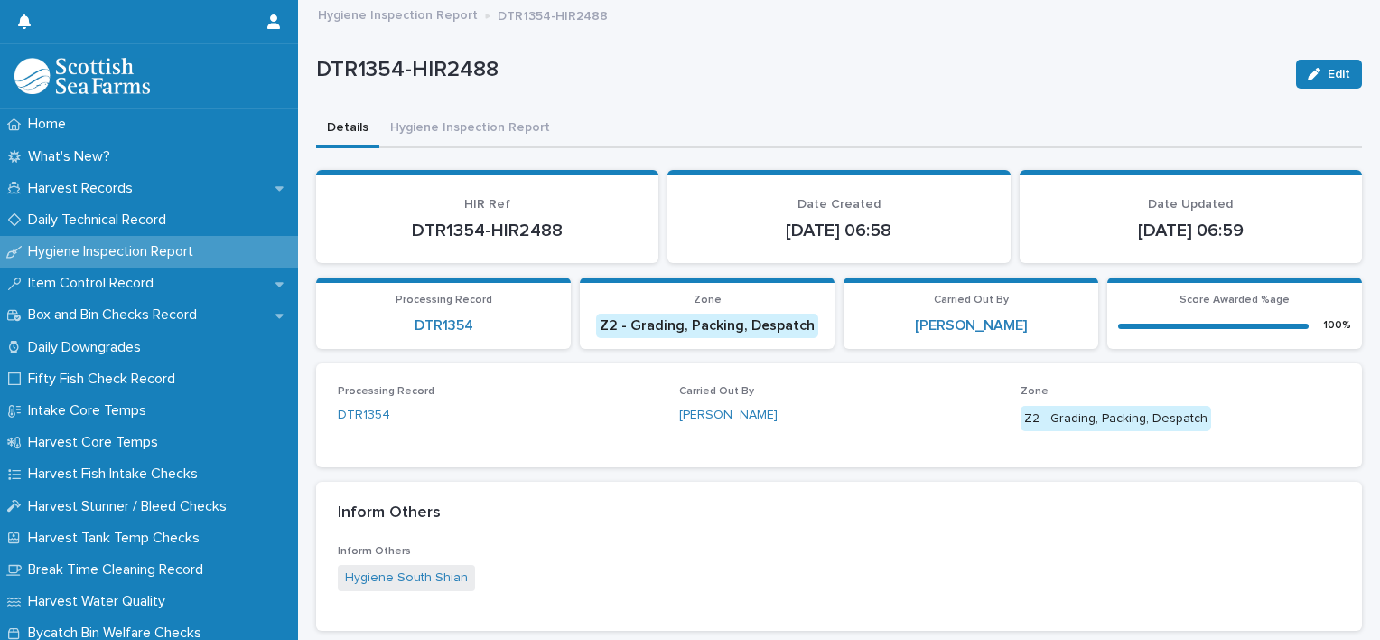
click at [435, 314] on div "DTR1354" at bounding box center [443, 325] width 233 height 24
click at [435, 318] on link "DTR1354" at bounding box center [444, 325] width 59 height 17
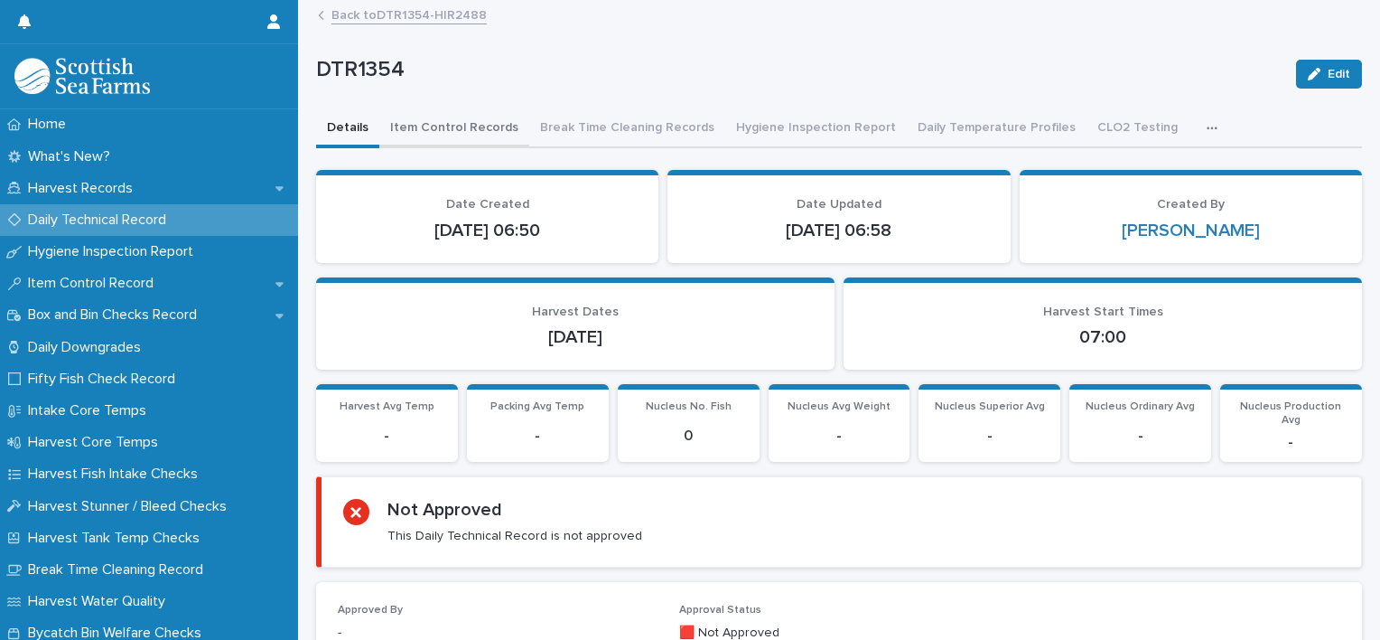
click at [455, 133] on button "Item Control Records" at bounding box center [454, 129] width 150 height 38
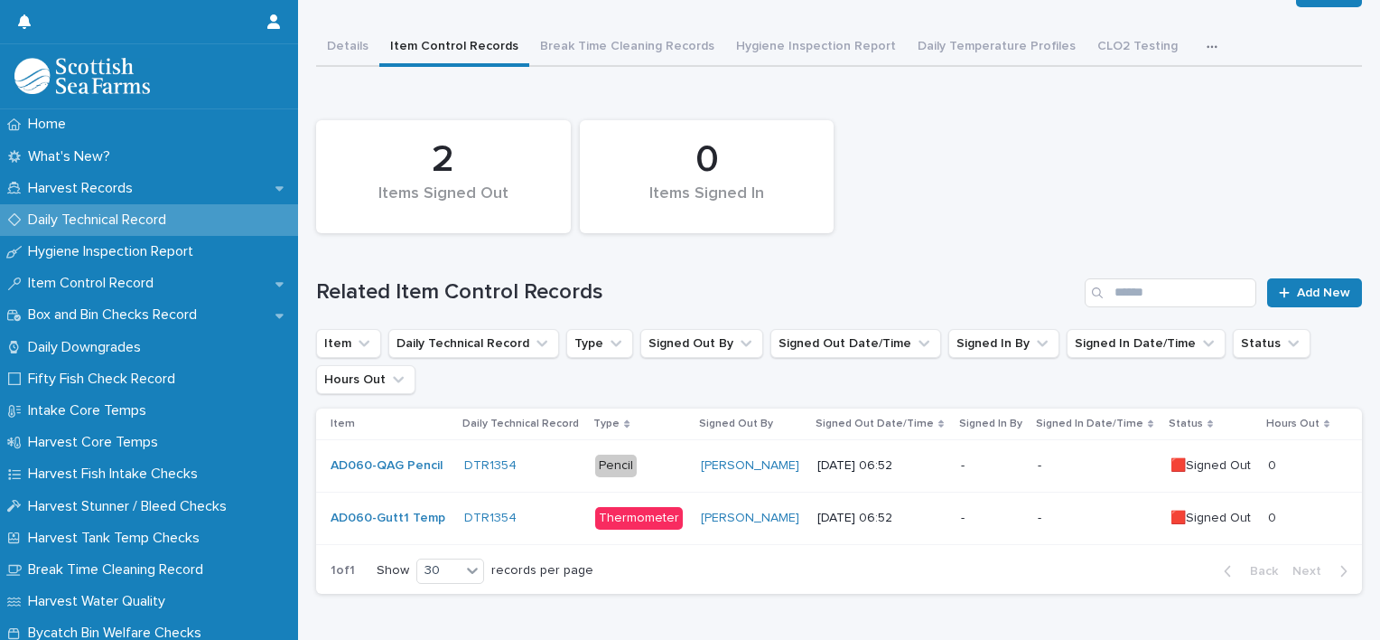
scroll to position [152, 0]
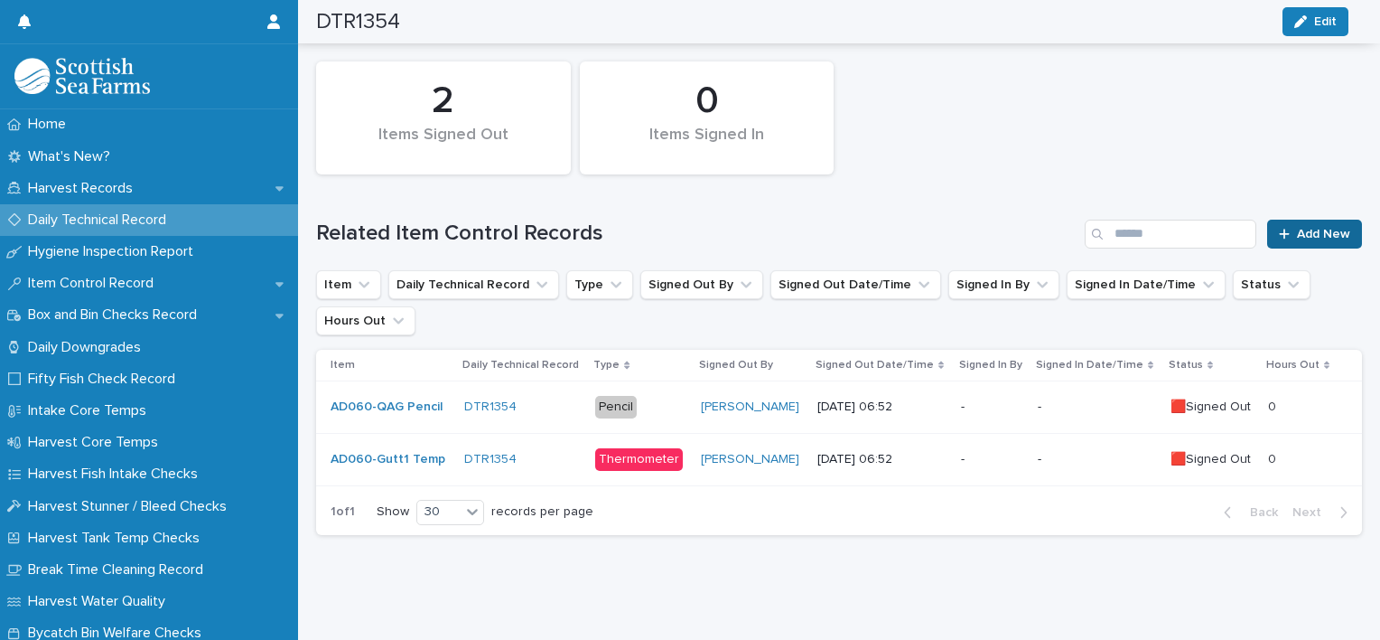
click at [1312, 228] on span "Add New" at bounding box center [1323, 234] width 53 height 13
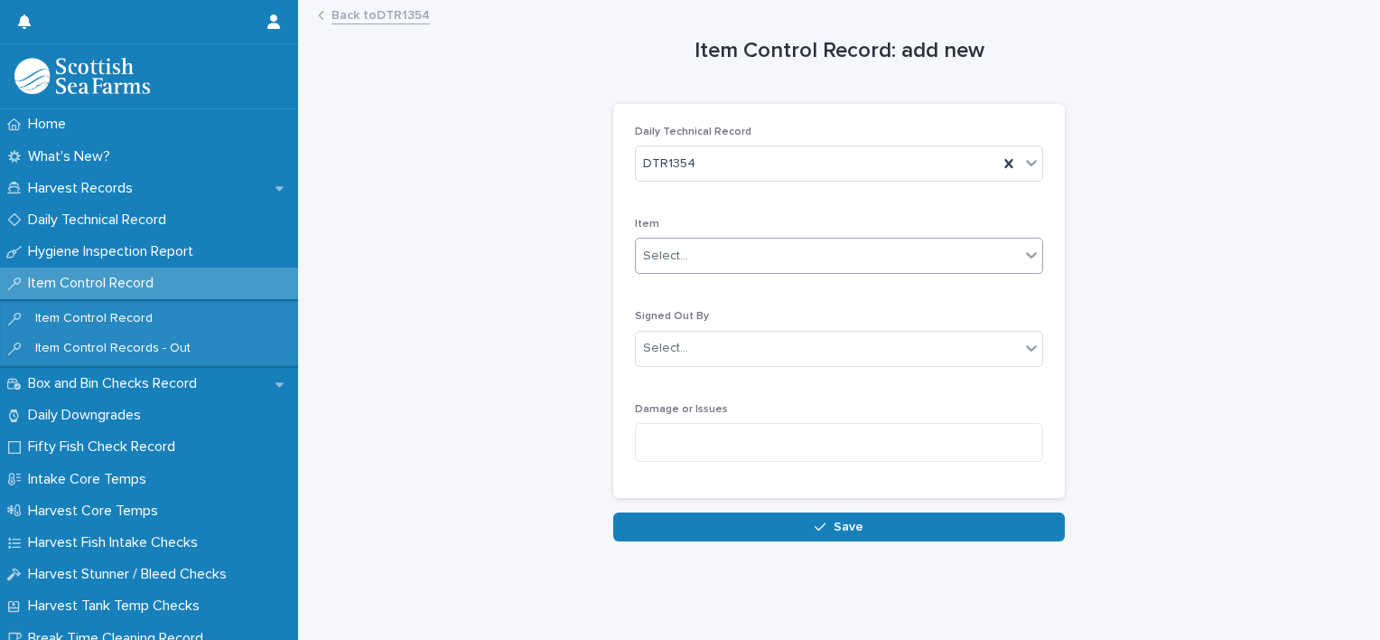
click at [771, 246] on div "Select..." at bounding box center [828, 256] width 384 height 30
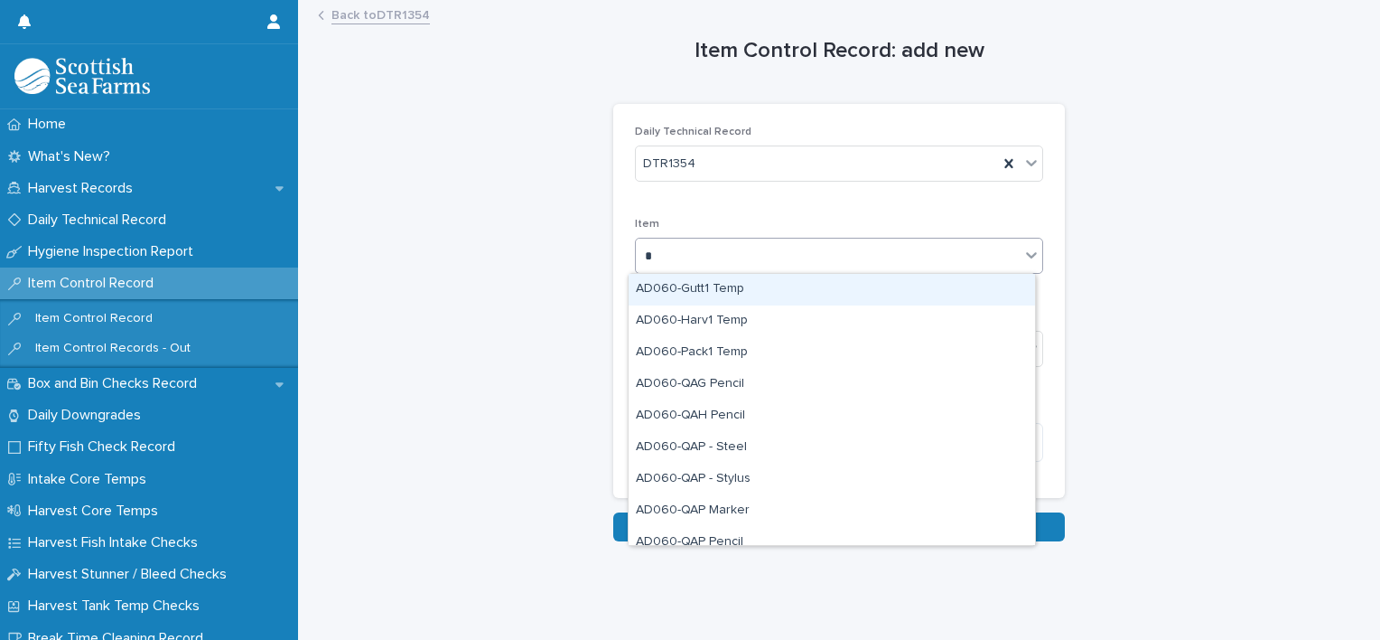
type input "**"
click at [921, 293] on div "AD060-Pack1 Temp" at bounding box center [832, 290] width 407 height 32
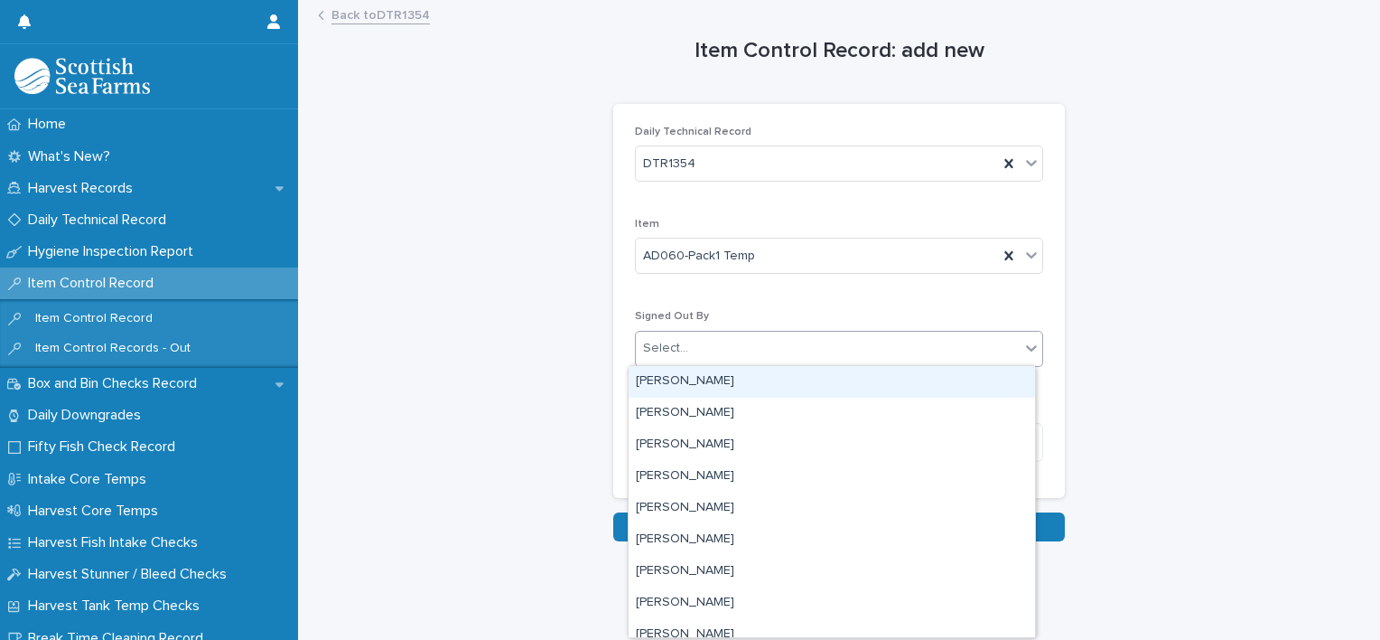
click at [893, 351] on div "Select..." at bounding box center [828, 348] width 384 height 30
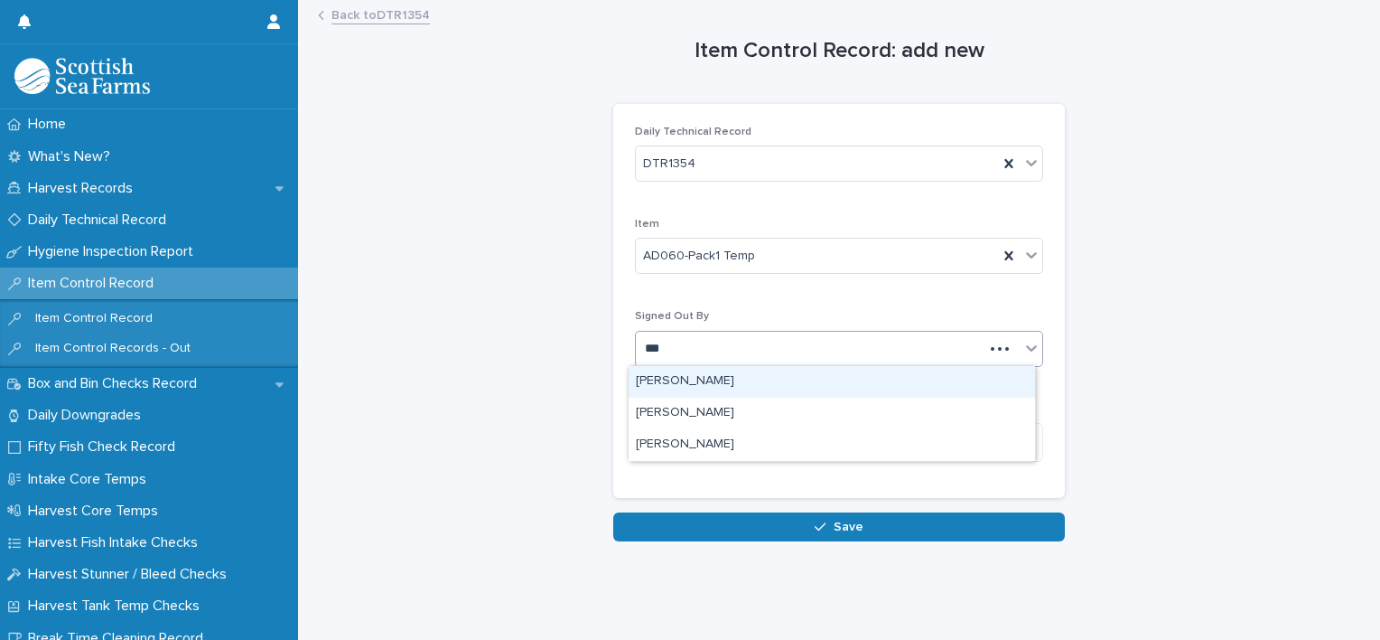
type input "****"
click at [770, 387] on div "[PERSON_NAME]" at bounding box center [832, 382] width 407 height 32
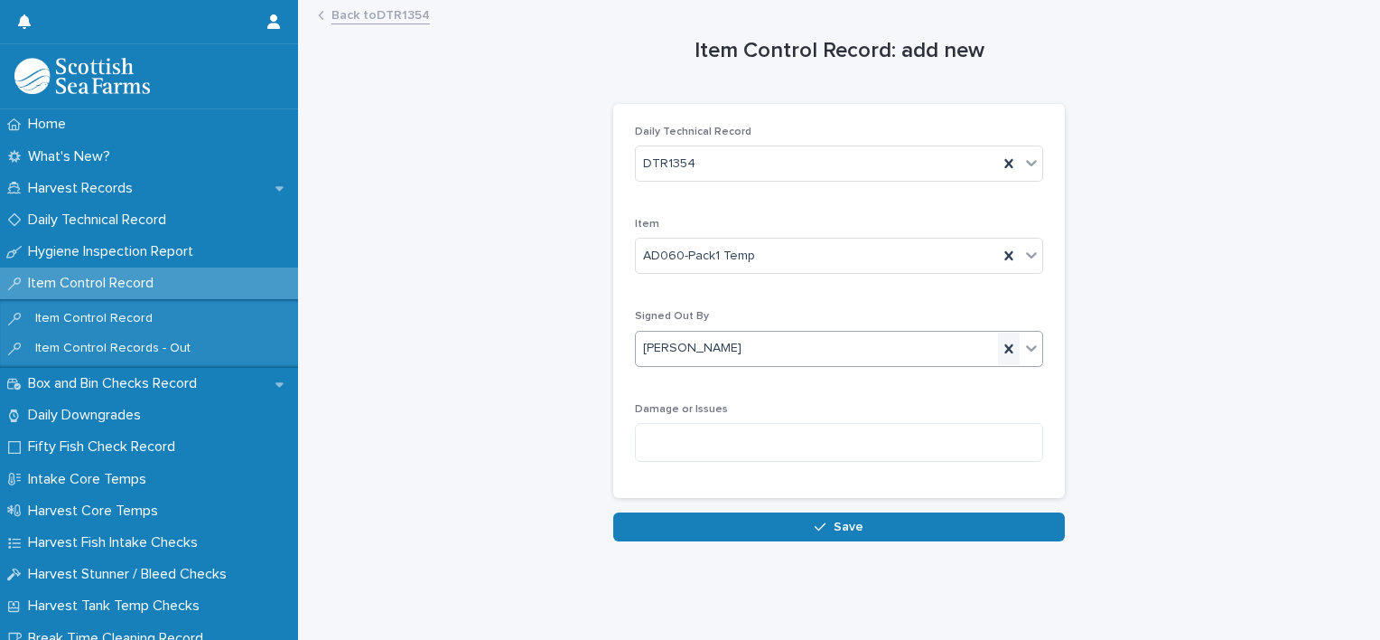
click at [1005, 346] on icon at bounding box center [1009, 348] width 8 height 9
click at [878, 344] on div "Select..." at bounding box center [828, 348] width 384 height 30
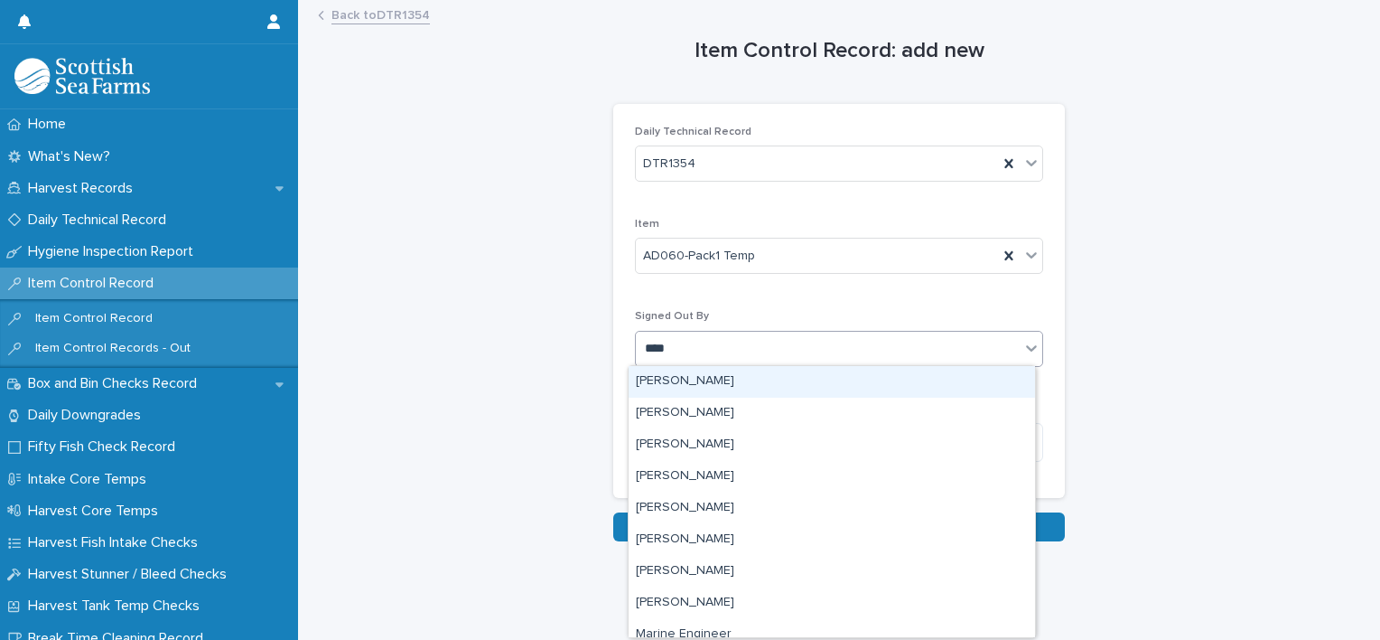
type input "*****"
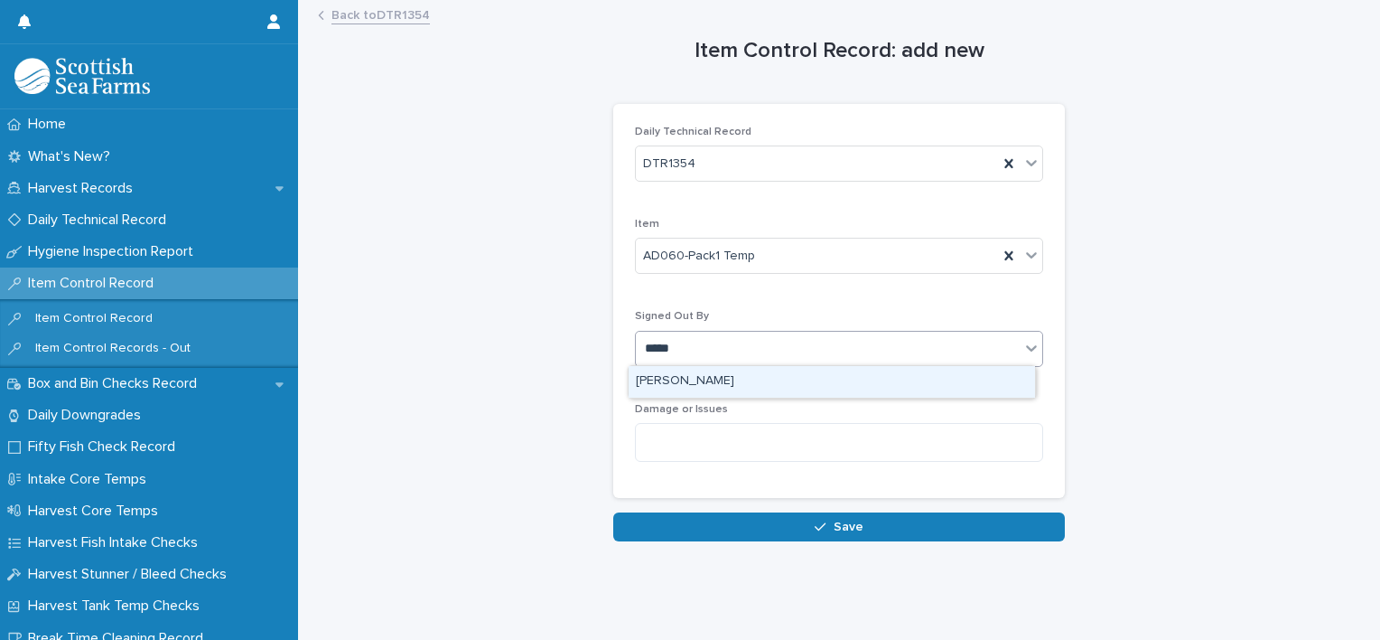
click at [864, 376] on div "[PERSON_NAME]" at bounding box center [832, 382] width 407 height 32
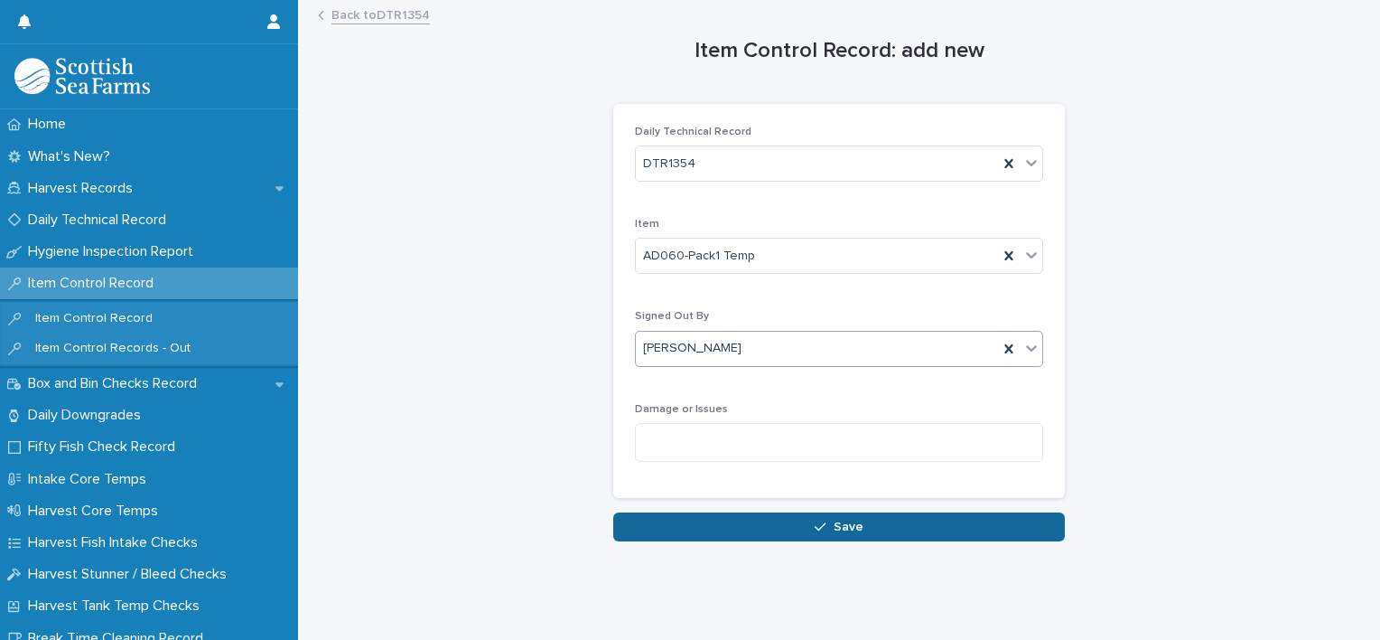
click at [853, 520] on span "Save" at bounding box center [849, 526] width 30 height 13
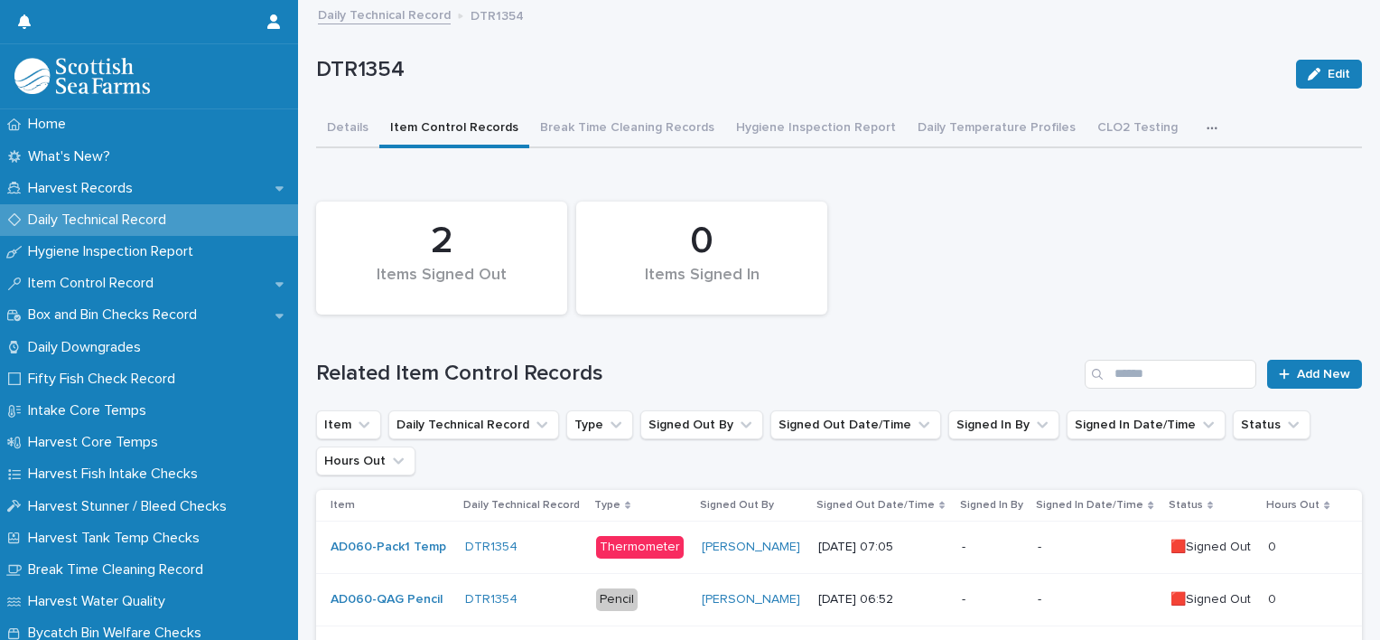
scroll to position [181, 0]
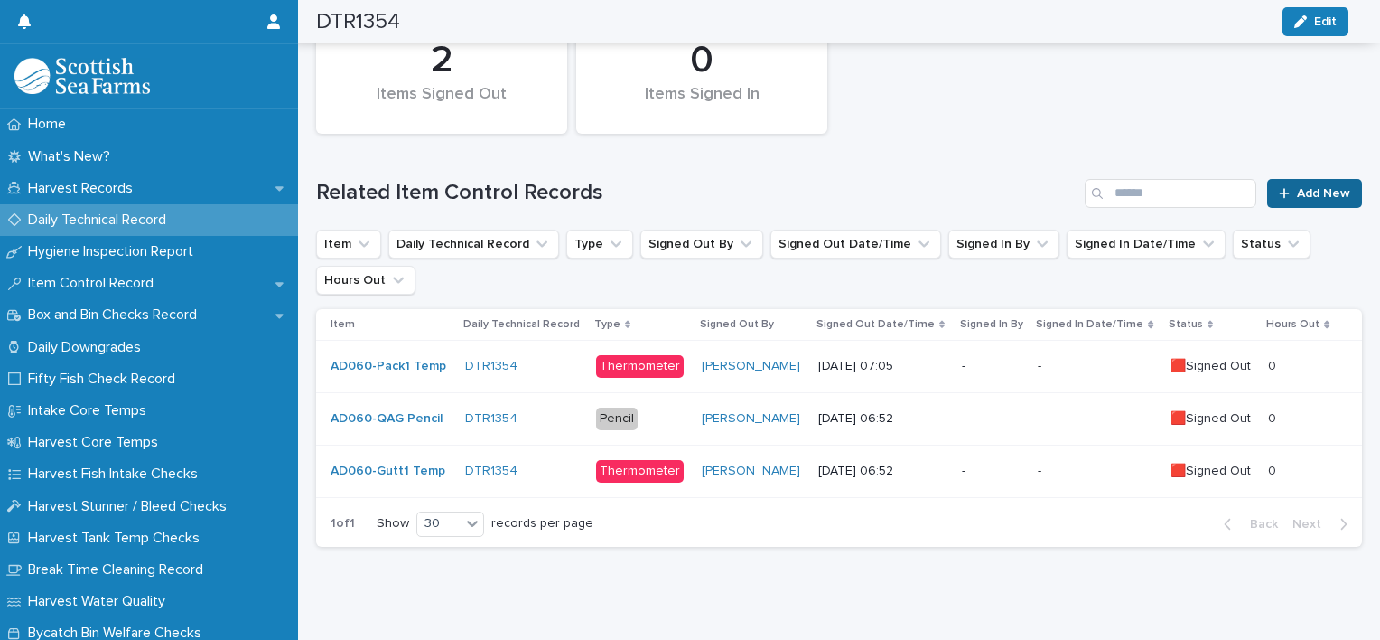
click at [1302, 201] on link "Add New" at bounding box center [1314, 193] width 95 height 29
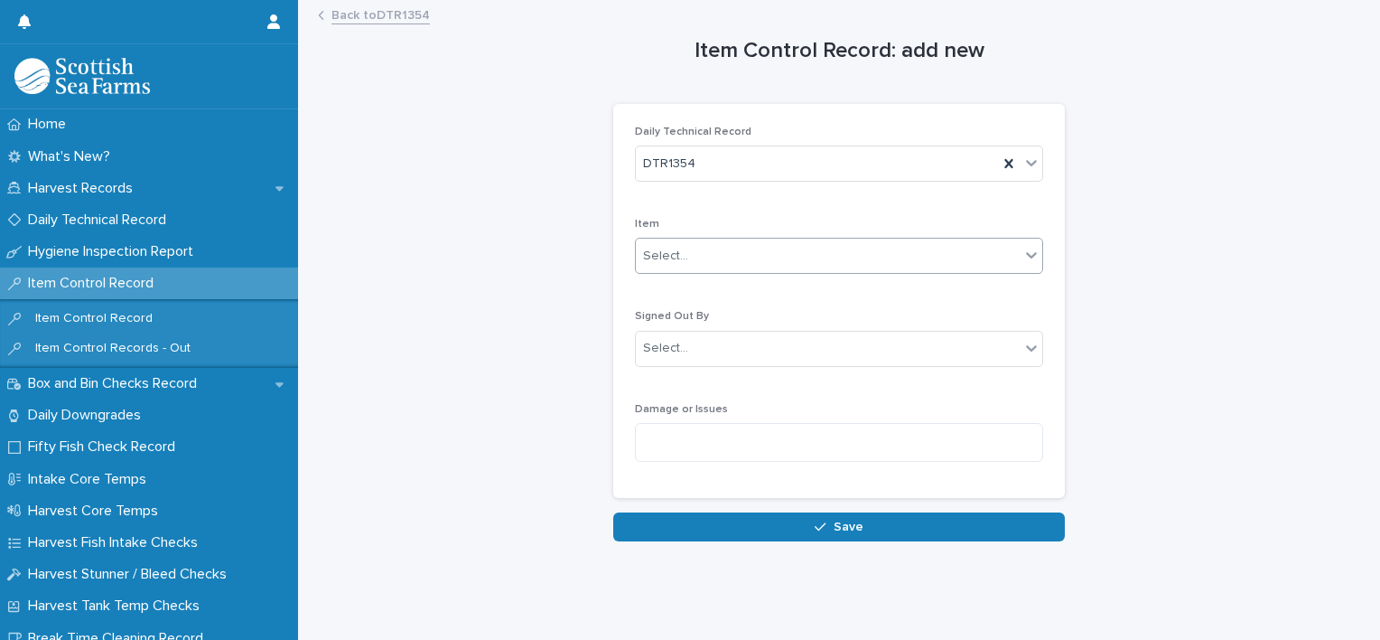
click at [862, 254] on div "Select..." at bounding box center [828, 256] width 384 height 30
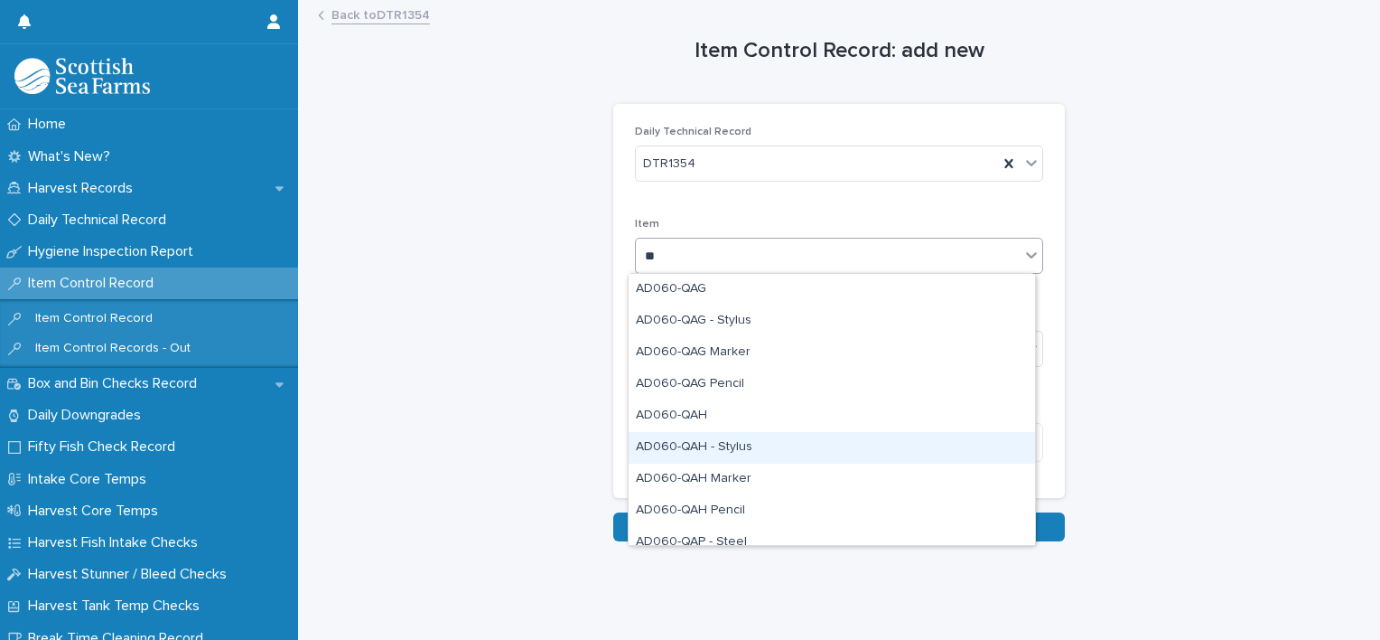
type input "***"
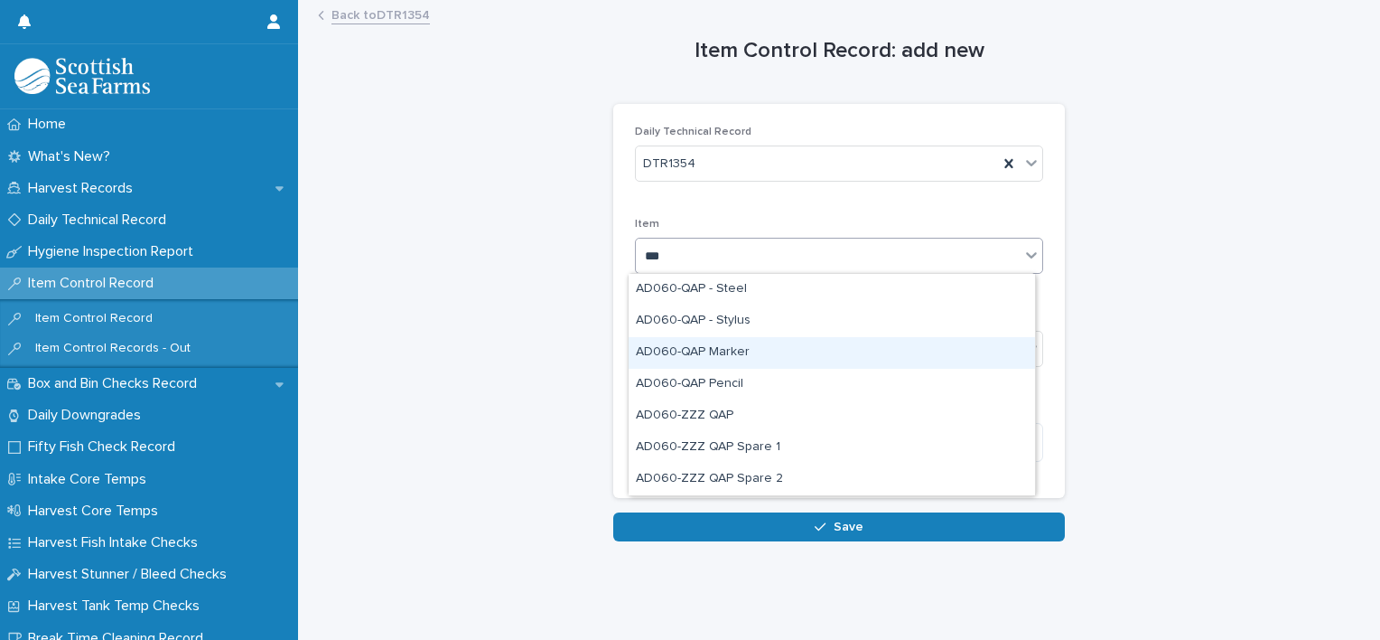
click at [805, 349] on div "AD060-QAP Marker" at bounding box center [832, 353] width 407 height 32
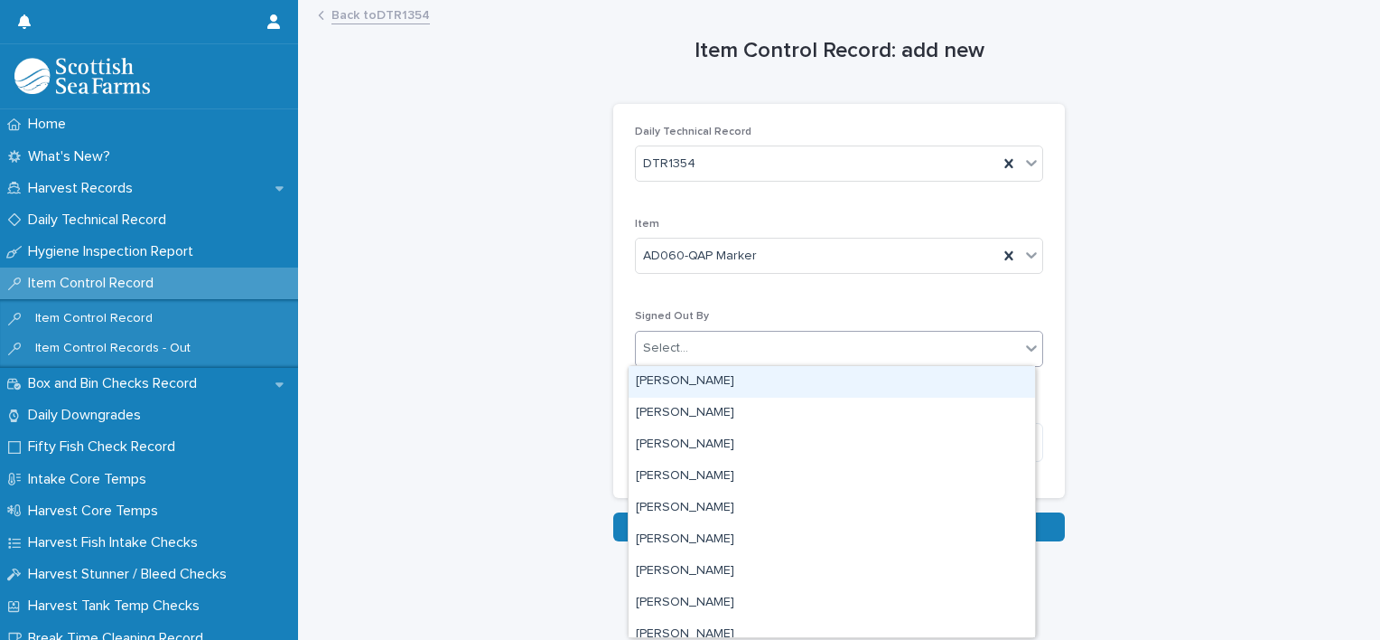
click at [805, 349] on div "Select..." at bounding box center [828, 348] width 384 height 30
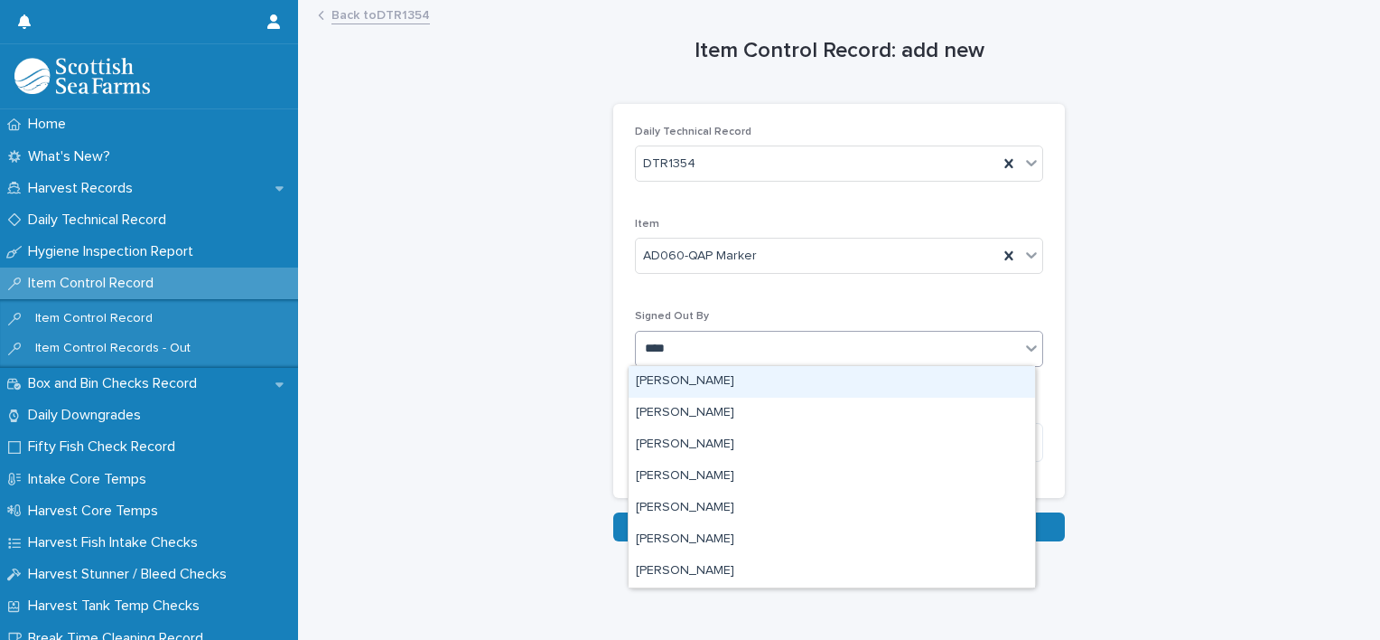
type input "*****"
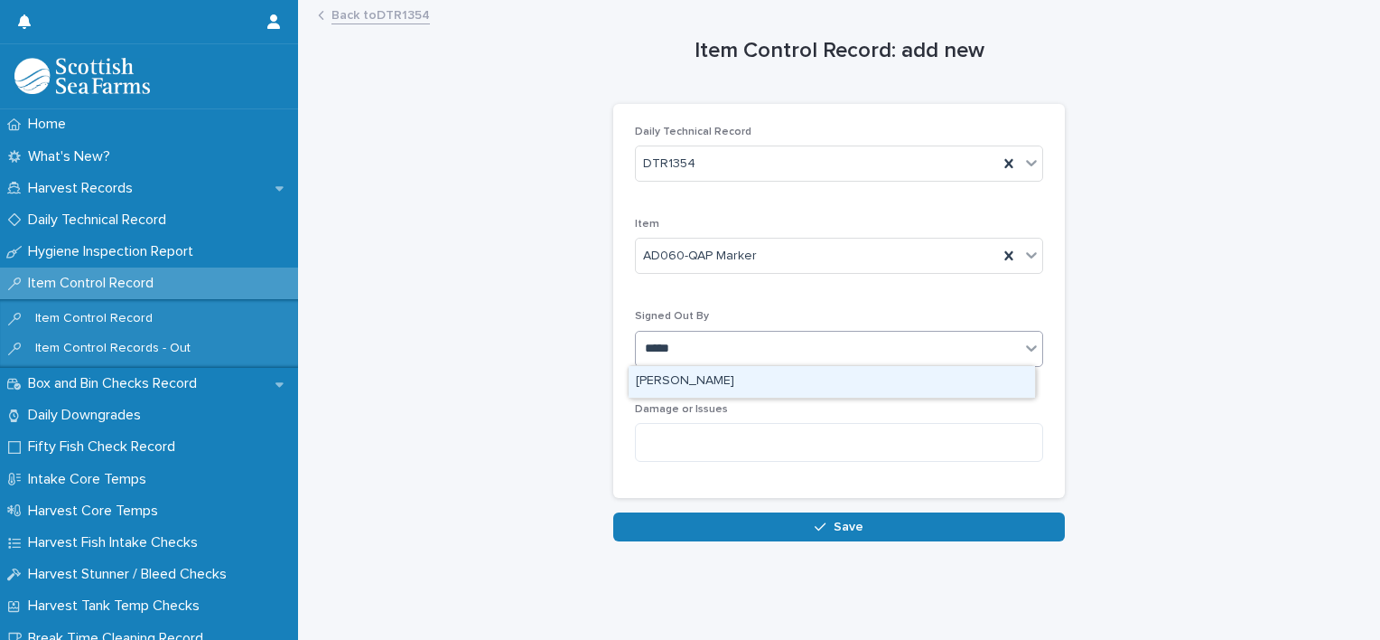
click at [838, 369] on div "[PERSON_NAME]" at bounding box center [832, 382] width 407 height 32
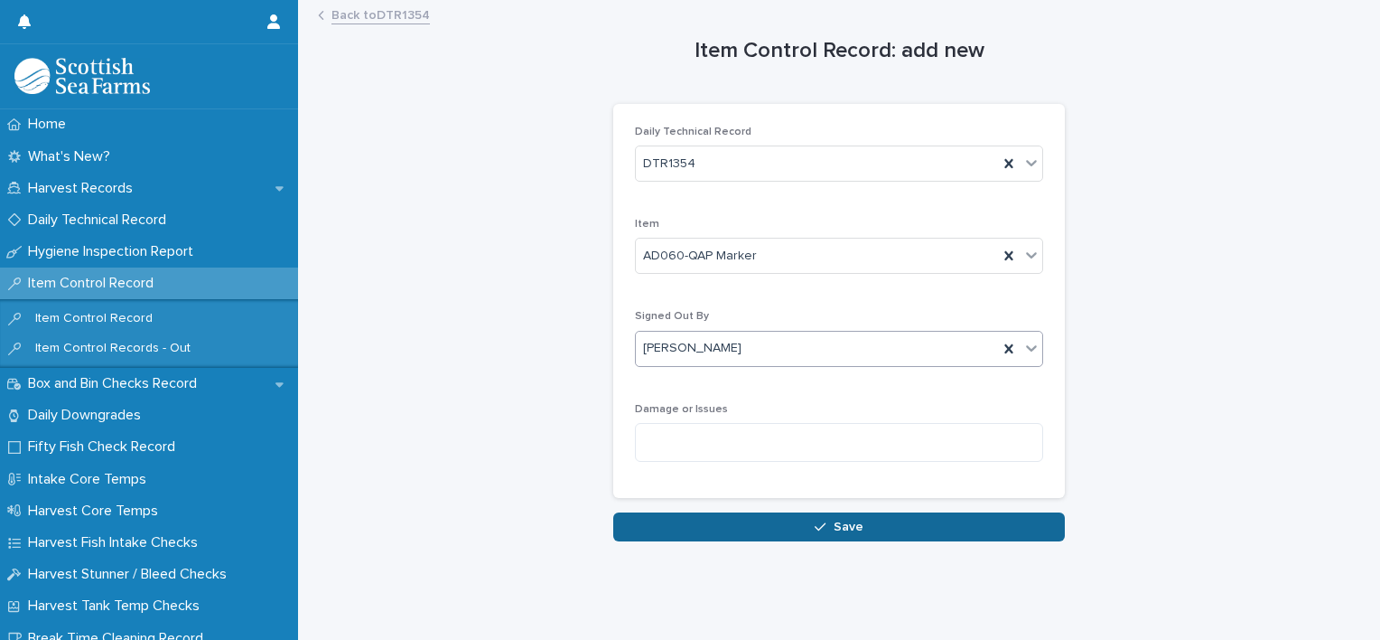
click at [843, 528] on span "Save" at bounding box center [849, 526] width 30 height 13
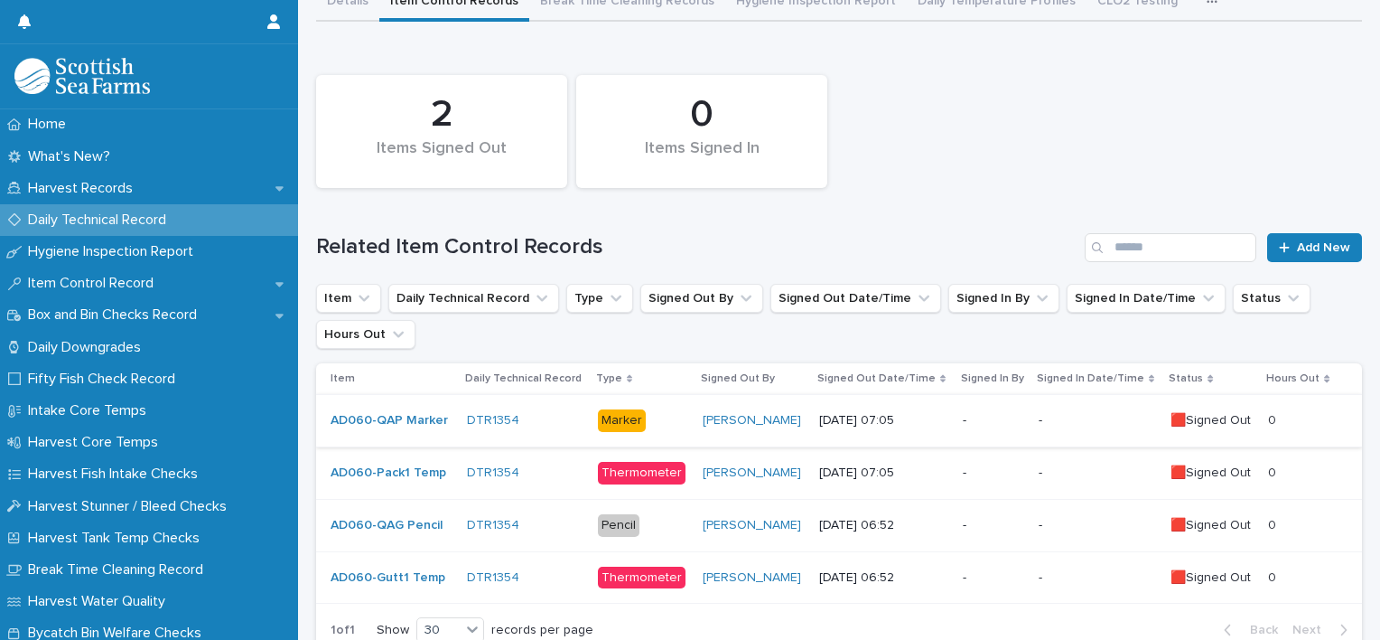
scroll to position [256, 0]
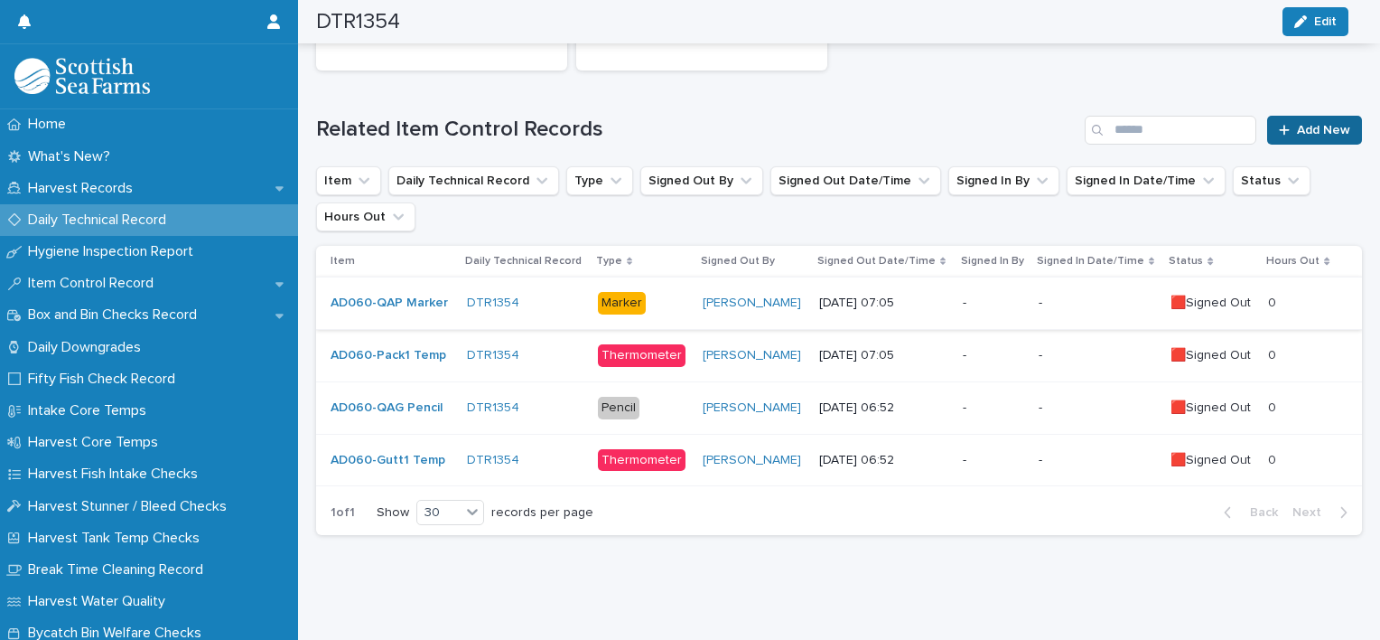
click at [1319, 124] on span "Add New" at bounding box center [1323, 130] width 53 height 13
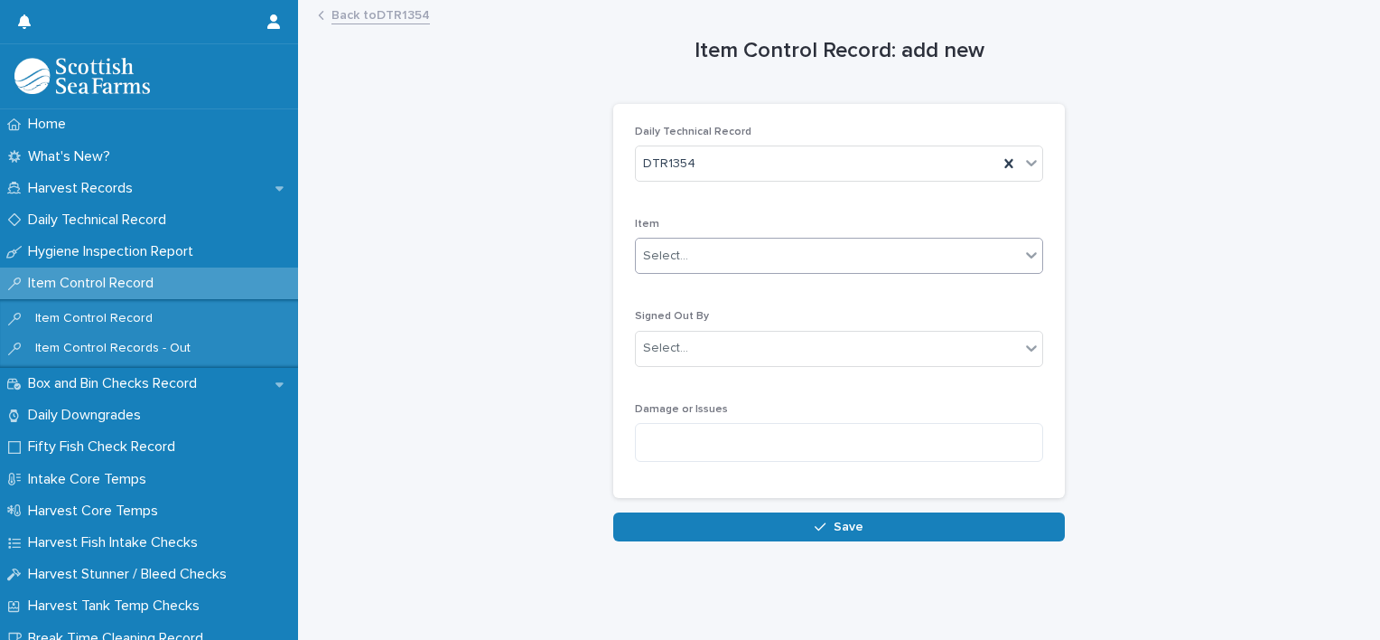
click at [823, 246] on div "Select..." at bounding box center [828, 256] width 384 height 30
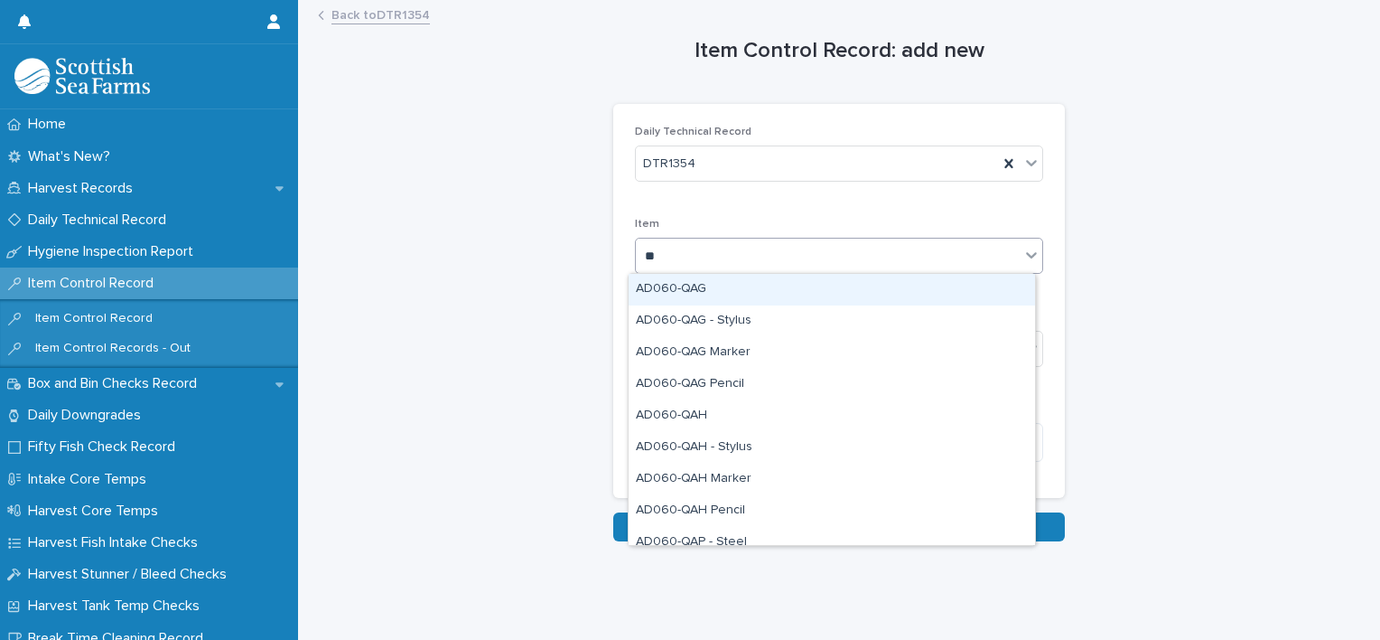
type input "***"
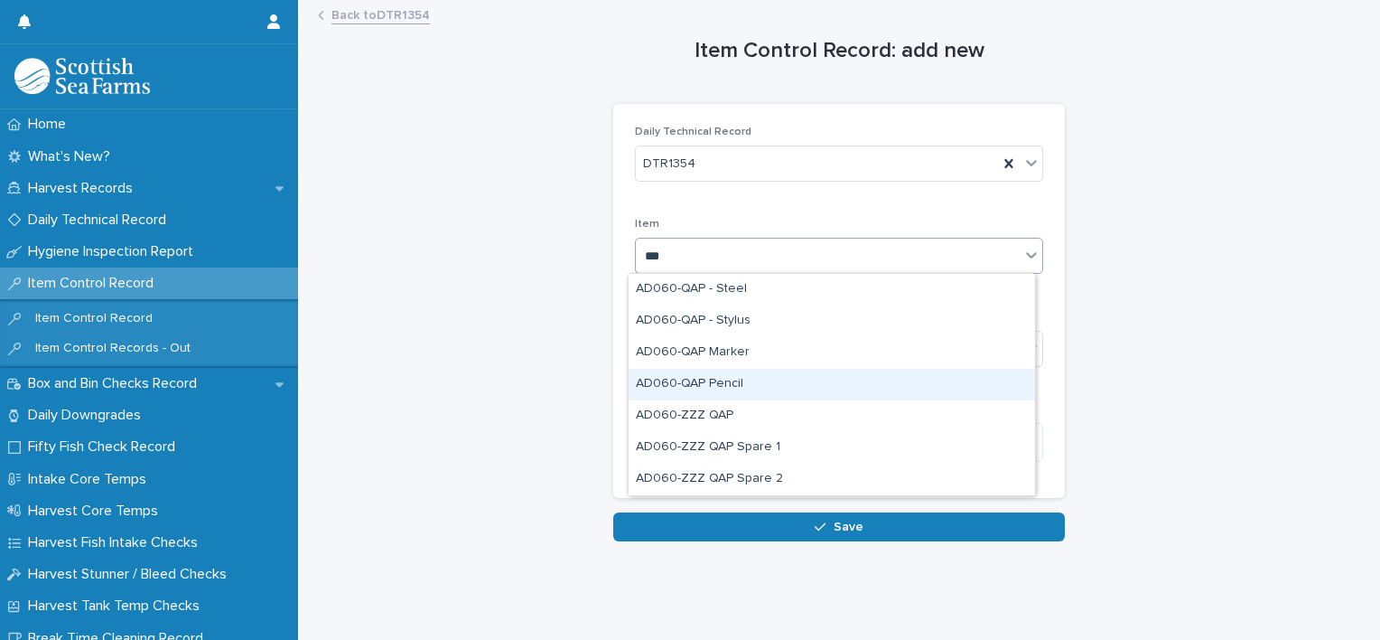
drag, startPoint x: 816, startPoint y: 296, endPoint x: 726, endPoint y: 380, distance: 122.7
click at [726, 380] on div "AD060-QAP Pencil" at bounding box center [832, 385] width 407 height 32
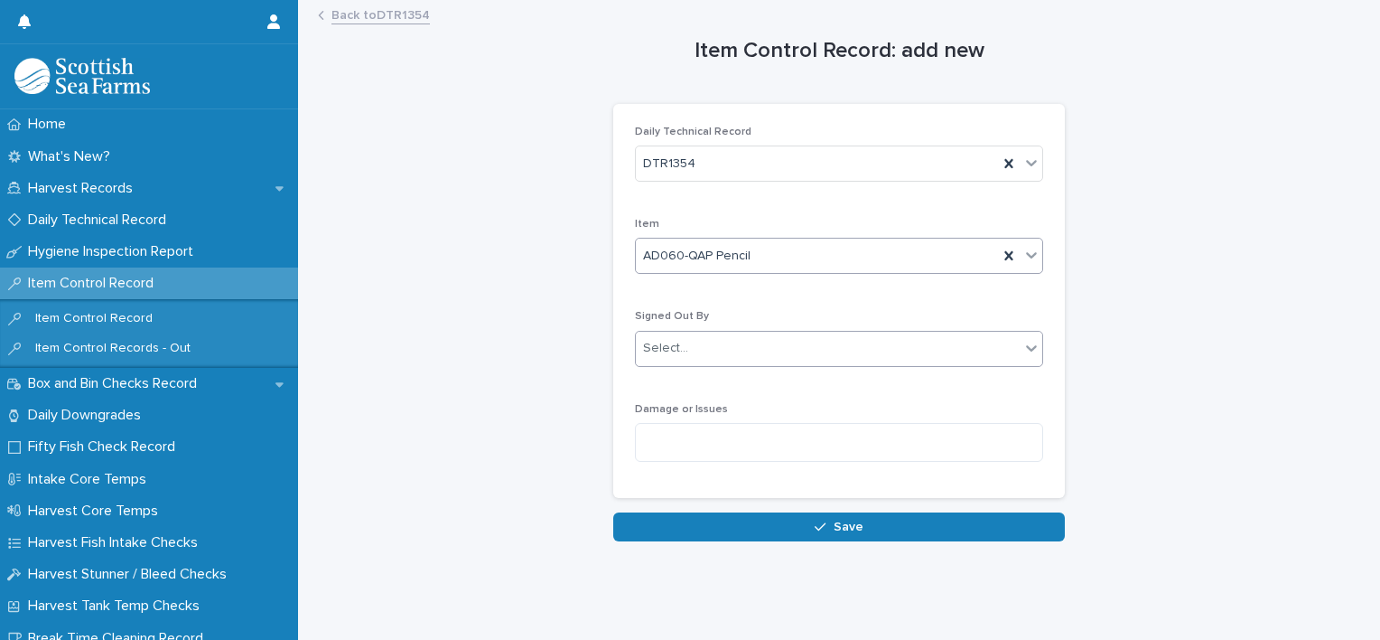
click at [734, 347] on div "Select..." at bounding box center [828, 348] width 384 height 30
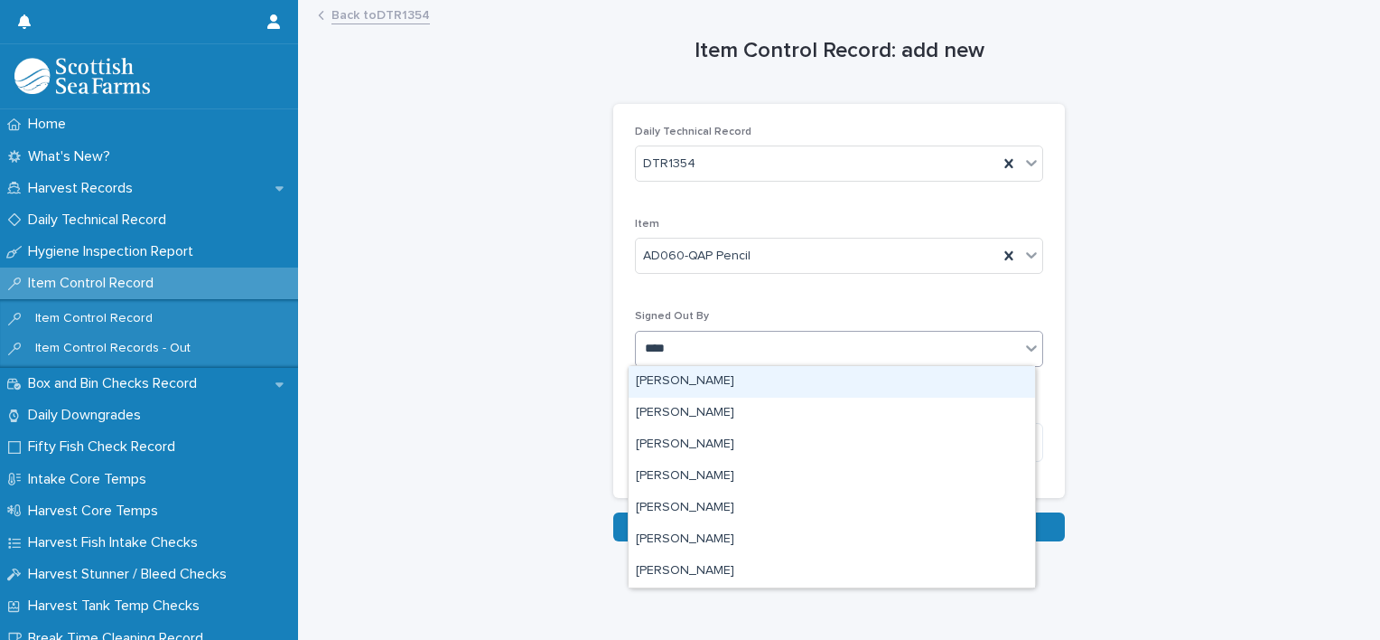
type input "*****"
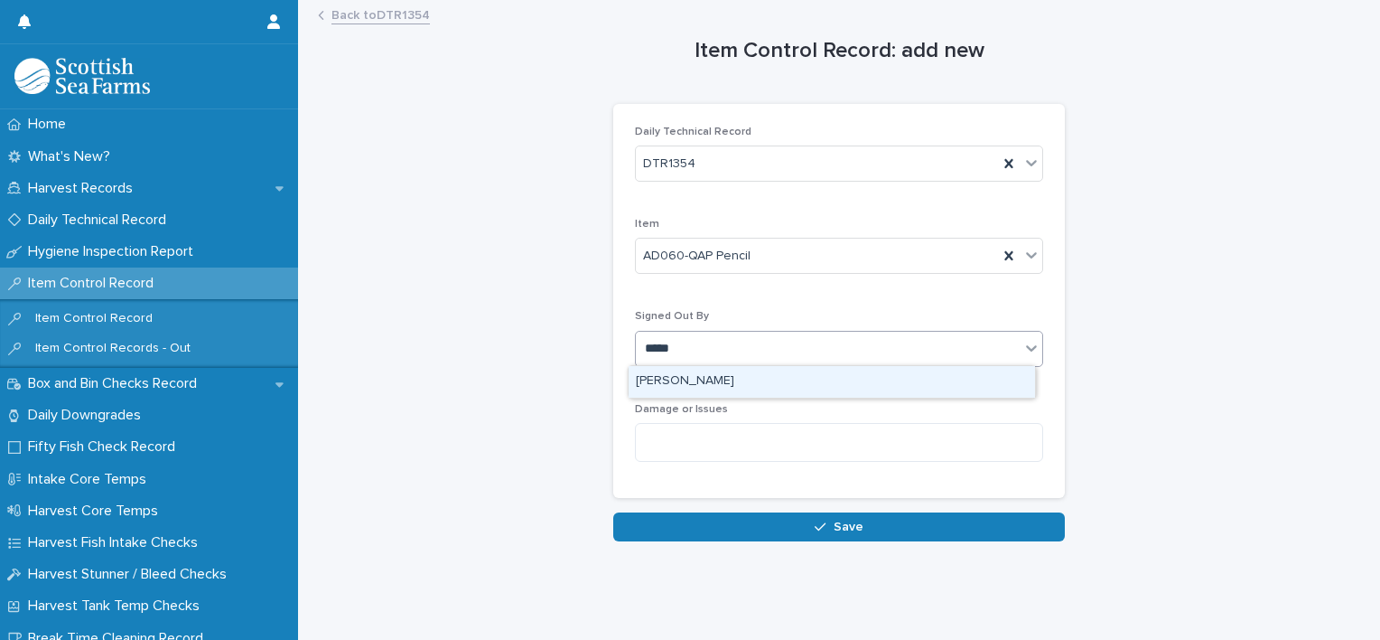
click at [846, 386] on div "[PERSON_NAME]" at bounding box center [832, 382] width 407 height 32
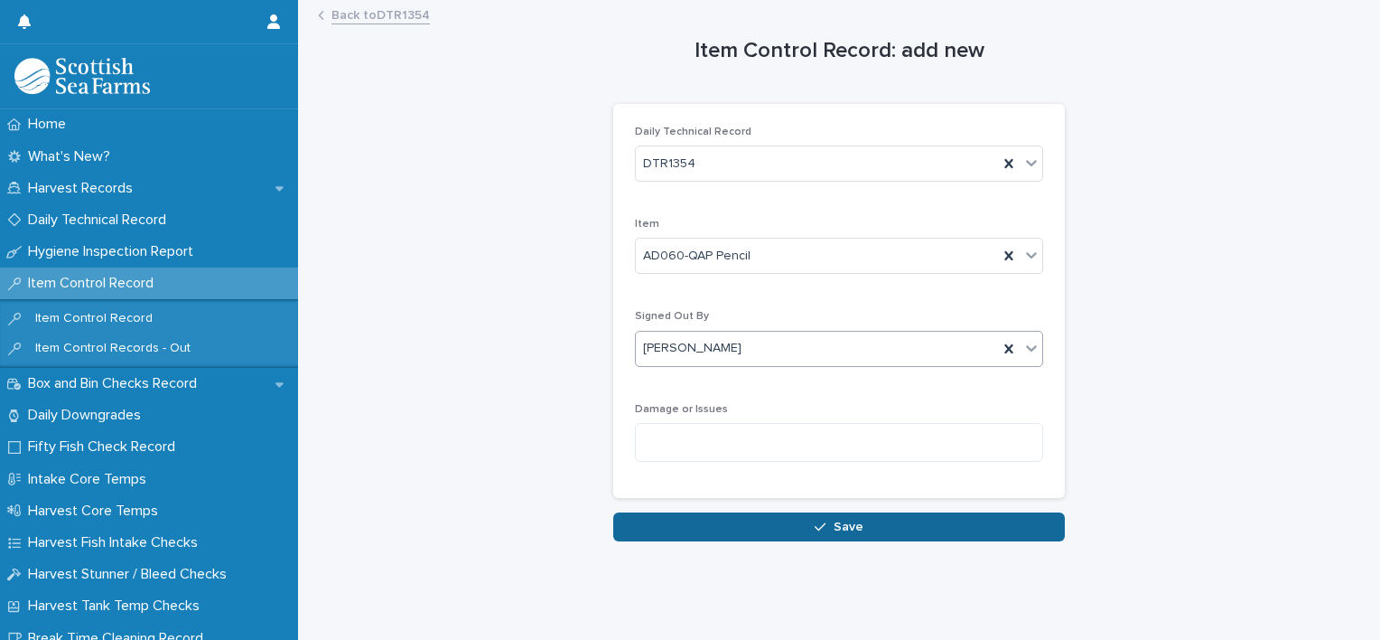
click at [827, 512] on button "Save" at bounding box center [839, 526] width 452 height 29
